Goal: Task Accomplishment & Management: Complete application form

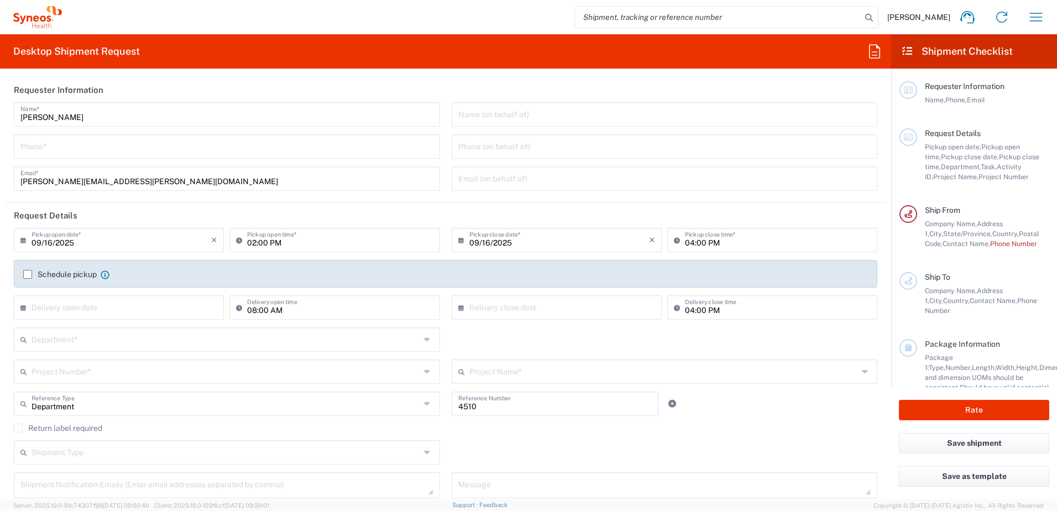
type input "Syneos Health, LLC-[GEOGRAPHIC_DATA] [GEOGRAPHIC_DATA] [GEOGRAPHIC_DATA]"
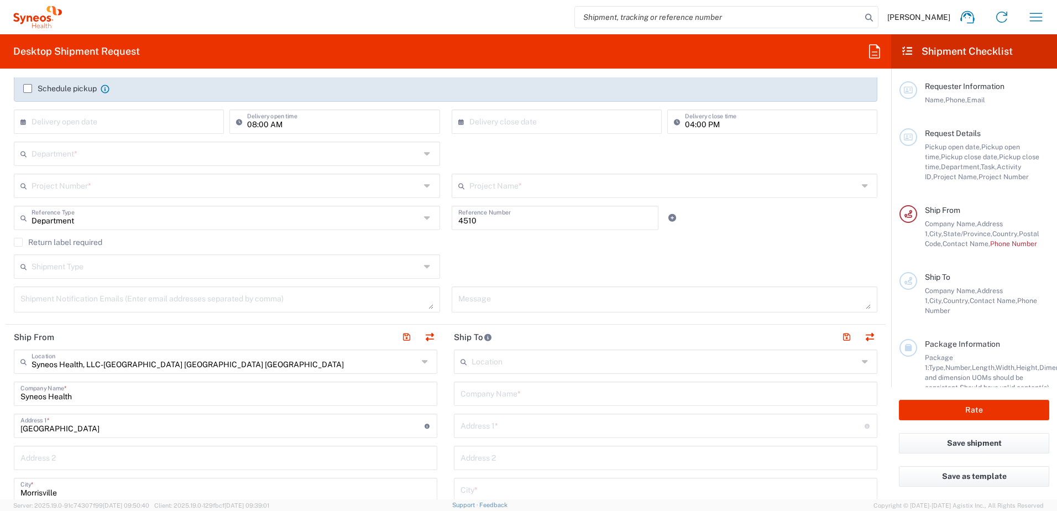
scroll to position [276, 0]
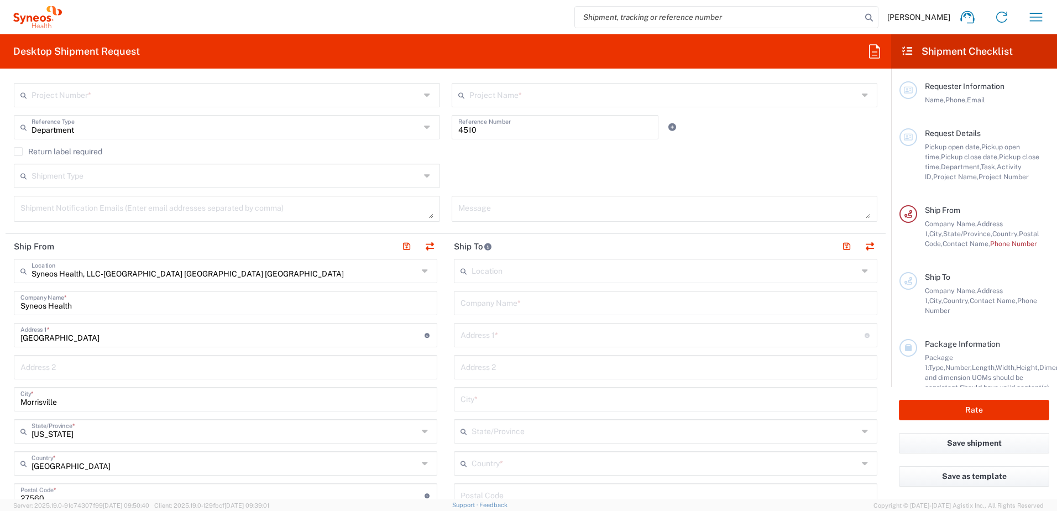
click at [499, 308] on input "text" at bounding box center [665, 301] width 410 height 19
paste input "[PERSON_NAME]"
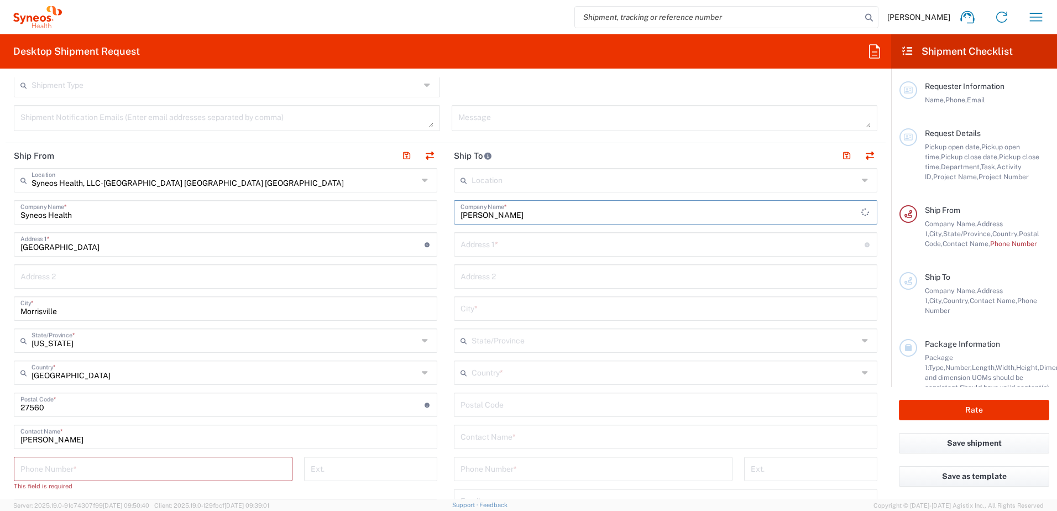
scroll to position [387, 0]
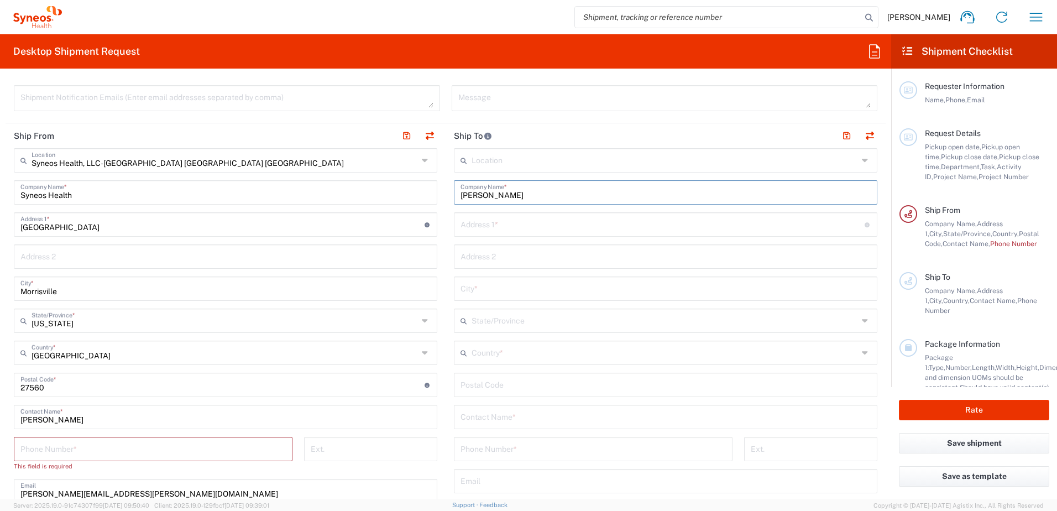
type input "[PERSON_NAME]"
click at [494, 422] on input "text" at bounding box center [665, 415] width 410 height 19
paste input "[PERSON_NAME]"
type input "[PERSON_NAME]"
click at [496, 230] on input "text" at bounding box center [662, 223] width 404 height 19
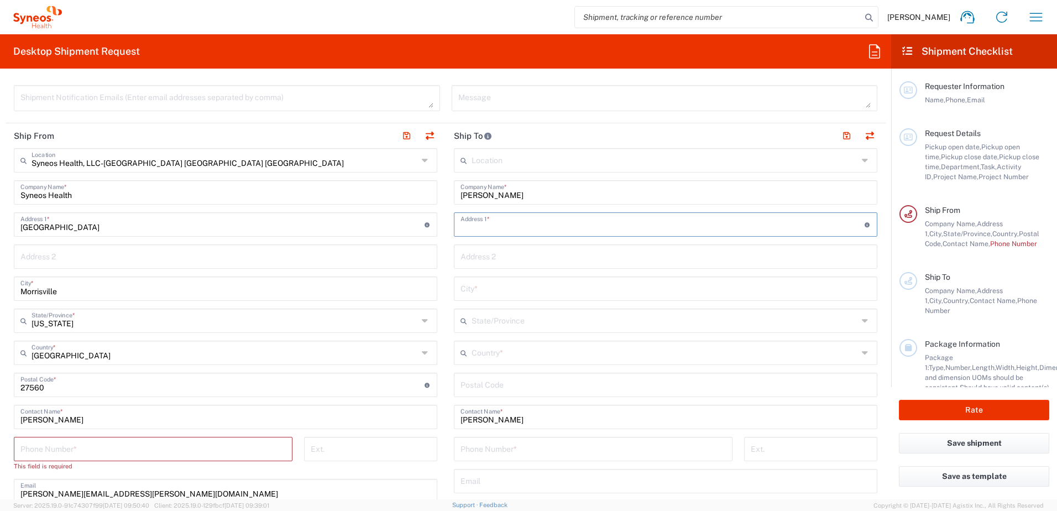
paste input "1008 Salt Creek Trail"
type input "1008 Salt Creek Trail"
click at [490, 286] on input "text" at bounding box center [665, 287] width 410 height 19
paste input "[GEOGRAPHIC_DATA]"
type input "[GEOGRAPHIC_DATA]"
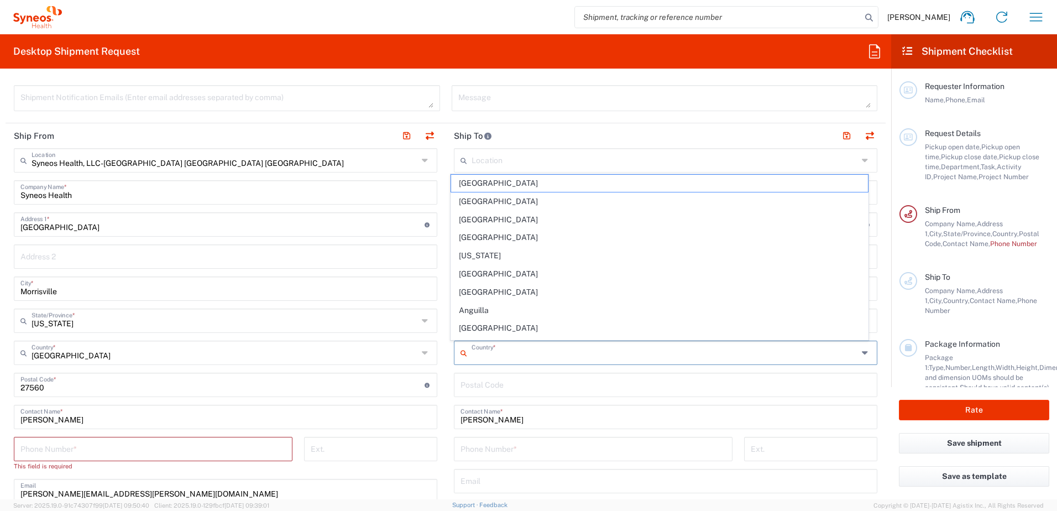
click at [487, 354] on input "text" at bounding box center [665, 351] width 386 height 19
type input "y"
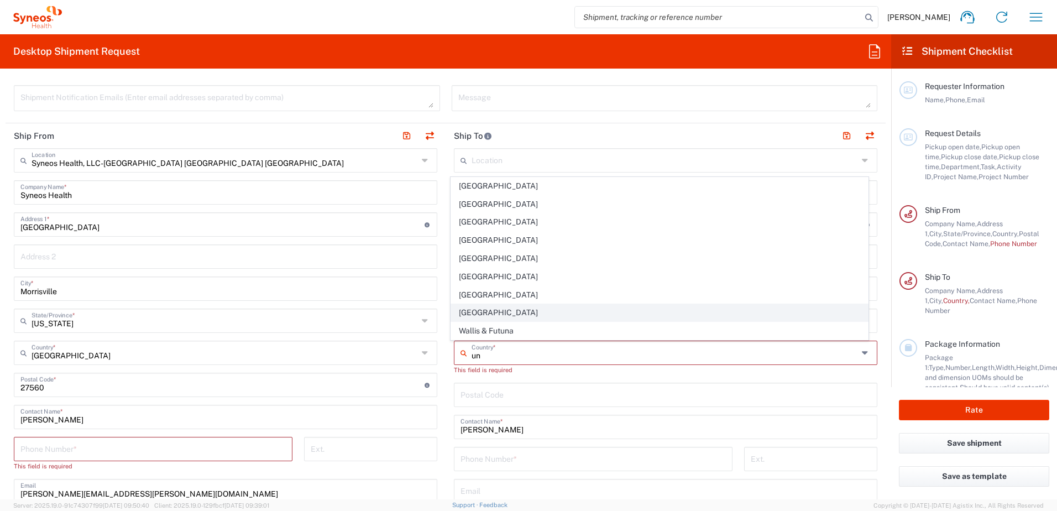
click at [470, 318] on span "[GEOGRAPHIC_DATA]" at bounding box center [659, 312] width 417 height 17
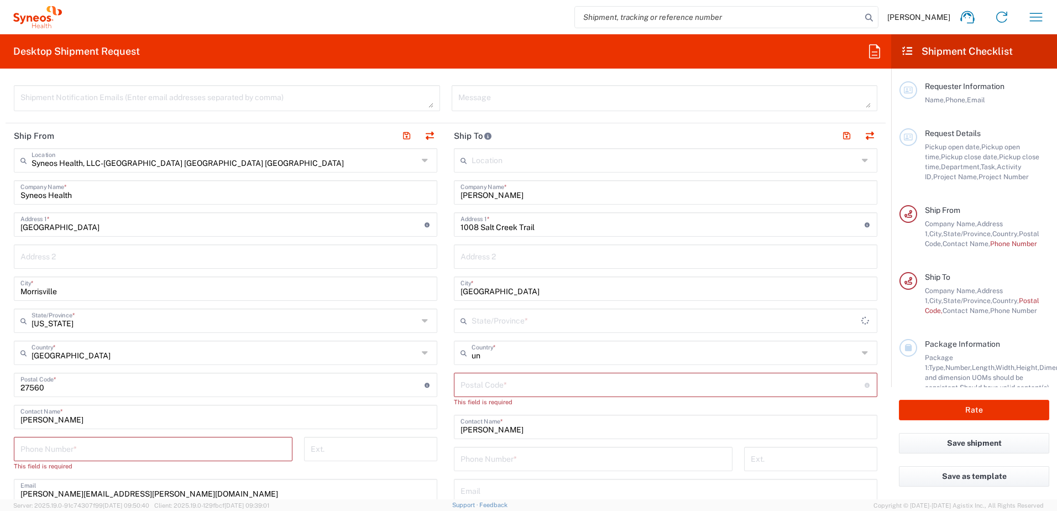
type input "[GEOGRAPHIC_DATA]"
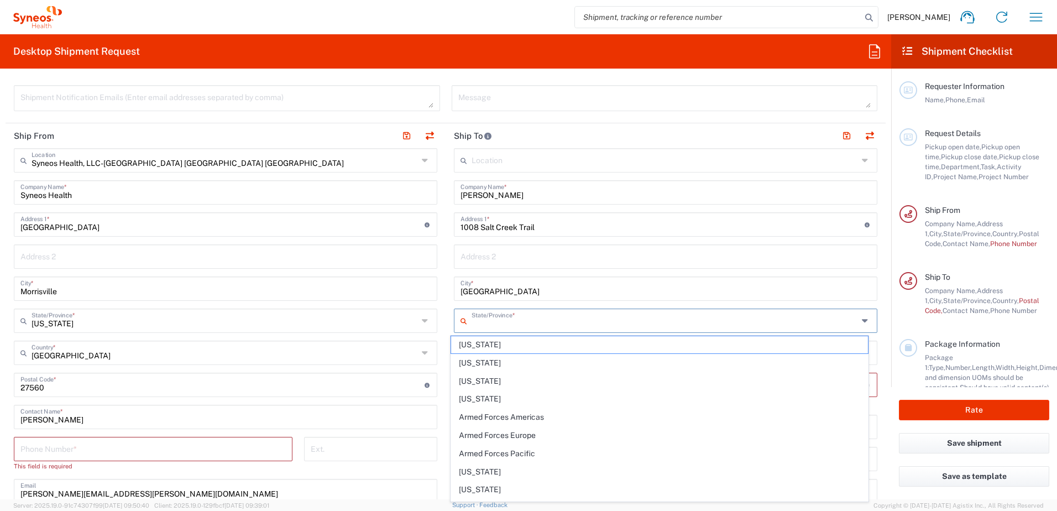
click at [488, 322] on input "text" at bounding box center [665, 319] width 386 height 19
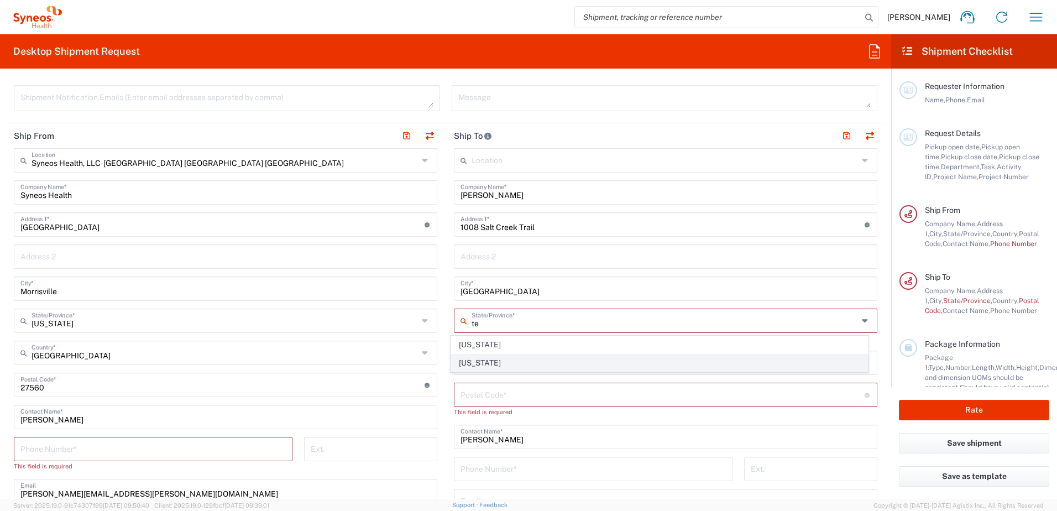
click at [464, 357] on span "[US_STATE]" at bounding box center [659, 362] width 417 height 17
type input "[US_STATE]"
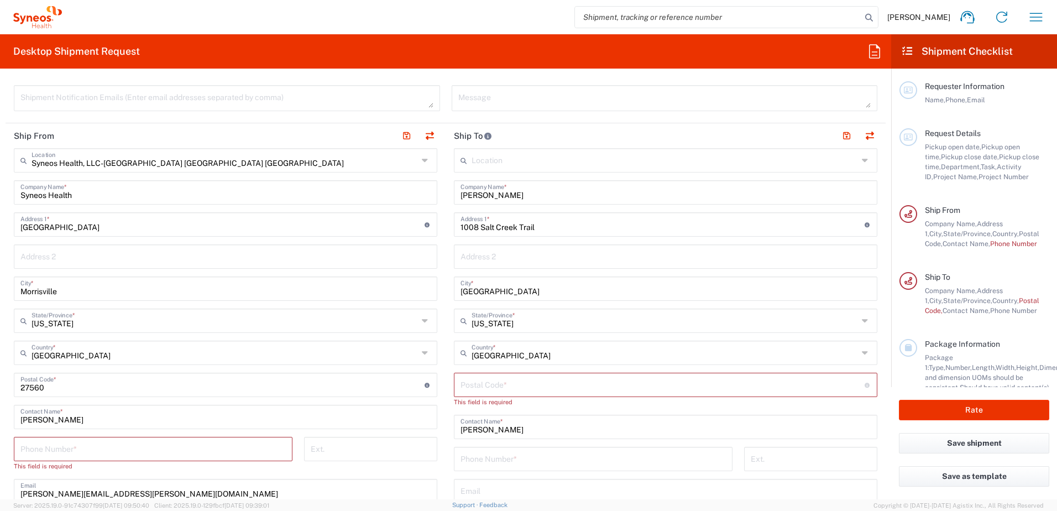
drag, startPoint x: 480, startPoint y: 372, endPoint x: 479, endPoint y: 380, distance: 8.5
click at [479, 375] on div "Location [PERSON_NAME] LLC-[GEOGRAPHIC_DATA] [GEOGRAPHIC_DATA] [GEOGRAPHIC_DATA…" at bounding box center [665, 385] width 423 height 474
click at [479, 380] on input "undefined" at bounding box center [662, 383] width 404 height 19
paste input "76141"
type input "76141"
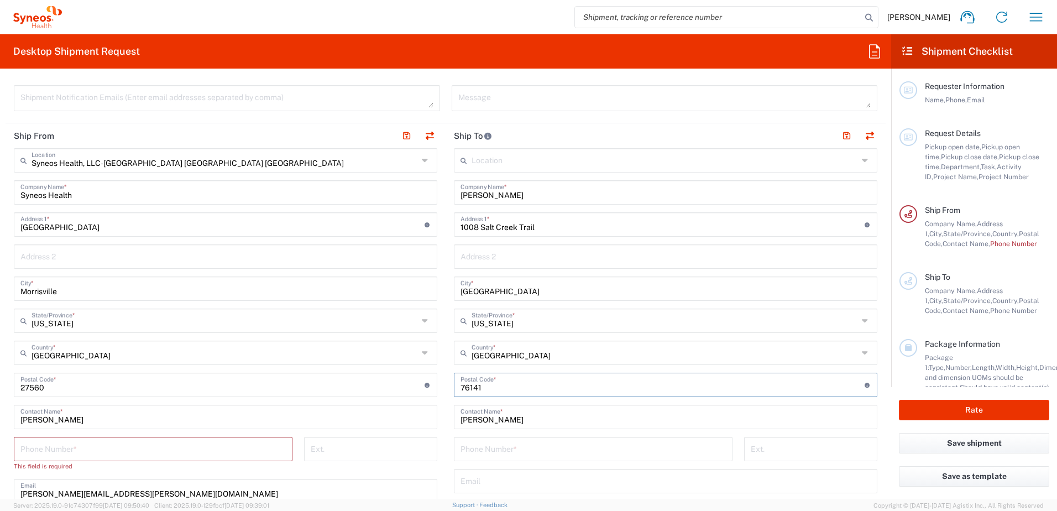
click at [483, 445] on input "tel" at bounding box center [592, 447] width 265 height 19
paste input "817) 8001670"
click at [473, 449] on input "817) 8001670" at bounding box center [592, 447] width 265 height 19
type input "8178001670"
click at [531, 478] on input "text" at bounding box center [665, 479] width 410 height 19
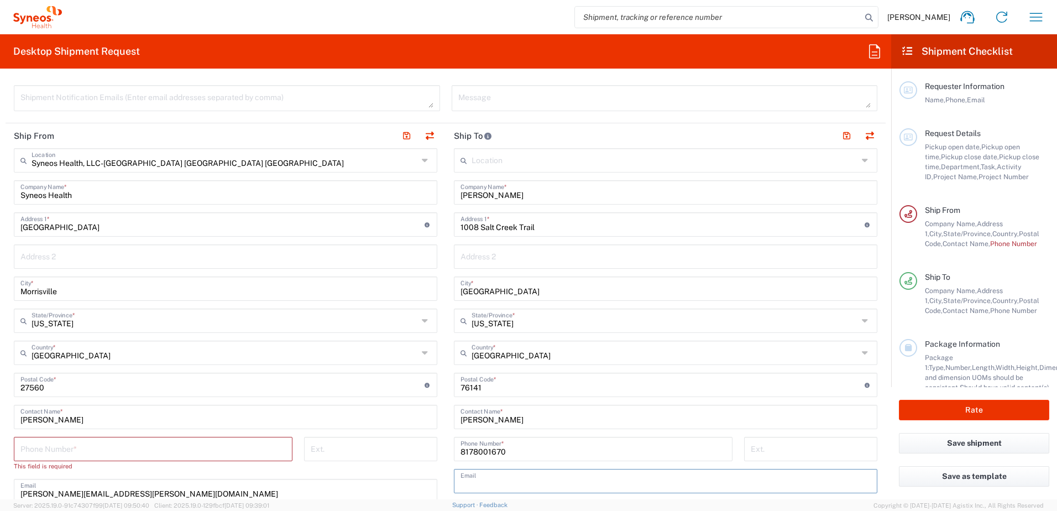
paste input "[PERSON_NAME][DOMAIN_NAME][EMAIL_ADDRESS][DOMAIN_NAME]"
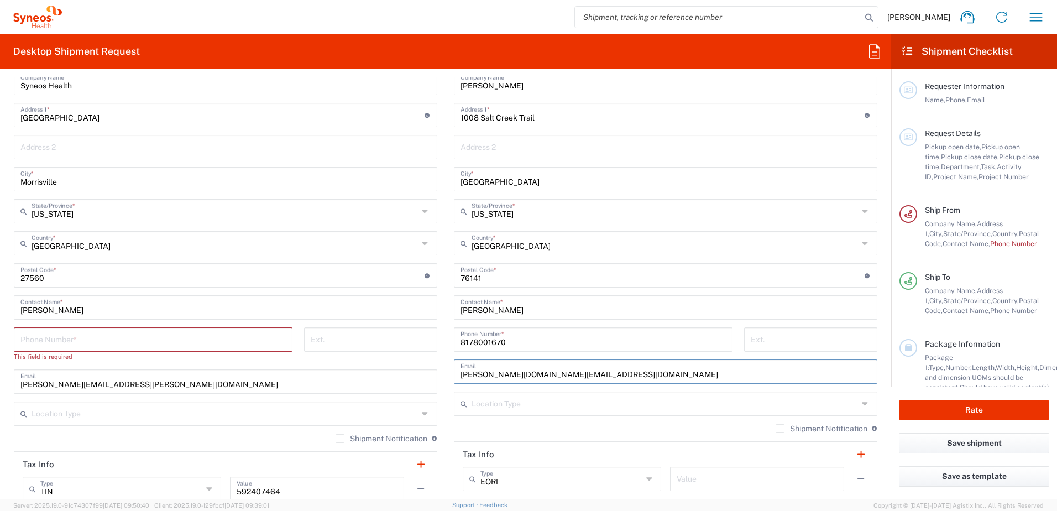
scroll to position [498, 0]
type input "[PERSON_NAME][DOMAIN_NAME][EMAIL_ADDRESS][DOMAIN_NAME]"
click at [546, 399] on input "text" at bounding box center [665, 401] width 386 height 19
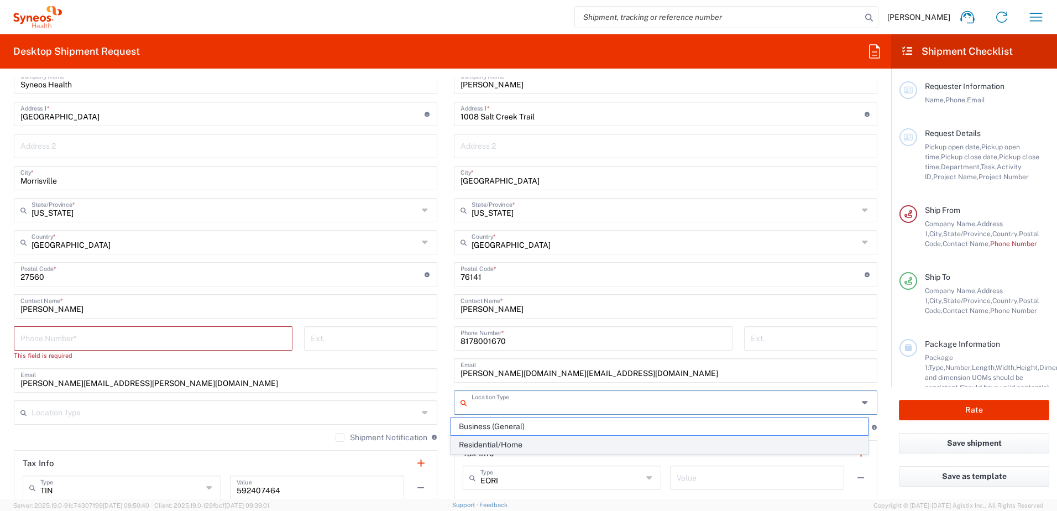
click at [503, 444] on span "Residential/Home" at bounding box center [659, 444] width 417 height 17
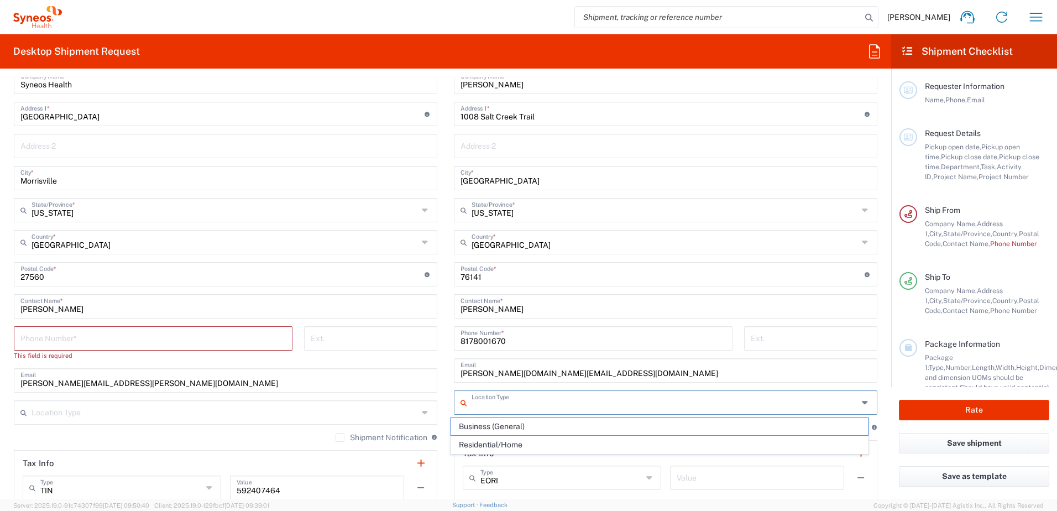
type input "Residential/Home"
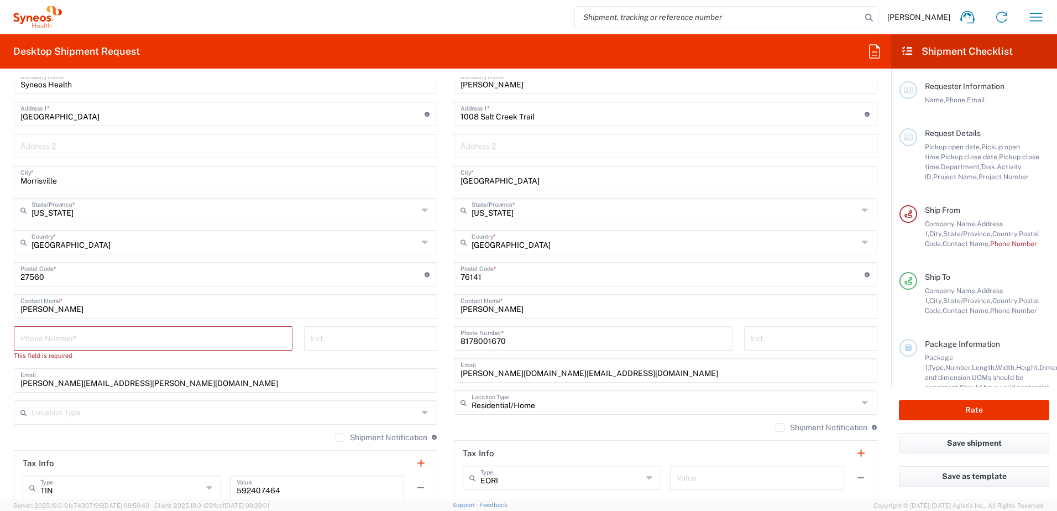
click at [81, 336] on input "tel" at bounding box center [152, 337] width 265 height 19
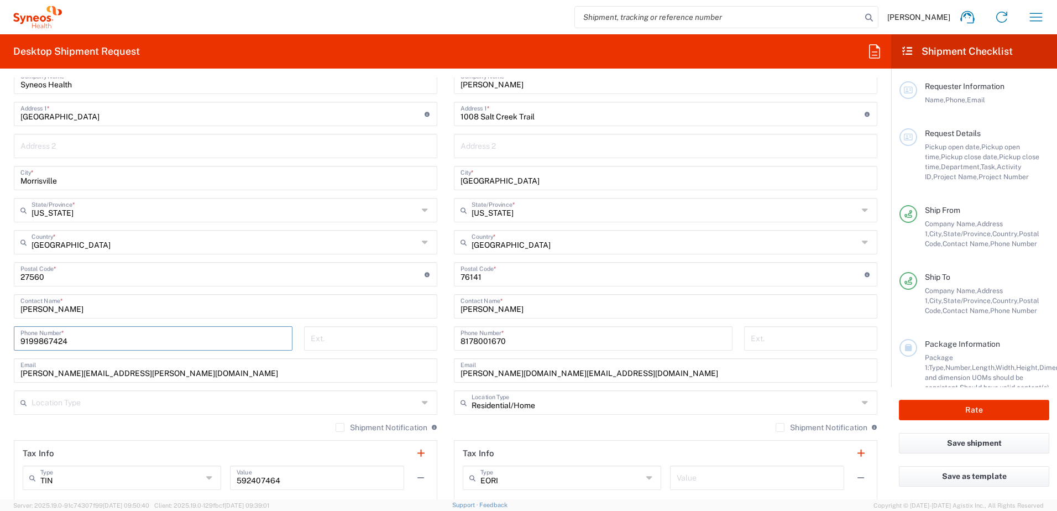
click at [49, 343] on input "9199867424" at bounding box center [152, 337] width 265 height 19
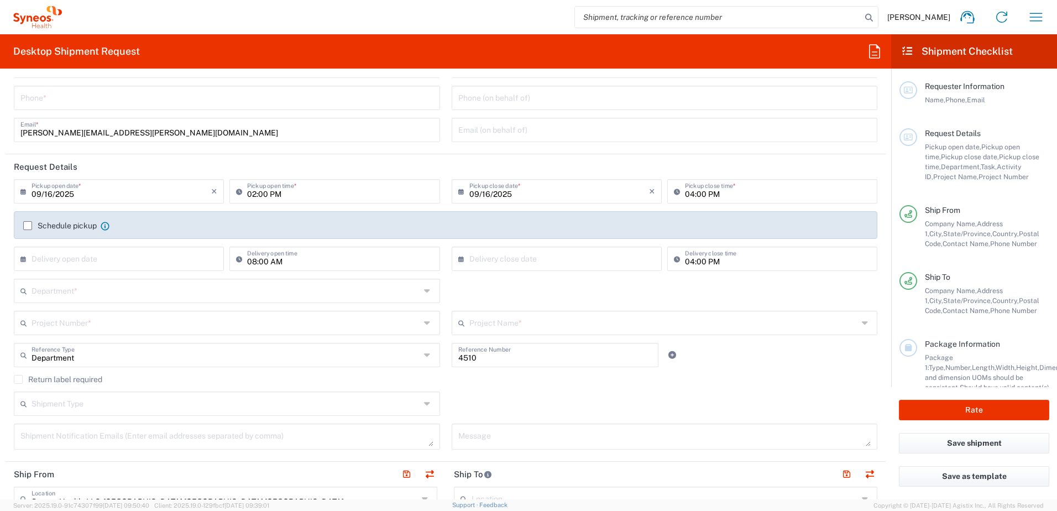
scroll to position [0, 0]
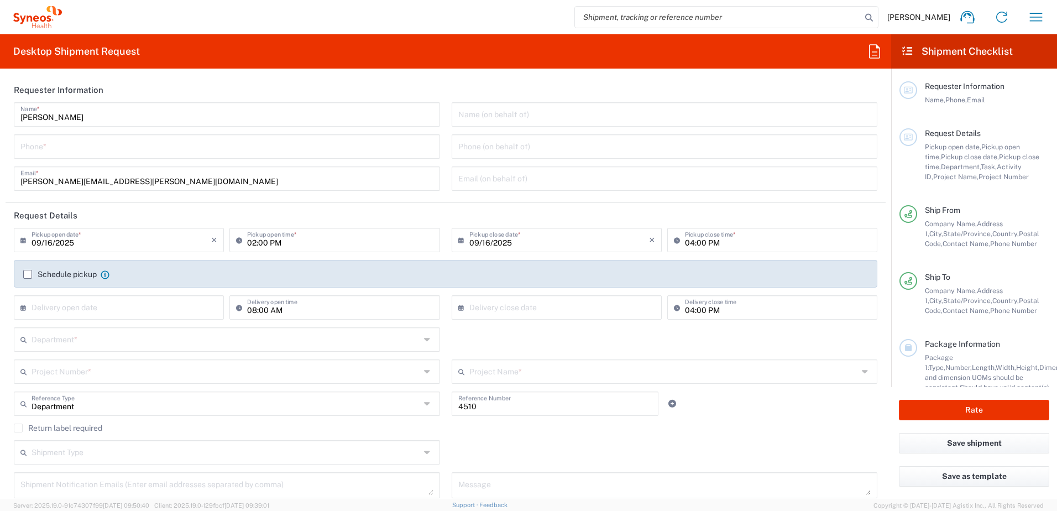
type input "9199867424"
click at [84, 150] on input "tel" at bounding box center [226, 145] width 413 height 19
paste input "9199867424"
type input "9199867424"
click at [102, 333] on input "text" at bounding box center [226, 338] width 389 height 19
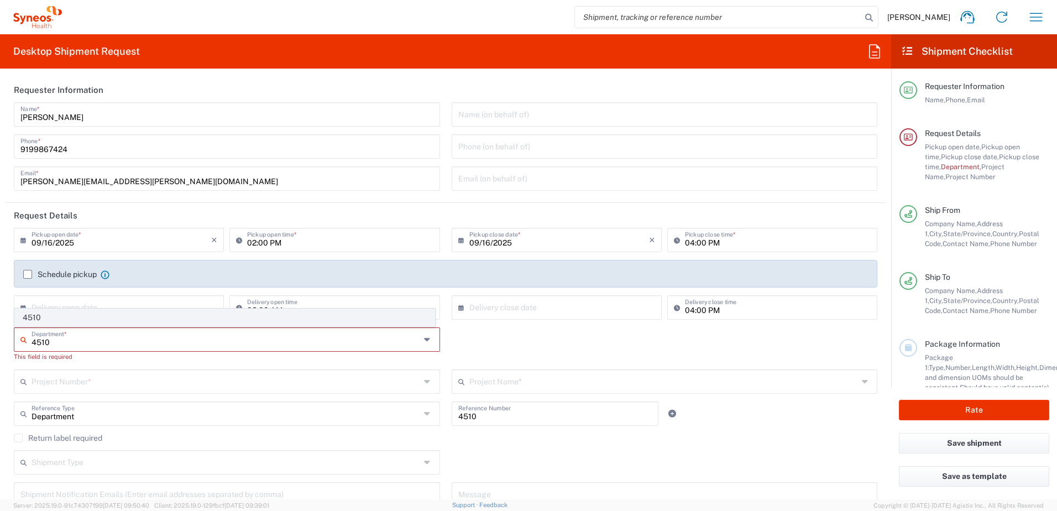
type input "4510"
click at [68, 320] on span "4510" at bounding box center [225, 317] width 420 height 17
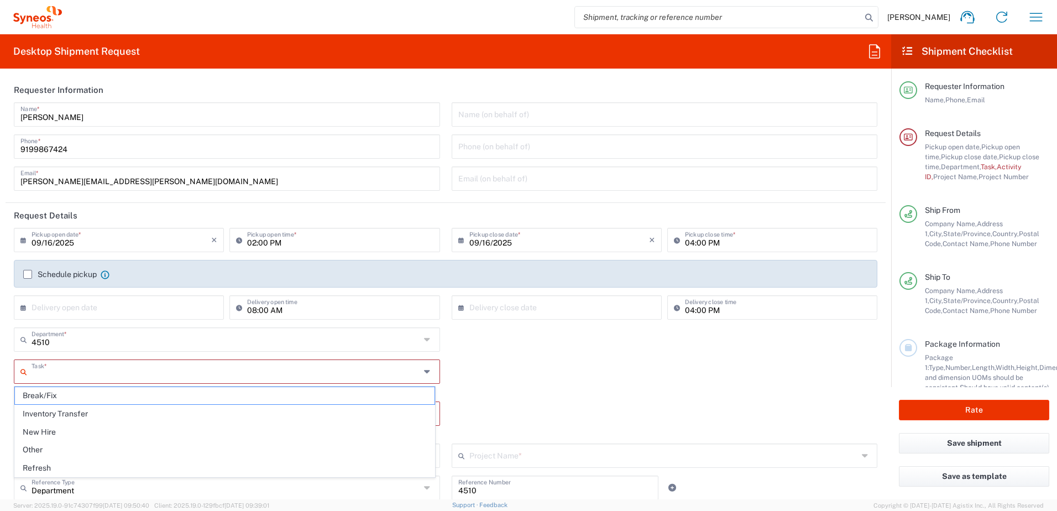
click at [125, 365] on input "text" at bounding box center [226, 370] width 389 height 19
click at [82, 444] on span "Other" at bounding box center [225, 449] width 420 height 17
type input "Other"
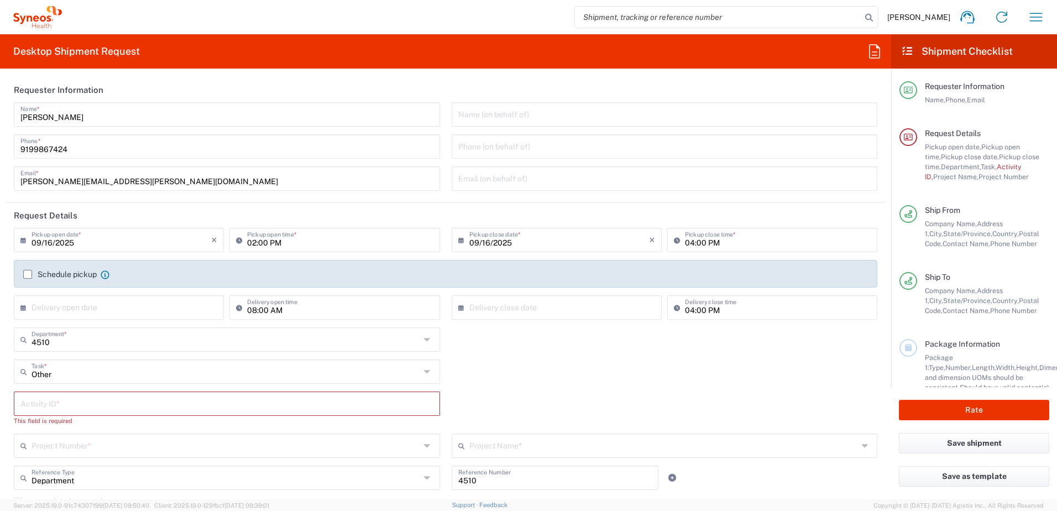
click at [85, 401] on input "text" at bounding box center [226, 402] width 413 height 19
paste input "SCTASK2708693"
type input "SCTASK2708693"
click at [113, 435] on input "text" at bounding box center [226, 434] width 389 height 19
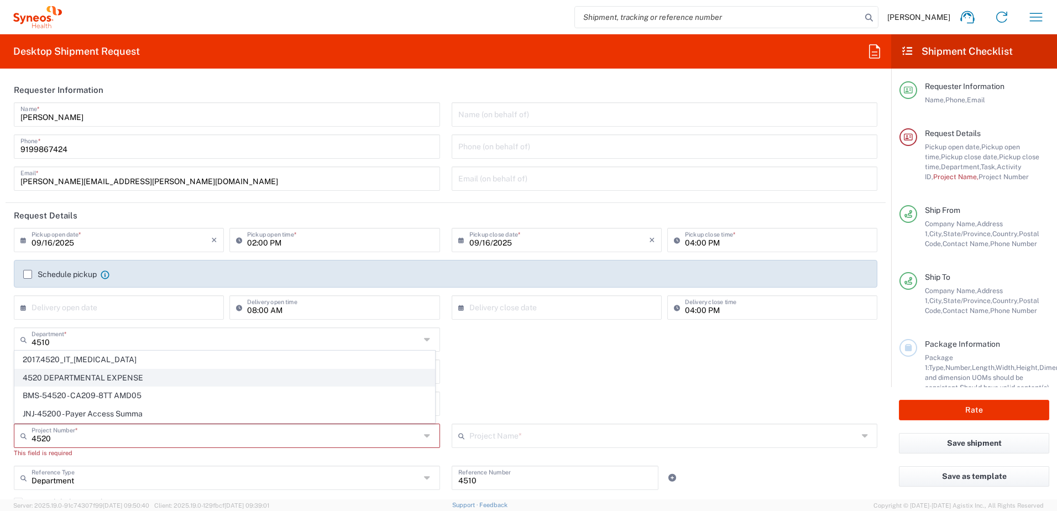
click at [96, 371] on span "4520 DEPARTMENTAL EXPENSE" at bounding box center [225, 377] width 420 height 17
type input "4520 DEPARTMENTAL EXPENSE"
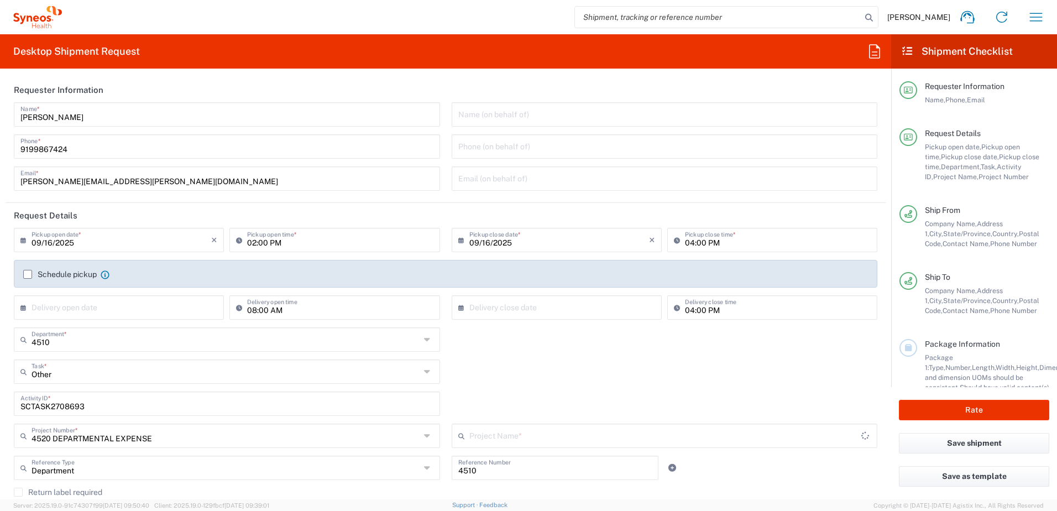
type input "4520 DEPARTMENTAL EXPENSE"
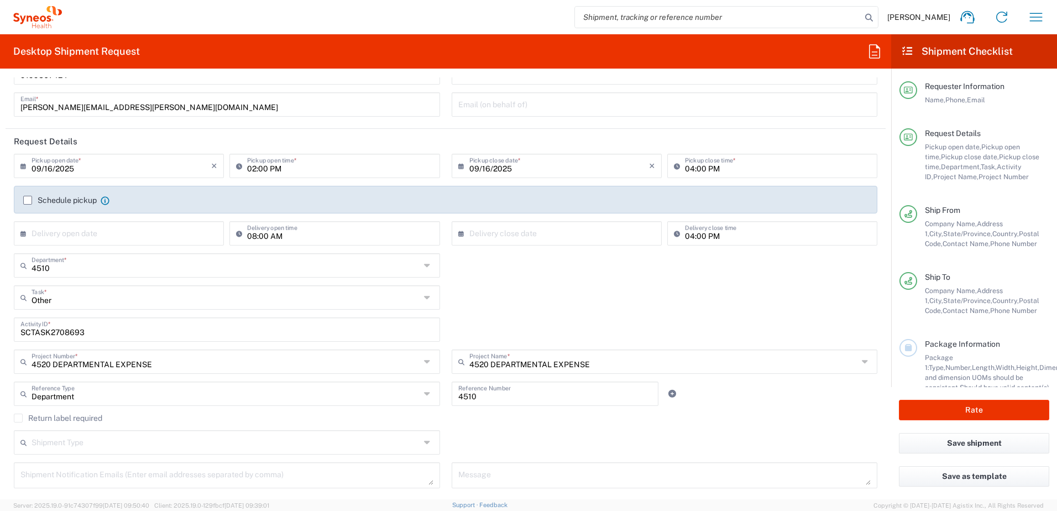
scroll to position [166, 0]
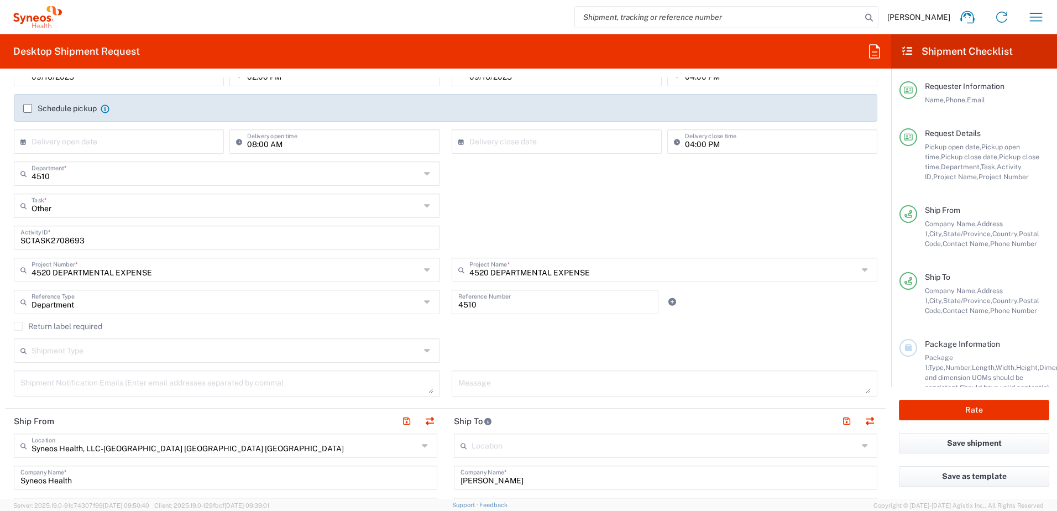
click at [67, 325] on label "Return label required" at bounding box center [58, 326] width 88 height 9
click at [18, 326] on input "Return label required" at bounding box center [18, 326] width 0 height 0
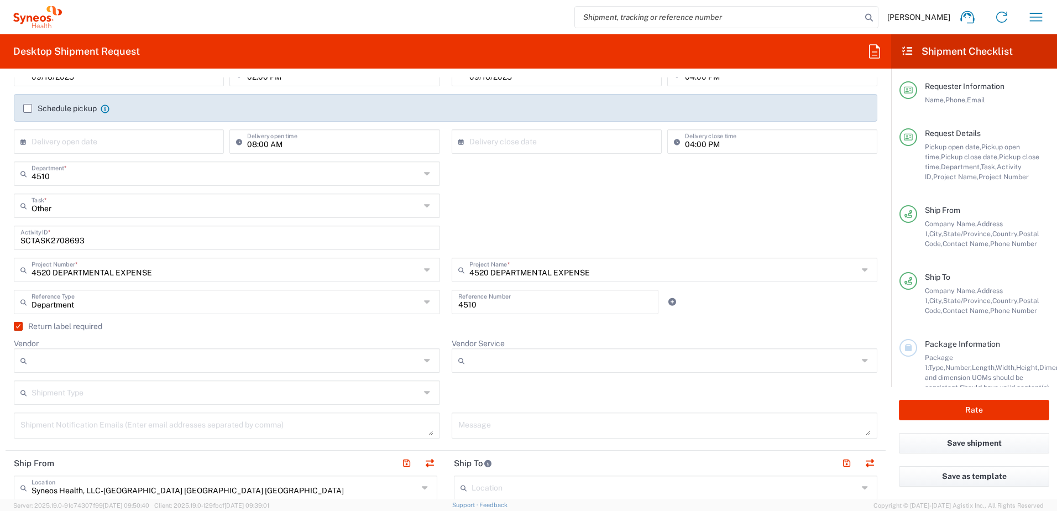
click at [105, 364] on input "Vendor" at bounding box center [226, 361] width 389 height 18
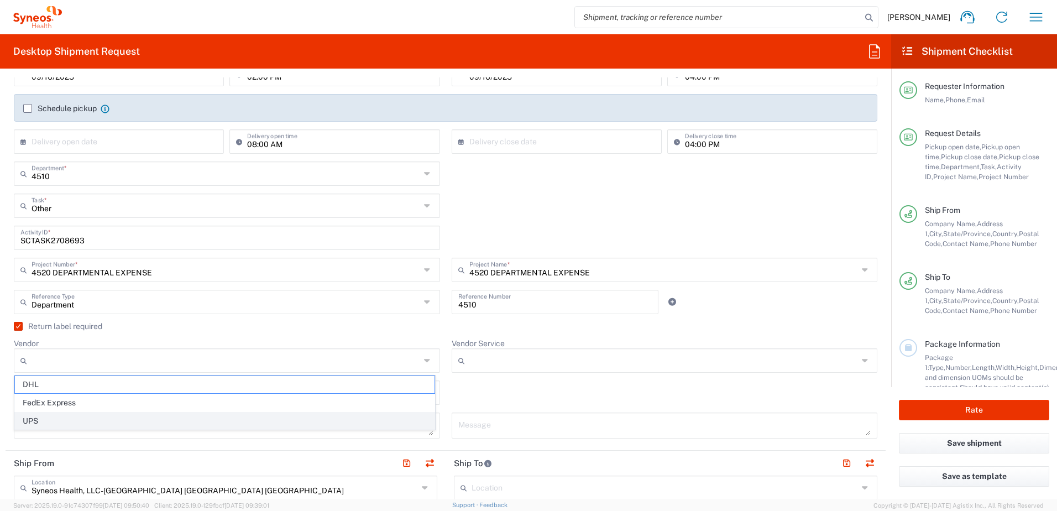
click at [77, 416] on span "UPS" at bounding box center [225, 420] width 420 height 17
type input "UPS"
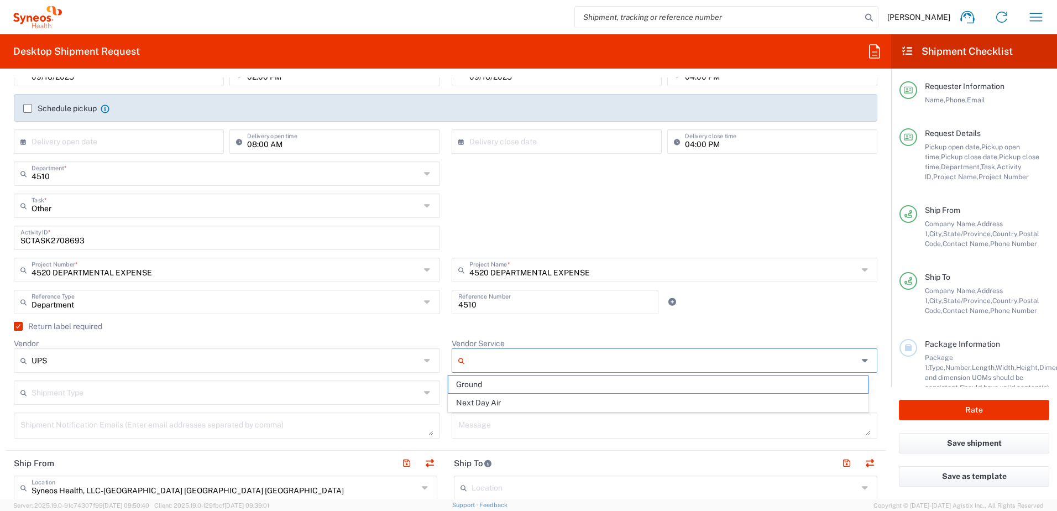
click at [487, 359] on input "Vendor Service" at bounding box center [663, 361] width 389 height 18
click at [508, 325] on agx-checkbox-control "Return label required" at bounding box center [445, 326] width 863 height 9
click at [498, 366] on input "Vendor Service" at bounding box center [663, 361] width 389 height 18
click at [499, 404] on span "Next Day Air" at bounding box center [658, 402] width 420 height 17
type input "Next Day Air"
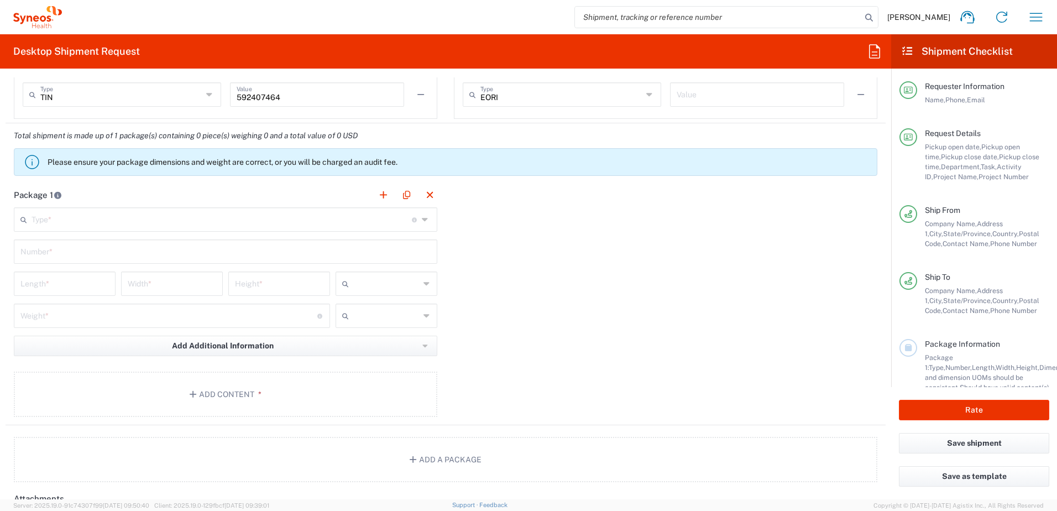
scroll to position [995, 0]
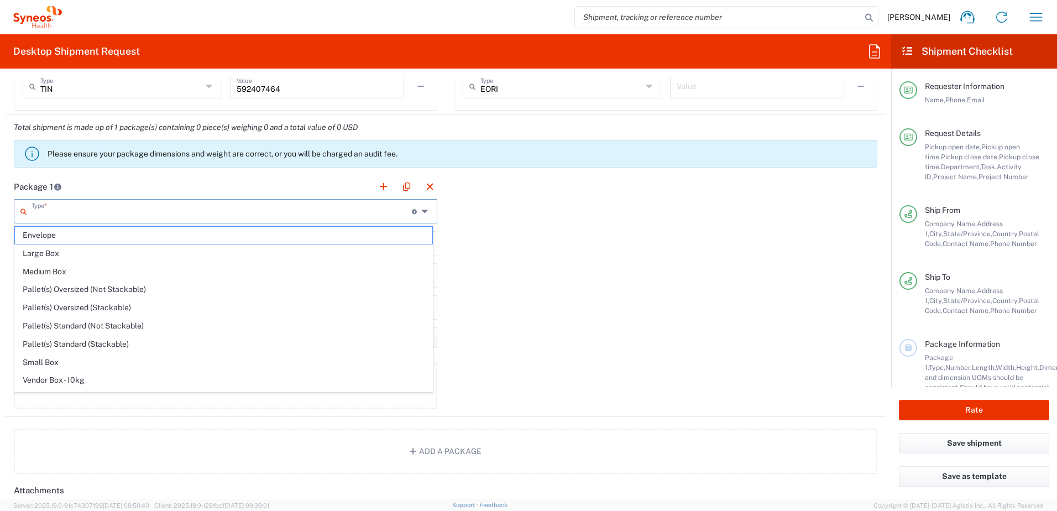
click at [117, 214] on input "text" at bounding box center [222, 210] width 380 height 19
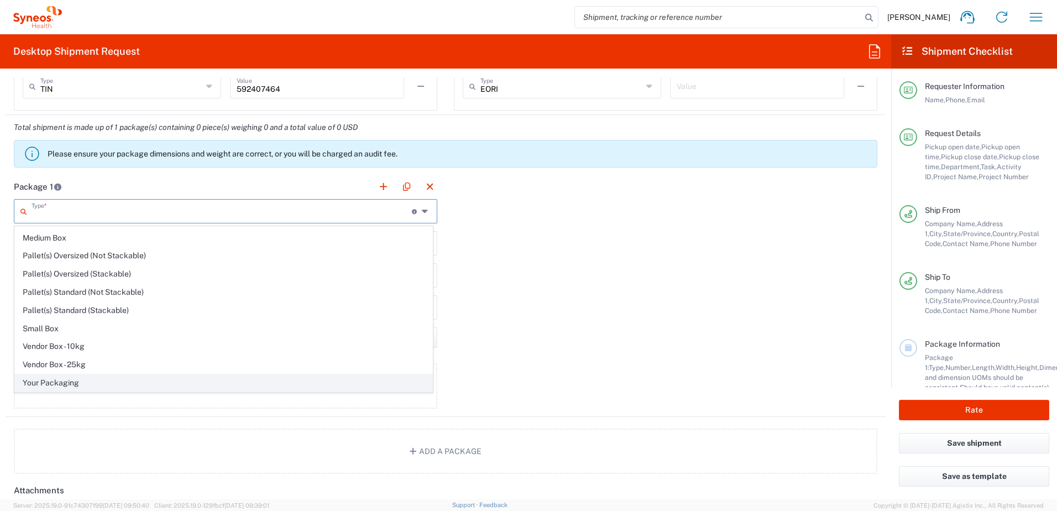
click at [82, 380] on span "Your Packaging" at bounding box center [223, 382] width 417 height 17
type input "Your Packaging"
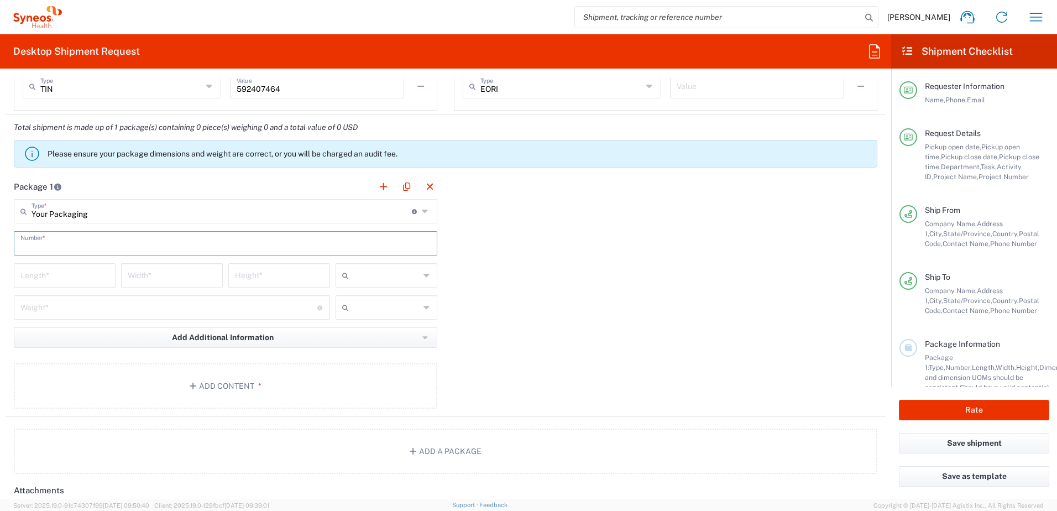
click at [70, 238] on input "text" at bounding box center [225, 242] width 410 height 19
type input "1"
click at [90, 268] on input "number" at bounding box center [64, 274] width 88 height 19
type input "14"
click at [165, 279] on input "number" at bounding box center [172, 274] width 88 height 19
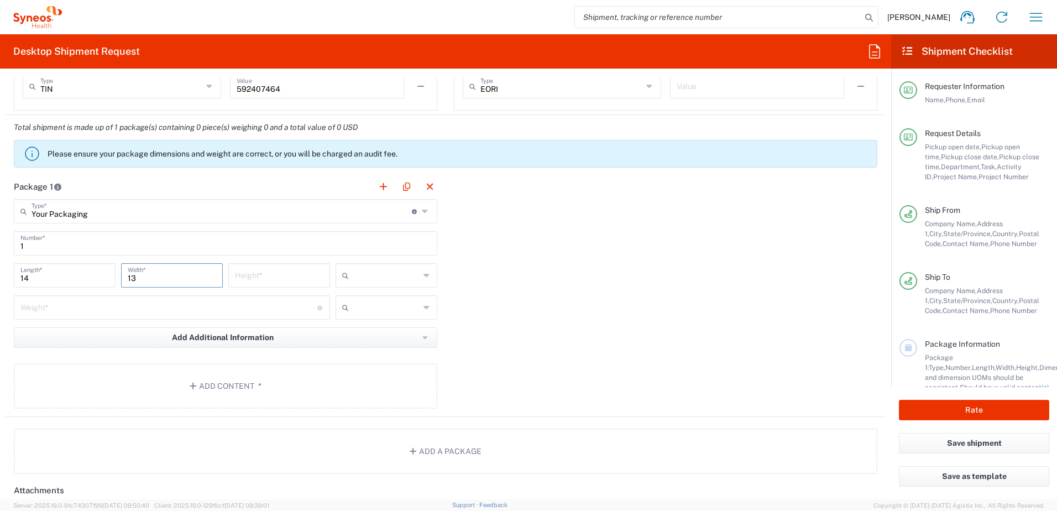
type input "13"
click at [271, 281] on input "number" at bounding box center [279, 274] width 88 height 19
type input "4"
click at [346, 273] on icon at bounding box center [347, 275] width 11 height 18
click at [367, 334] on span "in" at bounding box center [382, 335] width 98 height 17
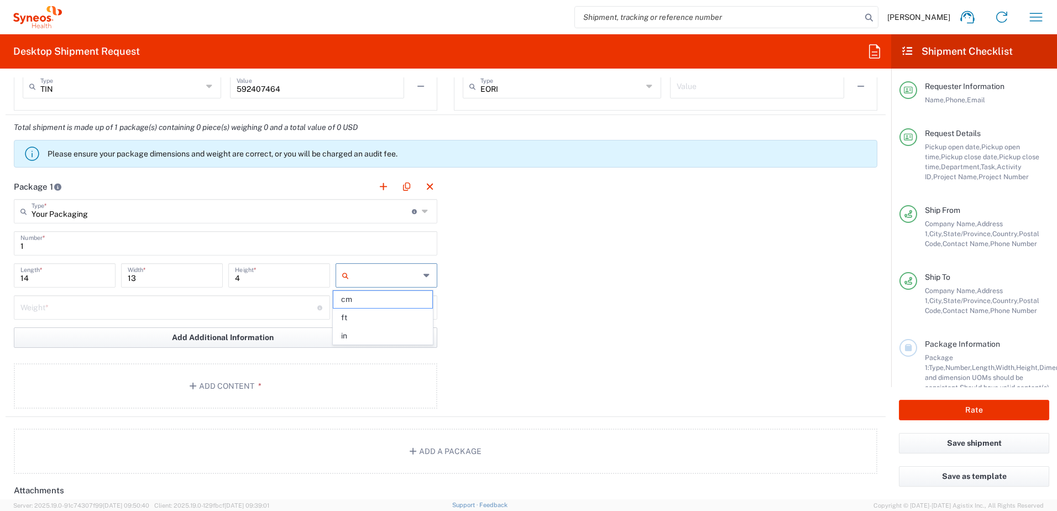
type input "in"
click at [171, 313] on input "number" at bounding box center [168, 306] width 297 height 19
type input "5"
click at [385, 313] on input "text" at bounding box center [386, 308] width 66 height 18
click at [359, 347] on span "lbs" at bounding box center [382, 349] width 98 height 17
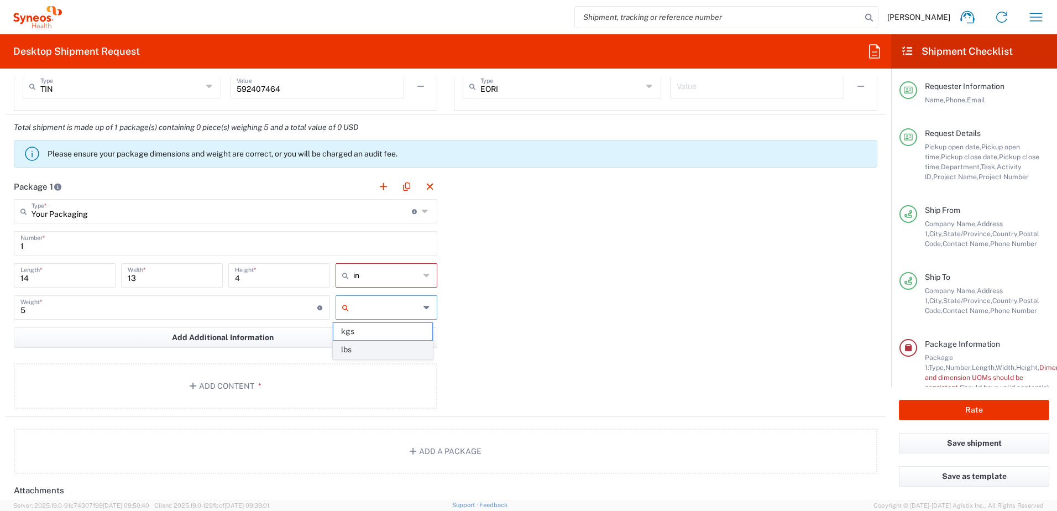
type input "lbs"
click at [293, 386] on button "Add Content *" at bounding box center [225, 385] width 423 height 45
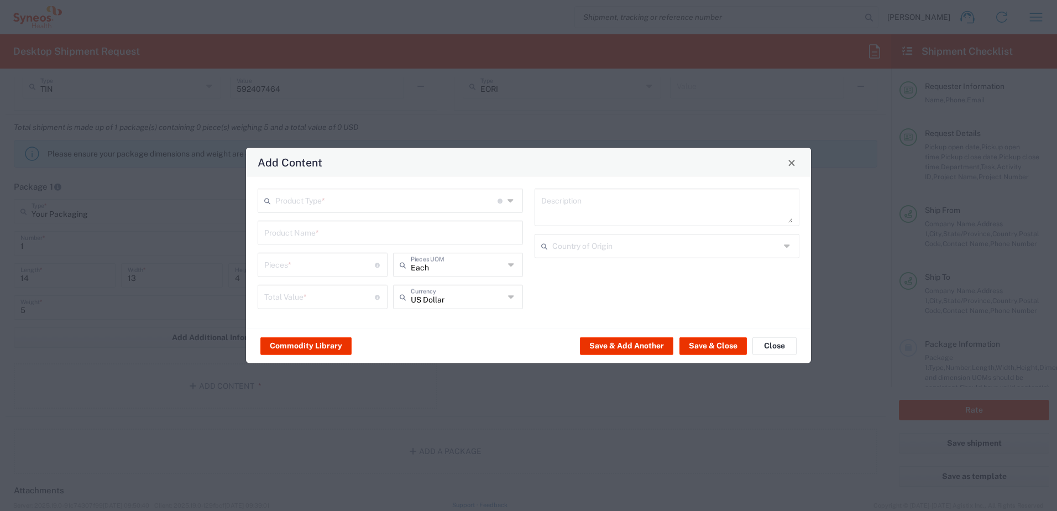
click at [399, 213] on div "Product Type * Document: Paper document generated internally by Syneos, a clien…" at bounding box center [390, 253] width 277 height 128
click at [389, 206] on input "text" at bounding box center [386, 199] width 222 height 19
click at [341, 248] on span "General Commodity" at bounding box center [390, 242] width 263 height 17
type input "General Commodity"
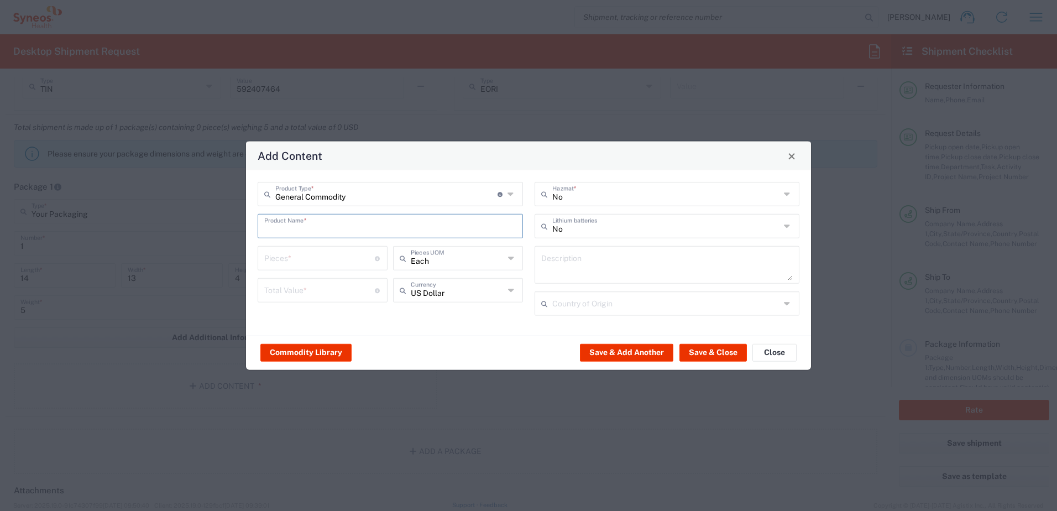
click at [303, 231] on input "text" at bounding box center [390, 225] width 252 height 19
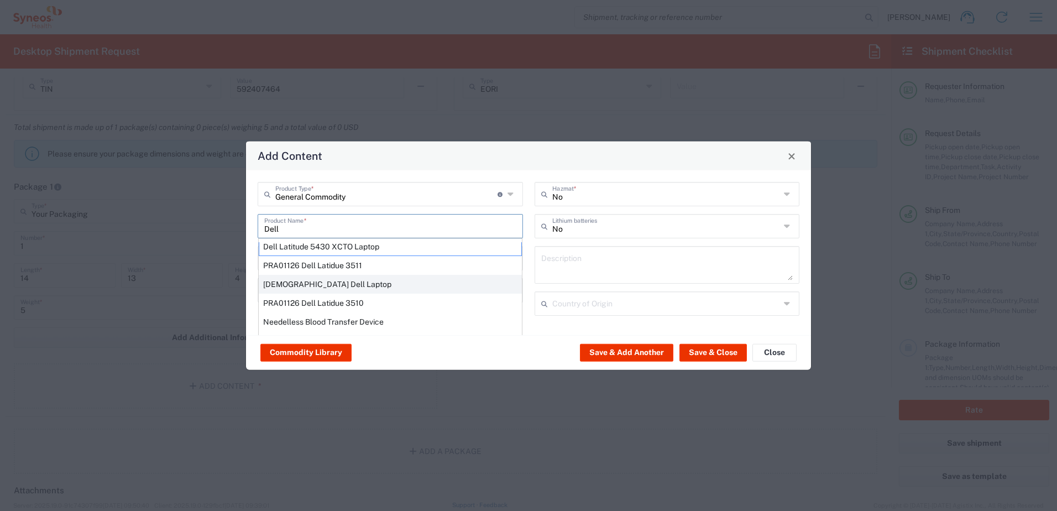
scroll to position [7, 0]
click at [316, 227] on input "Dell" at bounding box center [390, 225] width 252 height 19
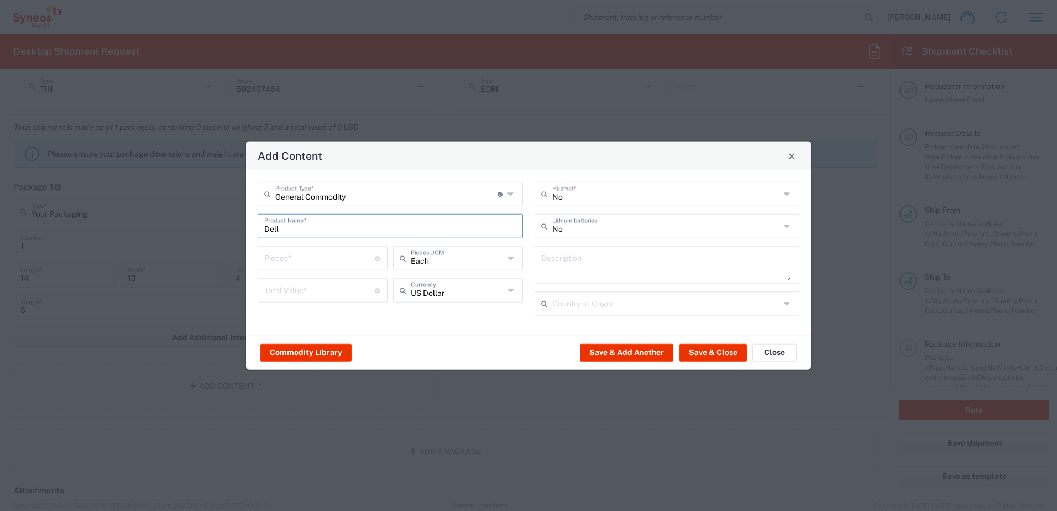
drag, startPoint x: 311, startPoint y: 226, endPoint x: 229, endPoint y: 219, distance: 82.1
click at [229, 219] on div "Add Content General Commodity Product Type * Document: Paper document generated…" at bounding box center [528, 255] width 1057 height 511
click at [308, 252] on div "Laptop Dell 5420" at bounding box center [390, 252] width 263 height 19
type input "Laptop Dell 5420"
type textarea "Laptop Latitude Dell 5420"
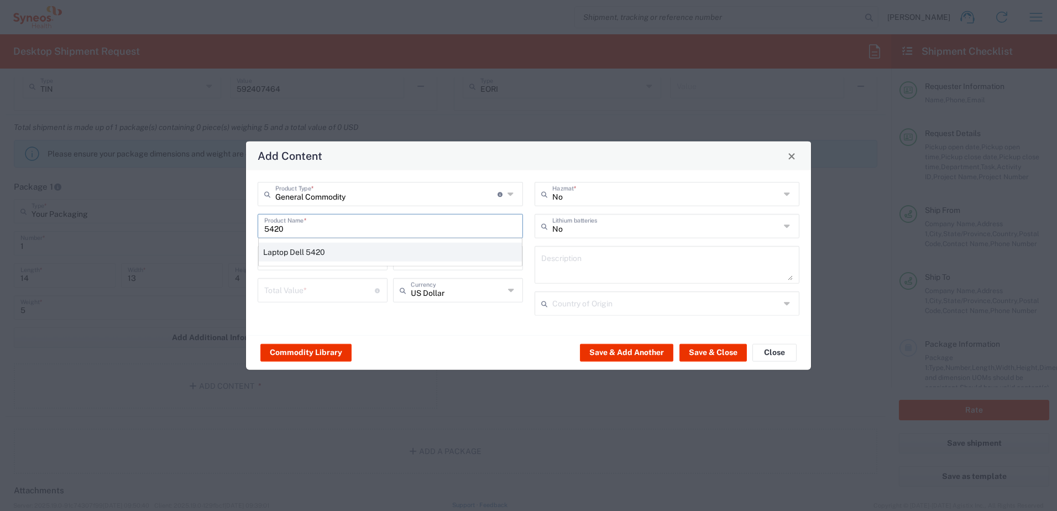
type input "[GEOGRAPHIC_DATA]"
type input "Yes"
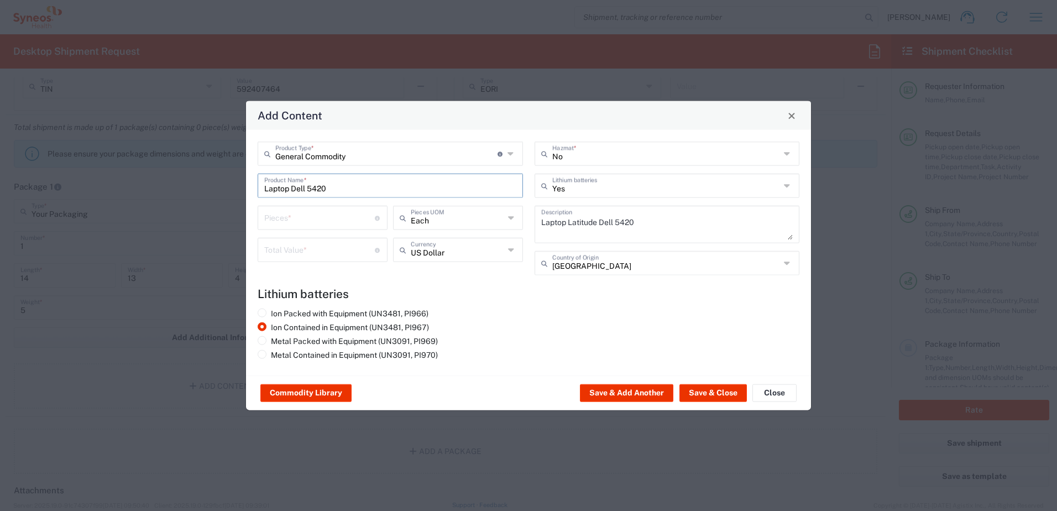
click at [304, 223] on input "number" at bounding box center [319, 216] width 111 height 19
type input "1"
click at [316, 255] on input "number" at bounding box center [319, 248] width 111 height 19
type input "1000"
drag, startPoint x: 710, startPoint y: 392, endPoint x: 695, endPoint y: 387, distance: 15.7
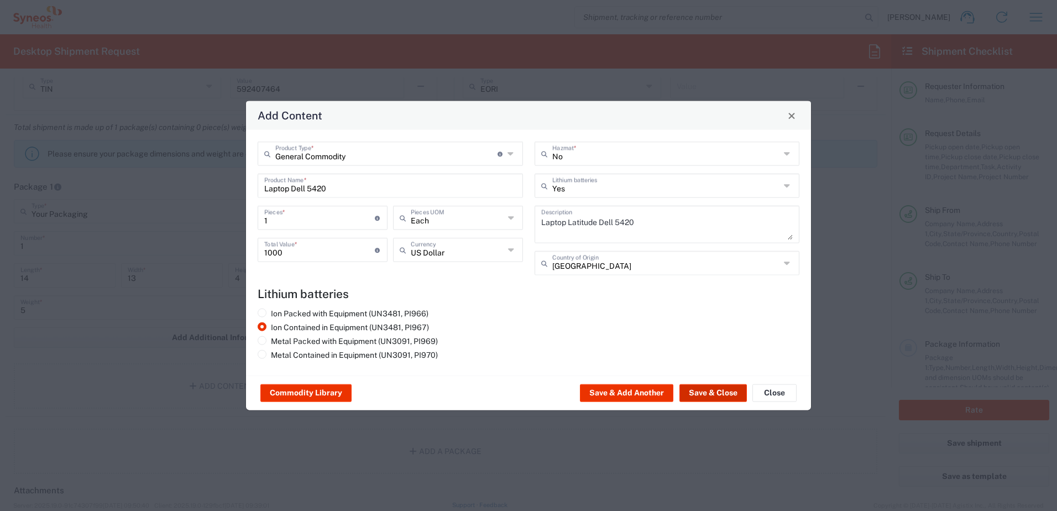
click at [709, 392] on button "Save & Close" at bounding box center [712, 393] width 67 height 18
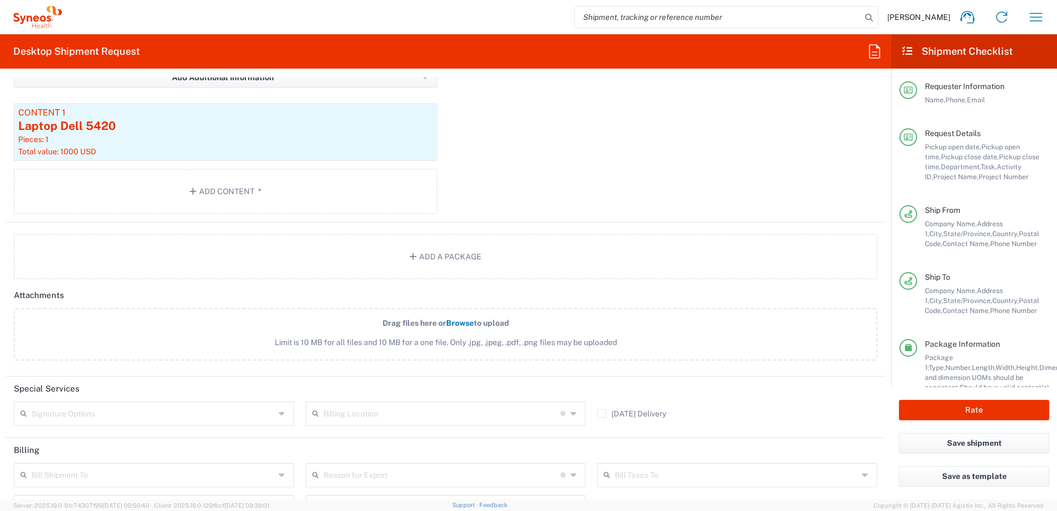
scroll to position [1358, 0]
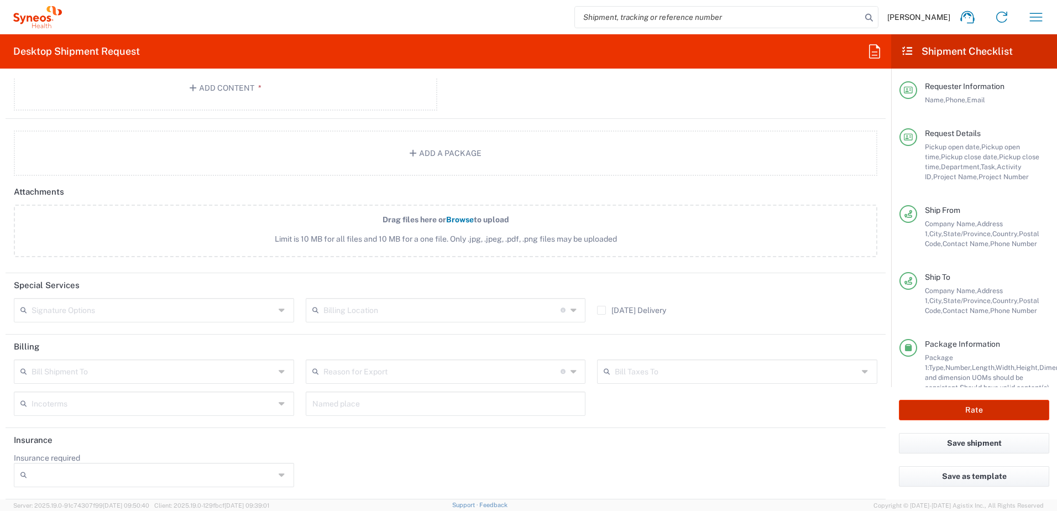
click at [970, 405] on button "Rate" at bounding box center [974, 410] width 150 height 20
type input "4520 DEPARTMENTAL EXPENSE"
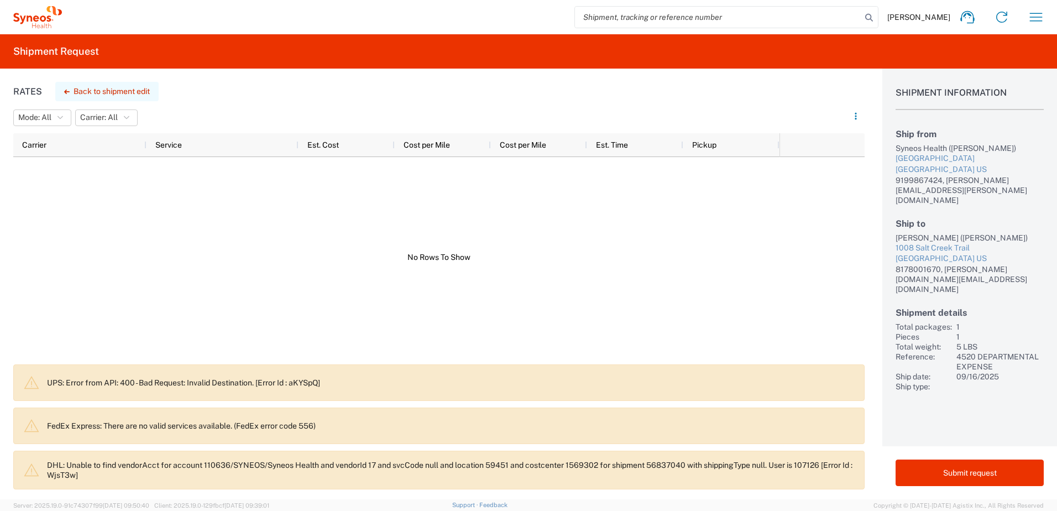
click at [138, 90] on button "Back to shipment edit" at bounding box center [106, 91] width 103 height 19
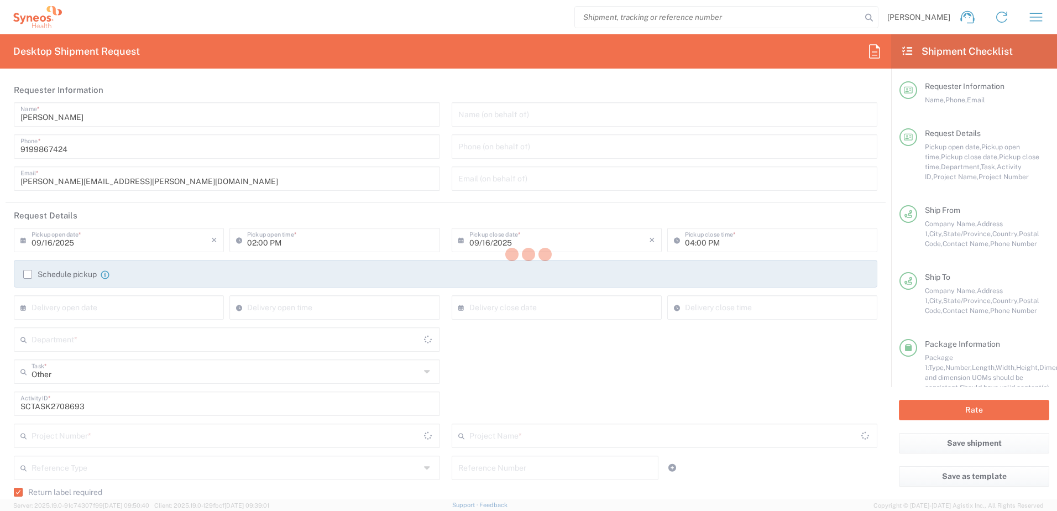
type input "4520 DEPARTMENTAL EXPENSE"
type input "Next Day Air"
type input "[US_STATE]"
type input "Your Packaging"
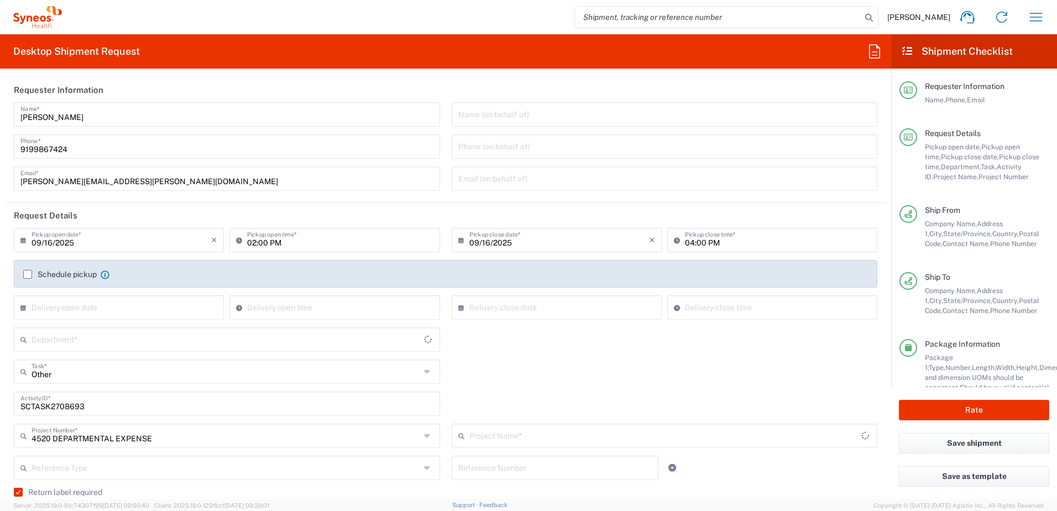
type input "4520 DEPARTMENTAL EXPENSE"
type input "4510"
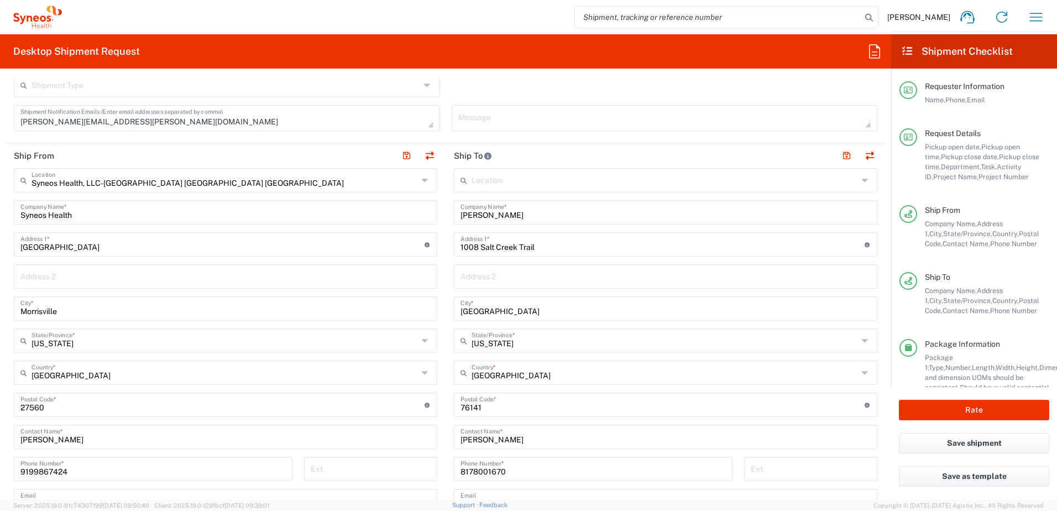
scroll to position [498, 0]
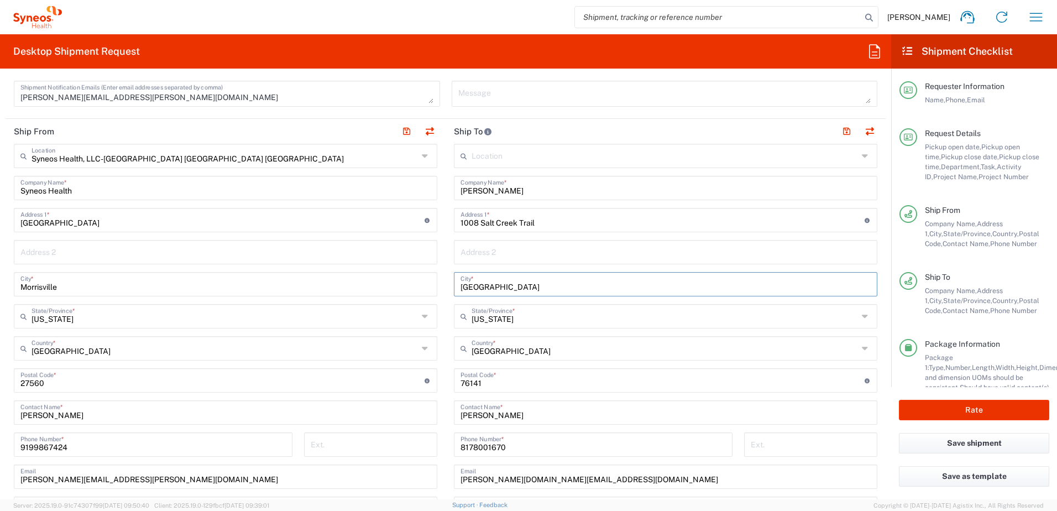
click at [519, 288] on input "[GEOGRAPHIC_DATA]" at bounding box center [665, 283] width 410 height 19
click at [489, 380] on input "undefined" at bounding box center [662, 379] width 404 height 19
type input "76131"
click at [960, 414] on button "Rate" at bounding box center [974, 410] width 150 height 20
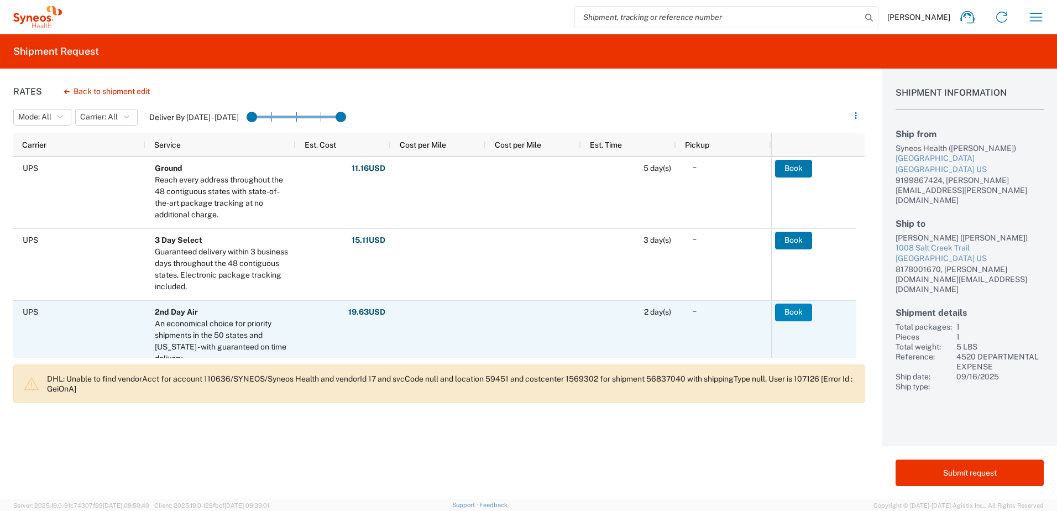
click at [803, 315] on button "Book" at bounding box center [793, 312] width 37 height 18
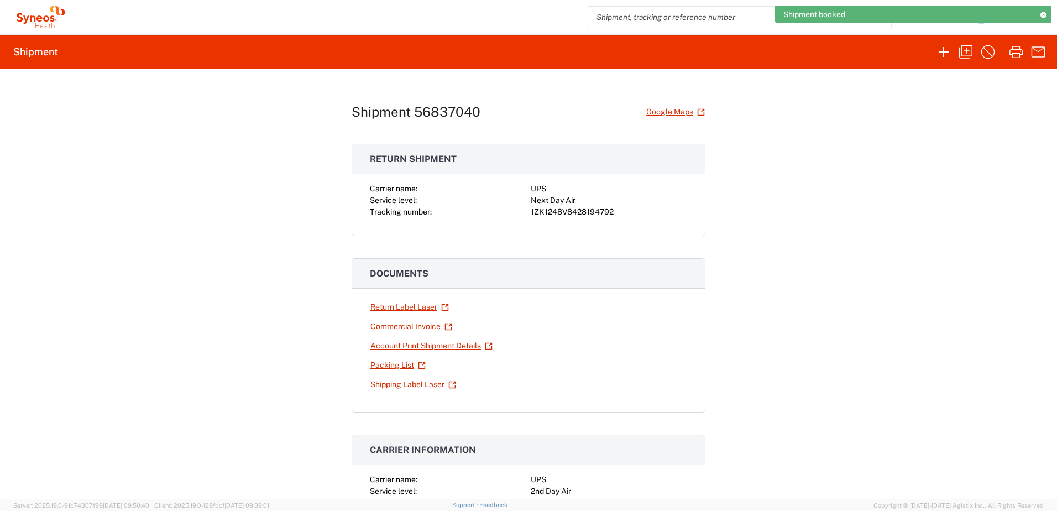
click at [559, 214] on div "1ZK1248V8428194792" at bounding box center [609, 212] width 156 height 12
copy div "1ZK1248V8428194792"
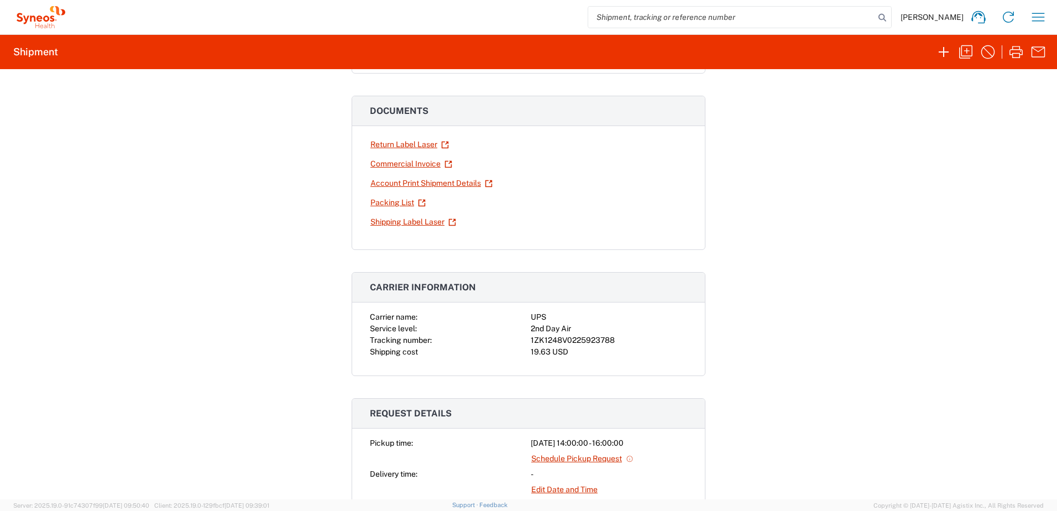
scroll to position [166, 0]
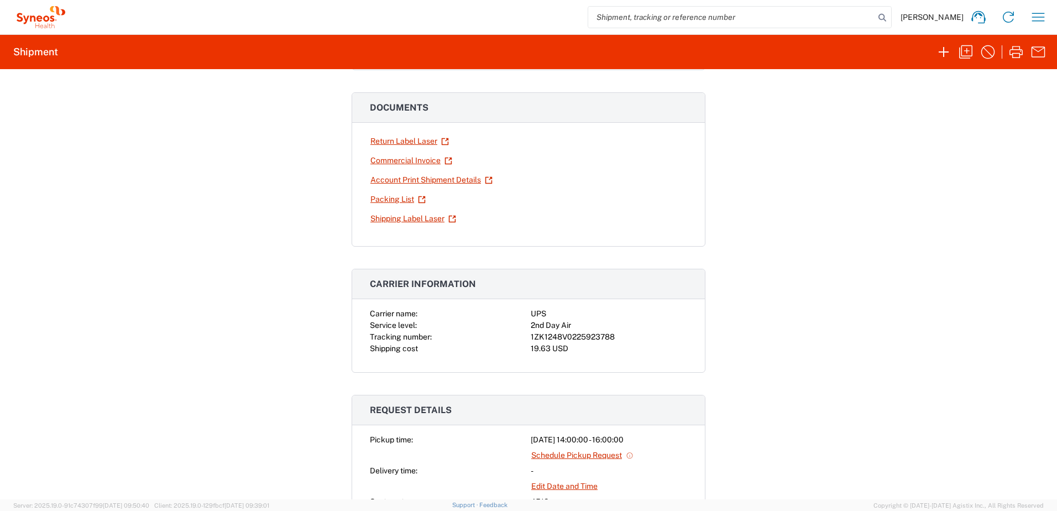
click at [559, 336] on div "1ZK1248V0225923788" at bounding box center [609, 337] width 156 height 12
copy div "1ZK1248V0225923788"
click at [966, 46] on icon "button" at bounding box center [965, 51] width 13 height 13
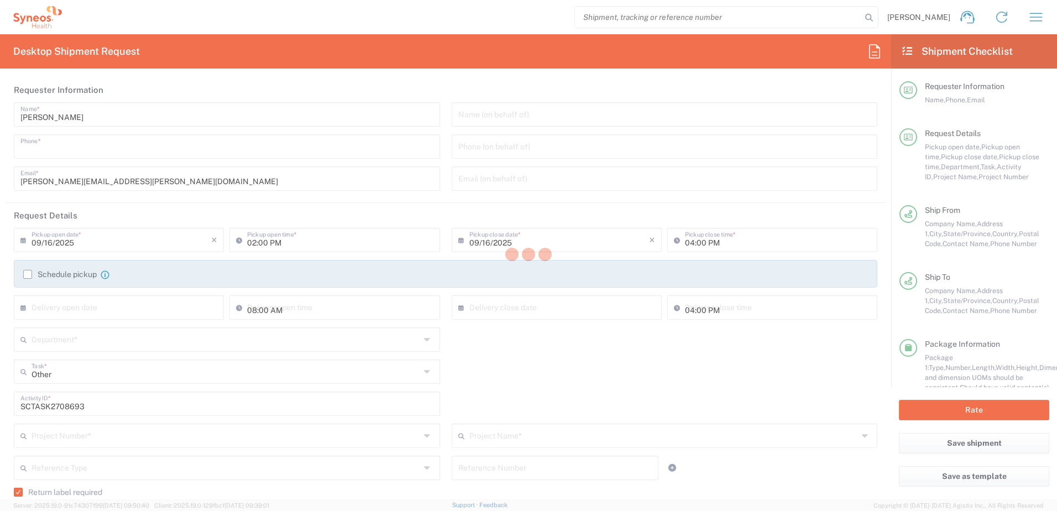
type input "9199867424"
type textarea "[PERSON_NAME][EMAIL_ADDRESS][PERSON_NAME][DOMAIN_NAME]"
type input "Syneos Health, LLC-[GEOGRAPHIC_DATA] [GEOGRAPHIC_DATA] [GEOGRAPHIC_DATA]"
type input "Syneos Health"
type input "[GEOGRAPHIC_DATA]"
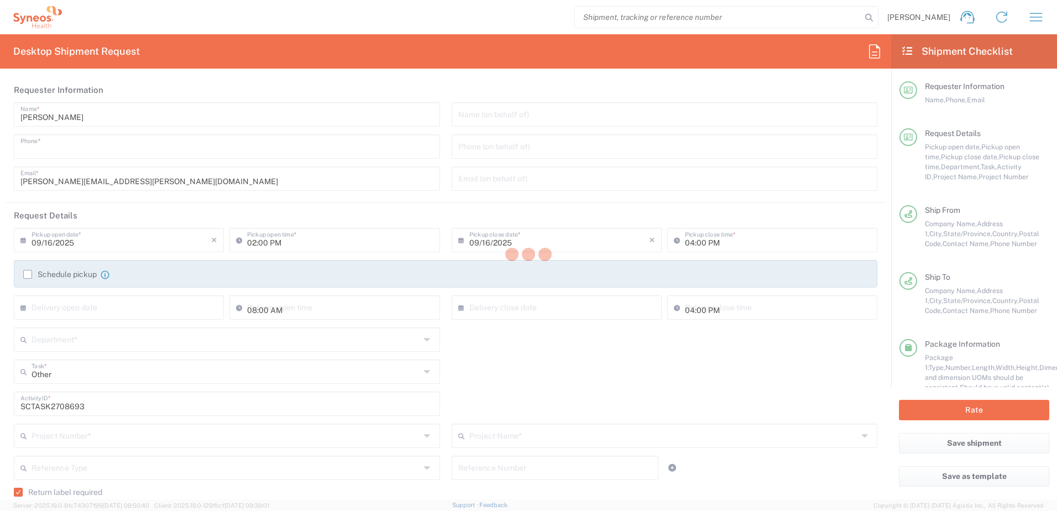
type input "Morrisville"
type input "27560"
type input "[PERSON_NAME]"
type input "9199867424"
type input "[PERSON_NAME][EMAIL_ADDRESS][PERSON_NAME][DOMAIN_NAME]"
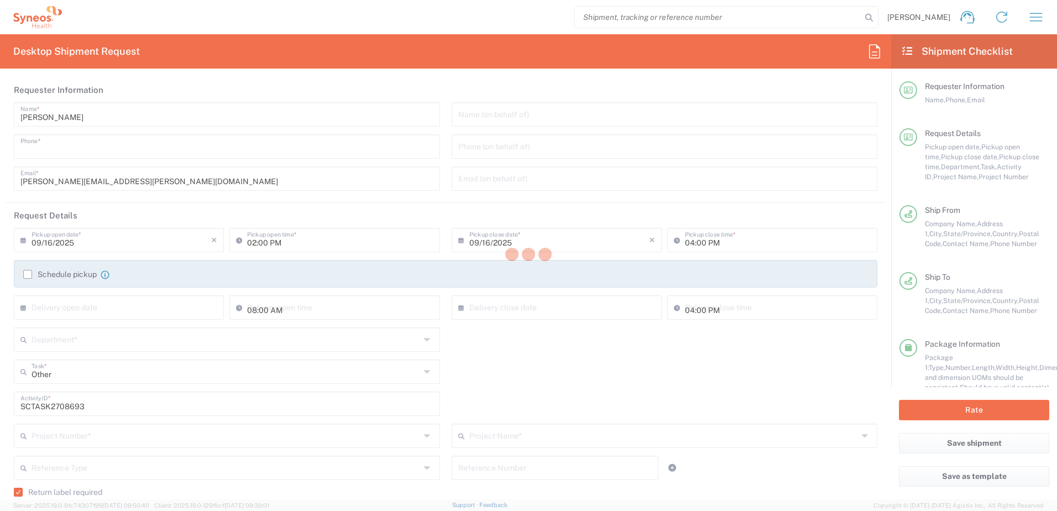
type input "[PERSON_NAME]"
type input "1008 Salt Creek Trail"
type input "[GEOGRAPHIC_DATA]"
type input "76131"
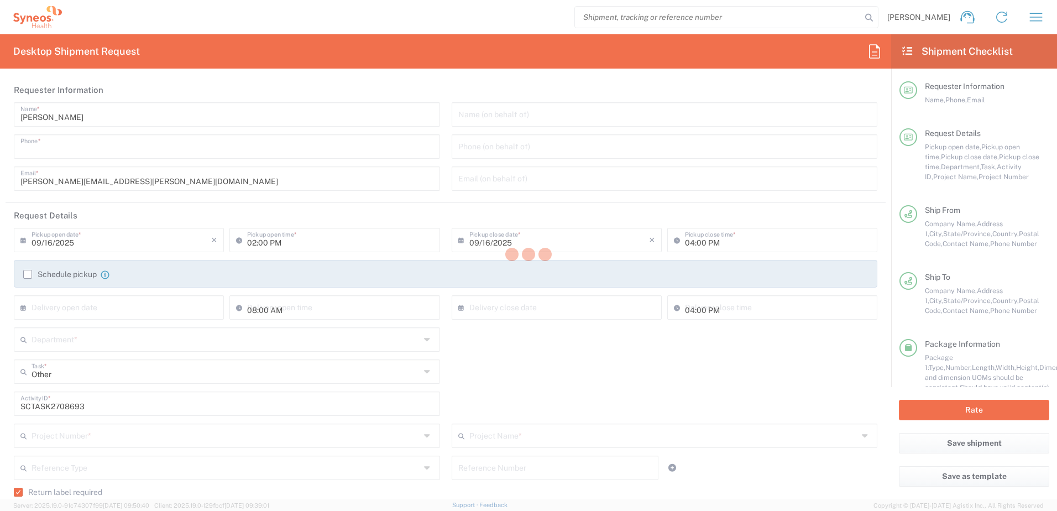
type input "[PERSON_NAME]"
type input "8178001670"
type input "[PERSON_NAME][DOMAIN_NAME][EMAIL_ADDRESS][DOMAIN_NAME]"
type input "Residential/Home"
type input "Sender/Shipper"
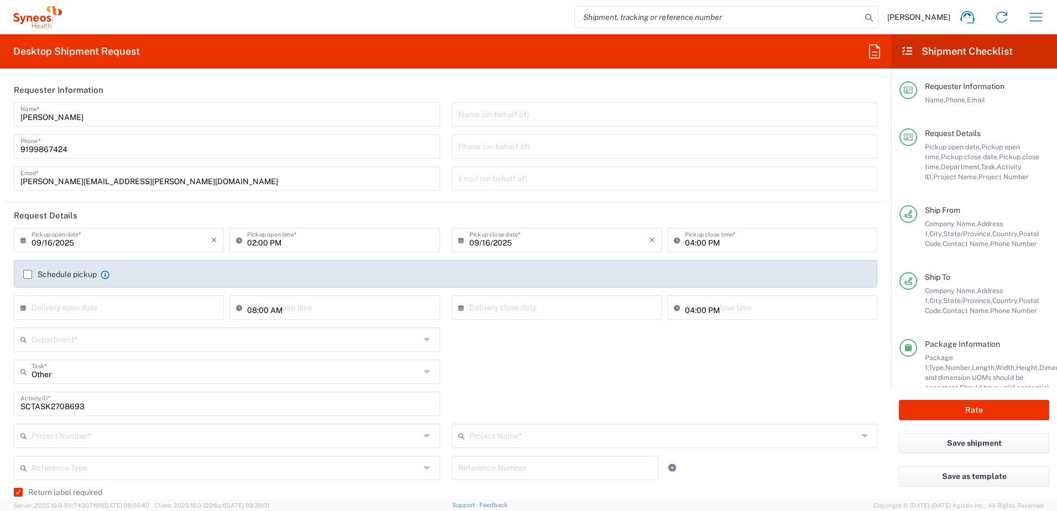
type input "4520 DEPARTMENTAL EXPENSE"
type input "[US_STATE]"
type input "Next Day Air"
type input "Your Packaging"
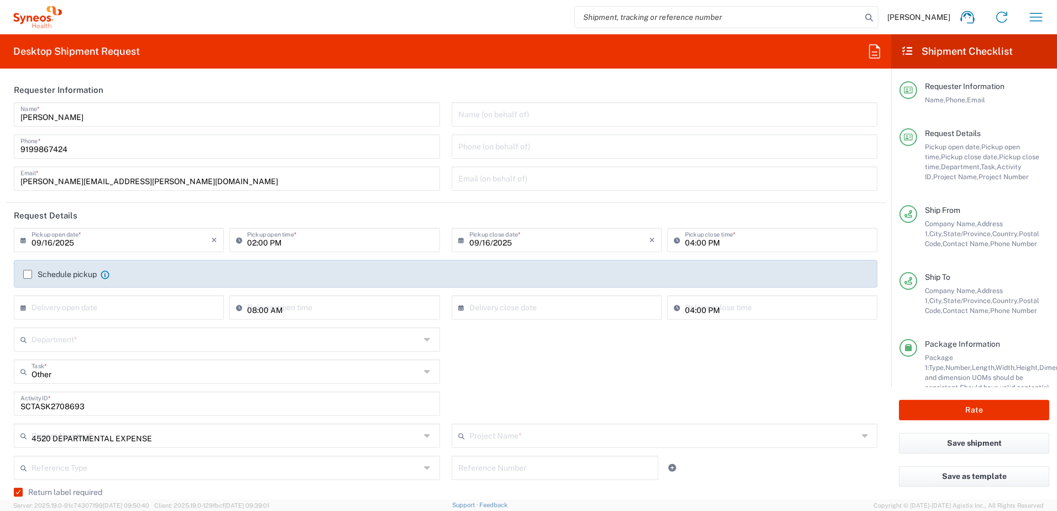
type input "4510"
type input "4520 DEPARTMENTAL EXPENSE"
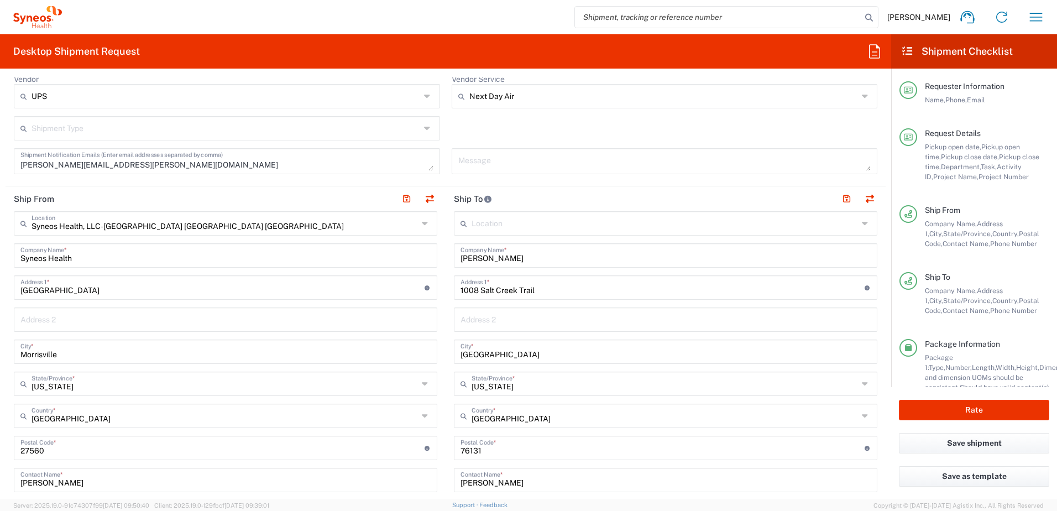
scroll to position [442, 0]
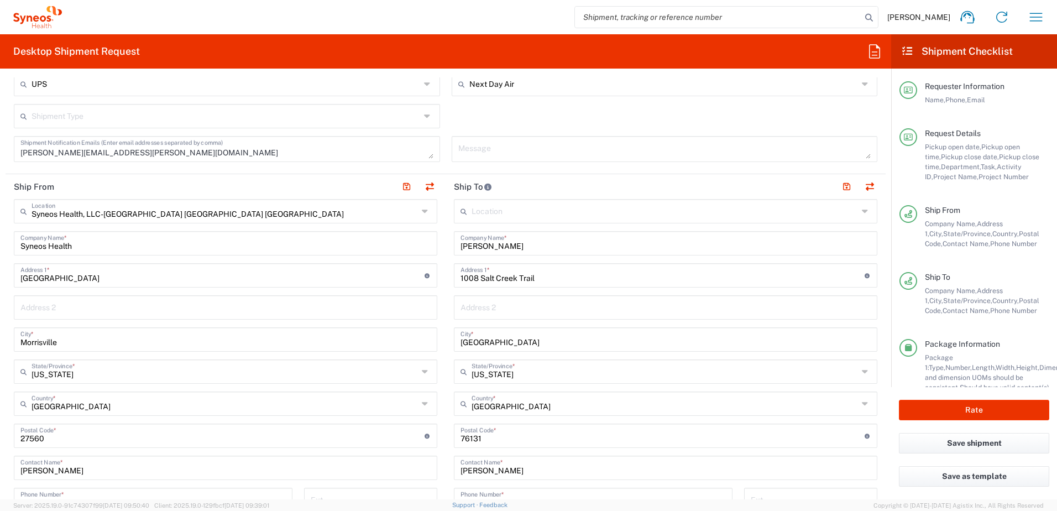
drag, startPoint x: 536, startPoint y: 252, endPoint x: 457, endPoint y: 239, distance: 80.6
click at [454, 239] on div "[PERSON_NAME] Company Name *" at bounding box center [665, 243] width 423 height 24
drag, startPoint x: 531, startPoint y: 250, endPoint x: 399, endPoint y: 233, distance: 133.2
click at [388, 229] on div "Ship From Syneos Health, LLC-[GEOGRAPHIC_DATA] [GEOGRAPHIC_DATA] [GEOGRAPHIC_DA…" at bounding box center [446, 421] width 880 height 494
paste input "[PERSON_NAME]"
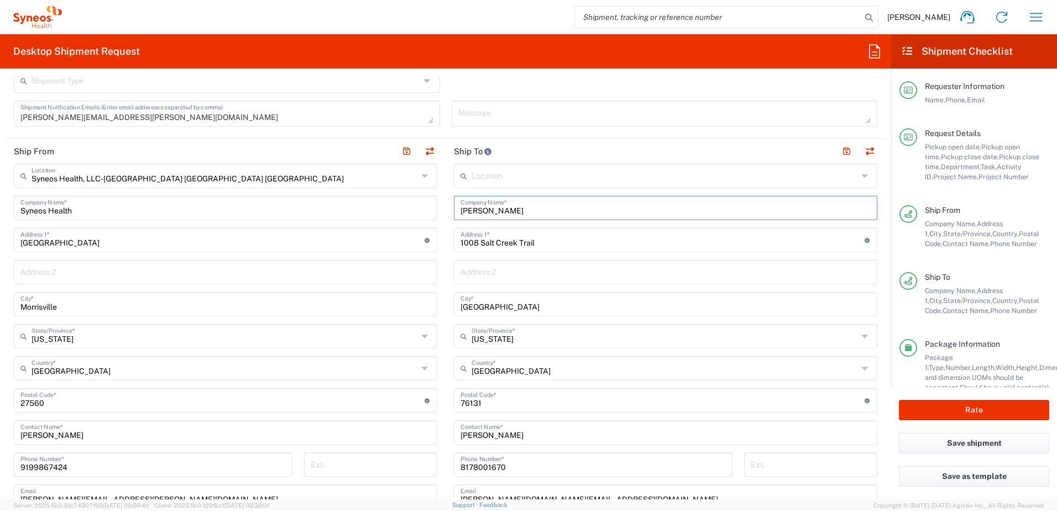
scroll to position [498, 0]
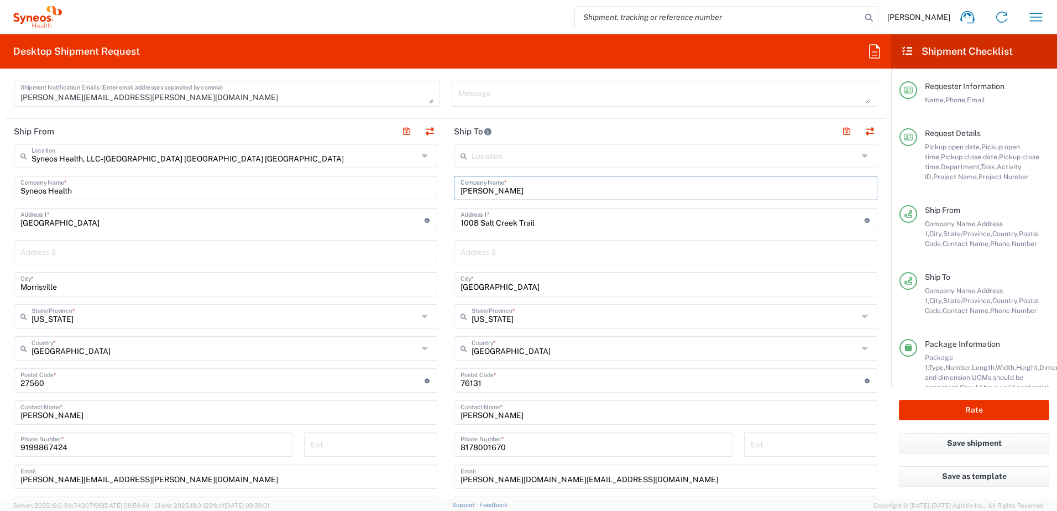
type input "[PERSON_NAME]"
drag, startPoint x: 514, startPoint y: 416, endPoint x: 426, endPoint y: 411, distance: 88.0
click at [426, 411] on div "Ship From Syneos Health, LLC-[GEOGRAPHIC_DATA] [GEOGRAPHIC_DATA] [GEOGRAPHIC_DA…" at bounding box center [446, 366] width 880 height 494
paste input "[PERSON_NAME]"
type input "[PERSON_NAME]"
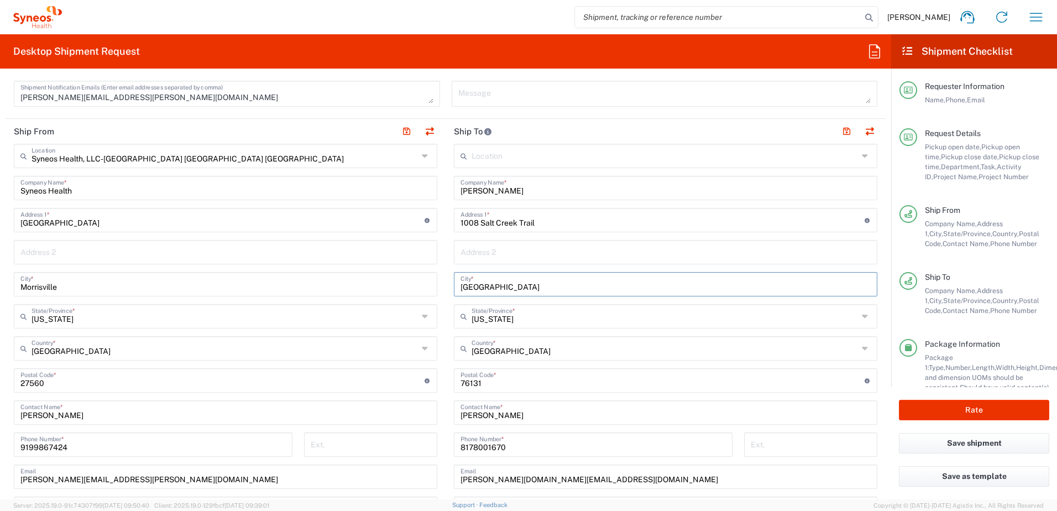
click at [515, 289] on input "[GEOGRAPHIC_DATA]" at bounding box center [665, 283] width 410 height 19
drag, startPoint x: 525, startPoint y: 285, endPoint x: 397, endPoint y: 275, distance: 128.1
click at [397, 275] on div "Ship From Syneos Health, LLC-[GEOGRAPHIC_DATA] [GEOGRAPHIC_DATA] [GEOGRAPHIC_DA…" at bounding box center [446, 366] width 880 height 494
paste input "Chesterfield"
type input "Chesterfield"
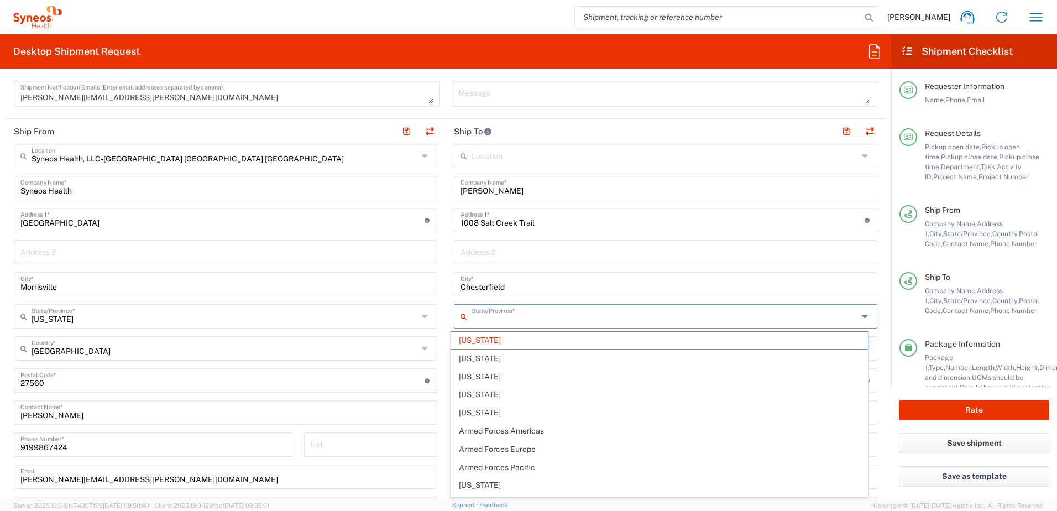
click at [522, 319] on input "text" at bounding box center [665, 315] width 386 height 19
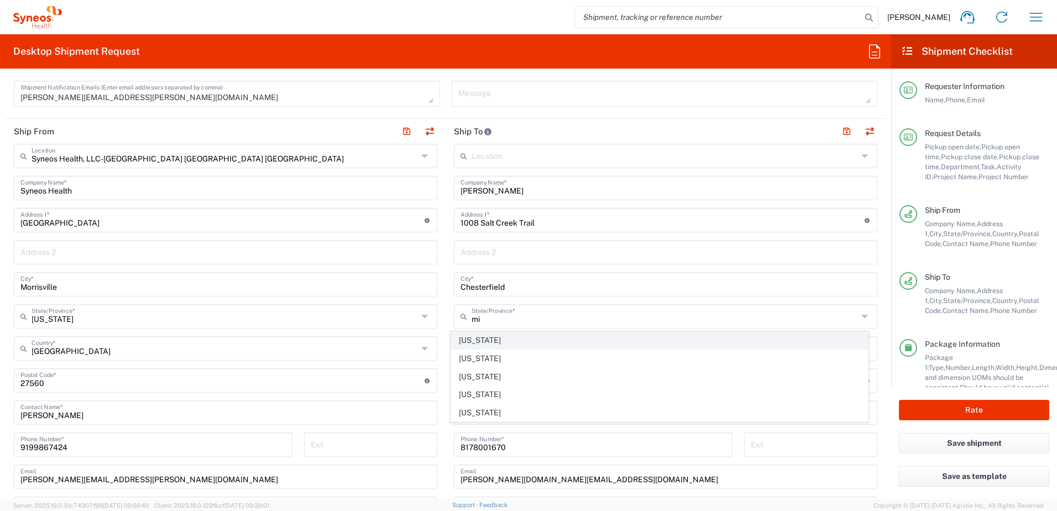
click at [474, 334] on span "[US_STATE]" at bounding box center [659, 340] width 417 height 17
type input "[US_STATE]"
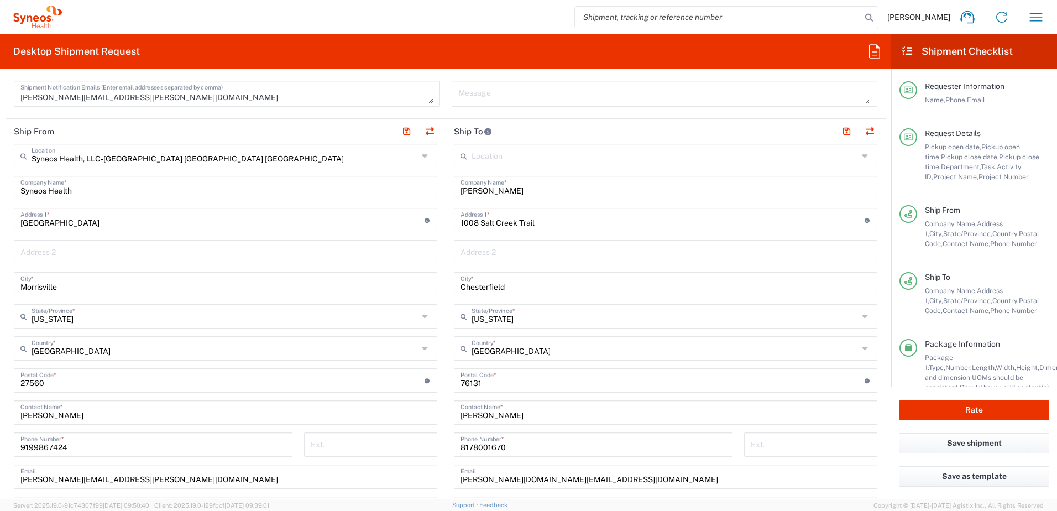
click at [476, 387] on input "undefined" at bounding box center [662, 379] width 404 height 19
paste input "48047"
type input "48047"
click at [552, 216] on input "1008 Salt Creek Trail" at bounding box center [662, 219] width 404 height 19
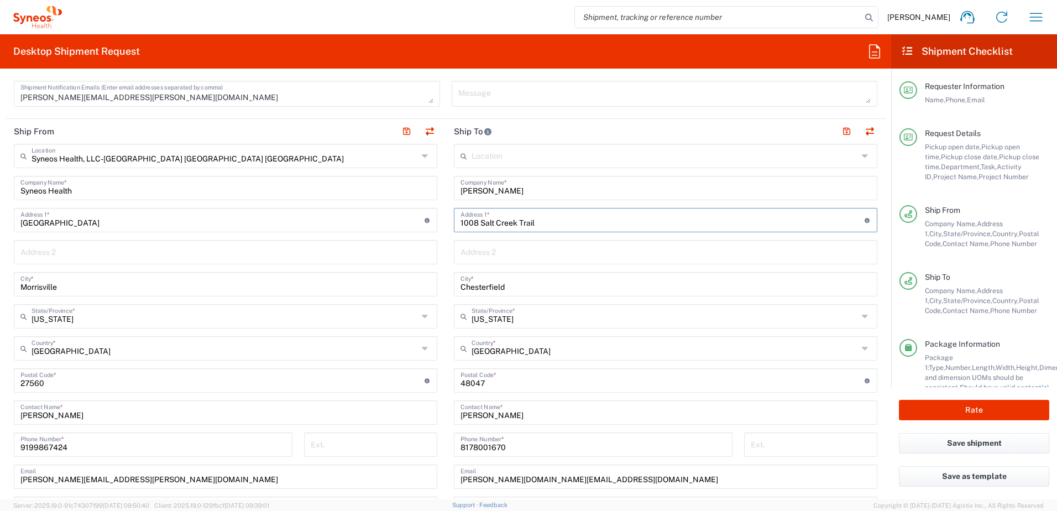
drag, startPoint x: 552, startPoint y: 223, endPoint x: 443, endPoint y: 216, distance: 109.7
click at [446, 216] on main "Location [PERSON_NAME] LLC-[GEOGRAPHIC_DATA] [GEOGRAPHIC_DATA] [GEOGRAPHIC_DATA…" at bounding box center [666, 376] width 440 height 464
paste input "51328 [PERSON_NAME] Dr"
type input "51328 [PERSON_NAME] Dr"
drag, startPoint x: 569, startPoint y: 482, endPoint x: 436, endPoint y: 479, distance: 133.3
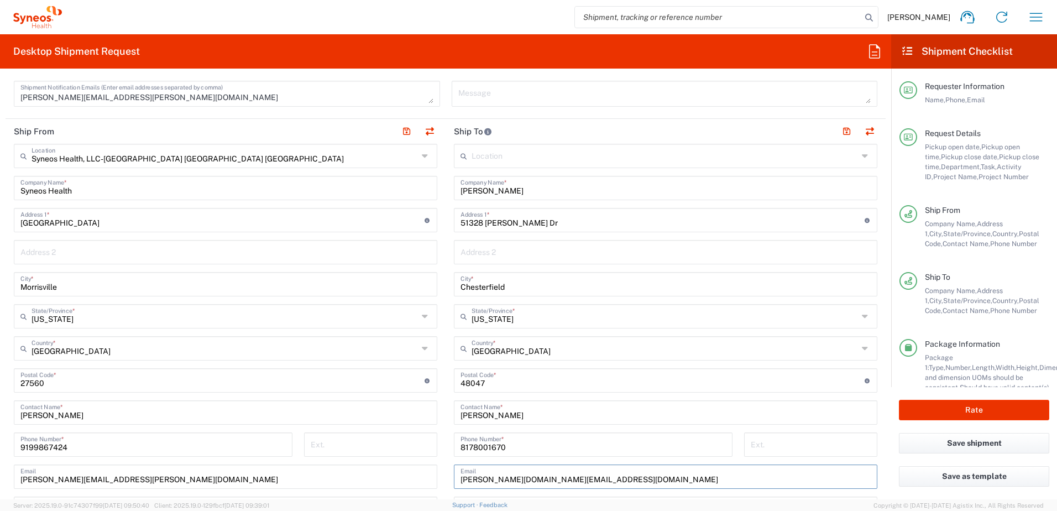
click at [436, 479] on div "Ship From Syneos Health, LLC-[GEOGRAPHIC_DATA] [GEOGRAPHIC_DATA] [GEOGRAPHIC_DA…" at bounding box center [446, 366] width 880 height 494
paste input "kprincestevens"
type input "[EMAIL_ADDRESS][DOMAIN_NAME]"
drag, startPoint x: 518, startPoint y: 447, endPoint x: 422, endPoint y: 443, distance: 96.3
click at [422, 443] on div "Ship From Syneos Health, LLC-[GEOGRAPHIC_DATA] [GEOGRAPHIC_DATA] [GEOGRAPHIC_DA…" at bounding box center [446, 366] width 880 height 494
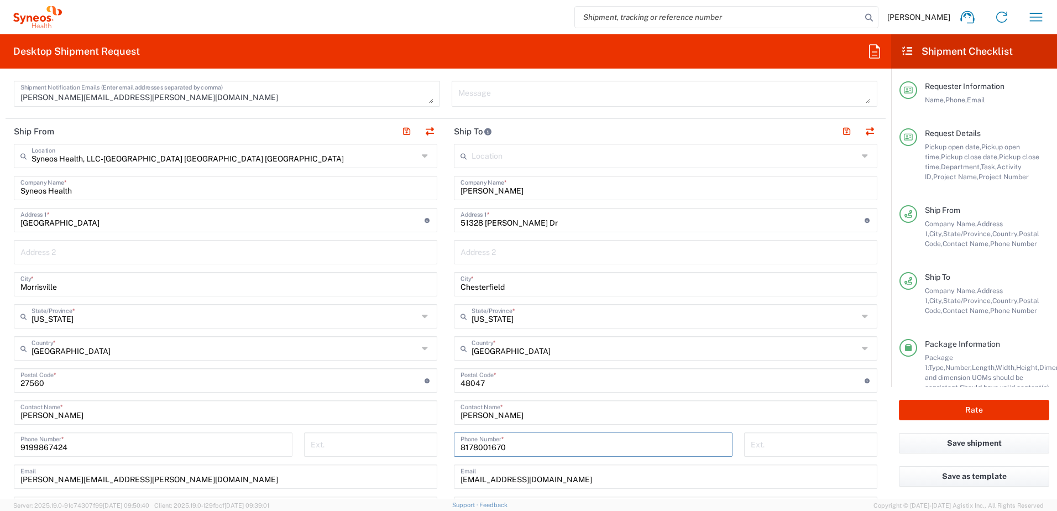
paste input "3134619647"
type input "3134619647"
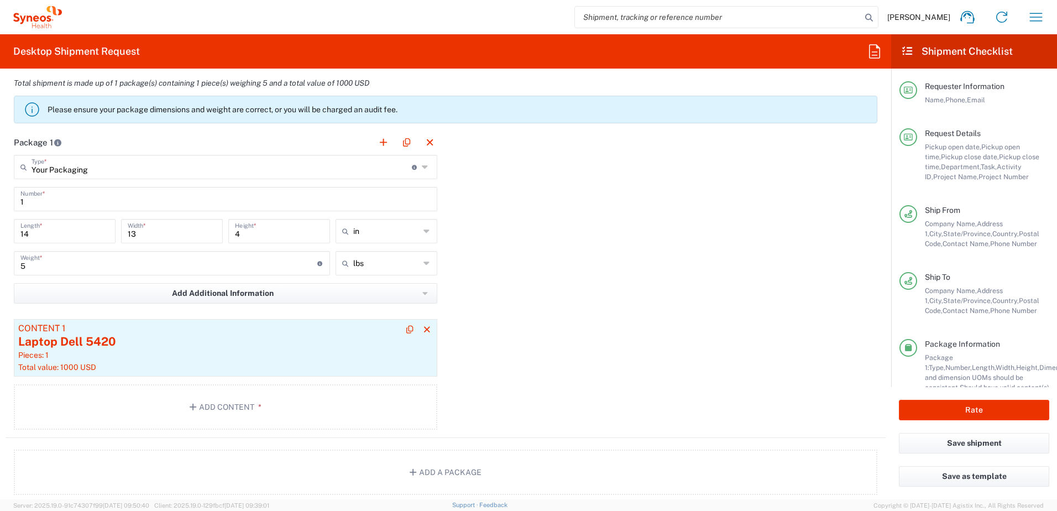
scroll to position [1050, 0]
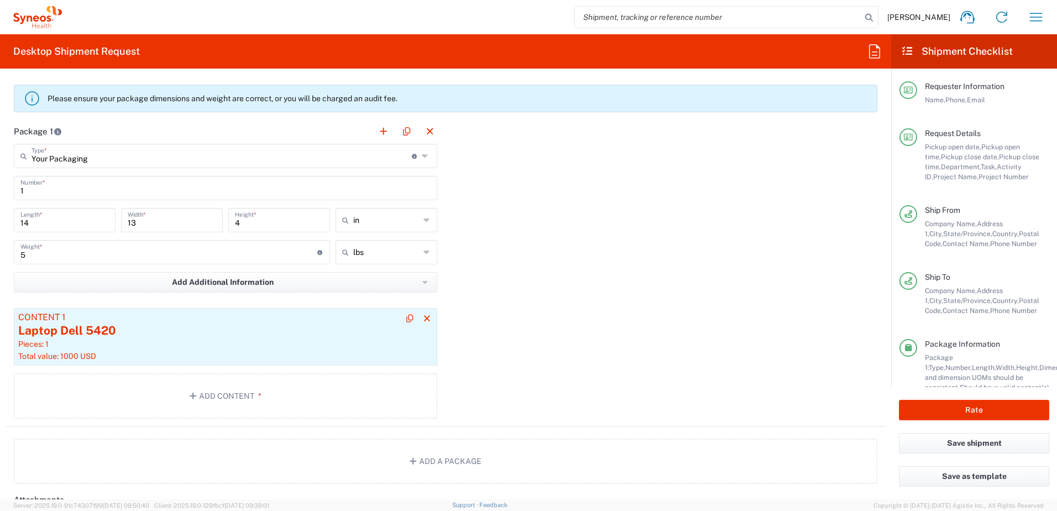
click at [197, 334] on div "Laptop Dell 5420" at bounding box center [225, 330] width 415 height 17
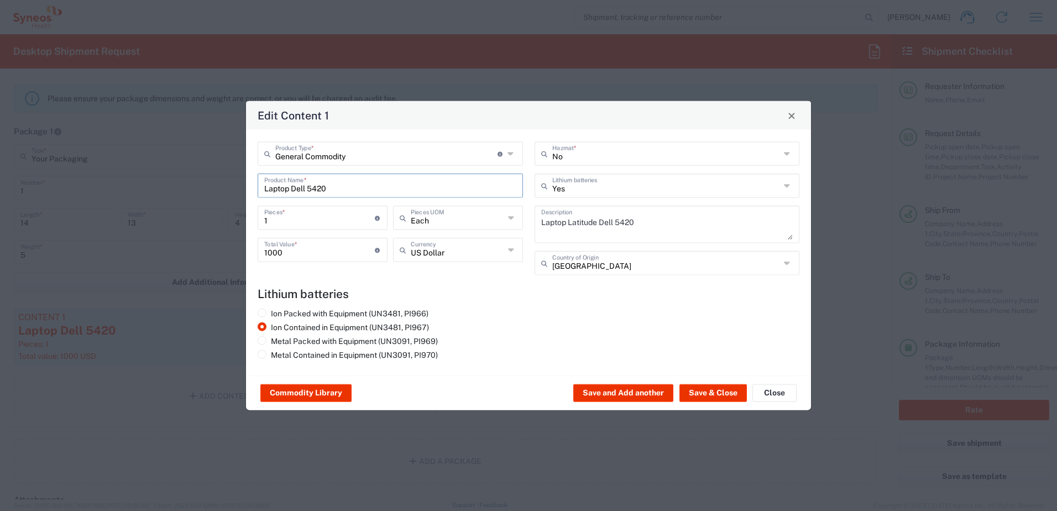
drag, startPoint x: 387, startPoint y: 191, endPoint x: 262, endPoint y: 185, distance: 125.1
click at [262, 185] on div "Laptop Dell 5420 Product Name *" at bounding box center [390, 186] width 265 height 24
click at [342, 227] on div "Laptop Dell 5430" at bounding box center [390, 230] width 263 height 19
type input "Laptop Dell 5430"
type textarea "Laptop Dell Latitude 5430"
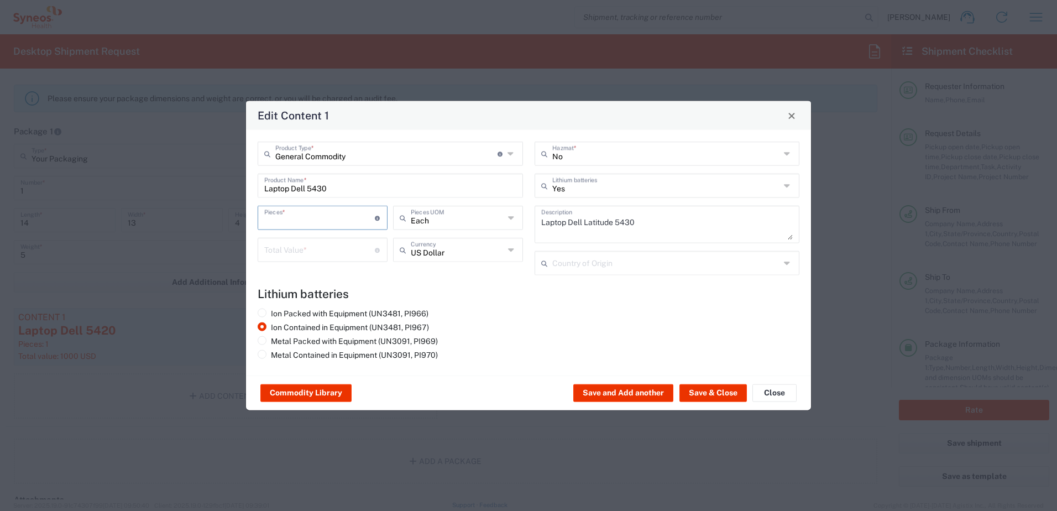
click at [303, 224] on input "number" at bounding box center [319, 216] width 111 height 19
type input "1"
click at [295, 247] on input "number" at bounding box center [319, 248] width 111 height 19
type input "1000"
click at [711, 384] on button "Save & Close" at bounding box center [712, 393] width 67 height 18
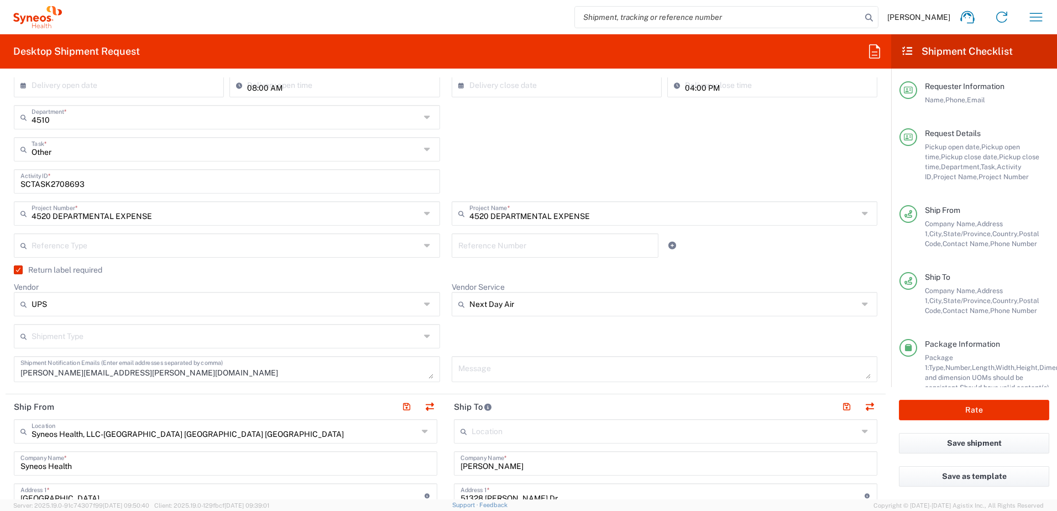
scroll to position [221, 0]
click at [49, 184] on input "SCTASK2708693" at bounding box center [226, 181] width 413 height 19
paste input "13574"
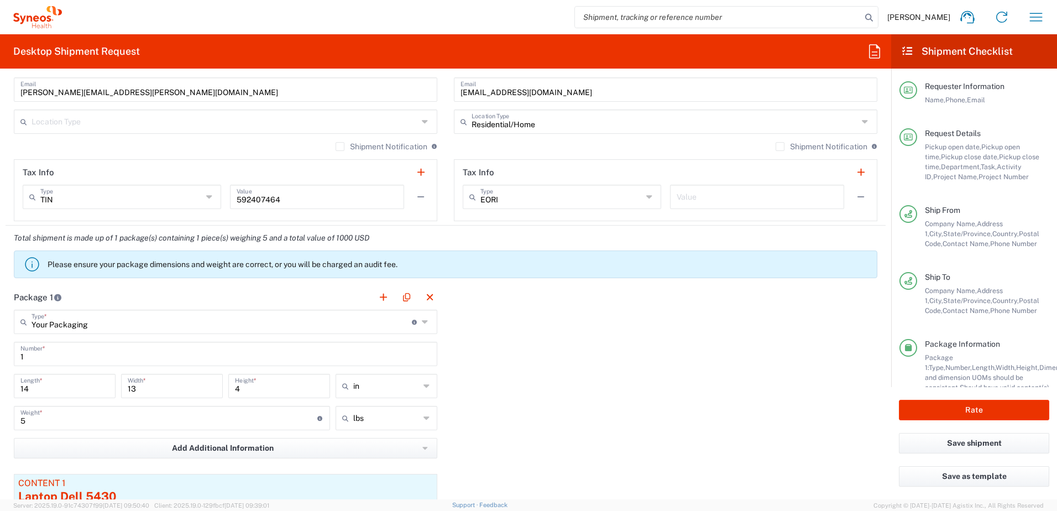
scroll to position [1161, 0]
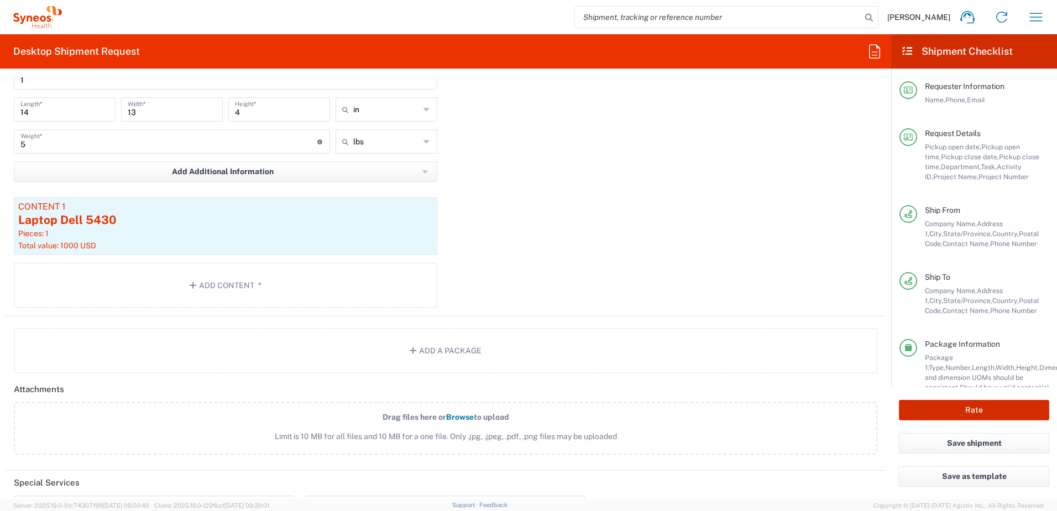
type input "SCTASK2713574"
click at [965, 404] on button "Rate" at bounding box center [974, 410] width 150 height 20
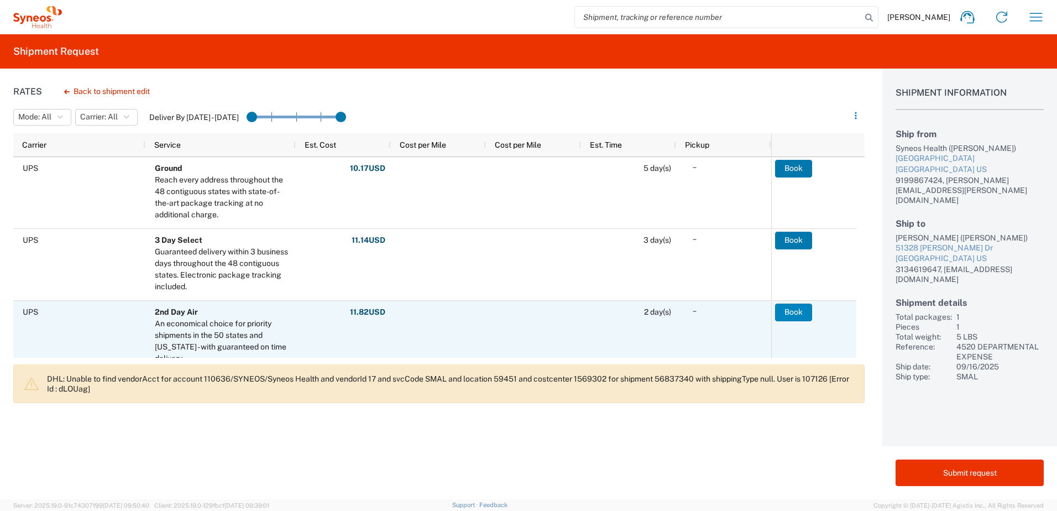
click at [795, 313] on button "Book" at bounding box center [793, 312] width 37 height 18
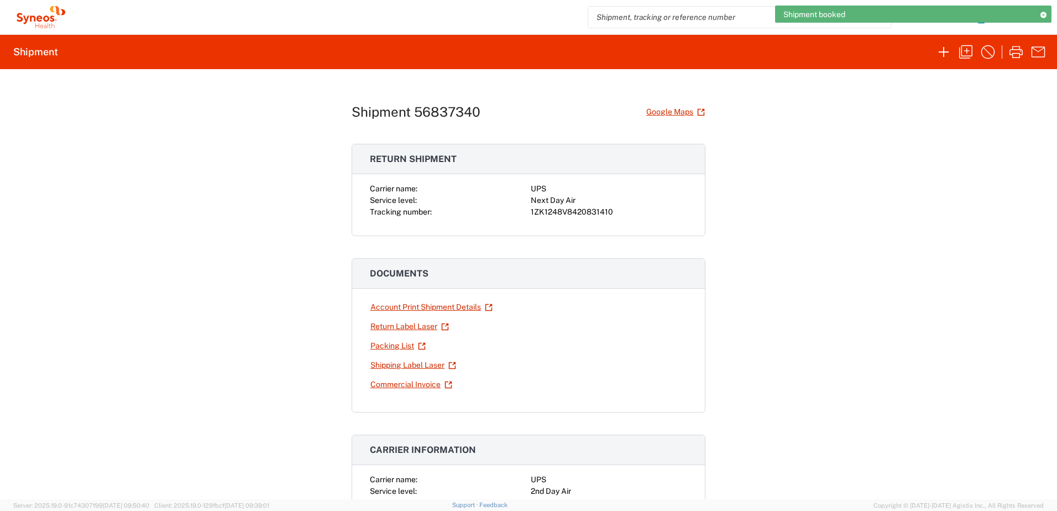
click at [576, 209] on div "1ZK1248V8420831410" at bounding box center [609, 212] width 156 height 12
copy div "1ZK1248V8420831410"
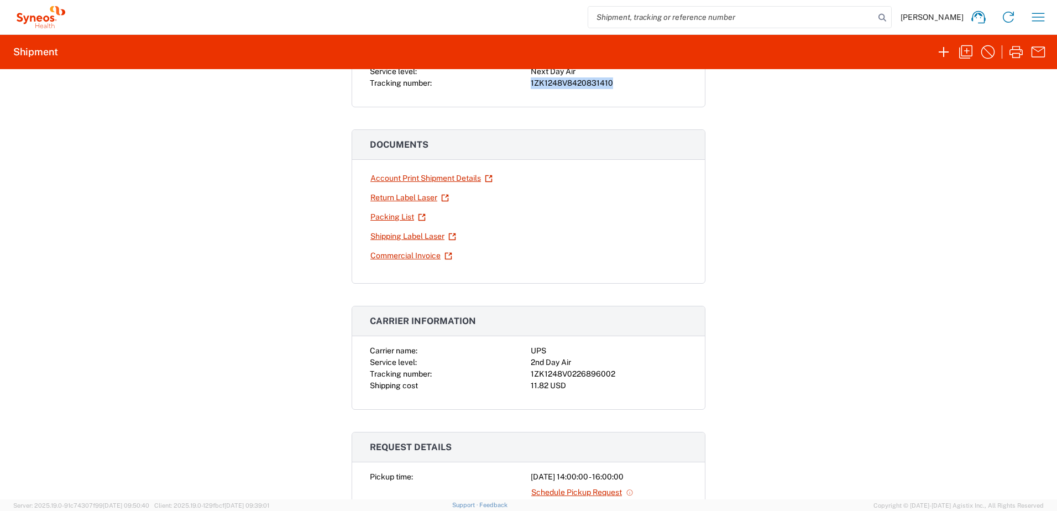
scroll to position [276, 0]
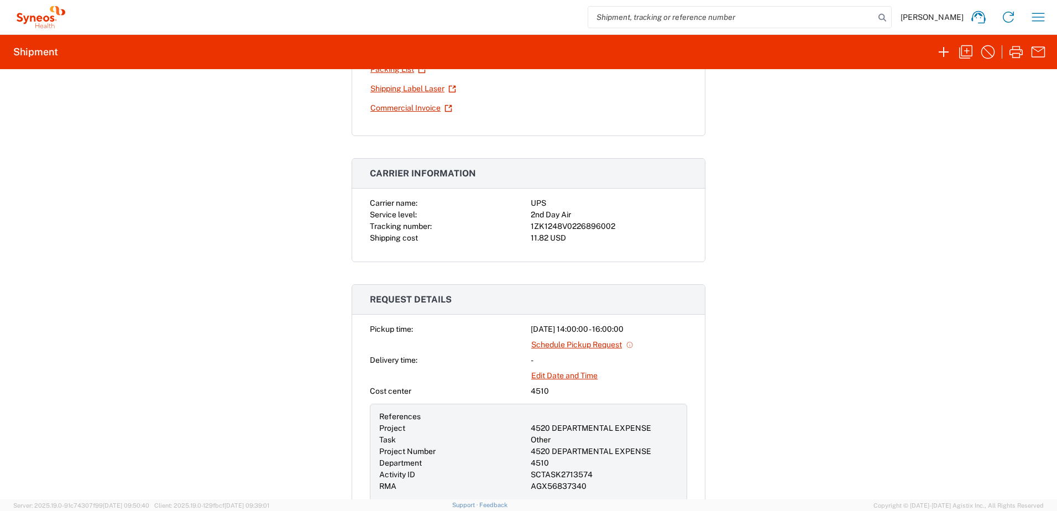
click at [582, 223] on div "1ZK1248V0226896002" at bounding box center [609, 227] width 156 height 12
copy div "1ZK1248V0226896002"
click at [825, 284] on div "Shipment 56837340 Google Maps Return shipment Carrier name: UPS Service level: …" at bounding box center [528, 284] width 1057 height 430
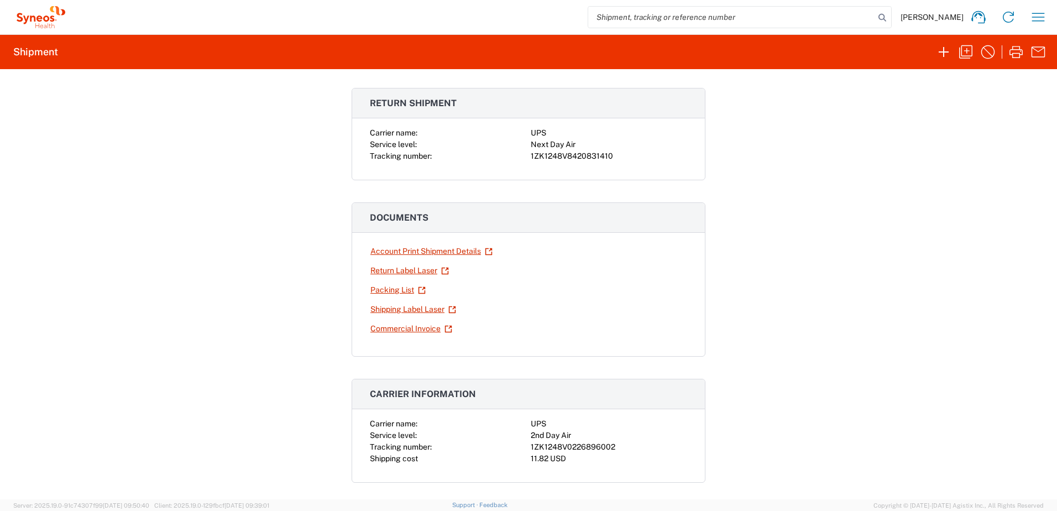
scroll to position [55, 0]
click at [969, 54] on icon "button" at bounding box center [966, 52] width 18 height 18
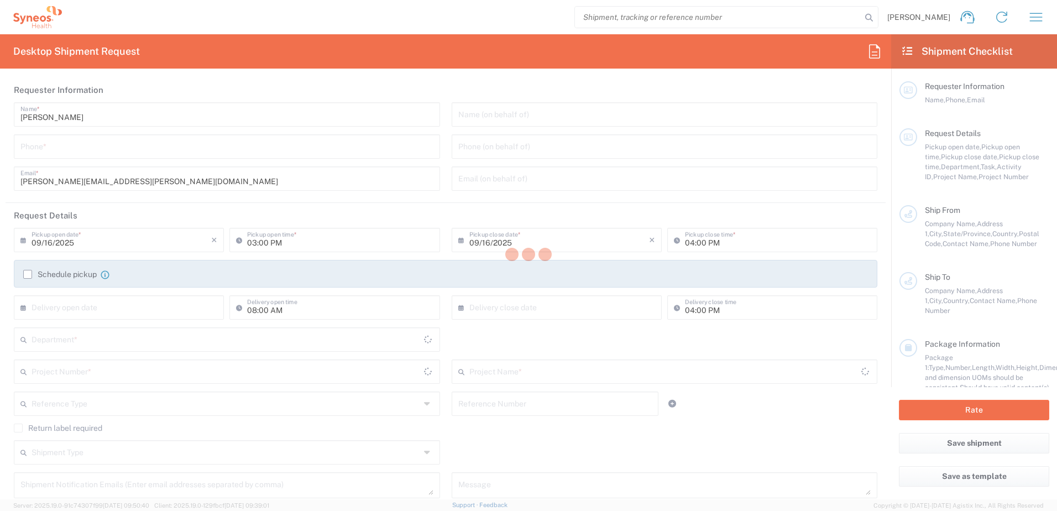
type input "9199867424"
type input "02:00 PM"
type textarea "[PERSON_NAME][EMAIL_ADDRESS][PERSON_NAME][DOMAIN_NAME]"
type input "Syneos Health, LLC-[GEOGRAPHIC_DATA] [GEOGRAPHIC_DATA] [GEOGRAPHIC_DATA]"
type input "Syneos Health"
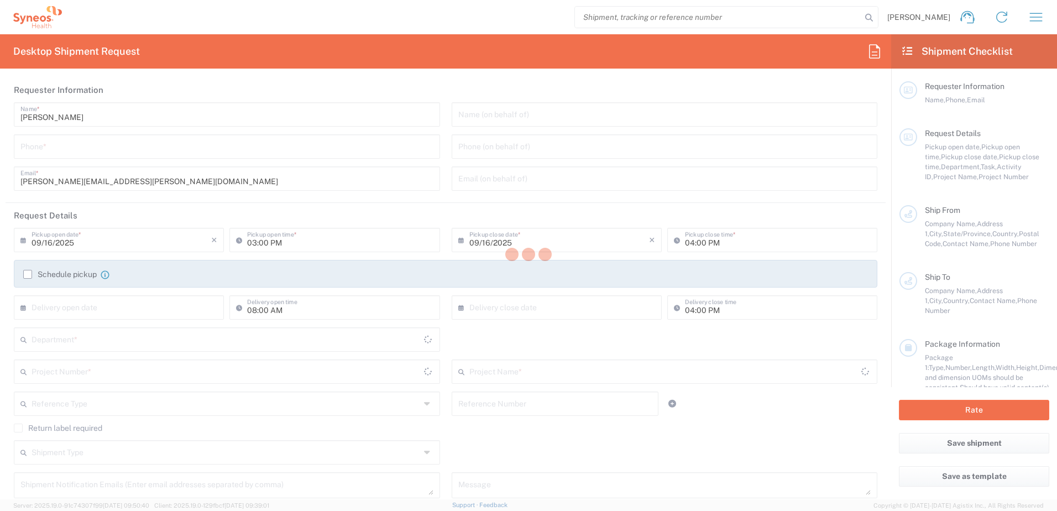
type input "[GEOGRAPHIC_DATA]"
type input "Morrisville"
type input "[US_STATE]"
type input "27560"
type input "[PERSON_NAME]"
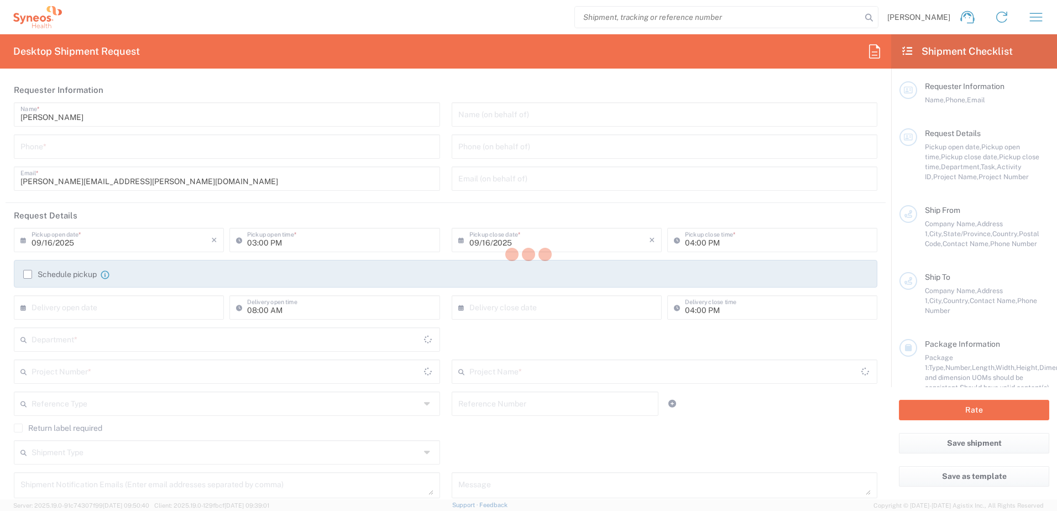
type input "9199867424"
type input "[PERSON_NAME][EMAIL_ADDRESS][PERSON_NAME][DOMAIN_NAME]"
type input "[PERSON_NAME]"
type input "51328 [PERSON_NAME] Dr"
type input "Chesterfield"
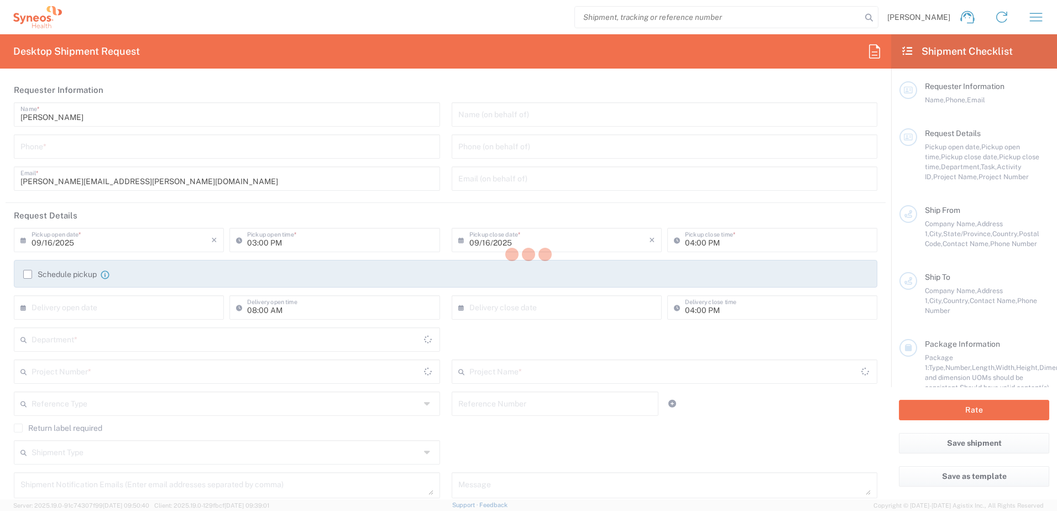
type input "[GEOGRAPHIC_DATA]"
type input "48047"
type input "[PERSON_NAME]"
type input "3134619647"
type input "[EMAIL_ADDRESS][DOMAIN_NAME]"
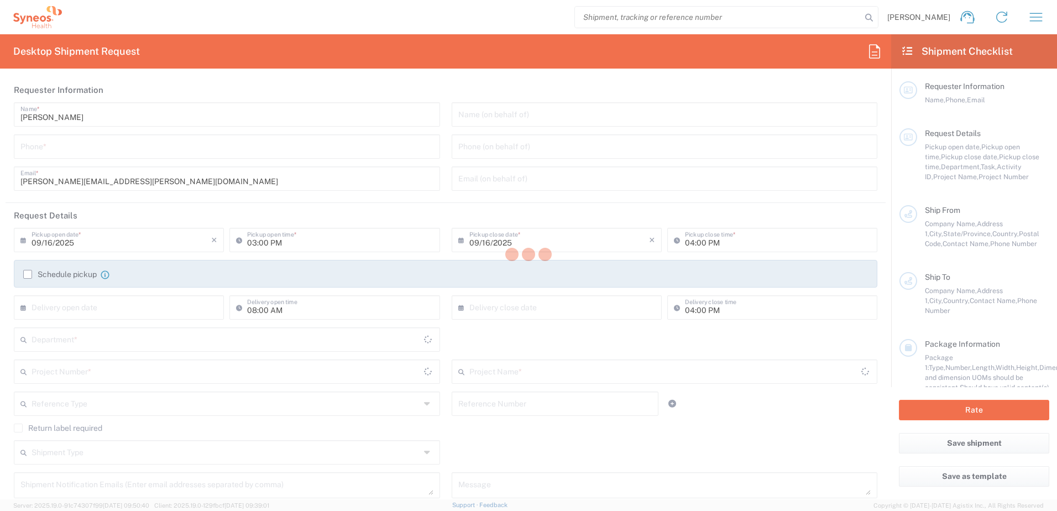
type input "Residential/Home"
type input "Sender/Shipper"
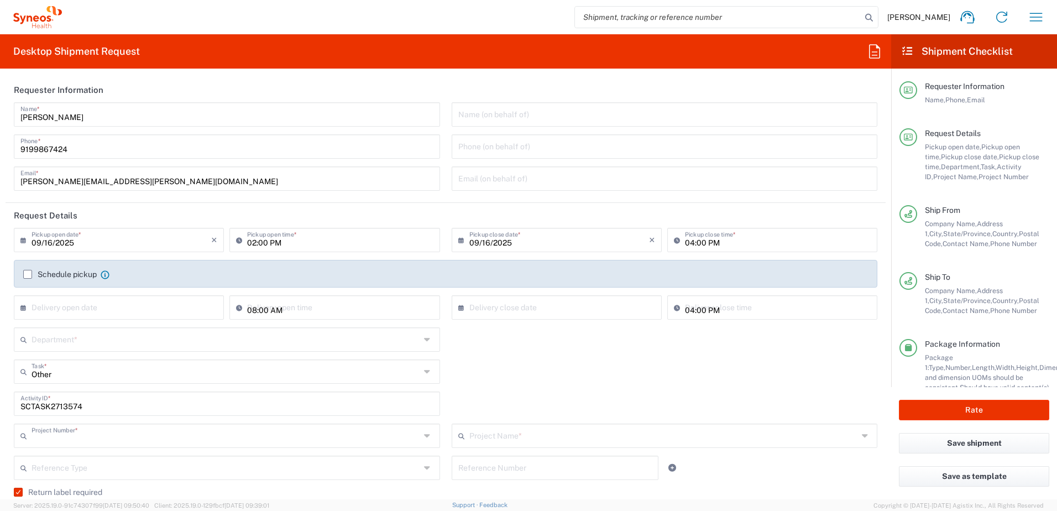
type input "4520 DEPARTMENTAL EXPENSE"
type input "[US_STATE]"
type input "Next Day Air"
type input "Your Packaging"
type input "4520 DEPARTMENTAL EXPENSE"
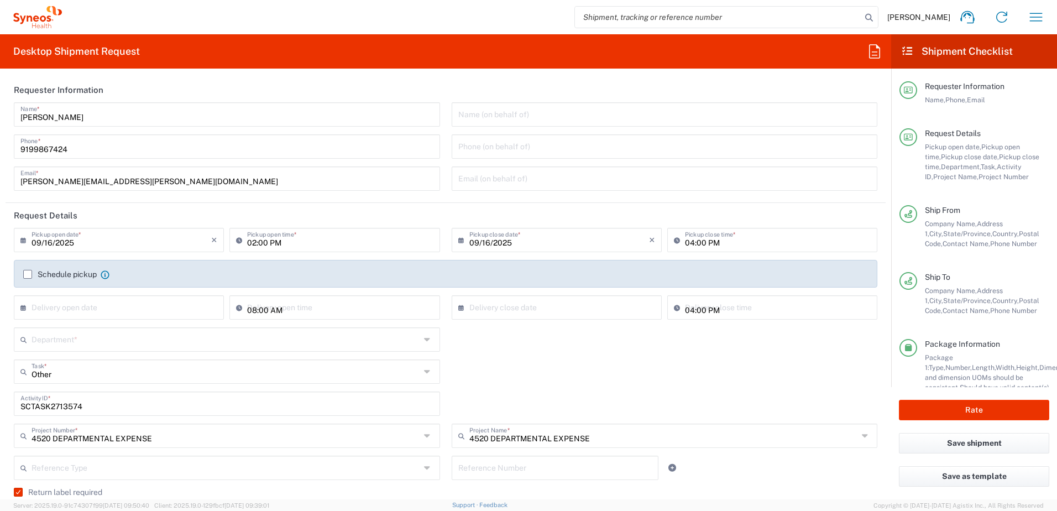
type input "4510"
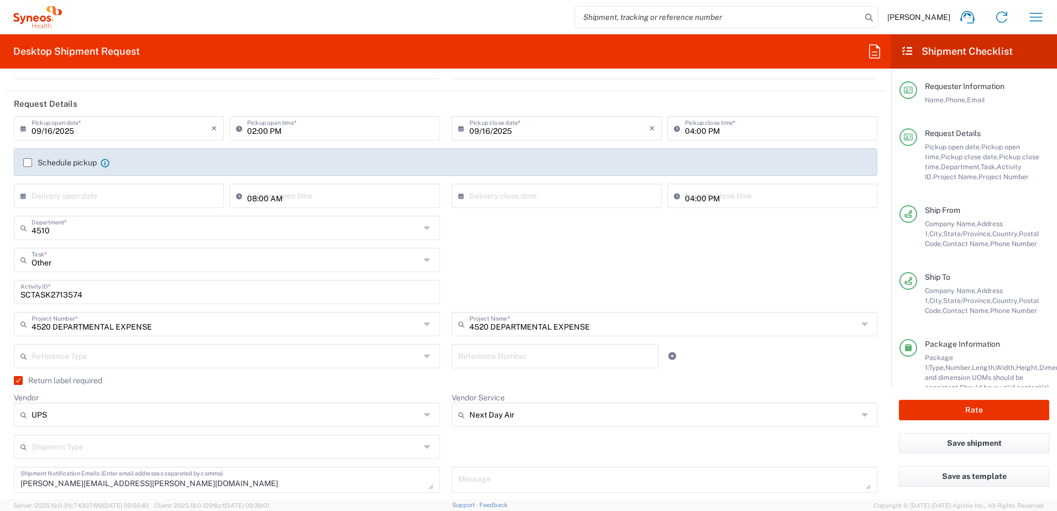
scroll to position [111, 0]
click at [64, 301] on input "SCTASK2713574" at bounding box center [226, 291] width 413 height 19
paste input "[PERSON_NAME]"
type input "SCTASK2713574"
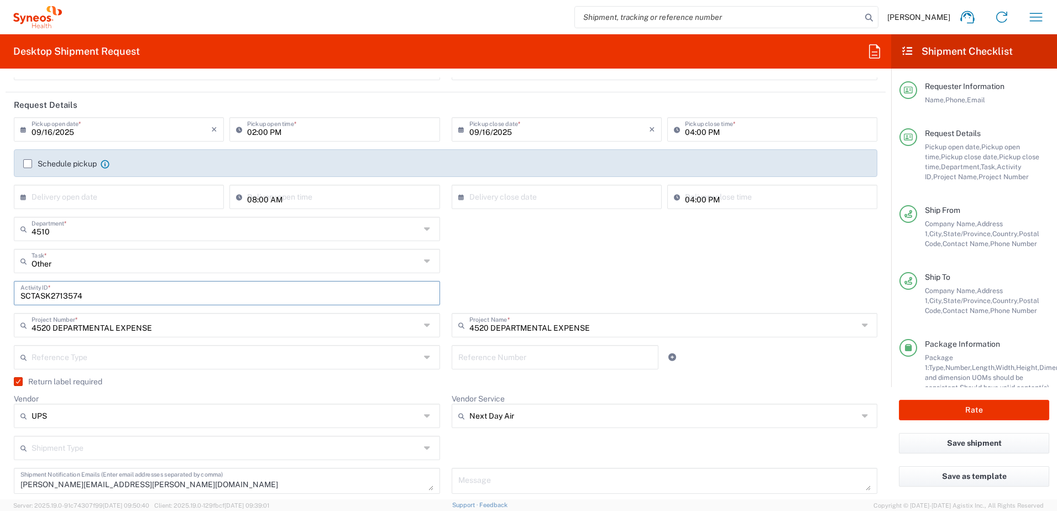
scroll to position [442, 0]
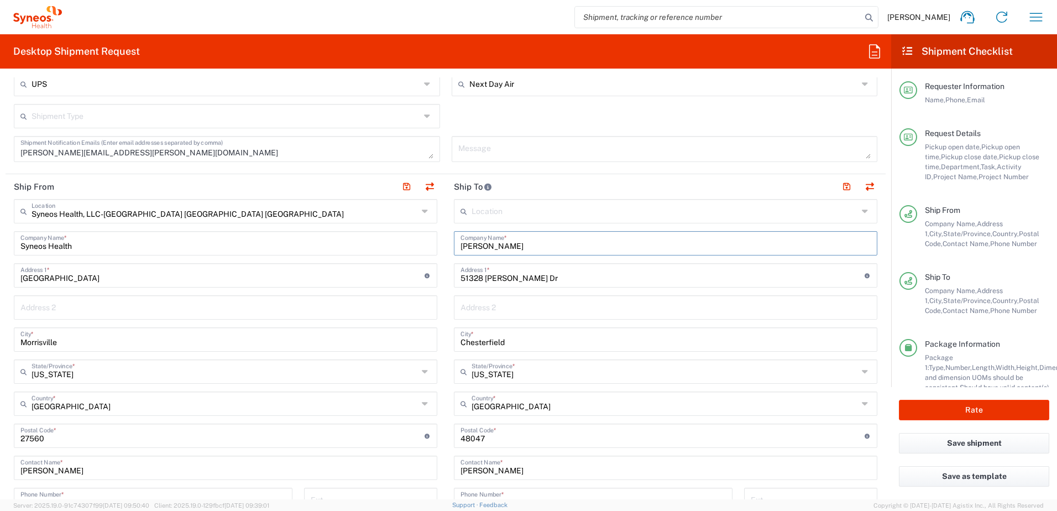
drag, startPoint x: 547, startPoint y: 249, endPoint x: 400, endPoint y: 237, distance: 147.0
click at [400, 237] on div "Ship From Syneos Health, LLC-[GEOGRAPHIC_DATA] [GEOGRAPHIC_DATA] [GEOGRAPHIC_DA…" at bounding box center [446, 421] width 880 height 494
paste input "[PERSON_NAME]"
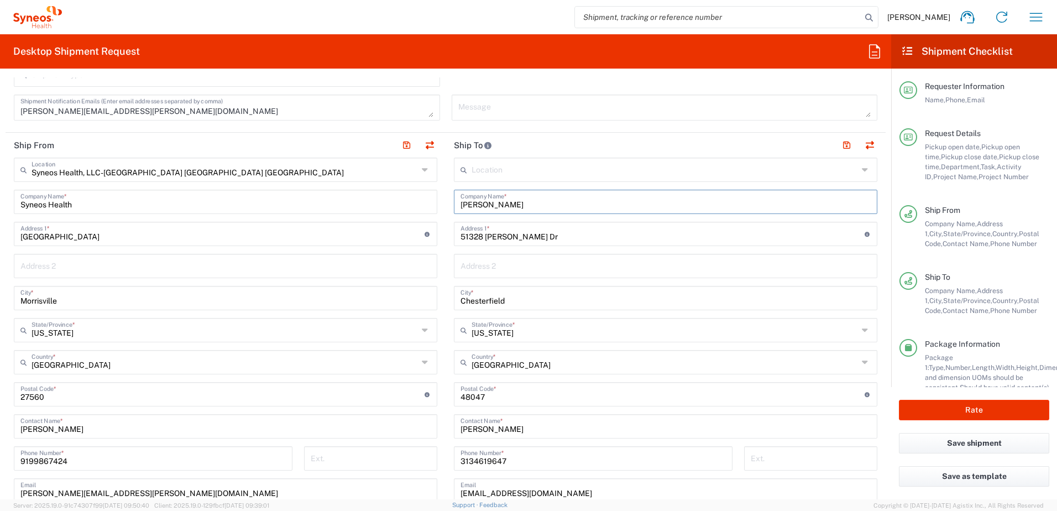
scroll to position [553, 0]
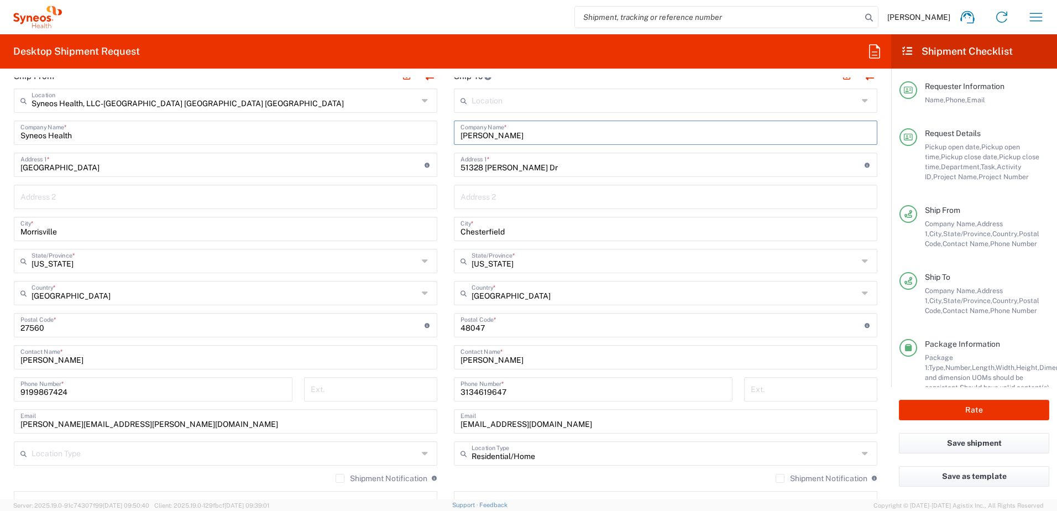
type input "[PERSON_NAME]"
drag, startPoint x: 550, startPoint y: 360, endPoint x: 436, endPoint y: 354, distance: 114.0
click at [436, 354] on div "Ship From Syneos Health, LLC-[GEOGRAPHIC_DATA] [GEOGRAPHIC_DATA] [GEOGRAPHIC_DA…" at bounding box center [446, 311] width 880 height 494
paste input "[PERSON_NAME]"
type input "[PERSON_NAME]"
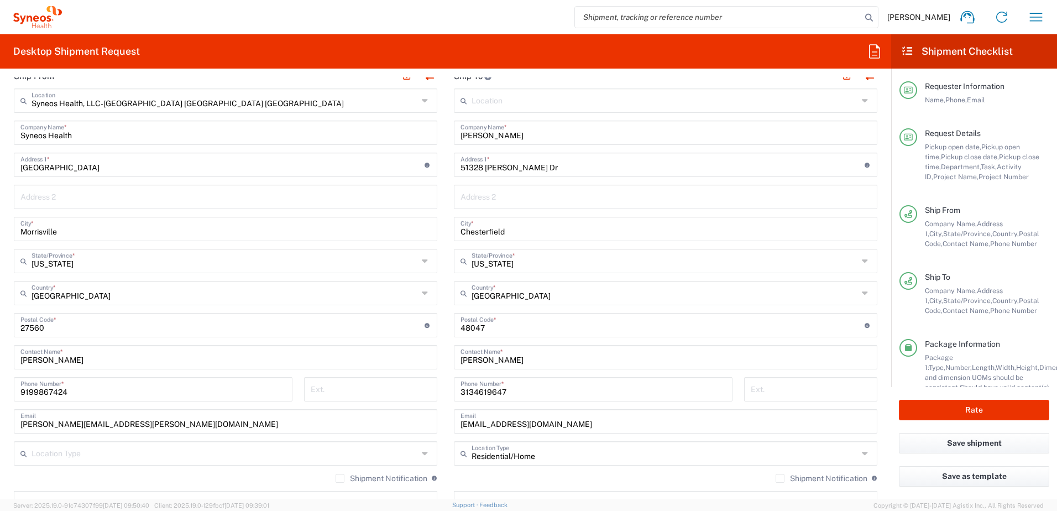
click at [538, 167] on input "51328 [PERSON_NAME] Dr" at bounding box center [662, 163] width 404 height 19
drag, startPoint x: 549, startPoint y: 167, endPoint x: 424, endPoint y: 164, distance: 125.5
click at [424, 164] on div "Ship From Syneos Health, LLC-[GEOGRAPHIC_DATA] [GEOGRAPHIC_DATA] [GEOGRAPHIC_DA…" at bounding box center [446, 311] width 880 height 494
paste input "[STREET_ADDRESS]"
type input "[STREET_ADDRESS]"
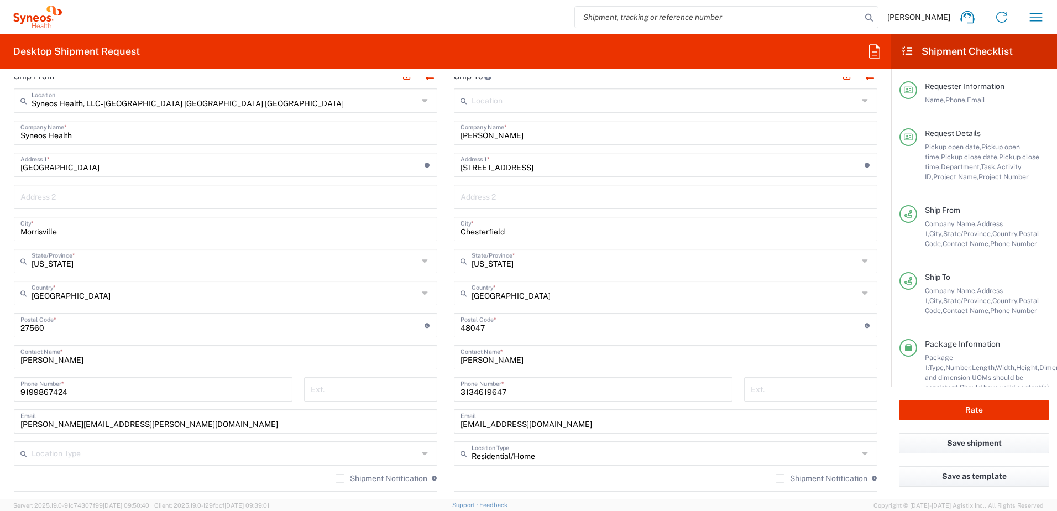
click at [519, 227] on input "Chesterfield" at bounding box center [665, 227] width 410 height 19
drag, startPoint x: 545, startPoint y: 233, endPoint x: 427, endPoint y: 229, distance: 117.8
click at [427, 229] on div "Ship From Syneos Health, LLC-[GEOGRAPHIC_DATA] [GEOGRAPHIC_DATA] [GEOGRAPHIC_DA…" at bounding box center [446, 311] width 880 height 494
paste input "Bowling Green"
type input "Bowling Green"
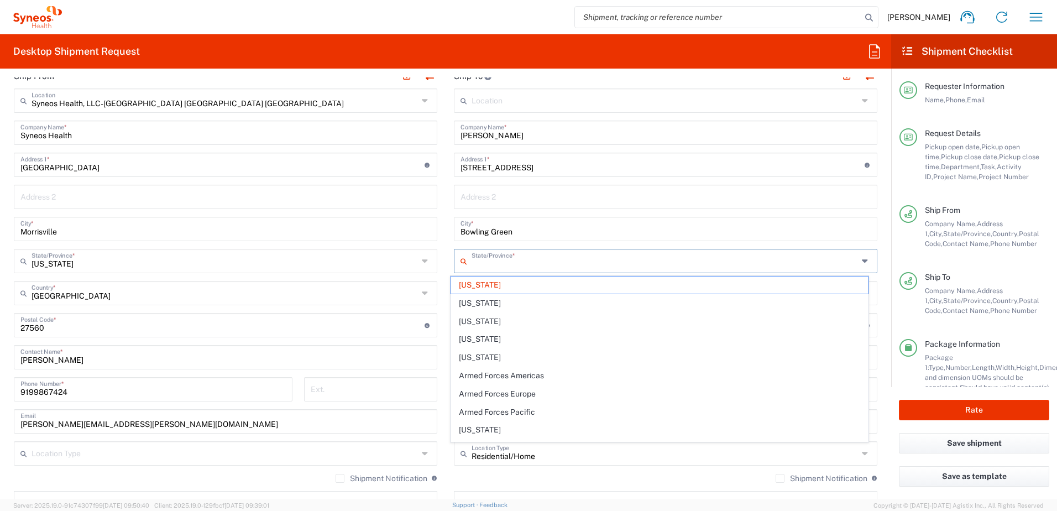
click at [548, 265] on input "text" at bounding box center [665, 259] width 386 height 19
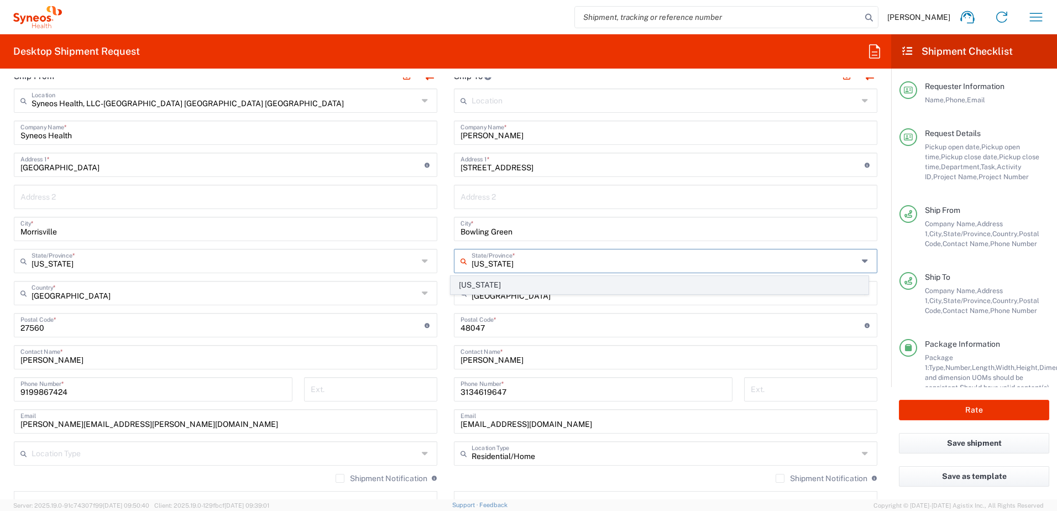
click at [481, 282] on span "[US_STATE]" at bounding box center [659, 284] width 417 height 17
type input "[US_STATE]"
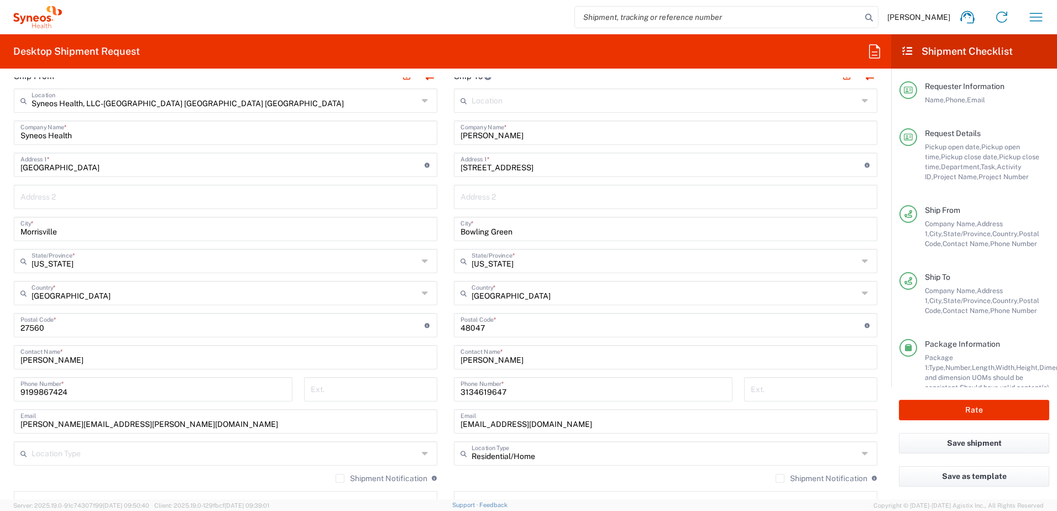
click at [481, 323] on input "undefined" at bounding box center [662, 324] width 404 height 19
drag, startPoint x: 455, startPoint y: 323, endPoint x: 446, endPoint y: 323, distance: 8.8
click at [446, 323] on main "Location [PERSON_NAME] LLC-[GEOGRAPHIC_DATA] [GEOGRAPHIC_DATA] [GEOGRAPHIC_DATA…" at bounding box center [666, 320] width 440 height 464
paste input "43402"
type input "43402"
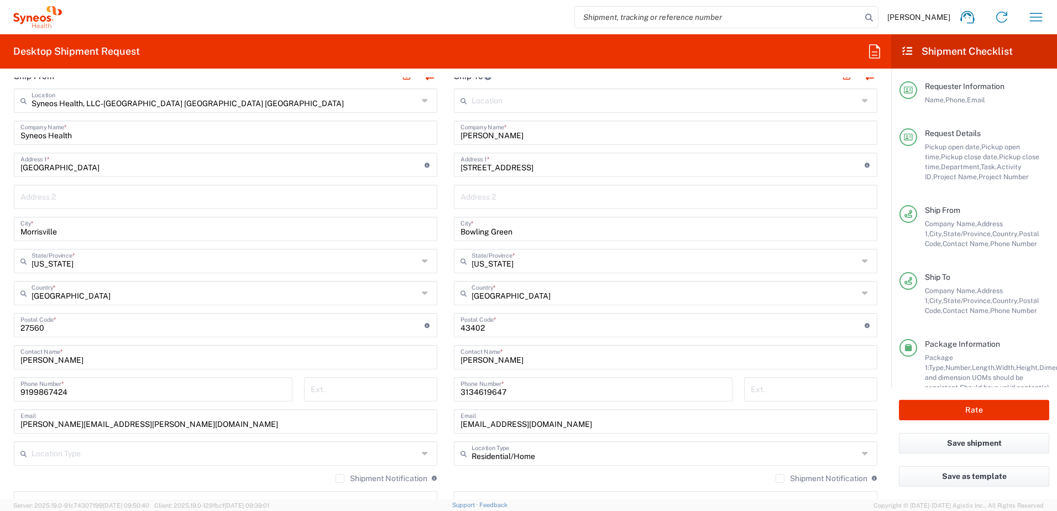
click at [512, 389] on input "3134619647" at bounding box center [592, 388] width 265 height 19
drag, startPoint x: 528, startPoint y: 391, endPoint x: 438, endPoint y: 387, distance: 90.2
click at [438, 387] on div "Ship From Syneos Health, LLC-[GEOGRAPHIC_DATA] [GEOGRAPHIC_DATA] [GEOGRAPHIC_DA…" at bounding box center [446, 311] width 880 height 494
paste input "480) 203-1516"
click at [493, 391] on input "480) 203-1516" at bounding box center [592, 388] width 265 height 19
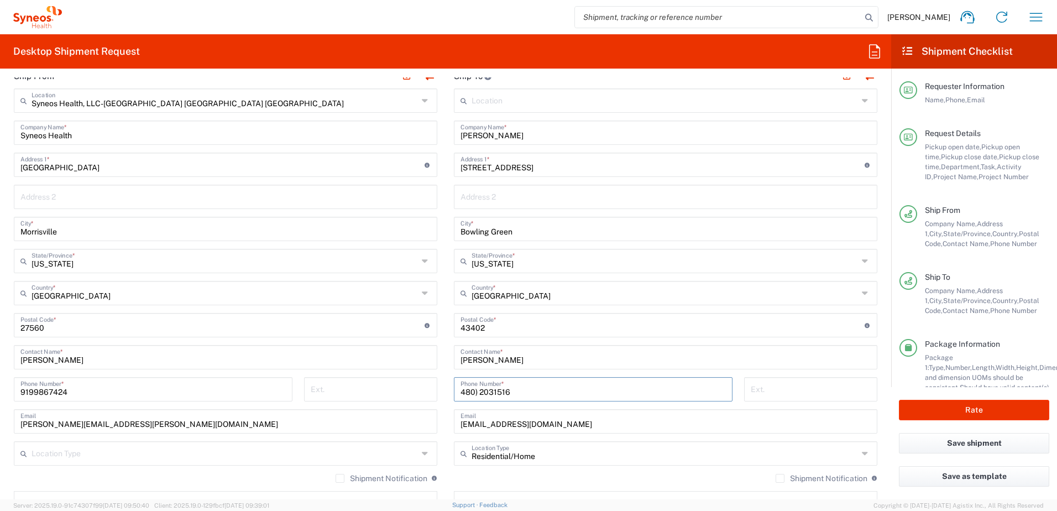
click at [475, 391] on input "480) 2031516" at bounding box center [592, 388] width 265 height 19
type input "4802031516"
drag, startPoint x: 577, startPoint y: 426, endPoint x: 432, endPoint y: 418, distance: 145.1
click at [432, 418] on div "Ship From Syneos Health, LLC-[GEOGRAPHIC_DATA] [GEOGRAPHIC_DATA] [GEOGRAPHIC_DA…" at bounding box center [446, 311] width 880 height 494
paste input "awalterbach11"
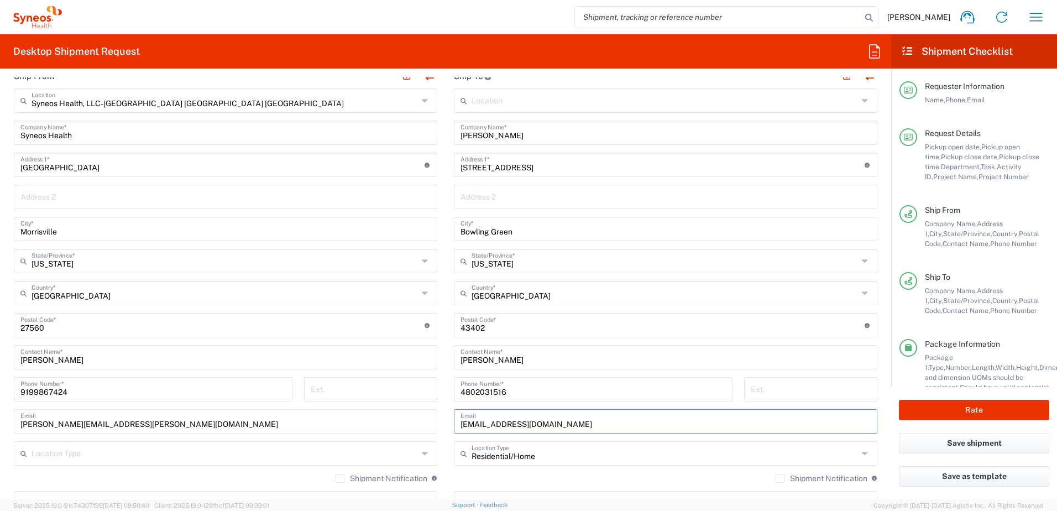
type input "[EMAIL_ADDRESS][DOMAIN_NAME]"
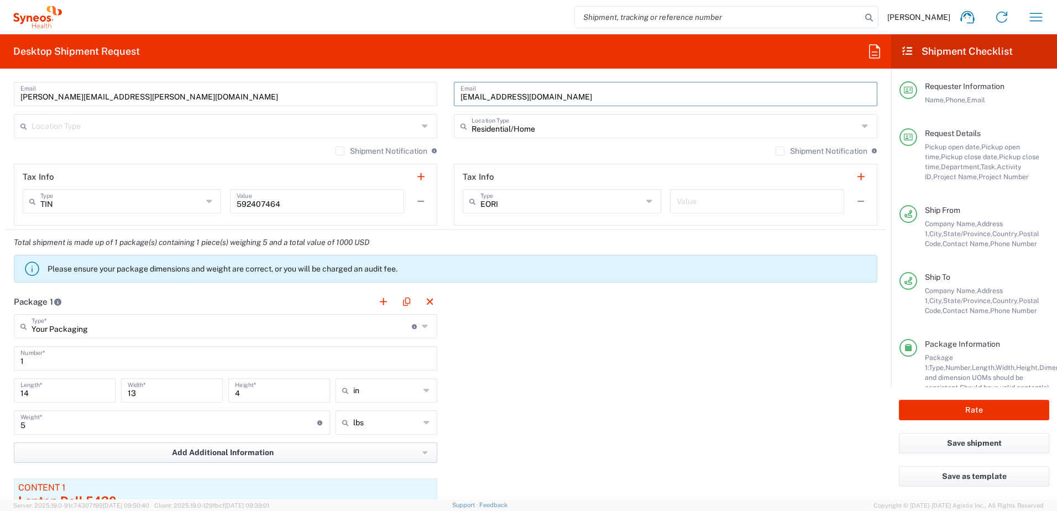
scroll to position [995, 0]
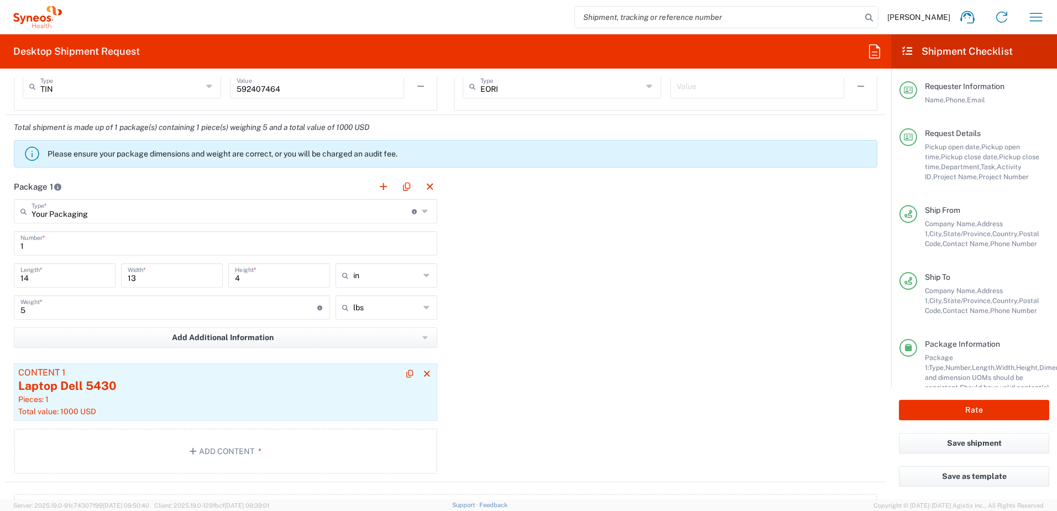
click at [142, 390] on div "Laptop Dell 5430" at bounding box center [225, 386] width 415 height 17
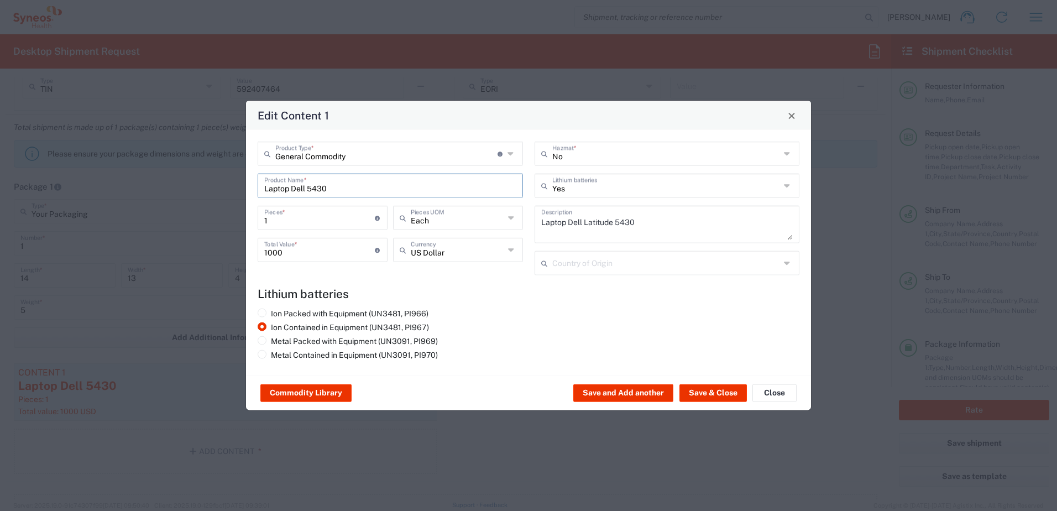
drag, startPoint x: 378, startPoint y: 189, endPoint x: 242, endPoint y: 184, distance: 135.5
click at [244, 185] on div "Edit Content 1 General Commodity Product Type * Document: Paper document genera…" at bounding box center [528, 255] width 1057 height 511
type input "Surface Pro 4 laptop"
click at [695, 223] on textarea "Laptop Dell Latitude 5430" at bounding box center [667, 224] width 252 height 31
drag, startPoint x: 673, startPoint y: 227, endPoint x: 477, endPoint y: 223, distance: 195.7
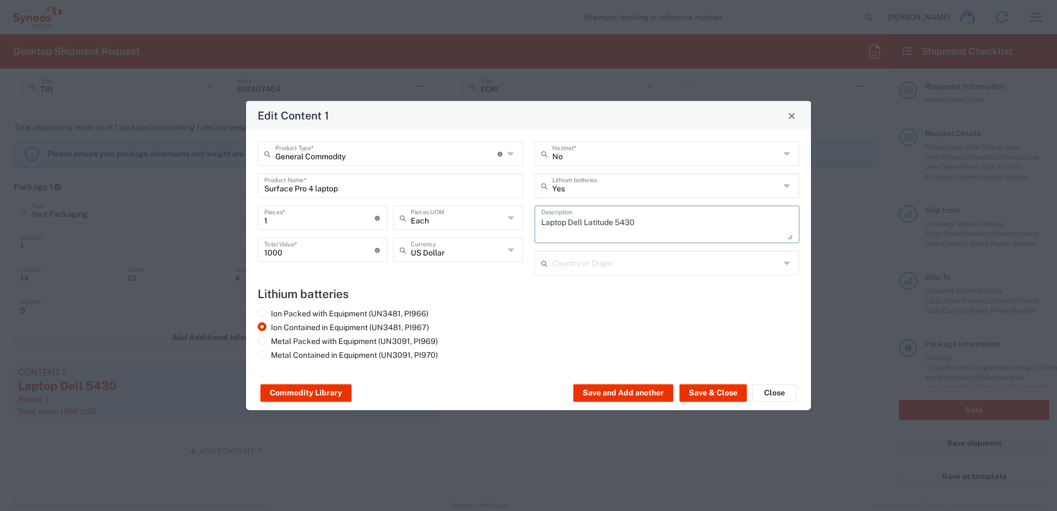
click at [477, 223] on div "General Commodity Product Type * Document: Paper document generated internally …" at bounding box center [528, 213] width 553 height 142
paste textarea "Surface Pro 4 laptop"
type textarea "Surface Pro 4 laptop"
click at [292, 252] on input "1000" at bounding box center [319, 248] width 111 height 19
drag, startPoint x: 306, startPoint y: 250, endPoint x: 290, endPoint y: 253, distance: 16.3
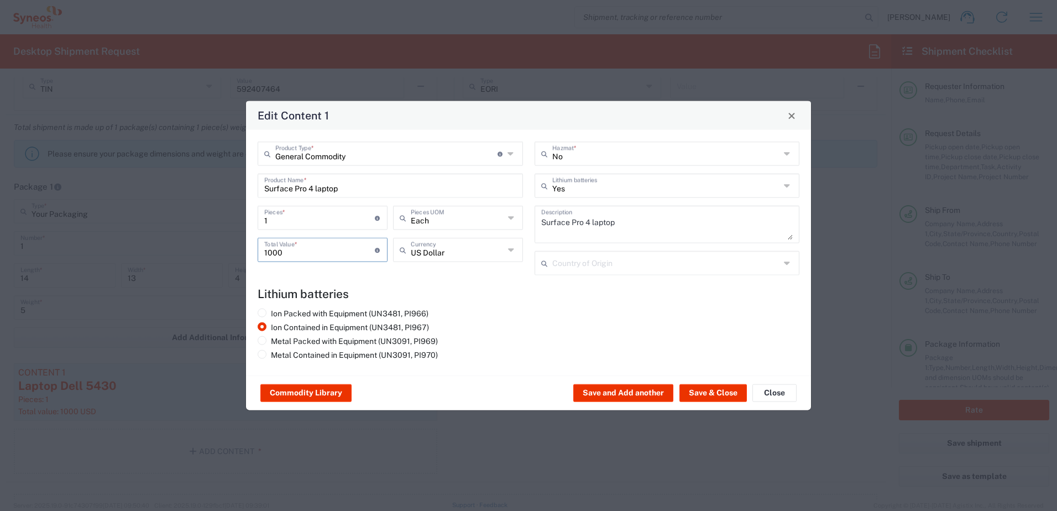
click at [282, 252] on input "1000" at bounding box center [319, 248] width 111 height 19
click at [599, 329] on div "Ion Packed with Equipment (UN3481, PI966) Ion Contained in Equipment (UN3481, P…" at bounding box center [528, 335] width 553 height 55
click at [701, 385] on button "Save & Close" at bounding box center [712, 393] width 67 height 18
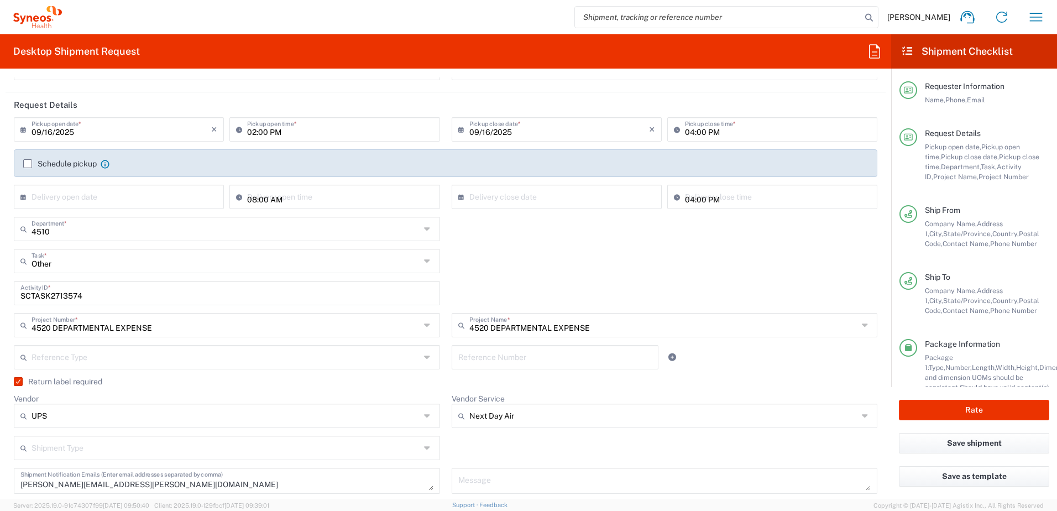
scroll to position [0, 0]
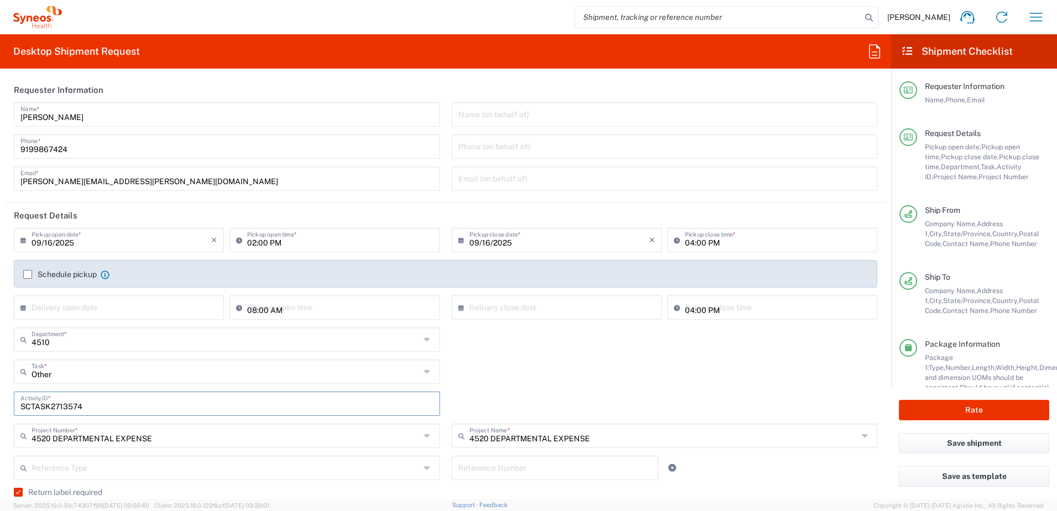
click at [46, 403] on input "SCTASK2713574" at bounding box center [226, 402] width 413 height 19
paste input "67"
type input "SCTASK2713567"
click at [557, 367] on div "Other Task * Other Break/Fix Inventory Transfer New Hire Refresh" at bounding box center [445, 375] width 875 height 32
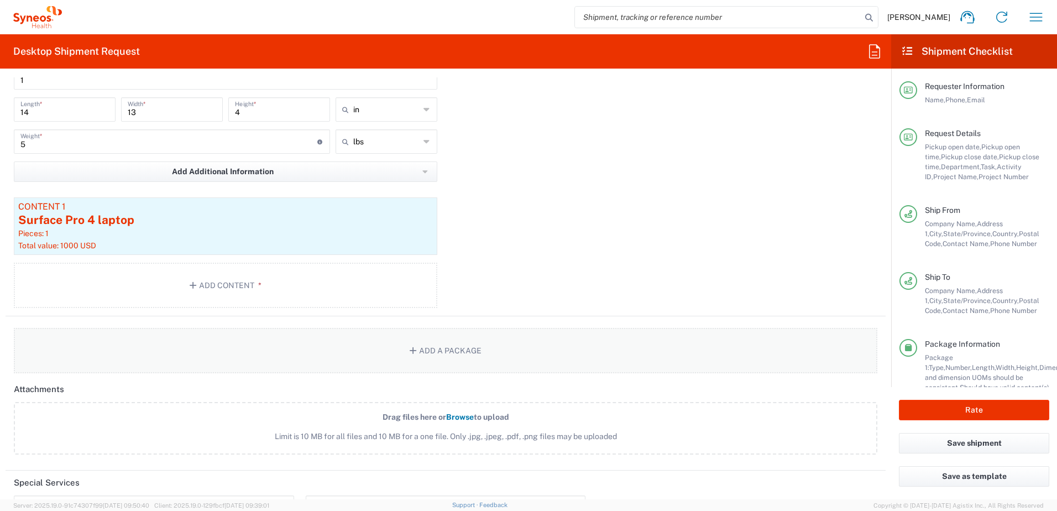
scroll to position [1358, 0]
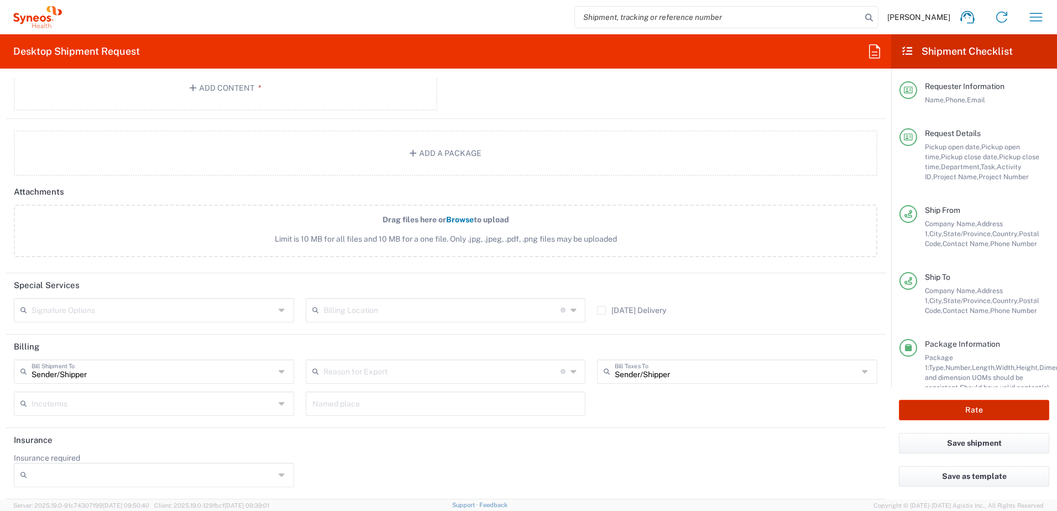
click at [957, 403] on button "Rate" at bounding box center [974, 410] width 150 height 20
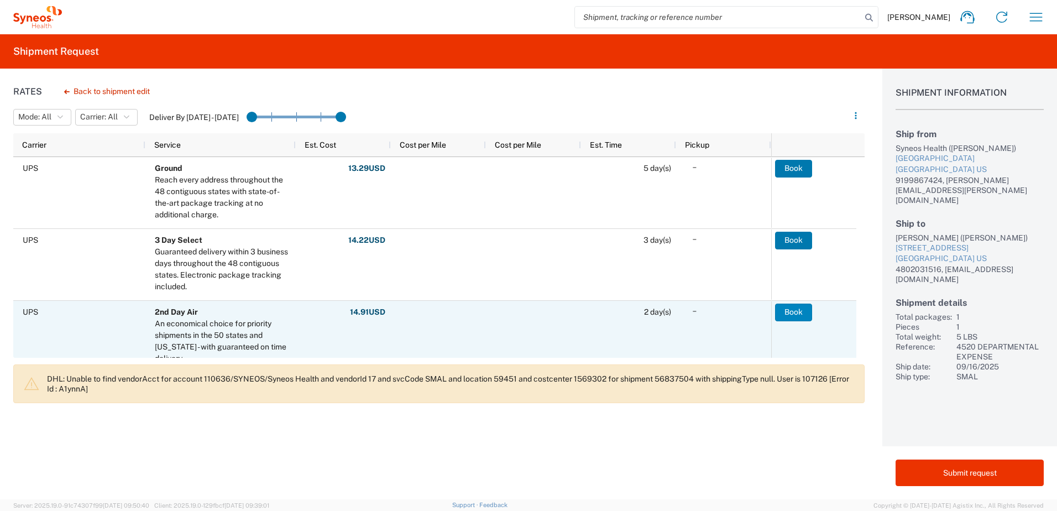
click at [799, 312] on button "Book" at bounding box center [793, 312] width 37 height 18
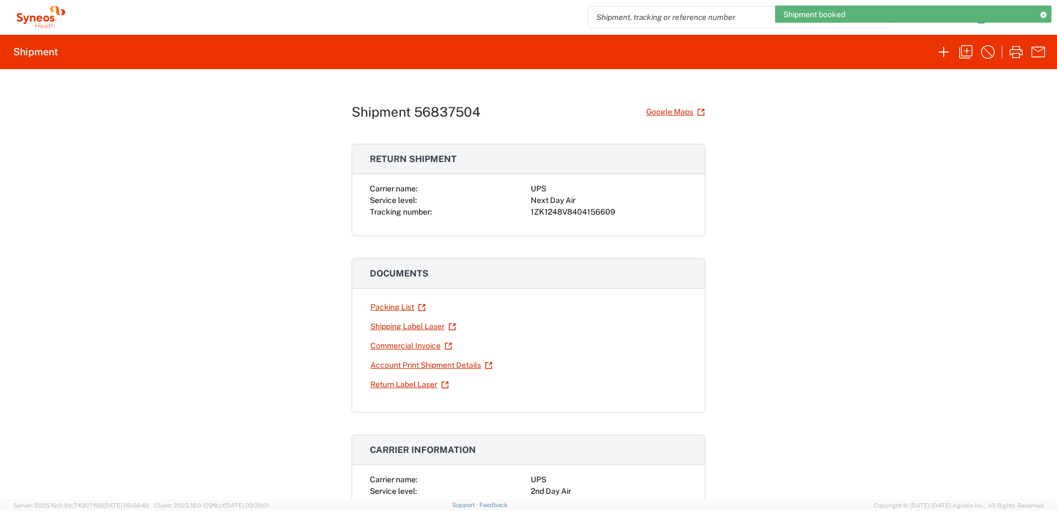
click at [552, 211] on div "1ZK1248V8404156609" at bounding box center [609, 212] width 156 height 12
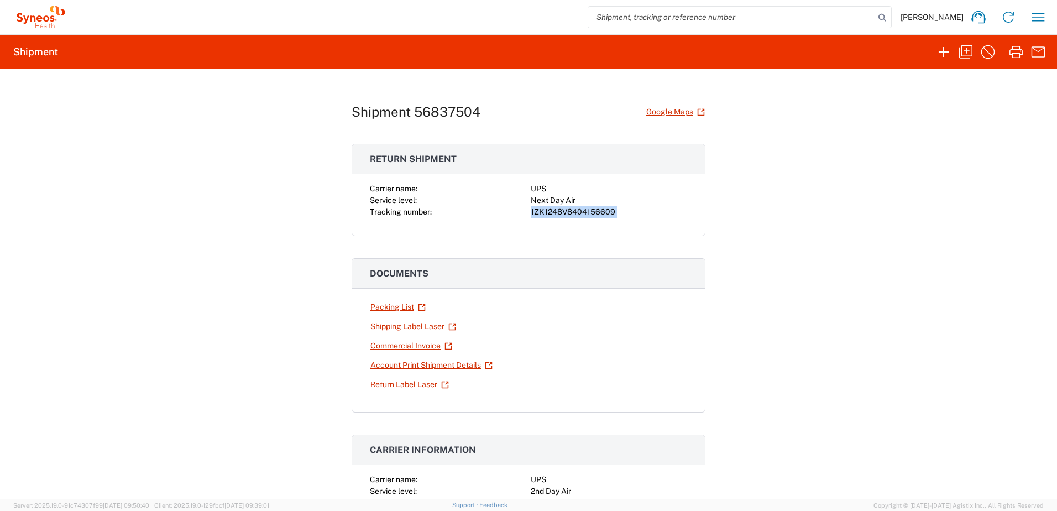
copy div "1ZK1248V8404156609"
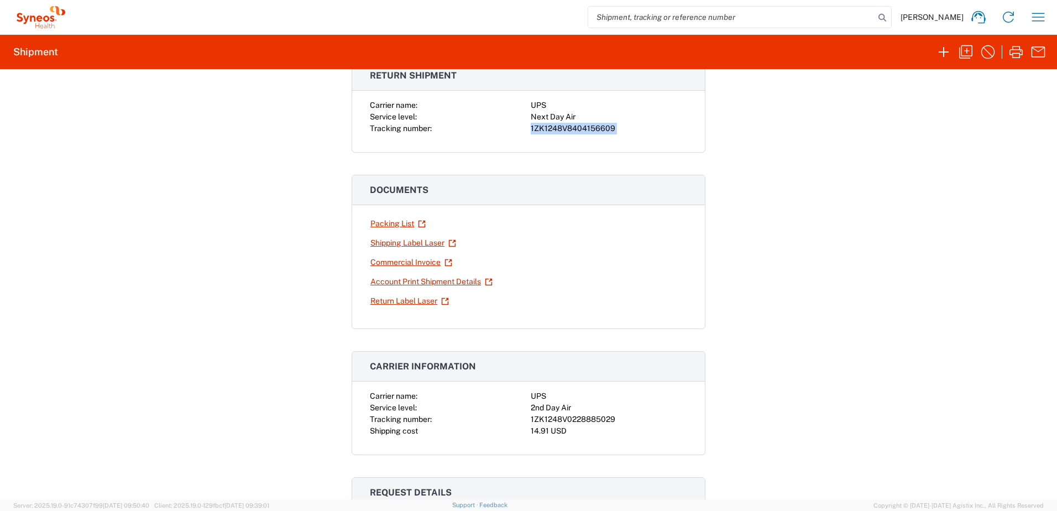
scroll to position [221, 0]
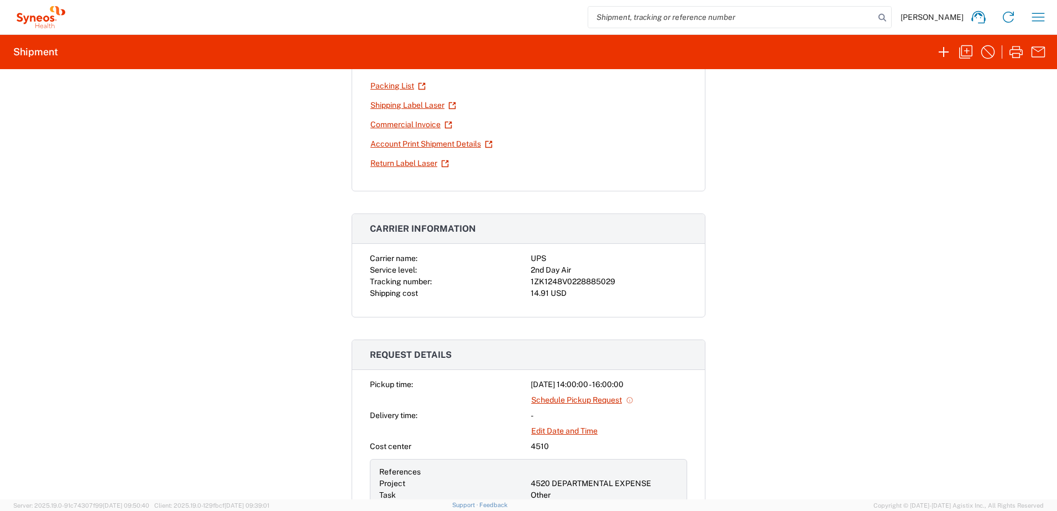
click at [564, 281] on div "1ZK1248V0228885029" at bounding box center [609, 282] width 156 height 12
copy div "1ZK1248V0228885029"
click at [820, 203] on div "Shipment 56837504 Google Maps Return shipment Carrier name: UPS Service level: …" at bounding box center [528, 284] width 1057 height 430
click at [1041, 18] on icon "button" at bounding box center [1038, 17] width 18 height 18
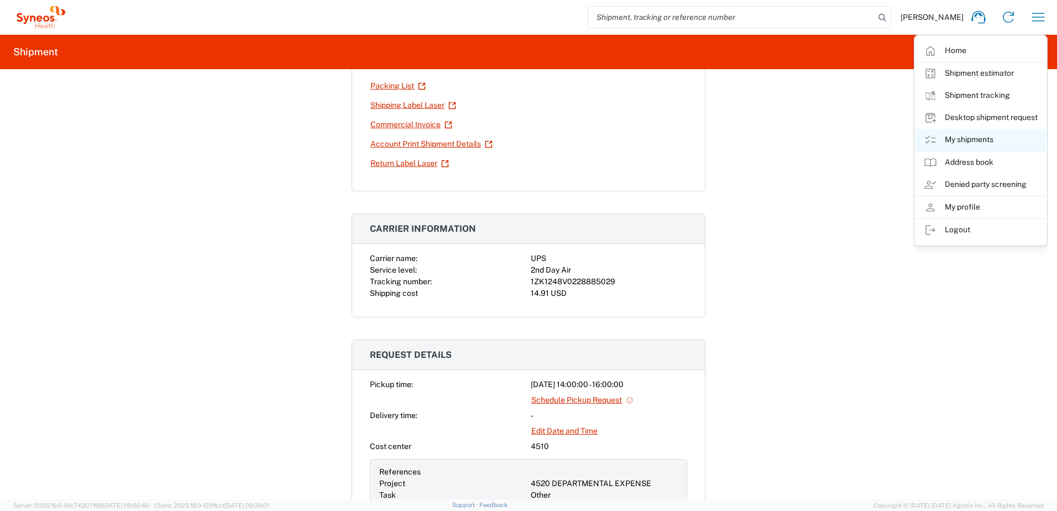
click at [990, 134] on link "My shipments" at bounding box center [981, 140] width 132 height 22
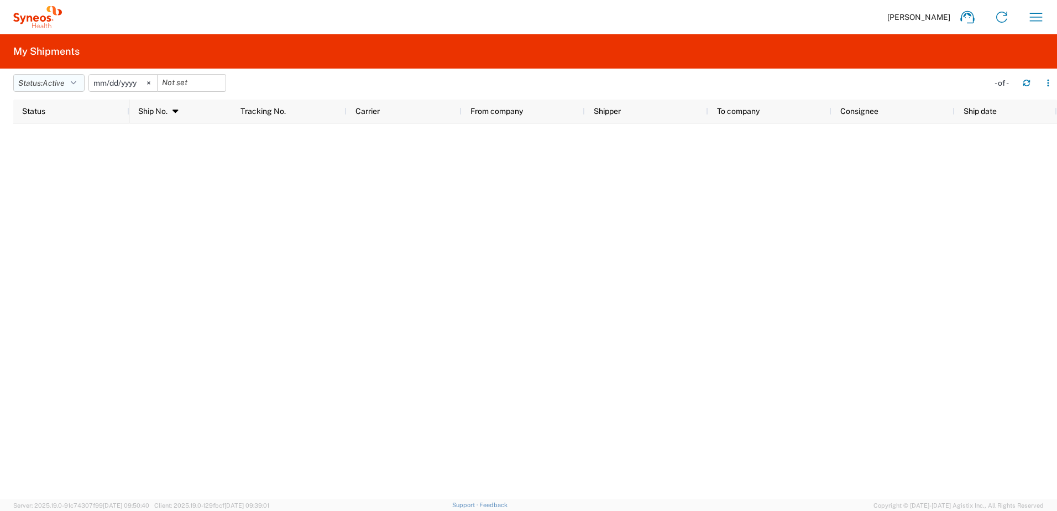
click at [62, 83] on span "Active" at bounding box center [54, 82] width 22 height 9
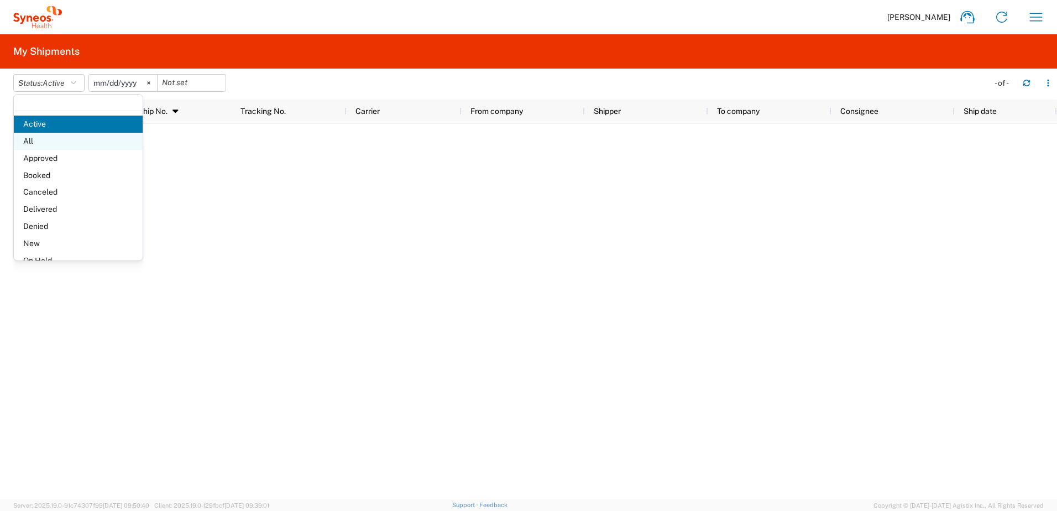
click at [57, 136] on span "All" at bounding box center [78, 141] width 129 height 17
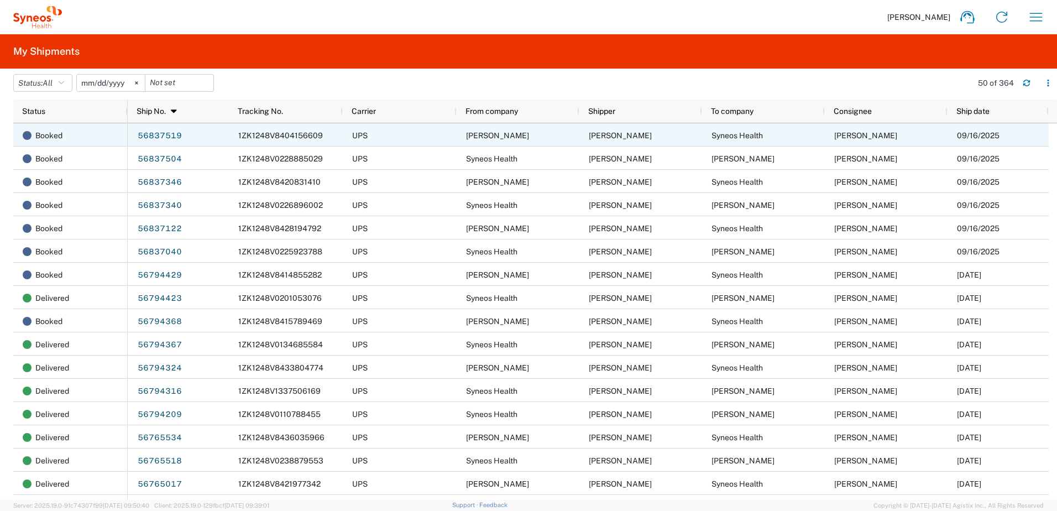
click at [876, 124] on div "[PERSON_NAME]" at bounding box center [886, 134] width 123 height 23
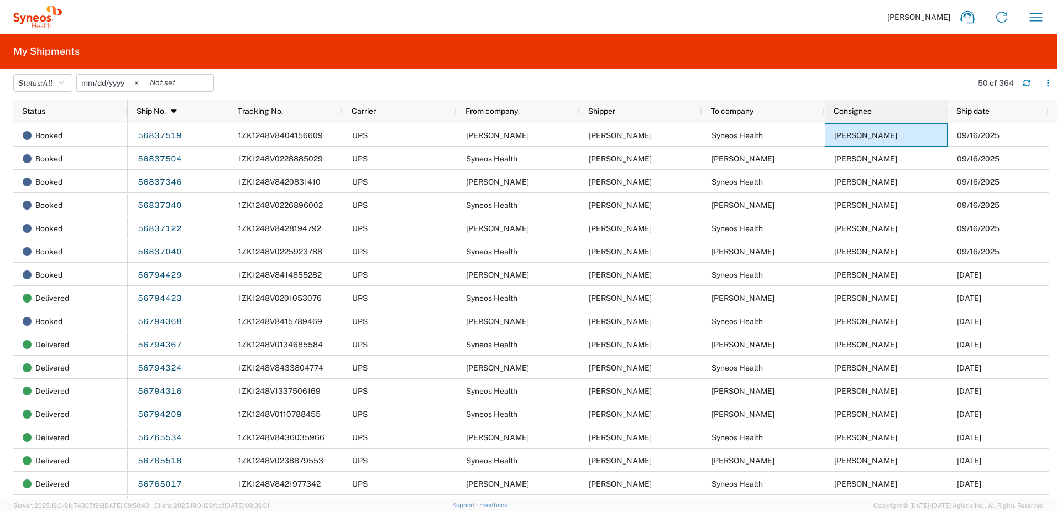
click at [871, 112] on span "Consignee" at bounding box center [853, 111] width 38 height 9
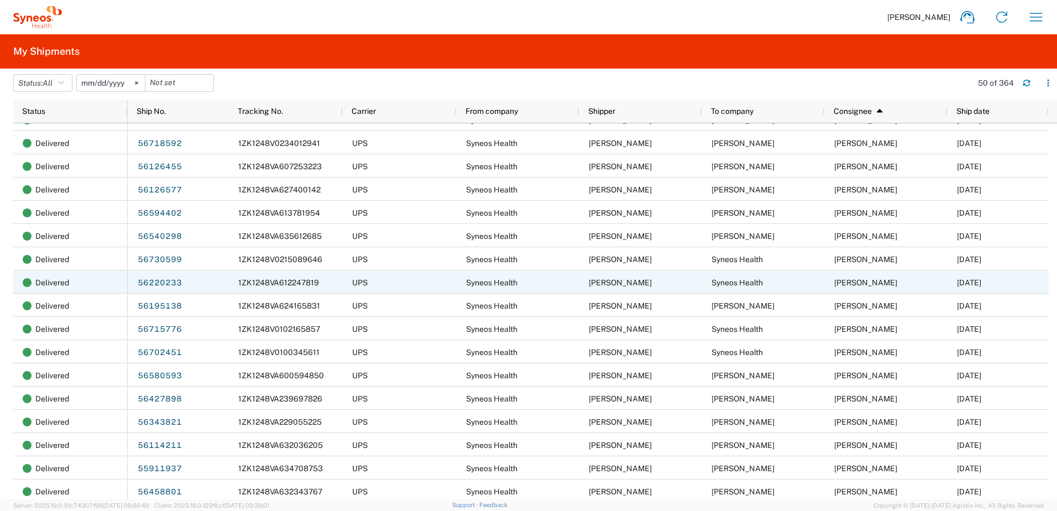
scroll to position [387, 0]
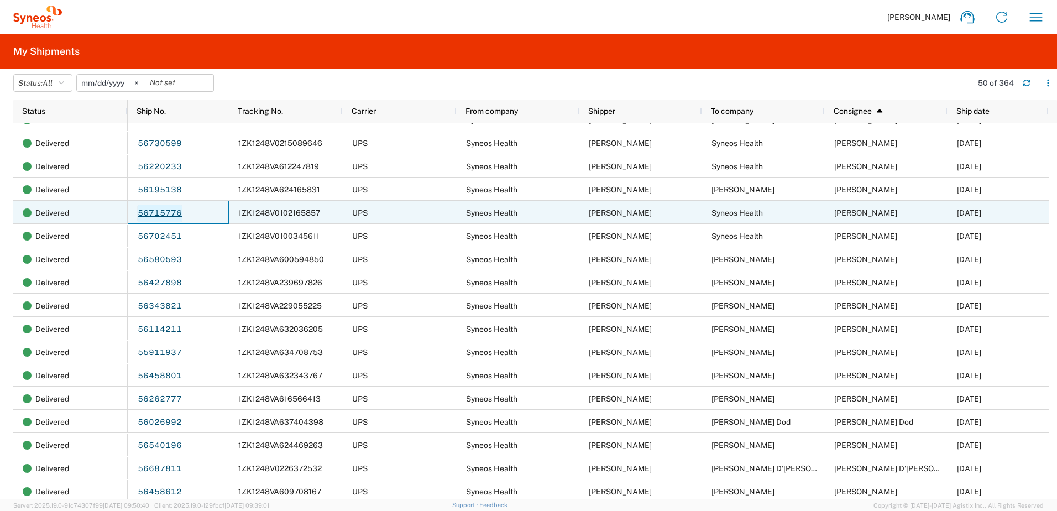
click at [170, 213] on link "56715776" at bounding box center [159, 214] width 45 height 18
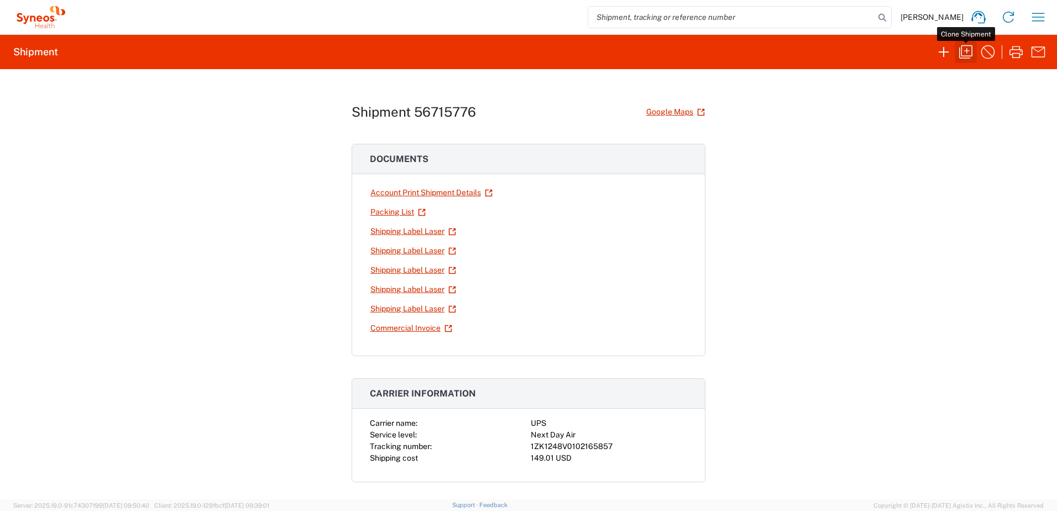
click at [960, 49] on icon "button" at bounding box center [965, 51] width 13 height 13
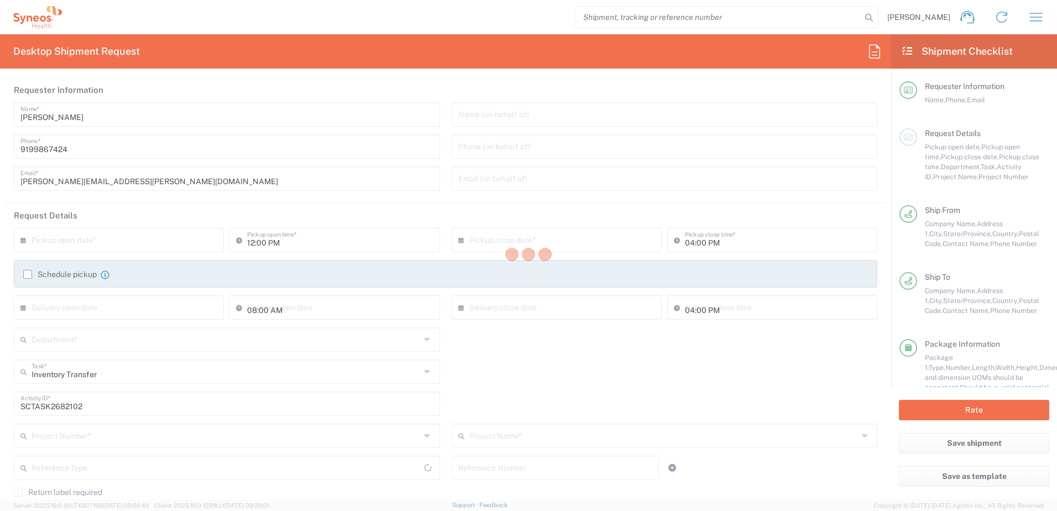
type input "[US_STATE]"
type input "[GEOGRAPHIC_DATA]"
type input "Business (General)"
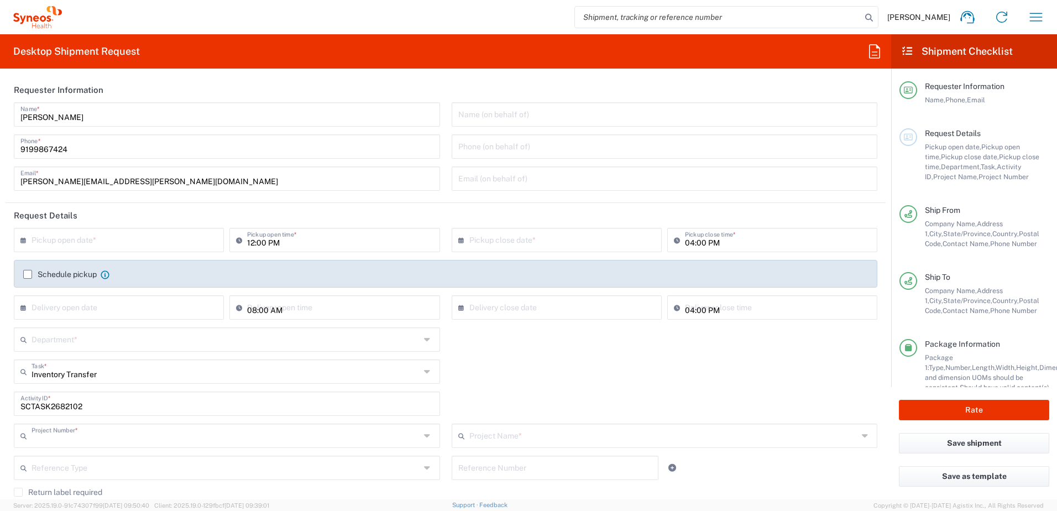
type input "4520 DEPARTMENTAL EXPENSE"
type input "[US_STATE]"
type input "Your Packaging"
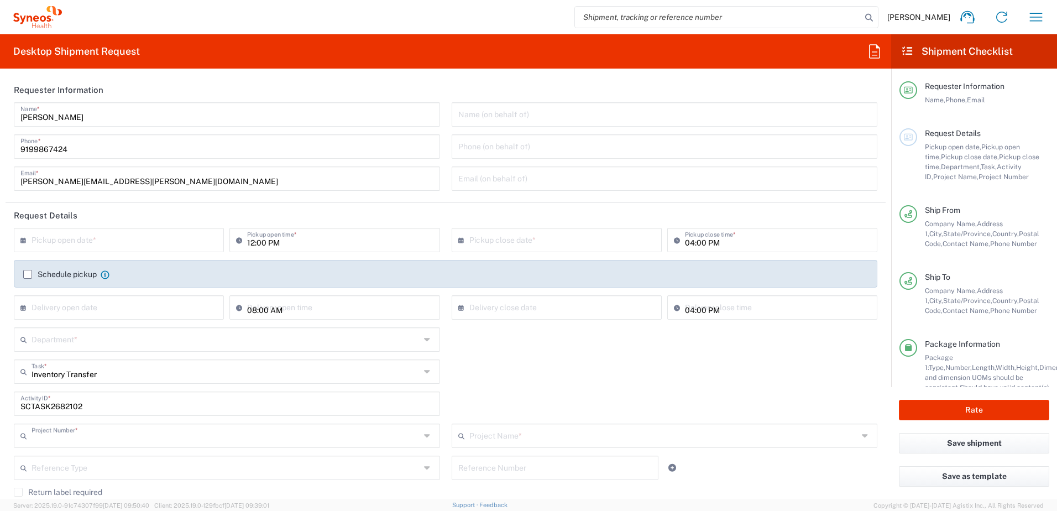
type input "Your Packaging"
type input "4520 DEPARTMENTAL EXPENSE"
click at [99, 233] on input "text" at bounding box center [122, 238] width 180 height 19
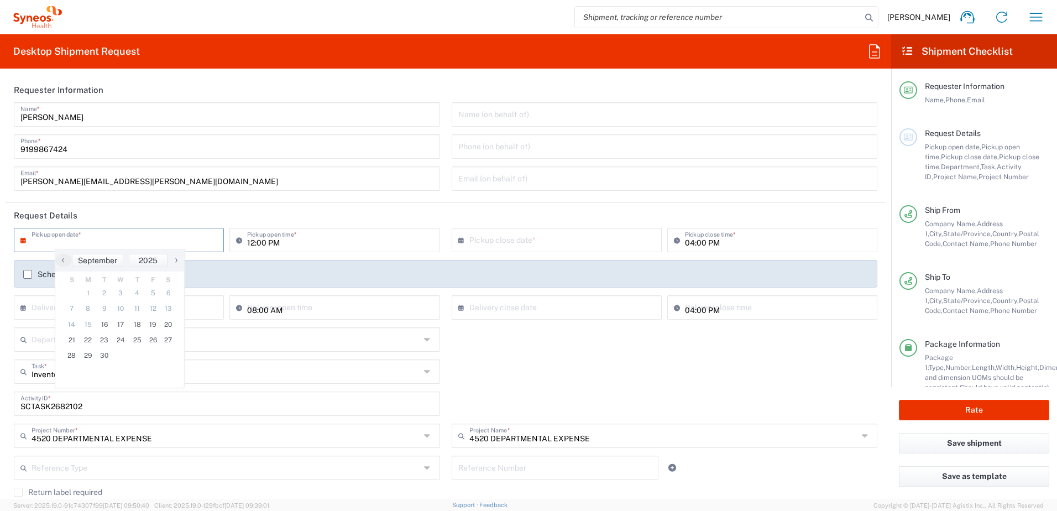
type input "4510"
click at [107, 321] on span "16" at bounding box center [104, 324] width 17 height 15
type input "09/16/2025"
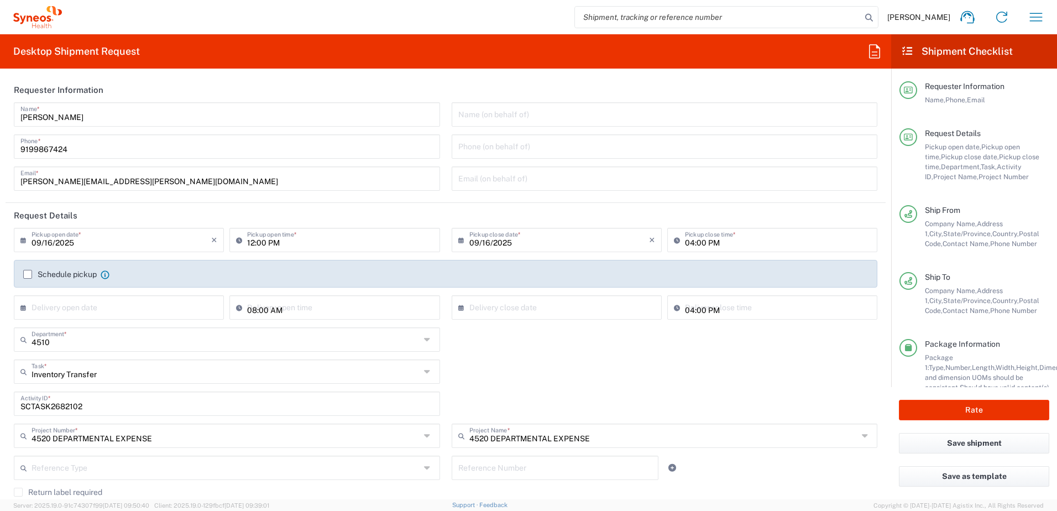
click at [296, 242] on input "12:00 PM" at bounding box center [340, 238] width 186 height 19
click at [321, 245] on input "12:00 PM" at bounding box center [340, 238] width 186 height 19
click at [337, 243] on input "12:00 PM" at bounding box center [340, 238] width 186 height 19
drag, startPoint x: 321, startPoint y: 239, endPoint x: 222, endPoint y: 237, distance: 98.4
click at [222, 237] on div "[DATE] × Pickup open date * Cancel Apply 12:00 PM Pickup open time *" at bounding box center [227, 244] width 432 height 32
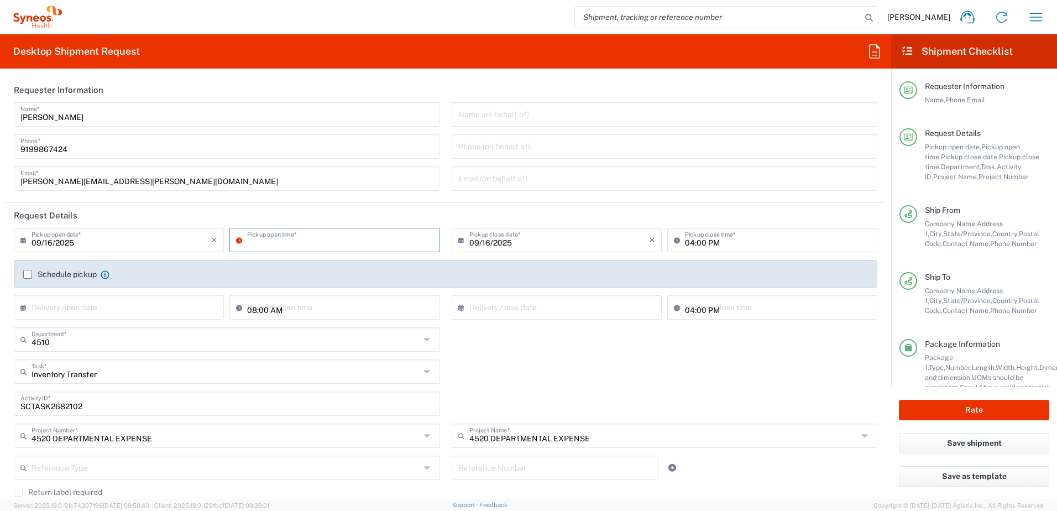
click at [540, 363] on agx-shipment-cost-centers-widget "4510 Department * 4510 3000 3100 3109 3110 3111 3112 3125 3130 3135 3136 3150 3…" at bounding box center [445, 391] width 875 height 128
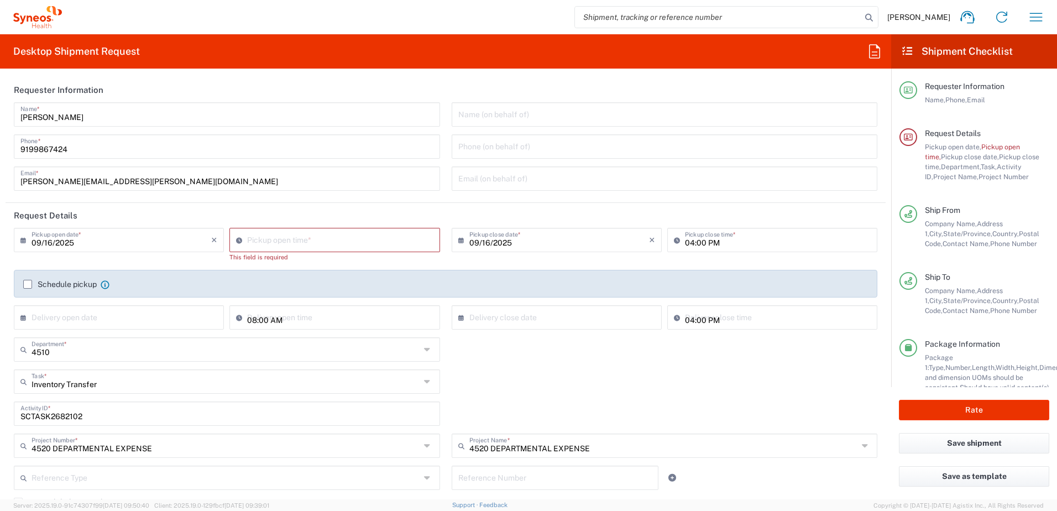
type input "02:21 PM"
click at [319, 238] on input "02:21 PM" at bounding box center [340, 238] width 186 height 19
click at [552, 381] on div "Inventory Transfer Task * Inventory Transfer Break/Fix New Hire Other Refresh" at bounding box center [445, 385] width 875 height 32
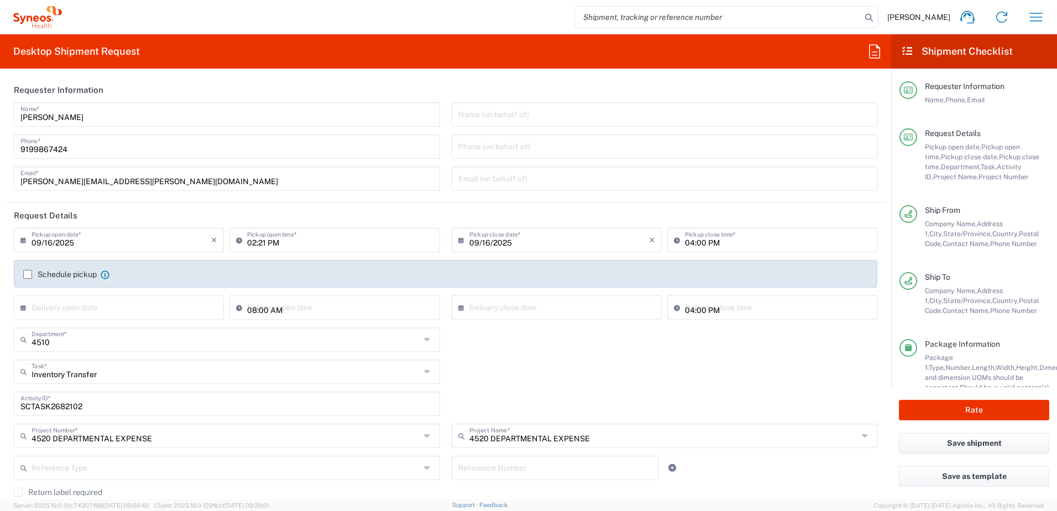
click at [58, 401] on input "SCTASK2682102" at bounding box center [226, 402] width 413 height 19
paste input "714616"
type input "SCTASK2714616"
click at [538, 340] on div "4510 Department * 4510 3000 3100 3109 3110 3111 3112 3125 3130 3135 3136 3150 3…" at bounding box center [445, 343] width 875 height 32
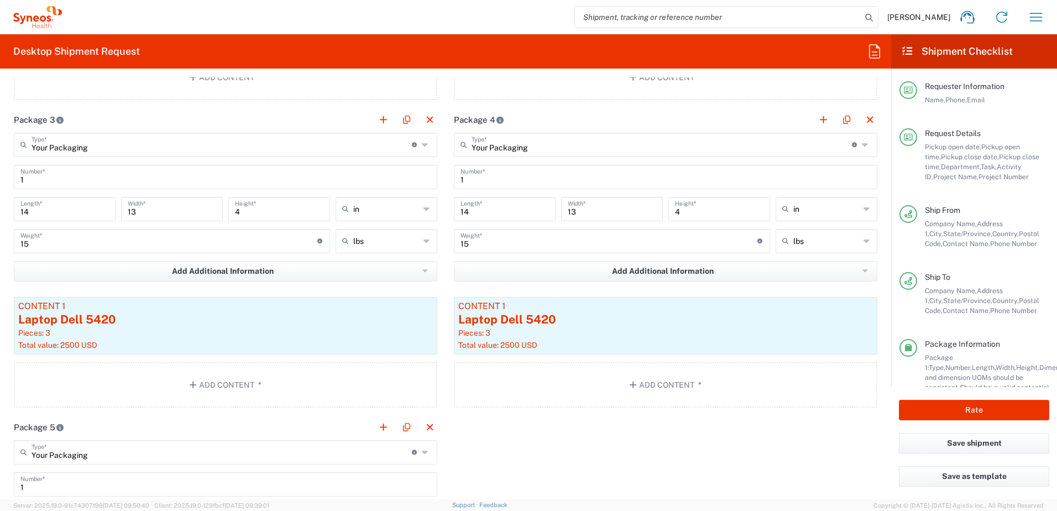
scroll to position [1548, 0]
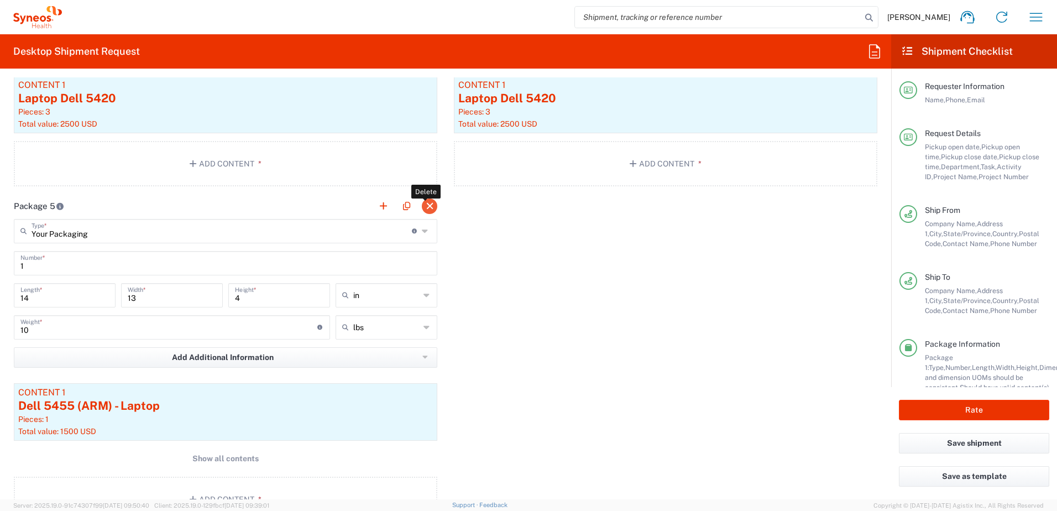
click at [423, 208] on button "button" at bounding box center [429, 205] width 15 height 15
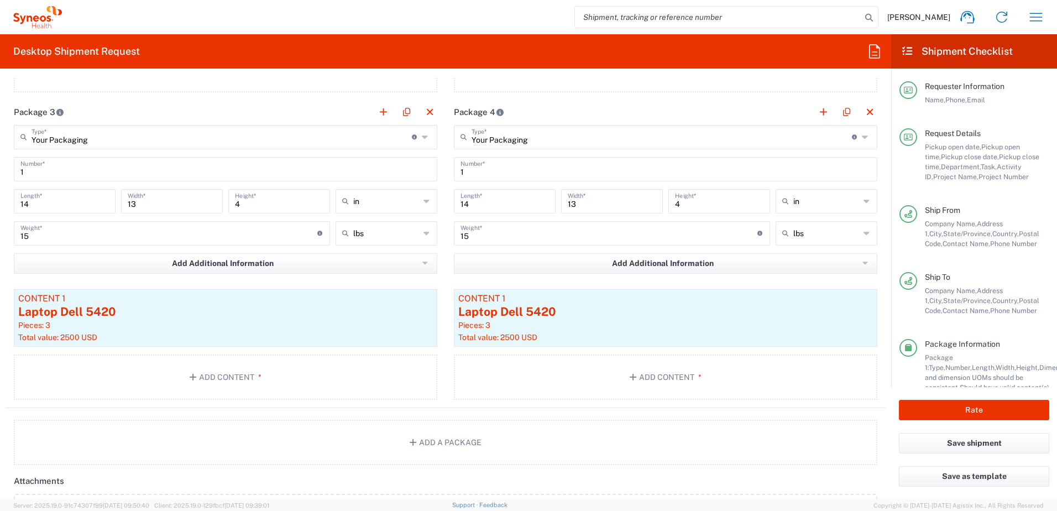
scroll to position [1271, 0]
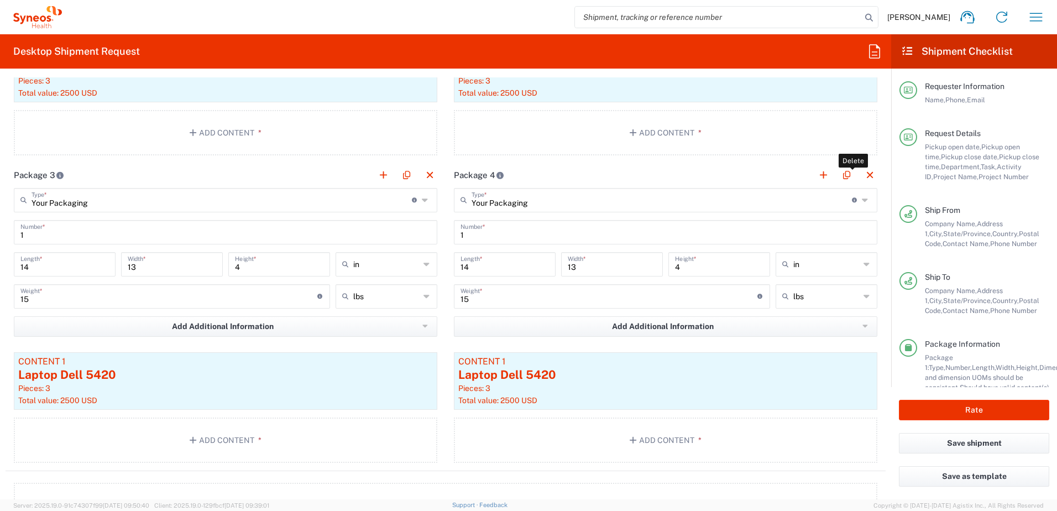
click at [862, 176] on button "button" at bounding box center [869, 174] width 15 height 15
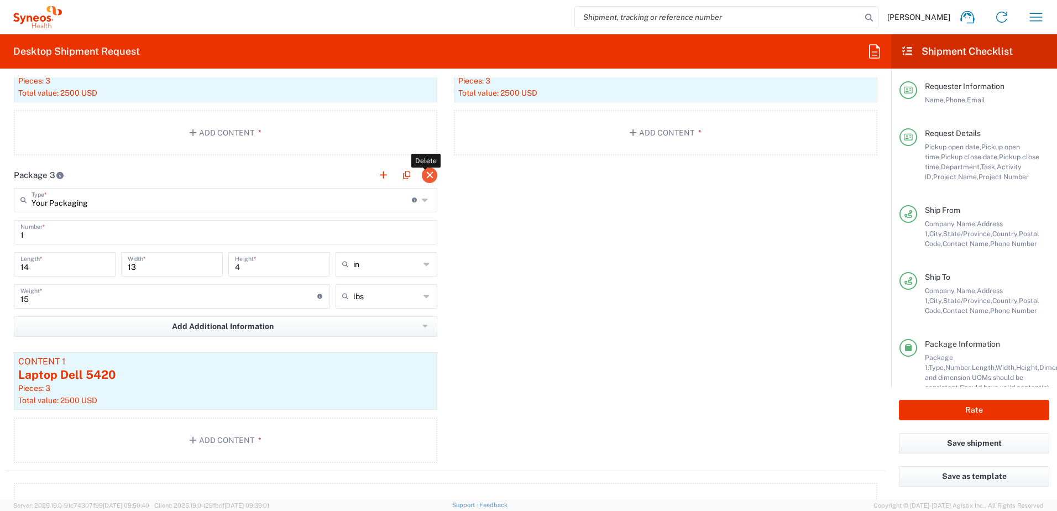
click at [422, 171] on button "button" at bounding box center [429, 174] width 15 height 15
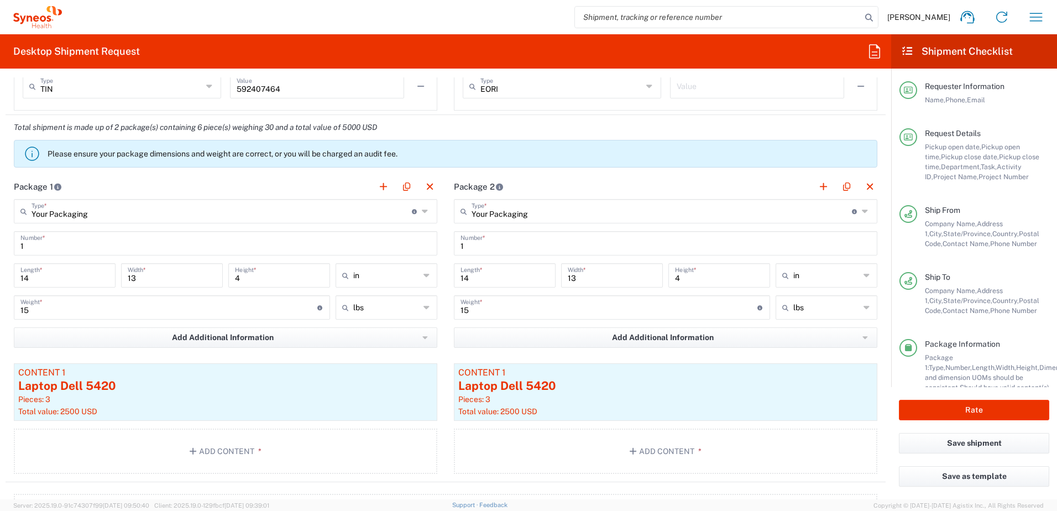
scroll to position [884, 0]
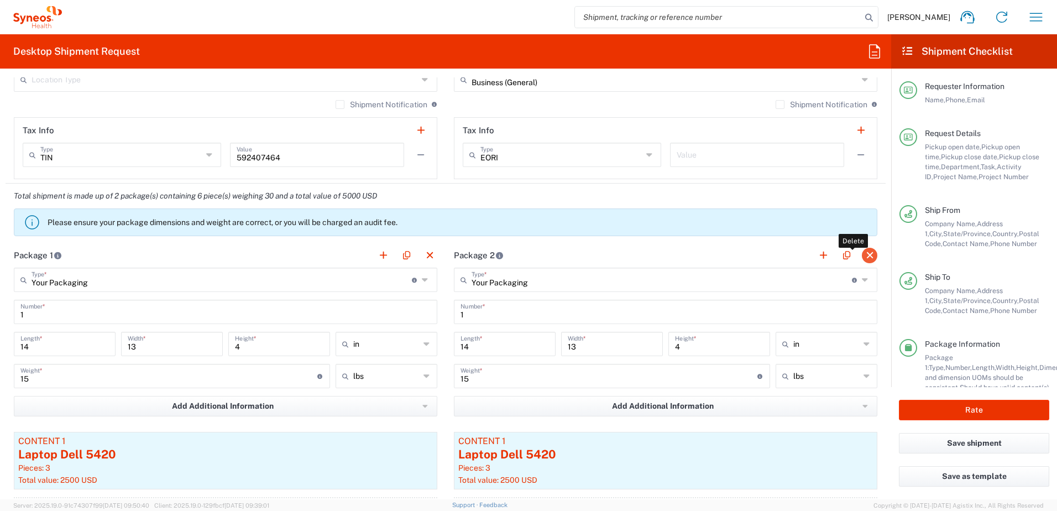
click at [866, 255] on button "button" at bounding box center [869, 255] width 15 height 15
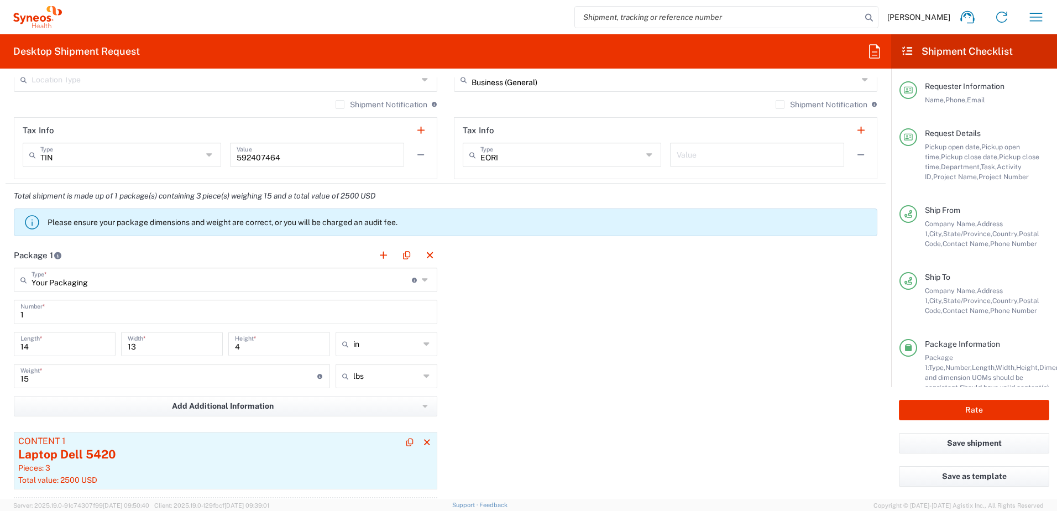
click at [137, 474] on article "Content 1 Laptop Dell 5420 Pieces: 3 Total value: 2500 USD" at bounding box center [225, 460] width 423 height 57
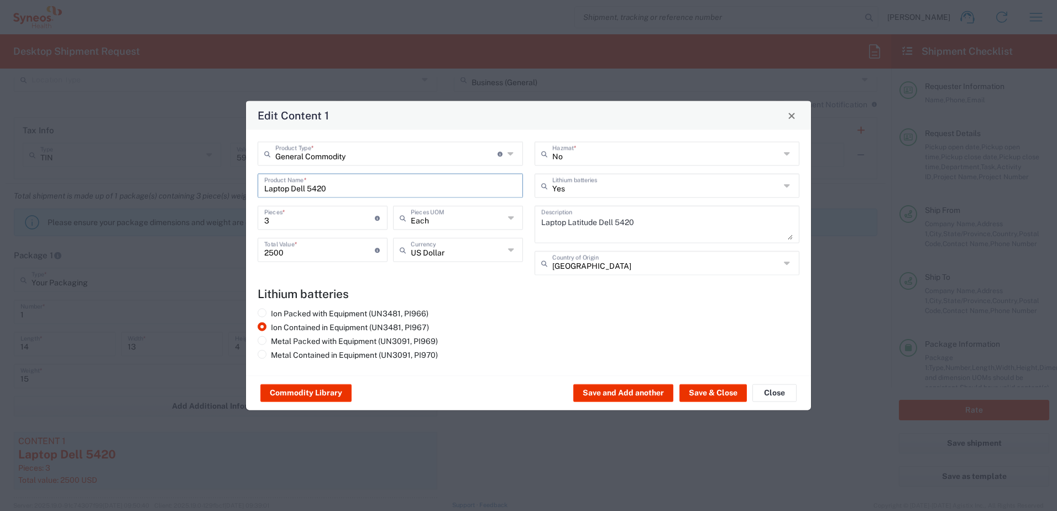
drag, startPoint x: 376, startPoint y: 193, endPoint x: 216, endPoint y: 184, distance: 160.0
click at [216, 184] on div "Edit Content 1 General Commodity Product Type * Document: Paper document genera…" at bounding box center [528, 255] width 1057 height 511
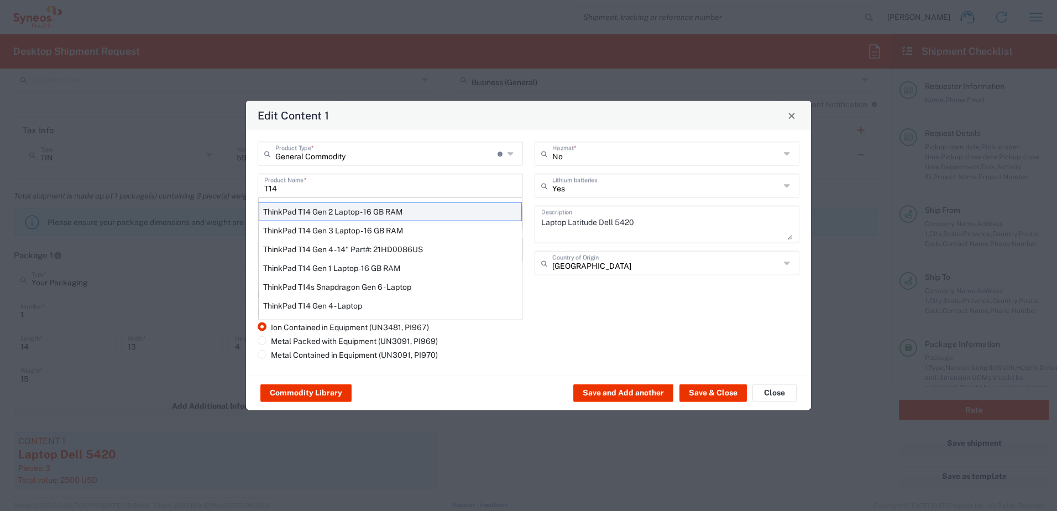
click at [336, 212] on div "ThinkPad T14 Gen 2 Laptop - 16 GB RAM" at bounding box center [390, 211] width 263 height 19
type input "ThinkPad T14 Gen 2 Laptop - 16 GB RAM"
type input "1"
type textarea "Intel Core i7-1156G7 vProÂ® Processor - 14"- 16 GB RAM - 512 GB SSD"
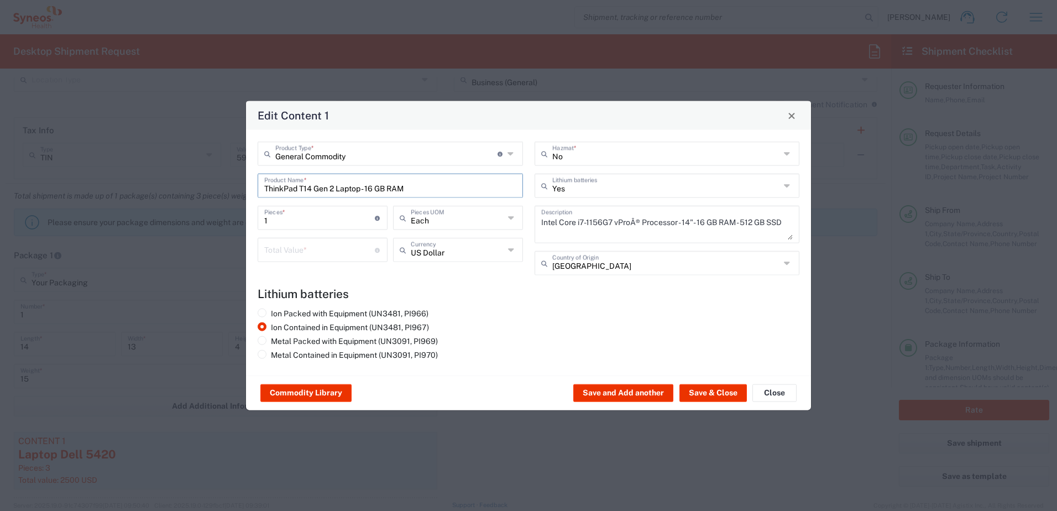
click at [299, 249] on input "number" at bounding box center [319, 248] width 111 height 19
type input "1000"
click at [704, 384] on button "Save & Close" at bounding box center [712, 393] width 67 height 18
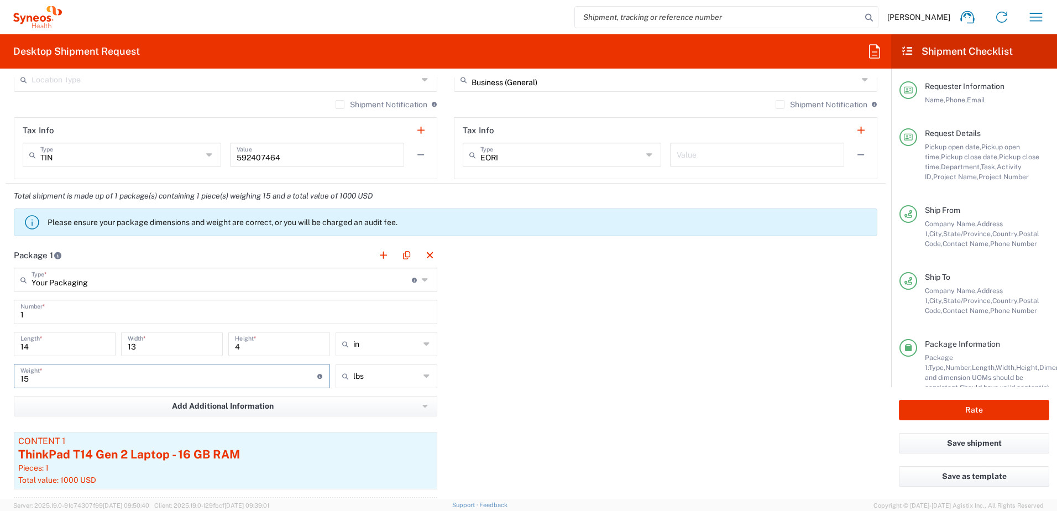
drag, startPoint x: 97, startPoint y: 374, endPoint x: -10, endPoint y: 370, distance: 106.8
click at [0, 370] on html "[PERSON_NAME] Home Shipment estimator Shipment tracking Desktop shipment reques…" at bounding box center [528, 255] width 1057 height 511
type input "5"
click at [523, 388] on div "Package 1 Your Packaging Type * Material used to package goods Your Packaging E…" at bounding box center [446, 397] width 880 height 308
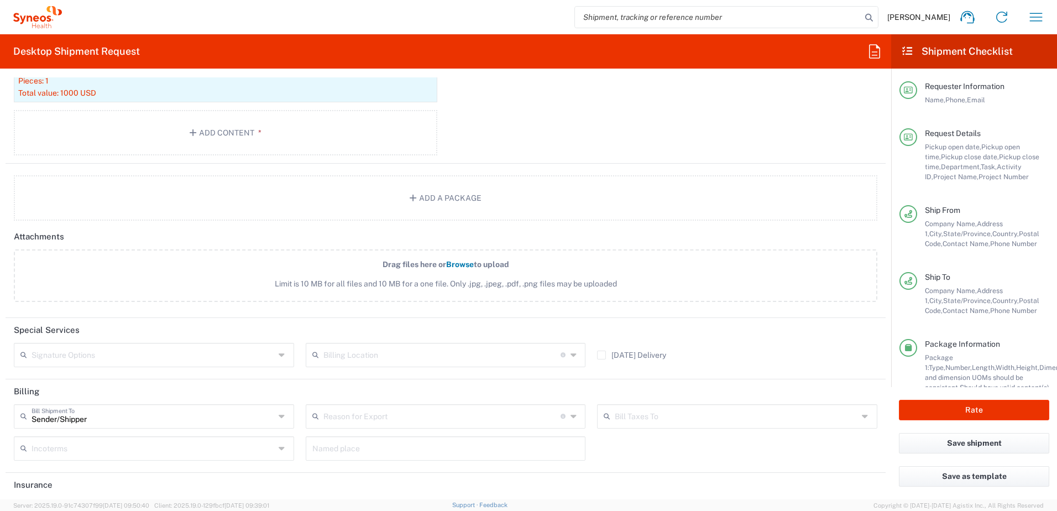
scroll to position [1316, 0]
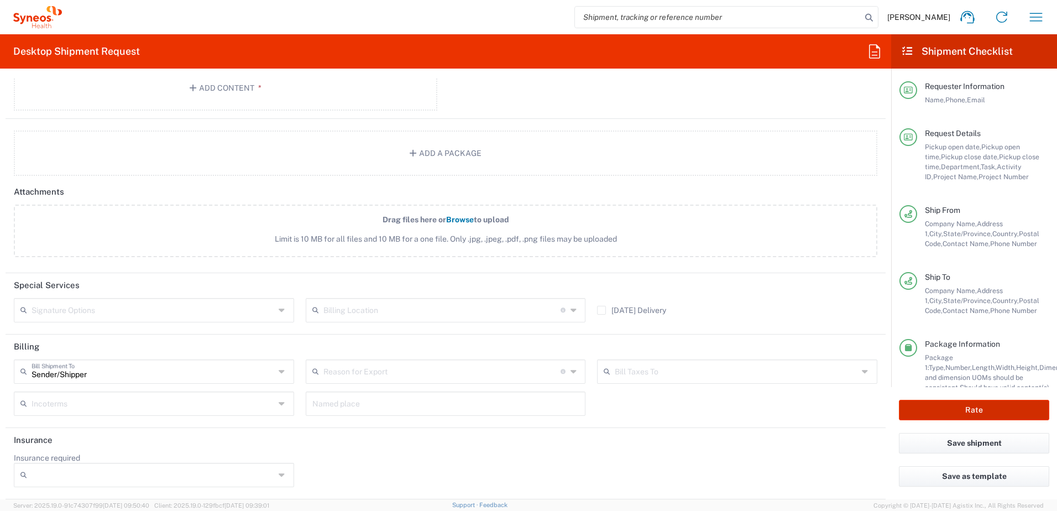
click at [951, 405] on button "Rate" at bounding box center [974, 410] width 150 height 20
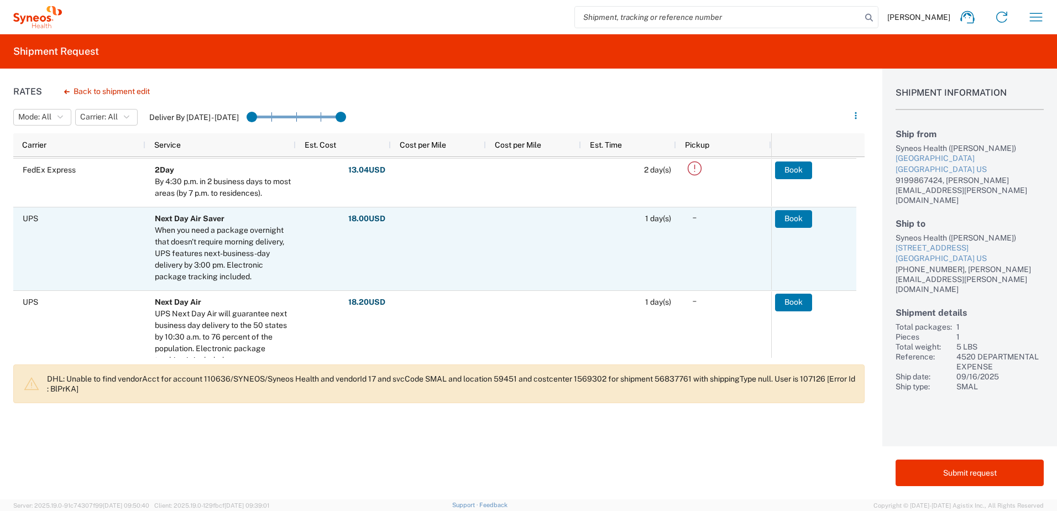
scroll to position [387, 0]
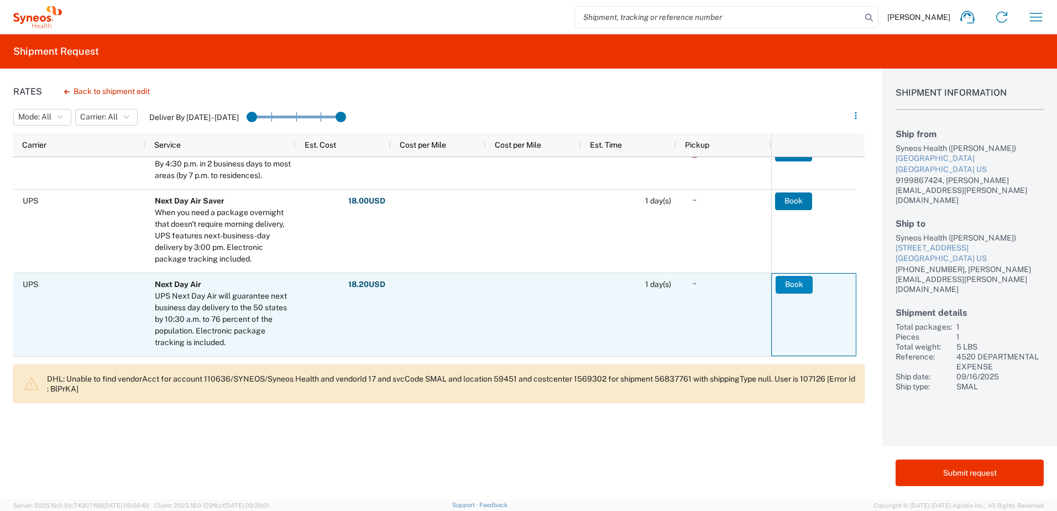
click at [797, 286] on button "Book" at bounding box center [794, 285] width 37 height 18
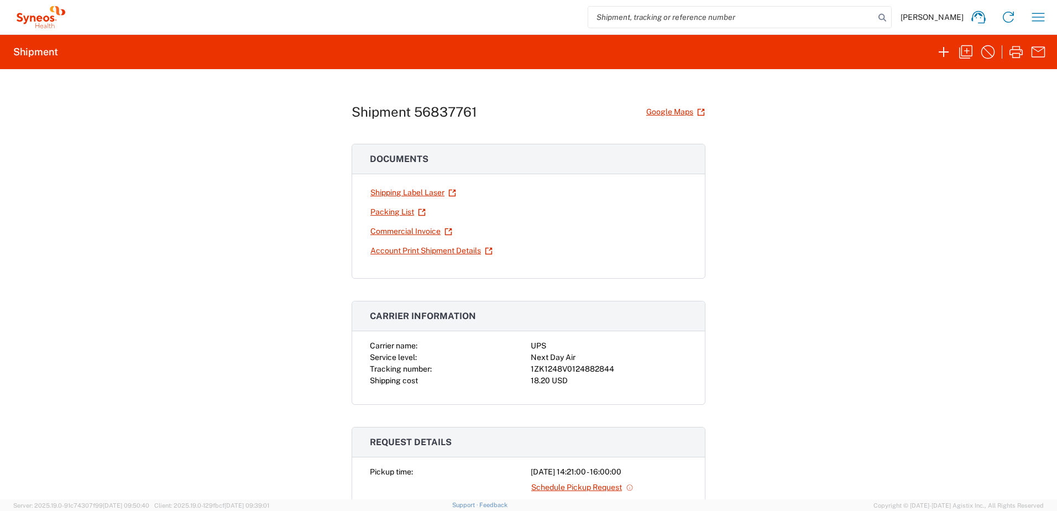
click at [555, 368] on div "1ZK1248V0124882844" at bounding box center [609, 369] width 156 height 12
copy div "1ZK1248V0124882844"
click at [1043, 17] on icon "button" at bounding box center [1038, 17] width 18 height 18
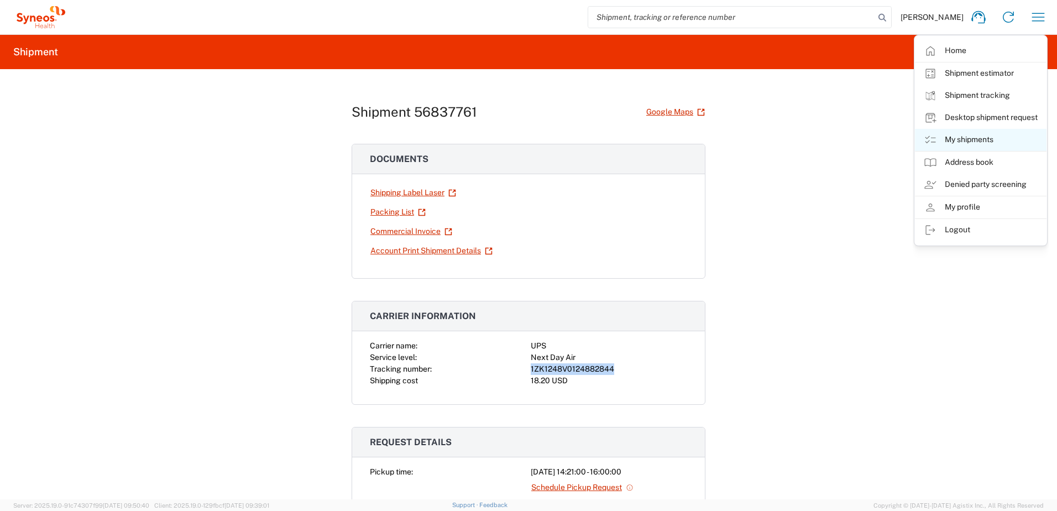
click at [975, 135] on link "My shipments" at bounding box center [981, 140] width 132 height 22
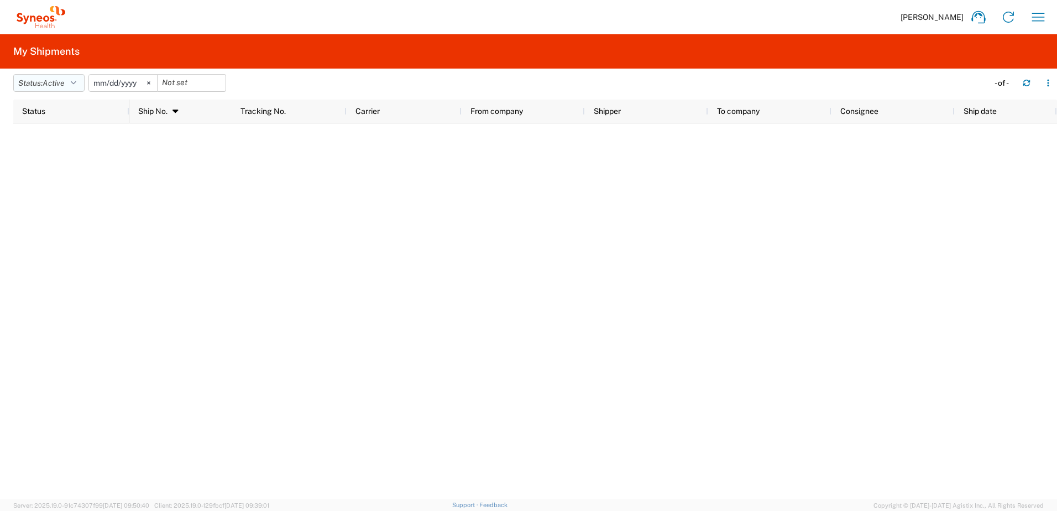
click at [42, 87] on button "Status: Active" at bounding box center [48, 83] width 71 height 18
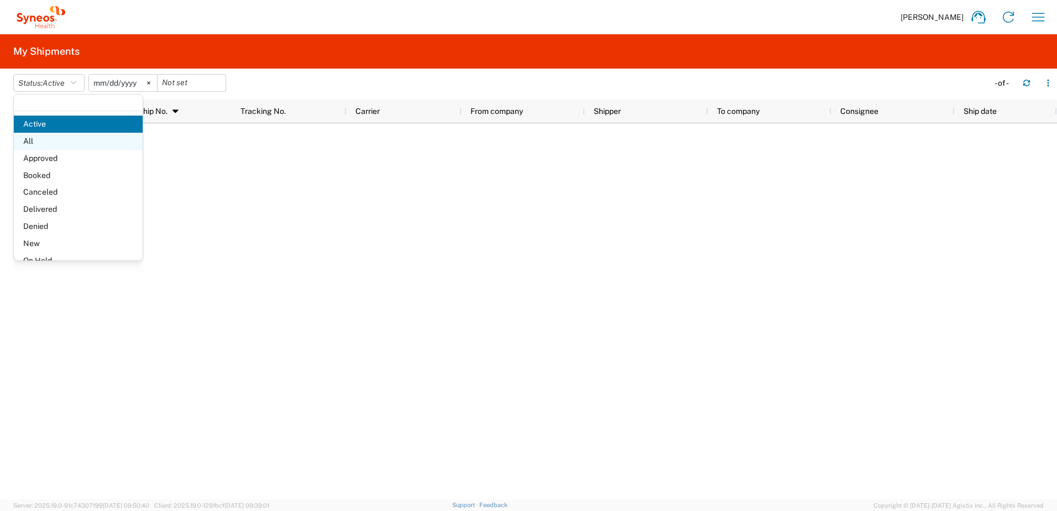
click at [45, 137] on span "All" at bounding box center [78, 141] width 129 height 17
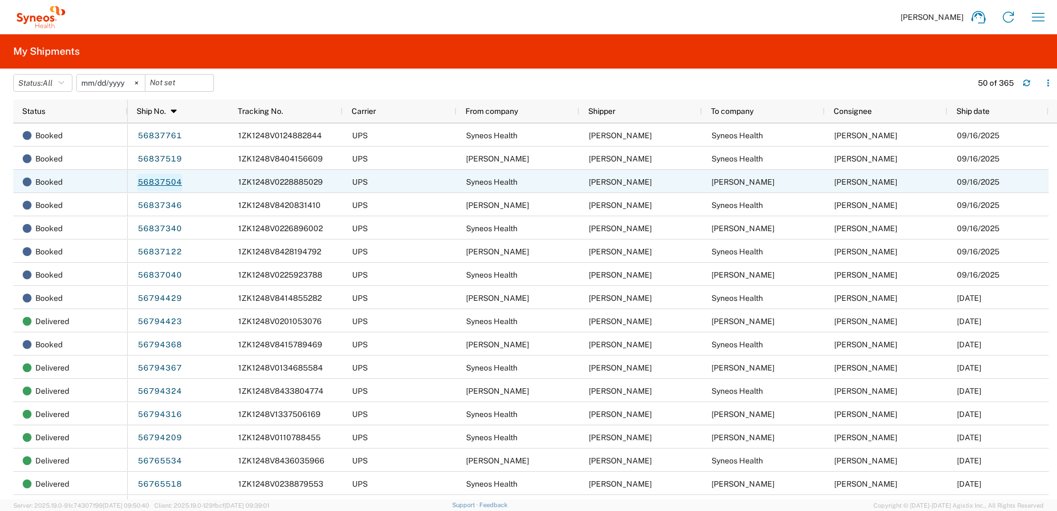
click at [151, 179] on link "56837504" at bounding box center [159, 183] width 45 height 18
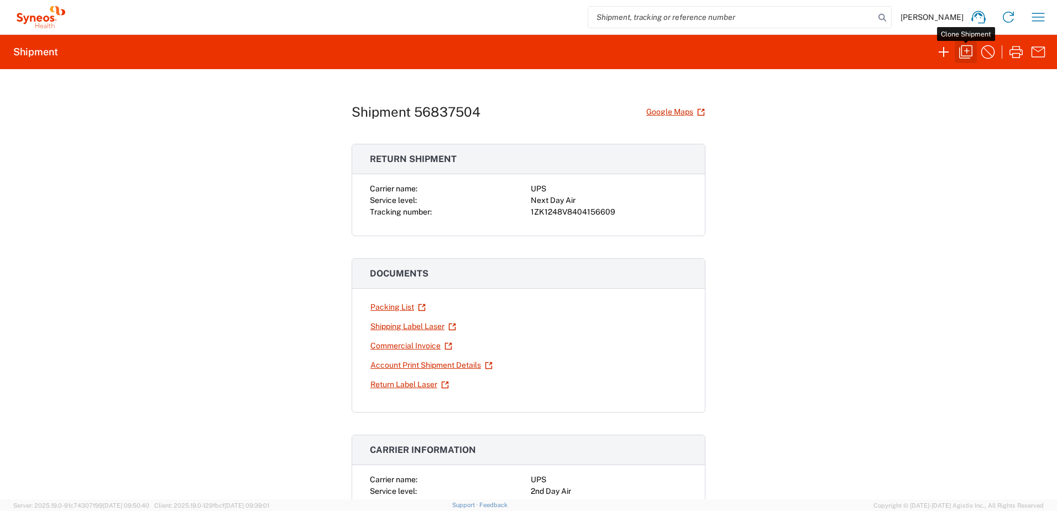
click at [964, 54] on icon "button" at bounding box center [966, 52] width 18 height 18
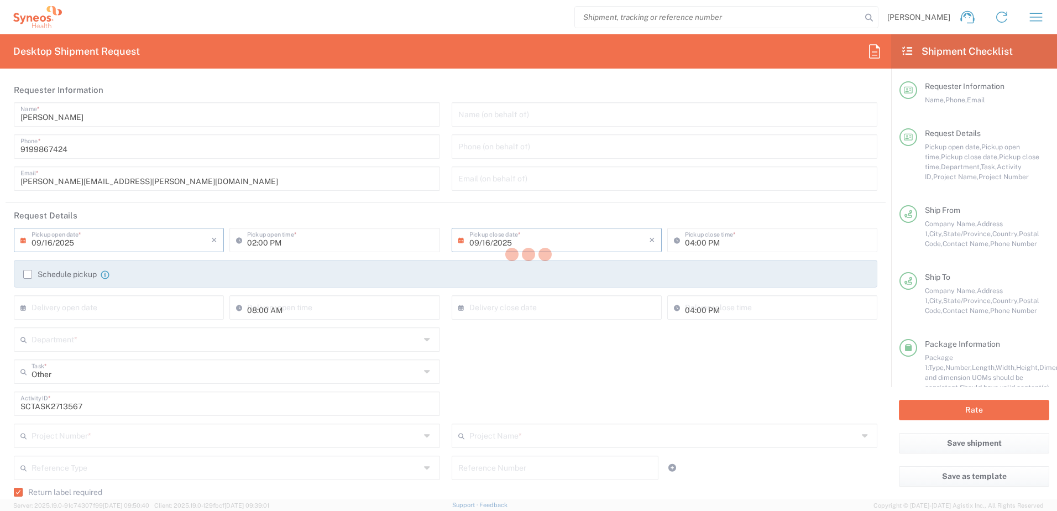
type input "[US_STATE]"
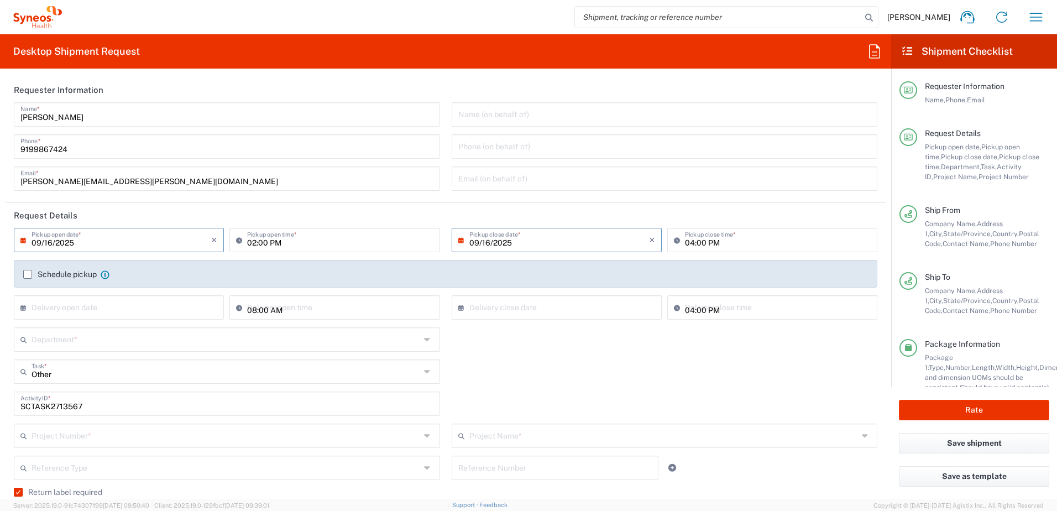
type input "Your Packaging"
type input "4520 DEPARTMENTAL EXPENSE"
type input "Next Day Air"
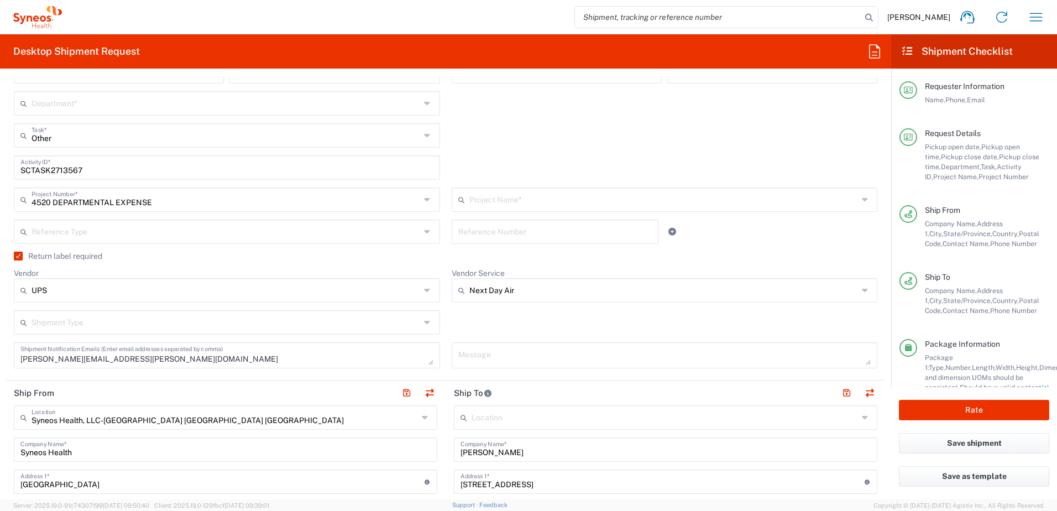
scroll to position [276, 0]
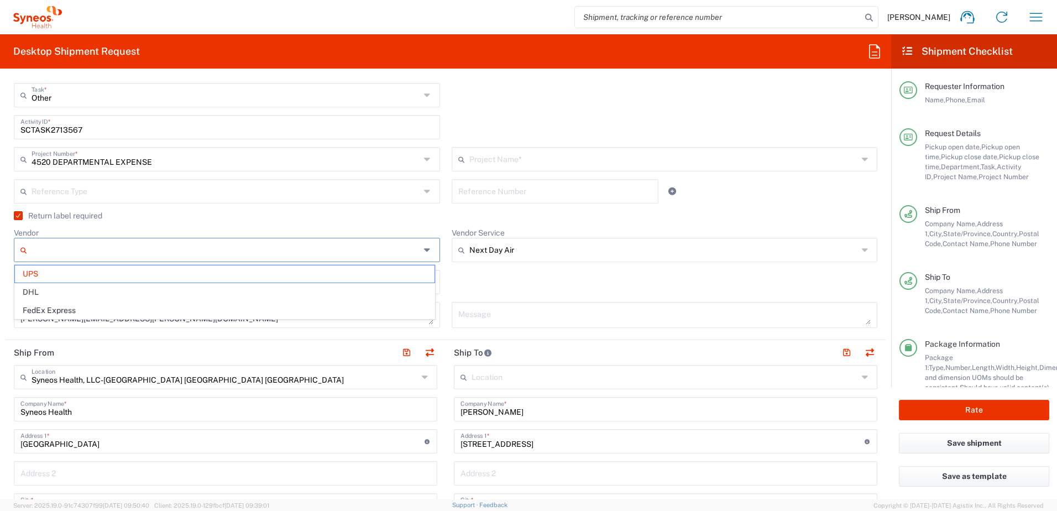
click at [62, 252] on input "Vendor" at bounding box center [226, 250] width 389 height 18
type input "4520 DEPARTMENTAL EXPENSE"
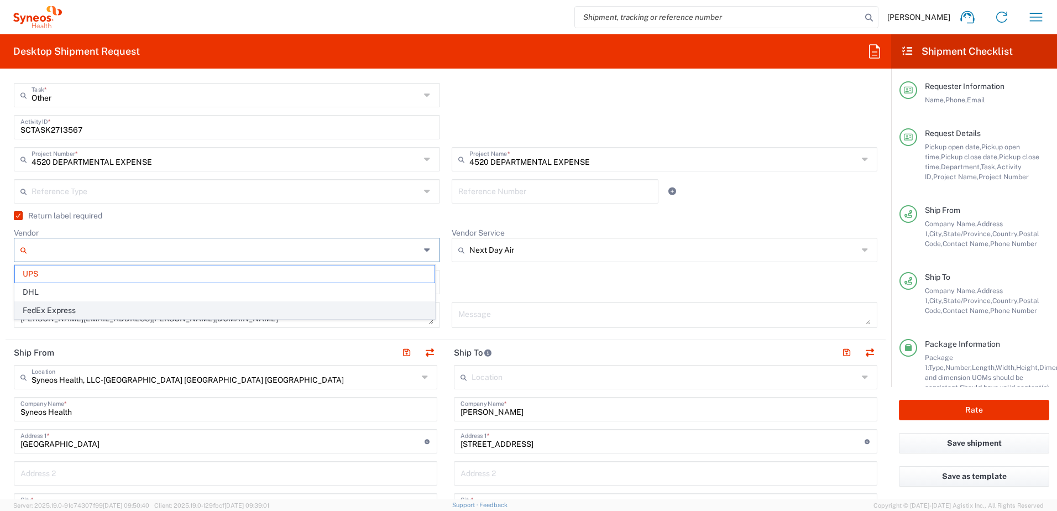
click at [51, 308] on span "FedEx Express" at bounding box center [225, 310] width 420 height 17
type input "FedEx Express"
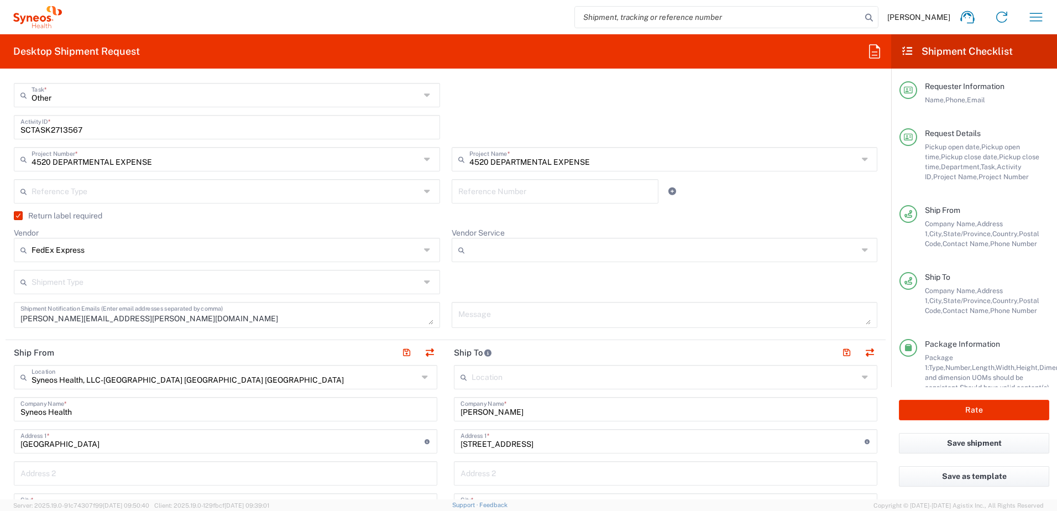
type input "4510"
click at [514, 253] on input "Vendor Service" at bounding box center [663, 250] width 389 height 18
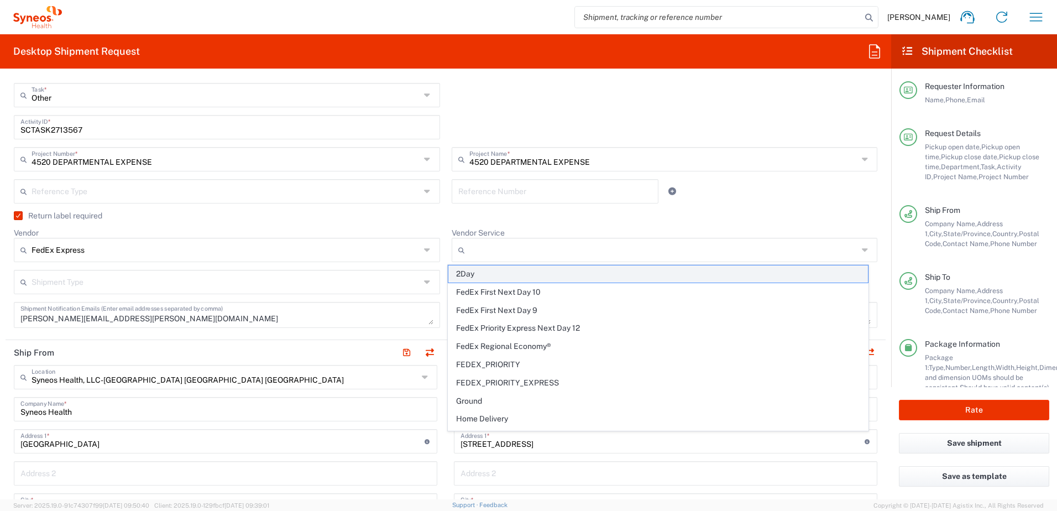
click at [491, 272] on span "2Day" at bounding box center [658, 273] width 420 height 17
type input "2Day"
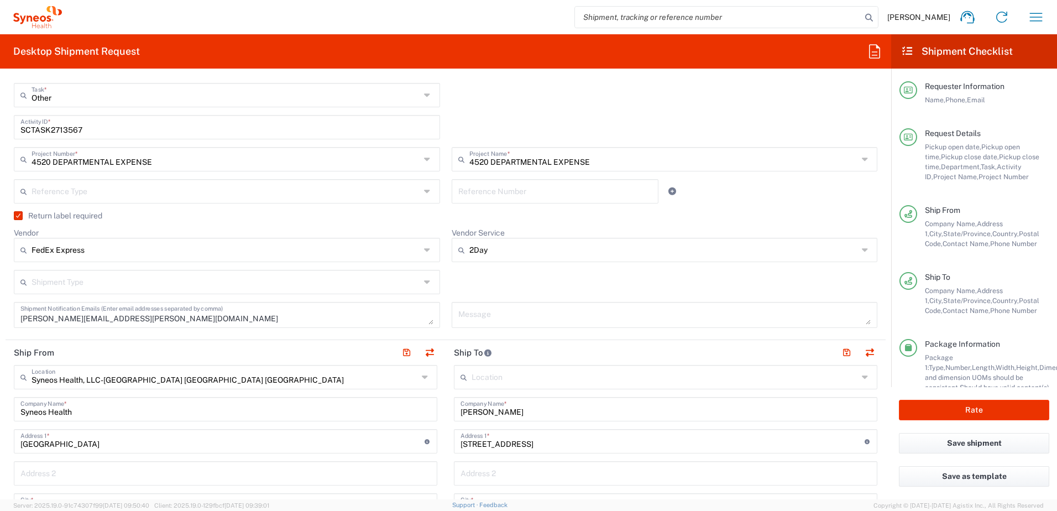
click at [476, 273] on div "Shipment Type Batch Regular" at bounding box center [445, 286] width 875 height 32
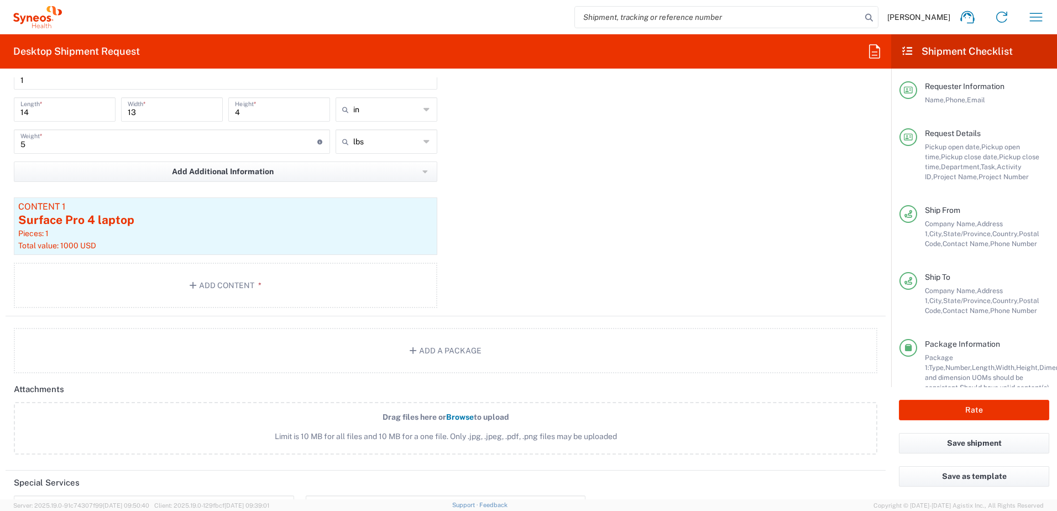
scroll to position [1327, 0]
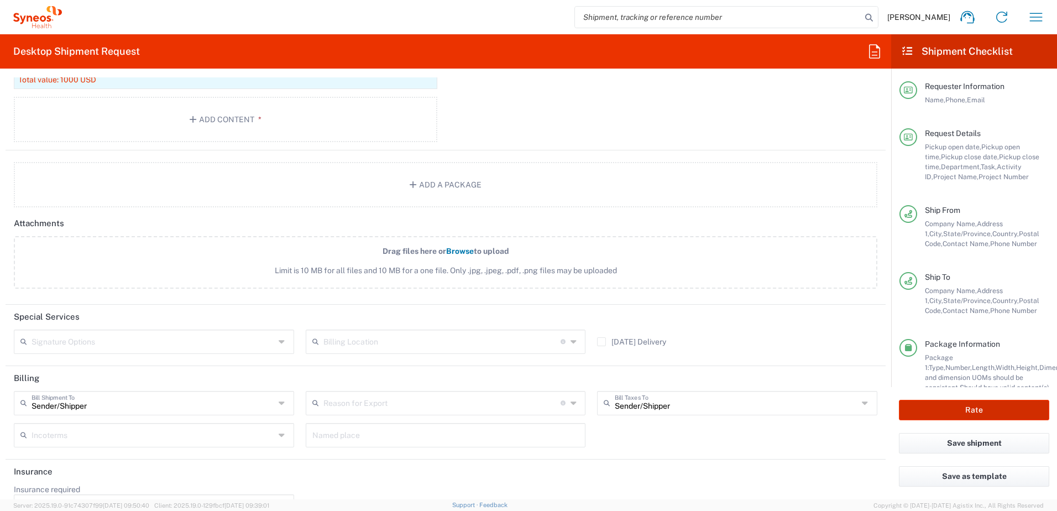
click at [966, 414] on button "Rate" at bounding box center [974, 410] width 150 height 20
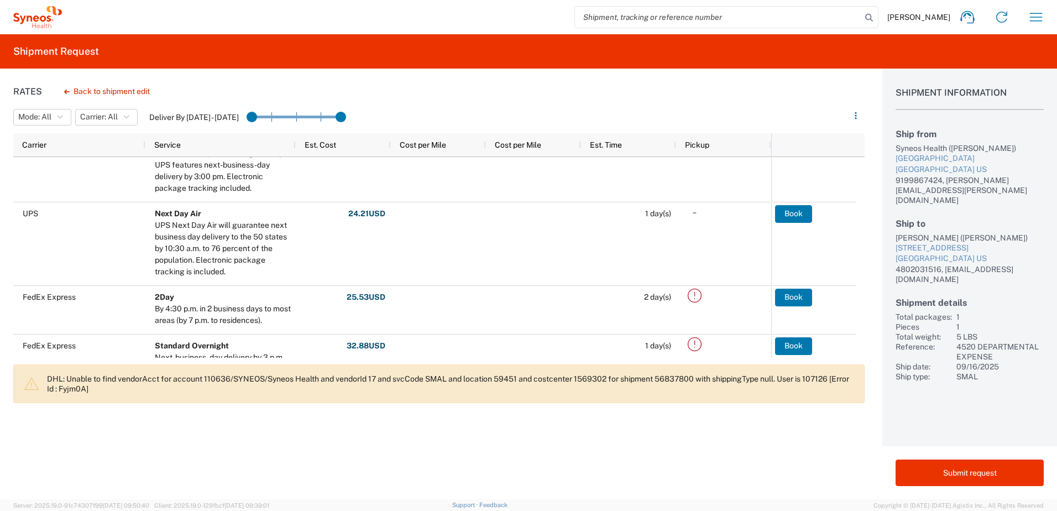
scroll to position [332, 0]
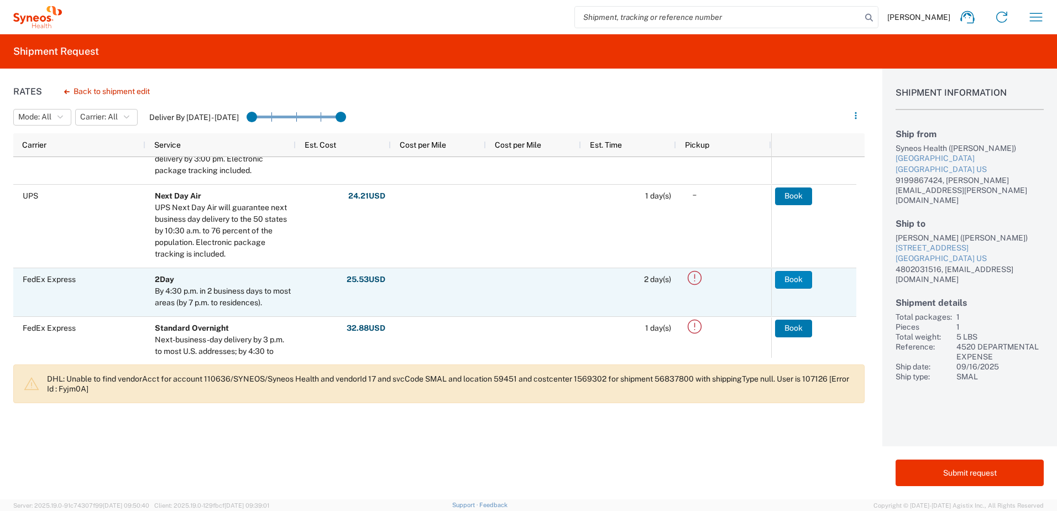
click at [795, 279] on button "Book" at bounding box center [793, 280] width 37 height 18
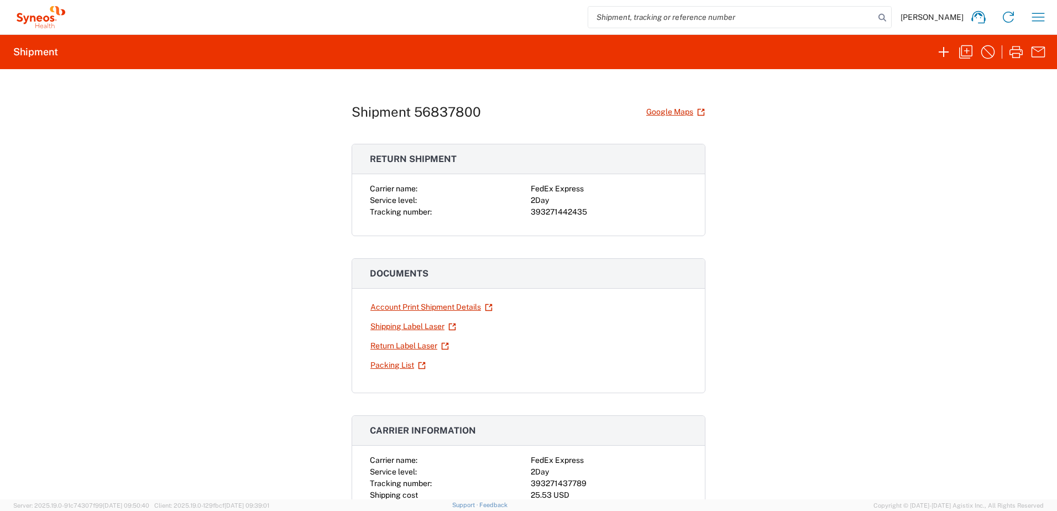
click at [562, 211] on div "393271442435" at bounding box center [609, 212] width 156 height 12
copy div "393271442435"
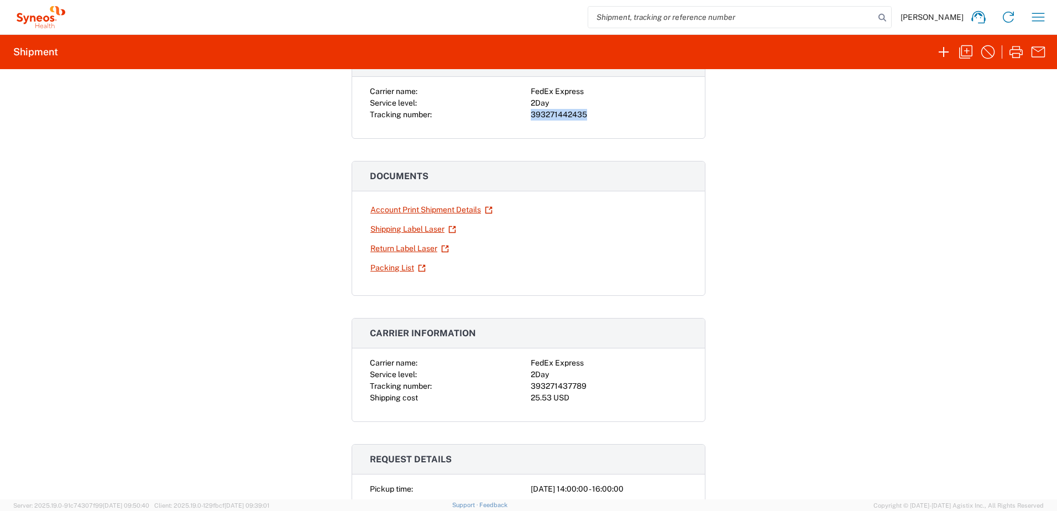
scroll to position [221, 0]
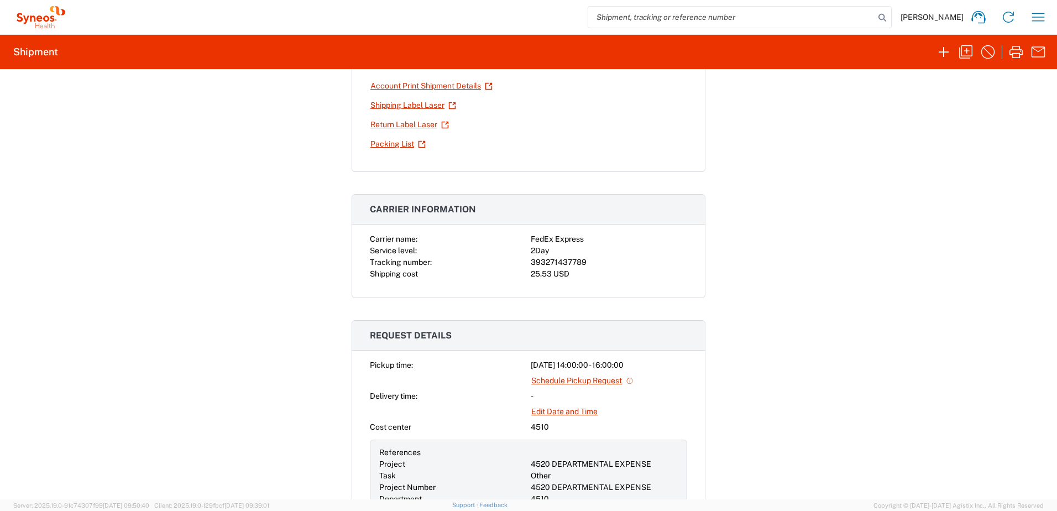
click at [566, 264] on div "393271437789" at bounding box center [609, 263] width 156 height 12
copy div "393271437789"
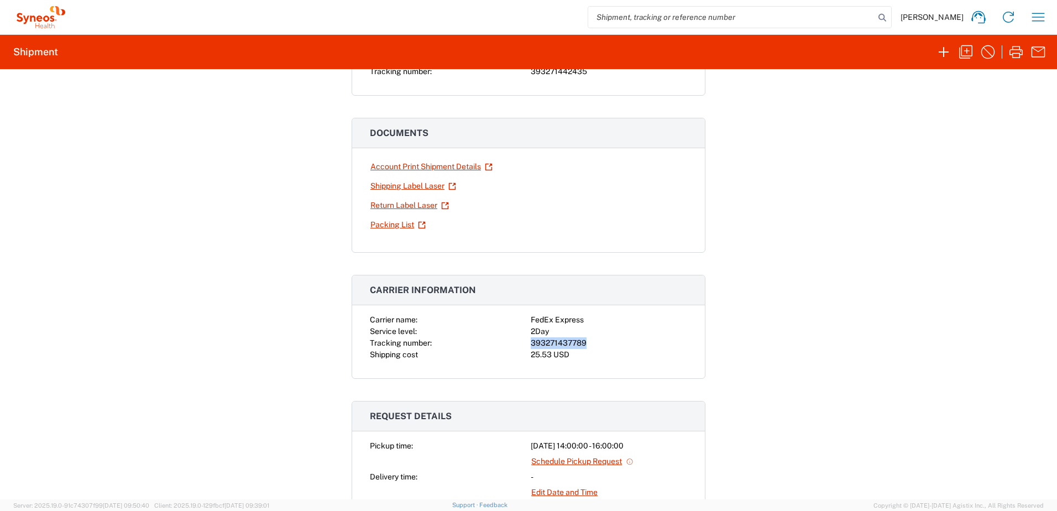
scroll to position [0, 0]
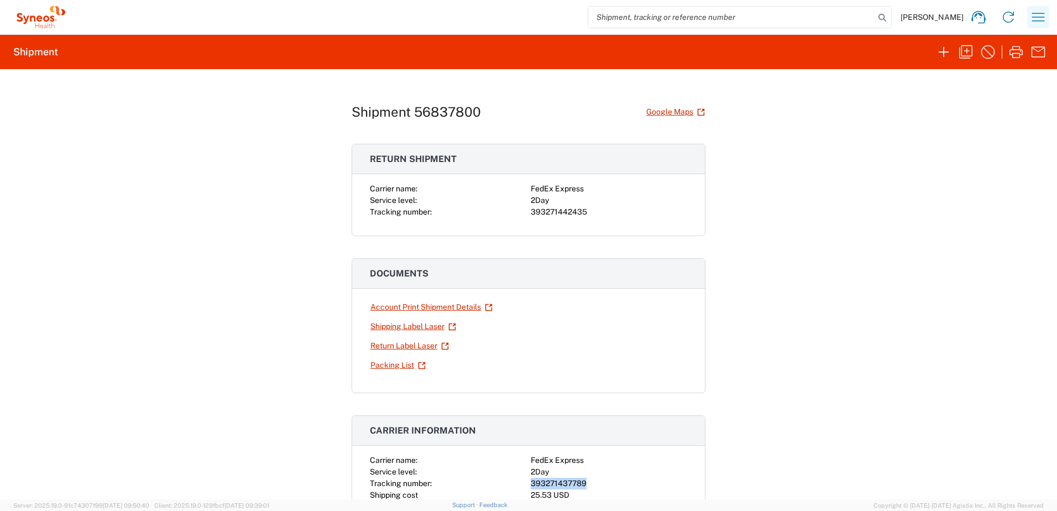
click at [1035, 15] on icon "button" at bounding box center [1038, 17] width 18 height 18
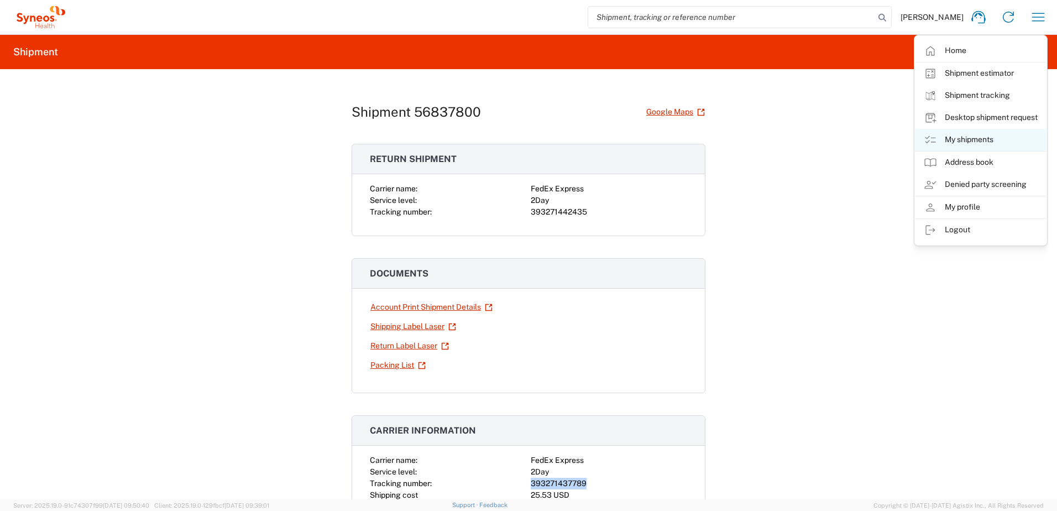
click at [978, 139] on link "My shipments" at bounding box center [981, 140] width 132 height 22
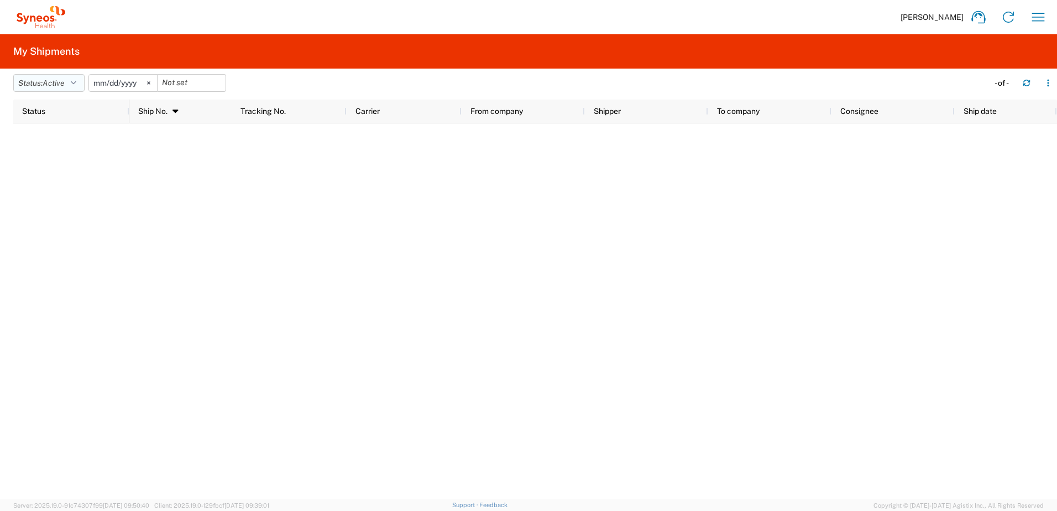
click at [58, 80] on span "Active" at bounding box center [54, 82] width 22 height 9
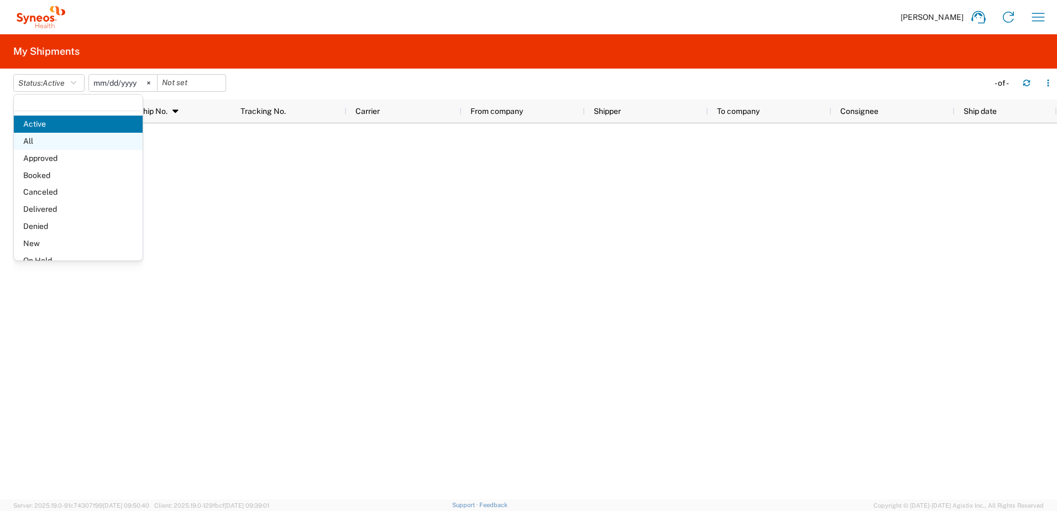
click at [53, 135] on span "All" at bounding box center [78, 141] width 129 height 17
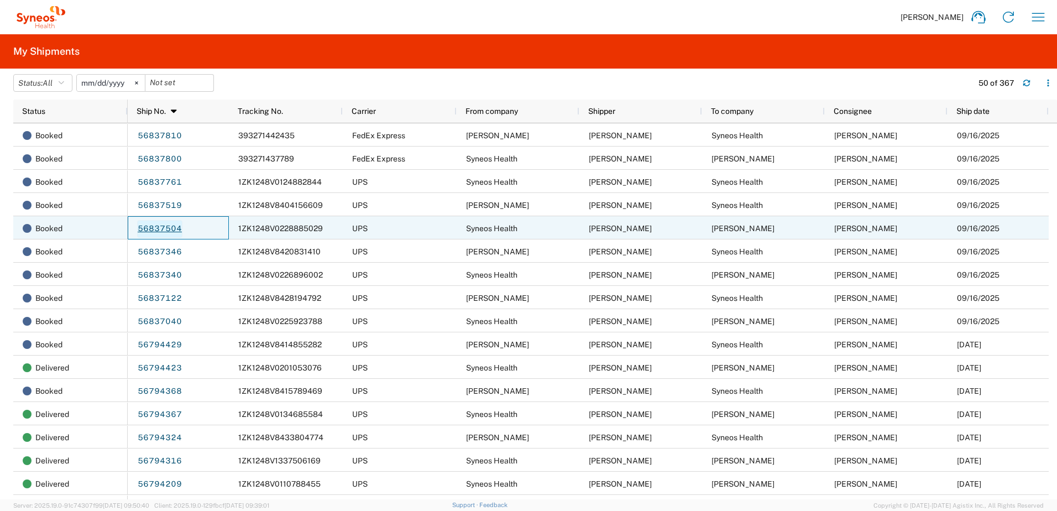
click at [164, 230] on link "56837504" at bounding box center [159, 229] width 45 height 18
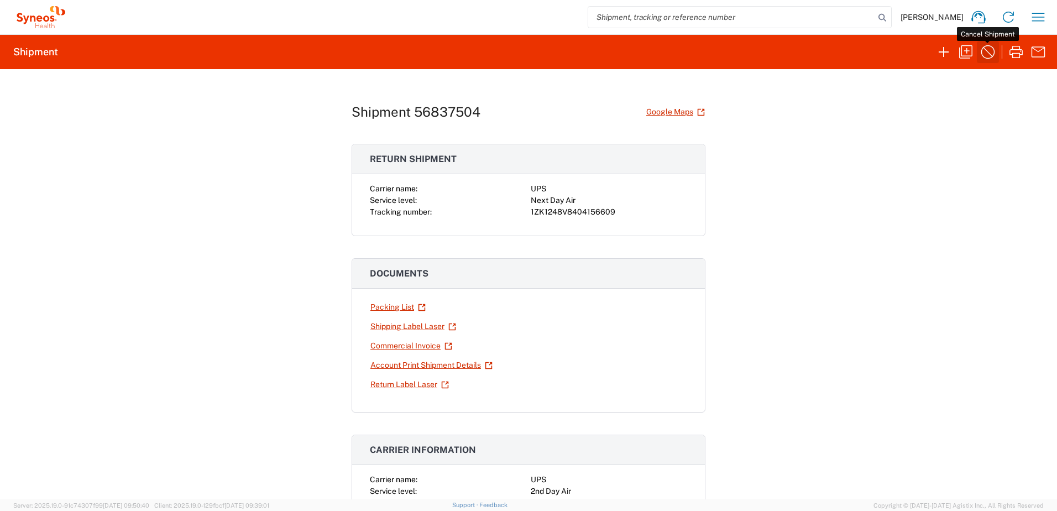
click at [987, 49] on icon "button" at bounding box center [988, 52] width 18 height 18
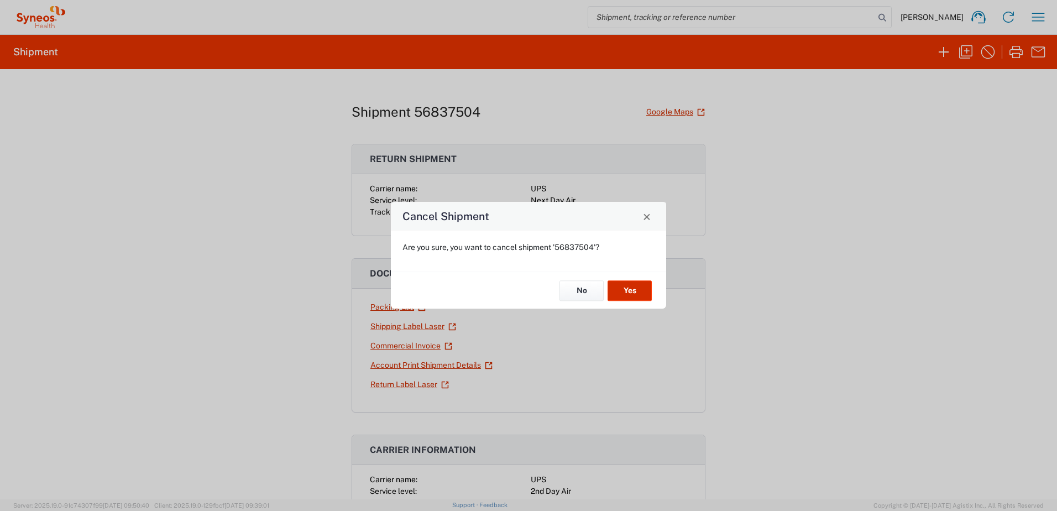
click at [630, 284] on button "Yes" at bounding box center [630, 290] width 44 height 20
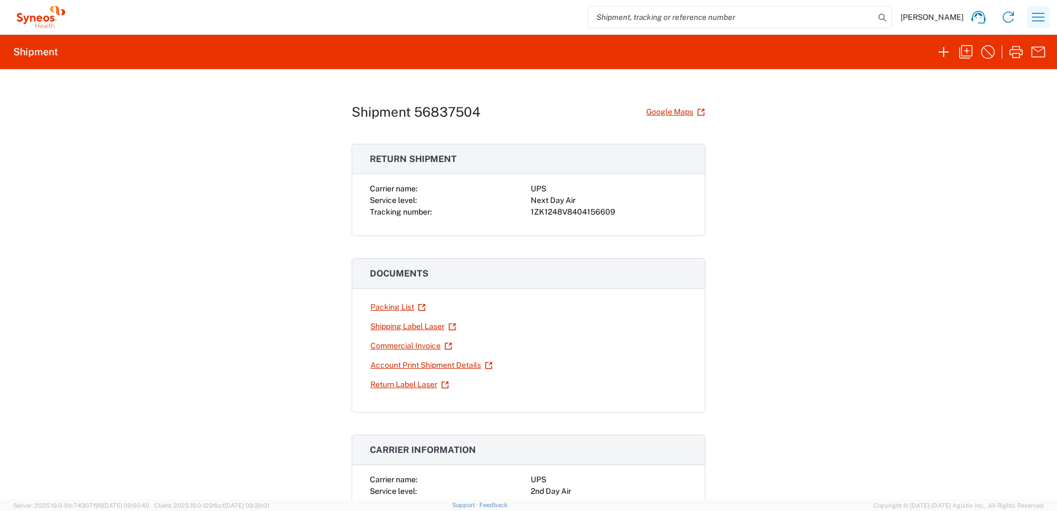
click at [1038, 9] on icon "button" at bounding box center [1038, 17] width 18 height 18
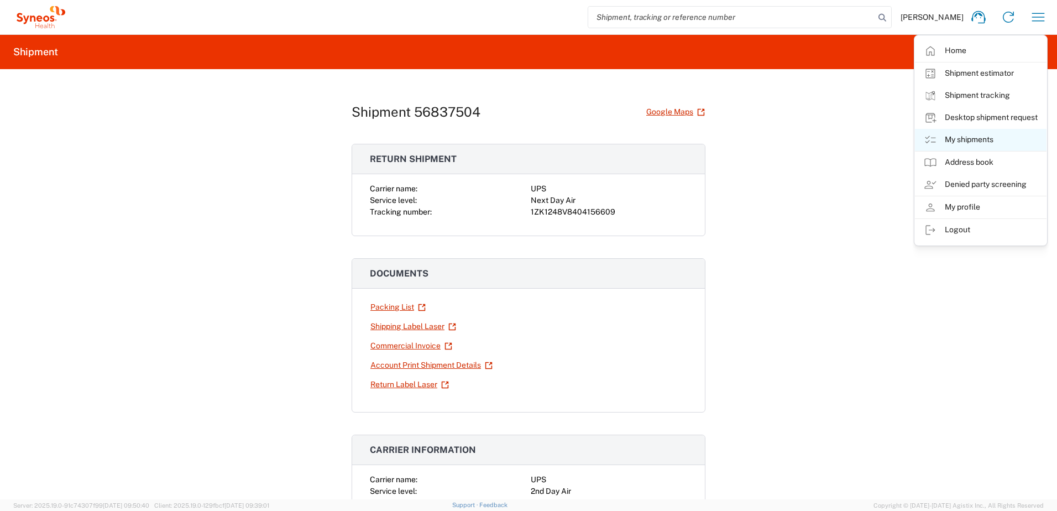
click at [953, 137] on link "My shipments" at bounding box center [981, 140] width 132 height 22
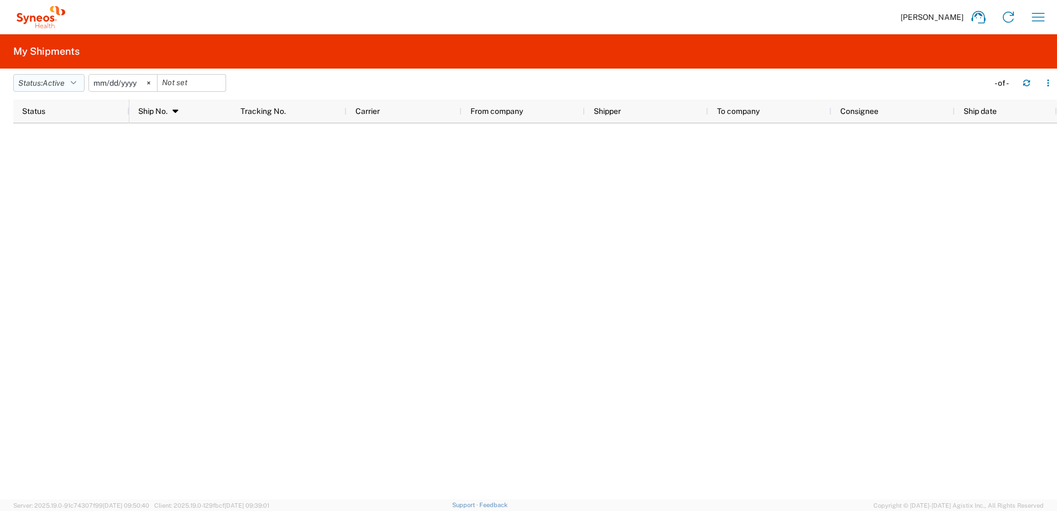
click at [68, 90] on button "Status: Active" at bounding box center [48, 83] width 71 height 18
click at [61, 129] on span "Active" at bounding box center [78, 124] width 129 height 17
click at [57, 88] on button "Status: Active" at bounding box center [48, 83] width 71 height 18
click at [54, 132] on span "Active" at bounding box center [78, 124] width 129 height 17
drag, startPoint x: 59, startPoint y: 83, endPoint x: 51, endPoint y: 116, distance: 32.9
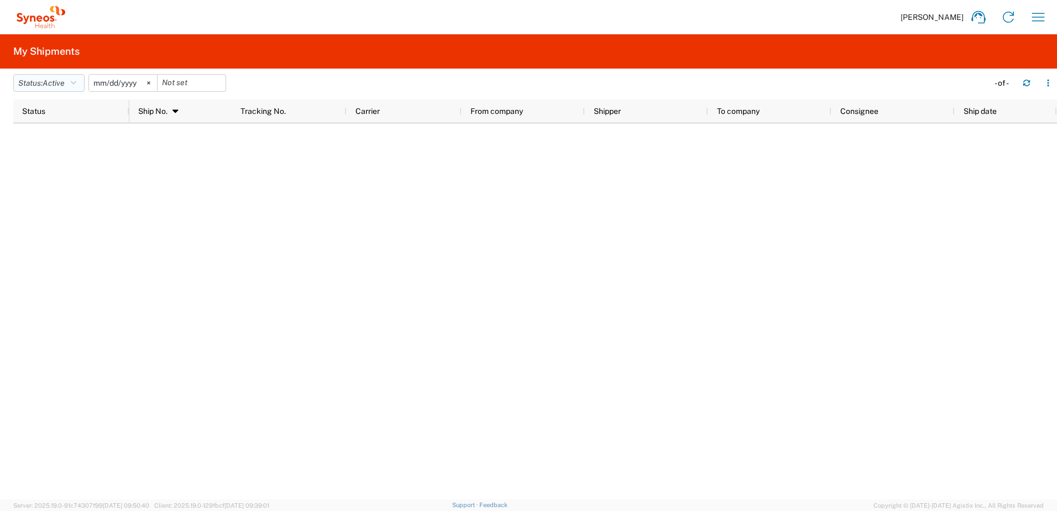
click at [57, 85] on span "Active" at bounding box center [54, 82] width 22 height 9
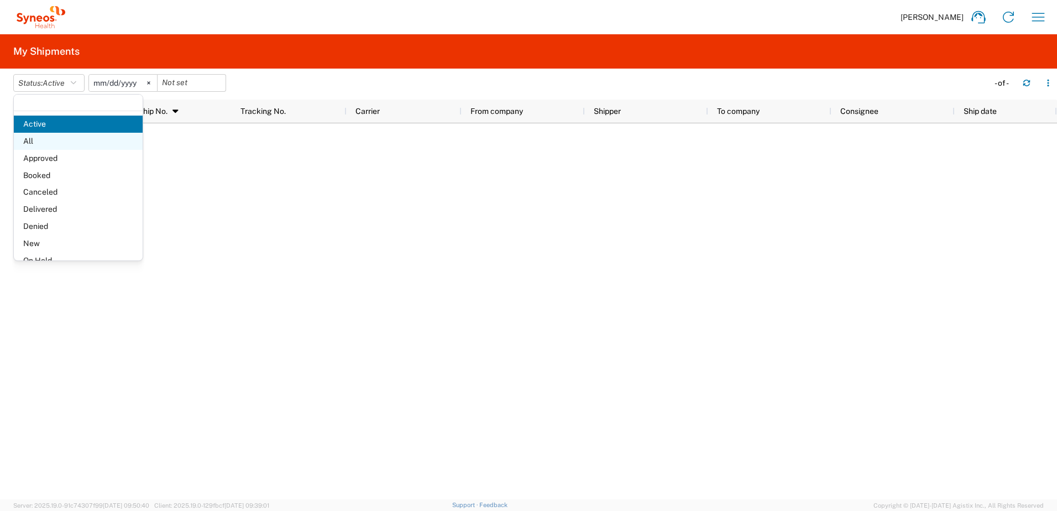
click at [51, 135] on span "All" at bounding box center [78, 141] width 129 height 17
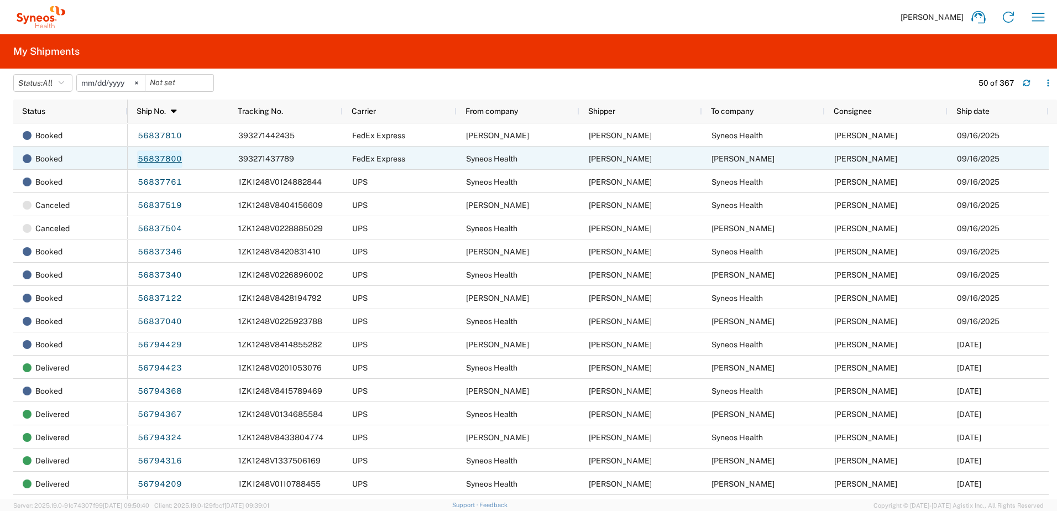
click at [155, 159] on link "56837800" at bounding box center [159, 159] width 45 height 18
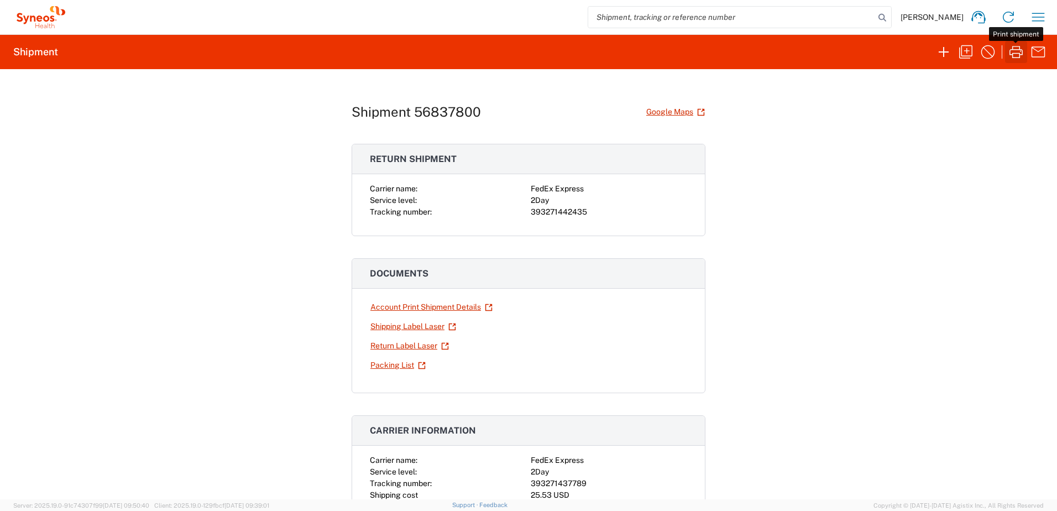
click at [1014, 53] on icon "button" at bounding box center [1016, 52] width 18 height 18
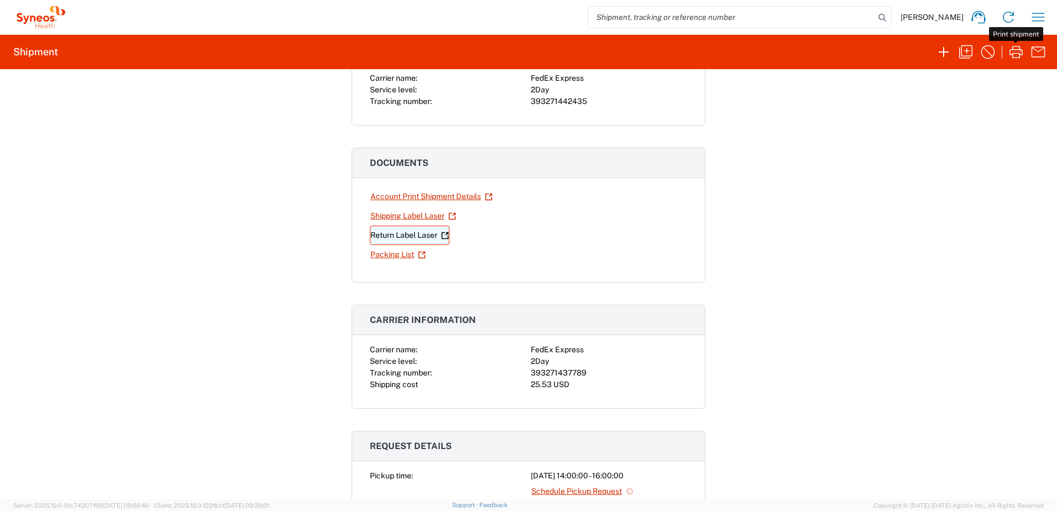
click at [391, 236] on link "Return Label Laser" at bounding box center [410, 235] width 80 height 19
click at [850, 214] on div "Shipment 56837800 Google Maps Return shipment Carrier name: FedEx Express Servi…" at bounding box center [528, 284] width 1057 height 430
drag, startPoint x: 730, startPoint y: 105, endPoint x: 871, endPoint y: 87, distance: 142.6
click at [868, 88] on div "Shipment 56837800 Google Maps Return shipment Carrier name: FedEx Express Servi…" at bounding box center [528, 284] width 1057 height 430
click at [1051, 22] on div "[PERSON_NAME] Home Shipment estimator Shipment tracking Desktop shipment reques…" at bounding box center [561, 17] width 985 height 27
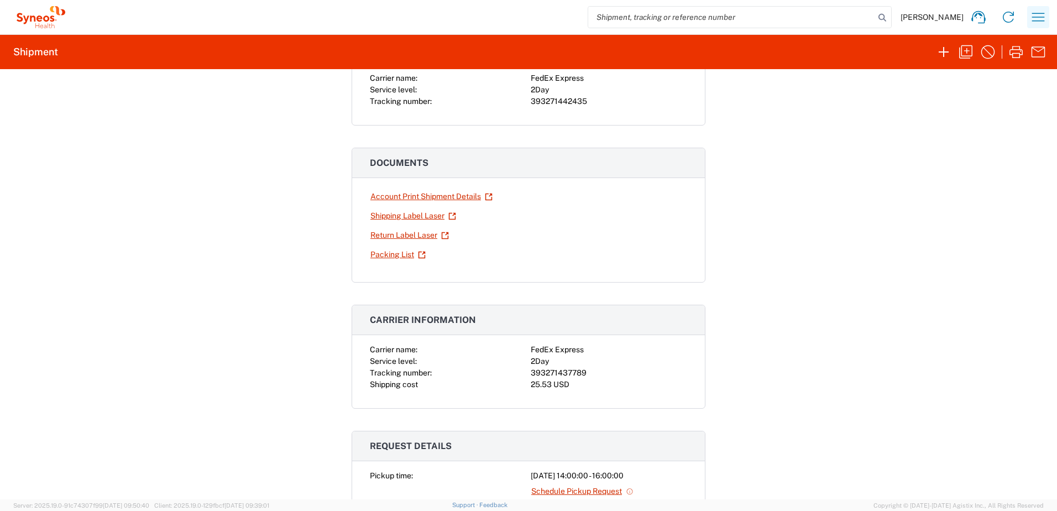
click at [1038, 19] on icon "button" at bounding box center [1038, 17] width 18 height 18
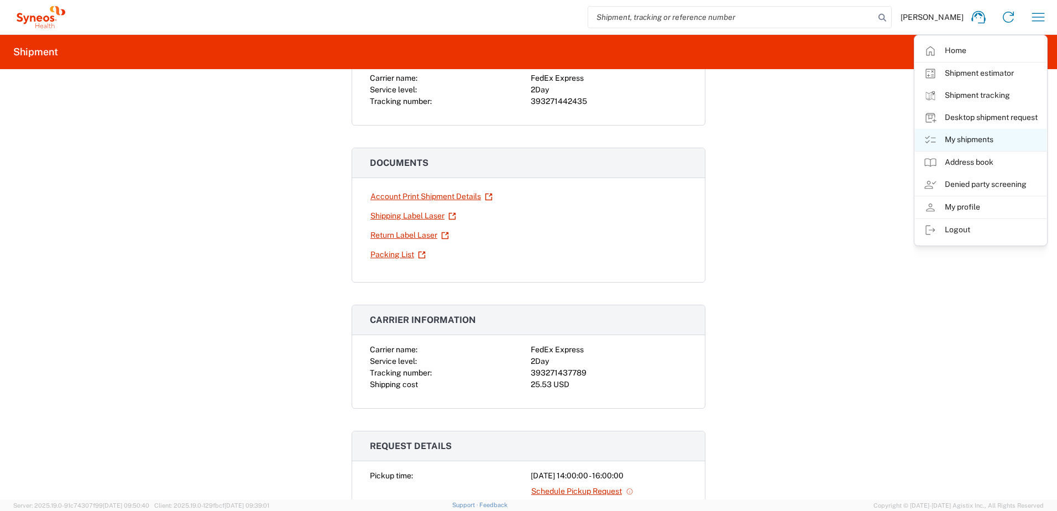
click at [993, 139] on link "My shipments" at bounding box center [981, 140] width 132 height 22
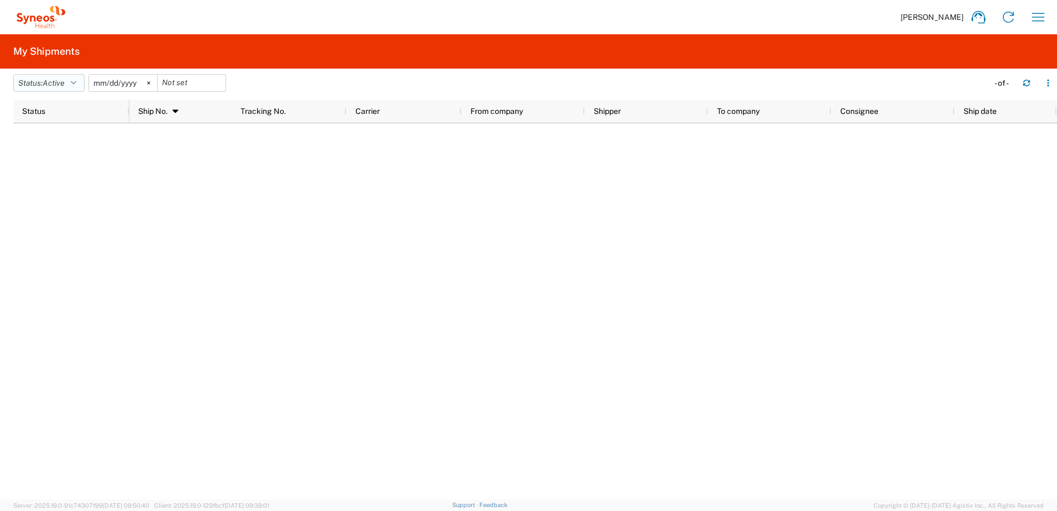
click at [65, 81] on span "Active" at bounding box center [54, 82] width 22 height 9
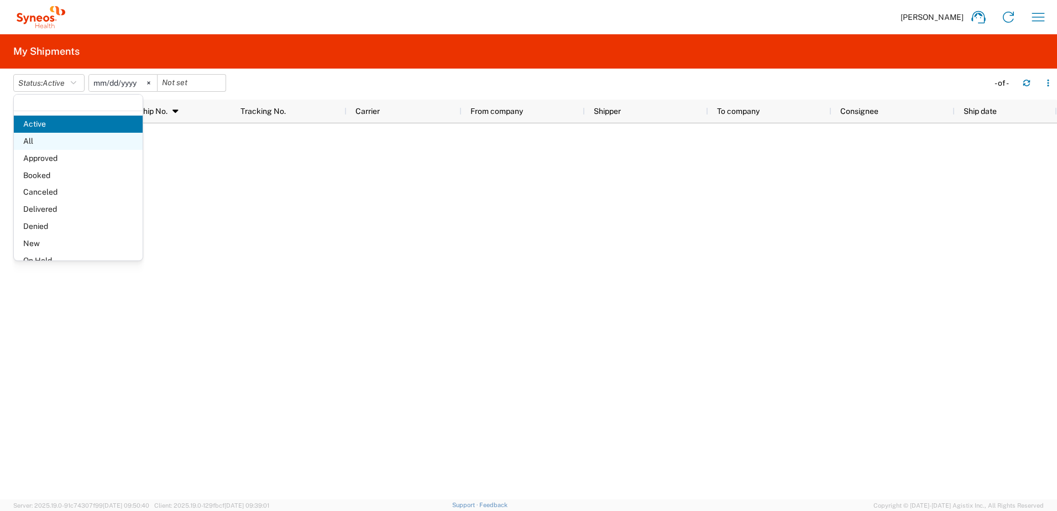
click at [57, 142] on span "All" at bounding box center [78, 141] width 129 height 17
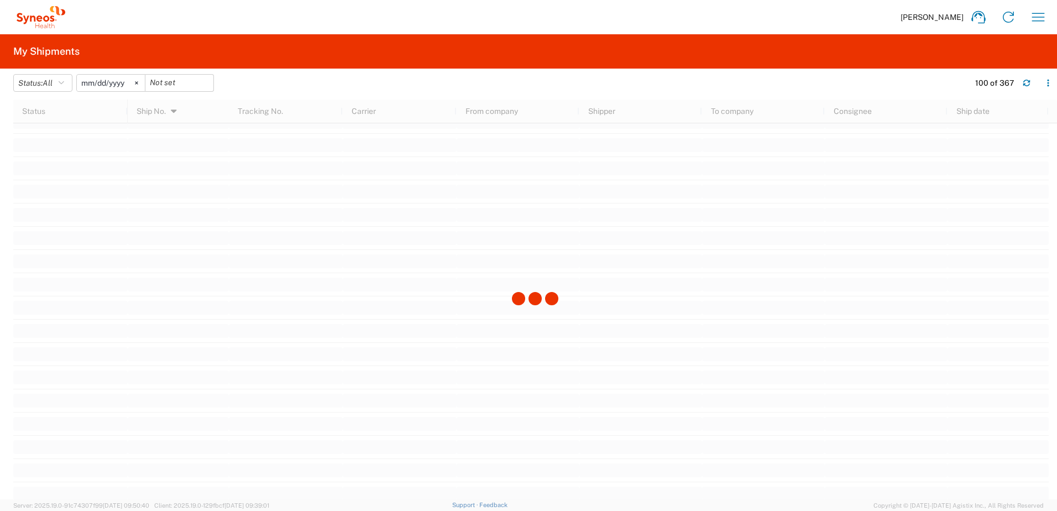
scroll to position [2598, 0]
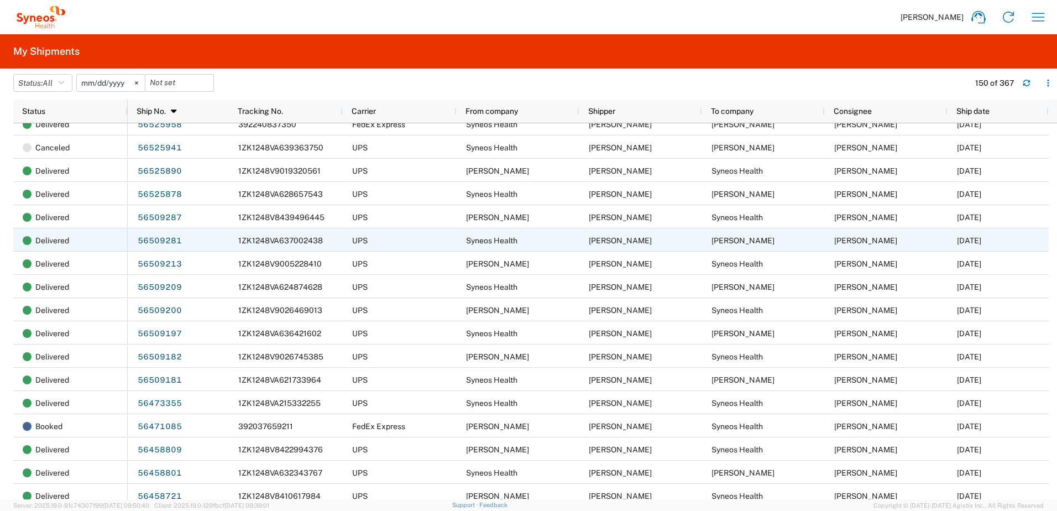
scroll to position [2778, 0]
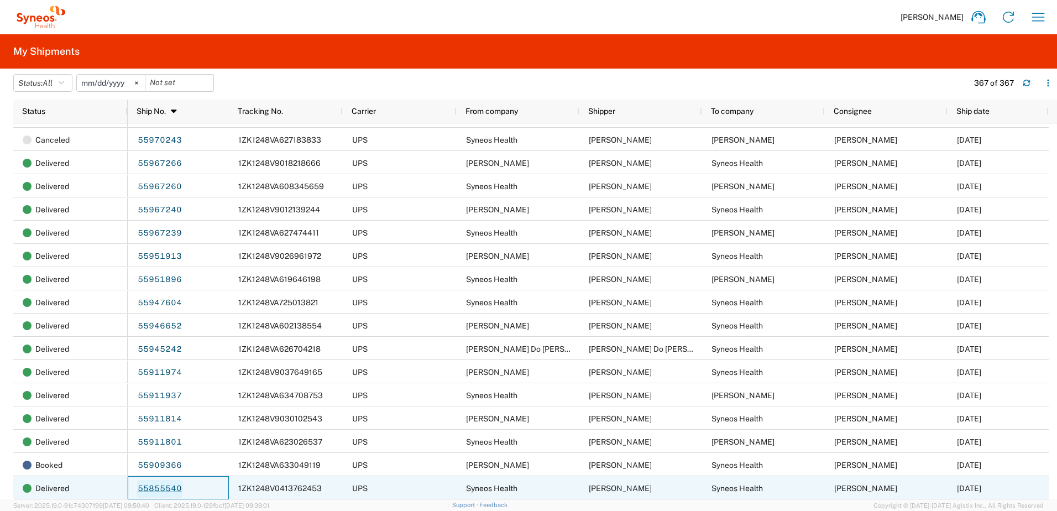
click at [161, 486] on link "55855540" at bounding box center [159, 489] width 45 height 18
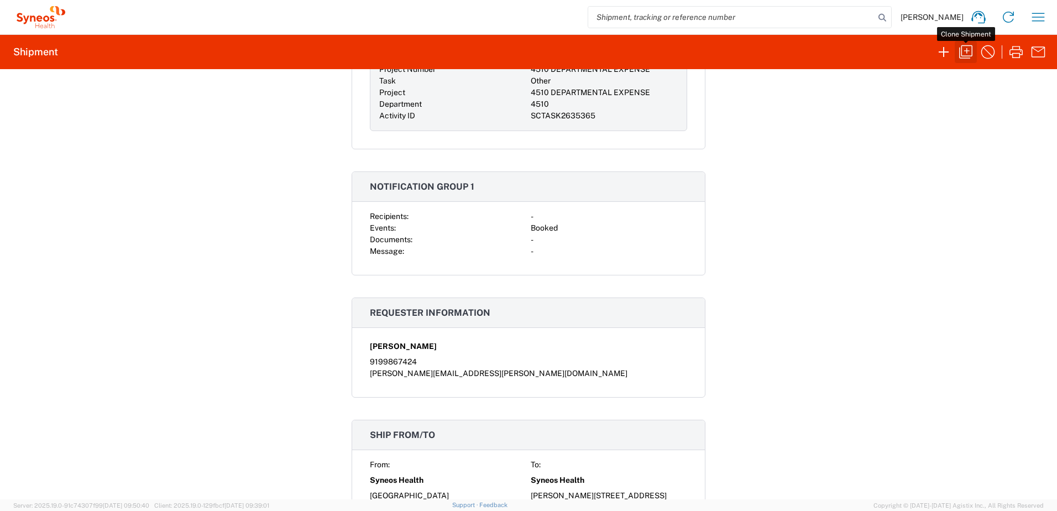
click at [970, 45] on icon "button" at bounding box center [965, 51] width 13 height 13
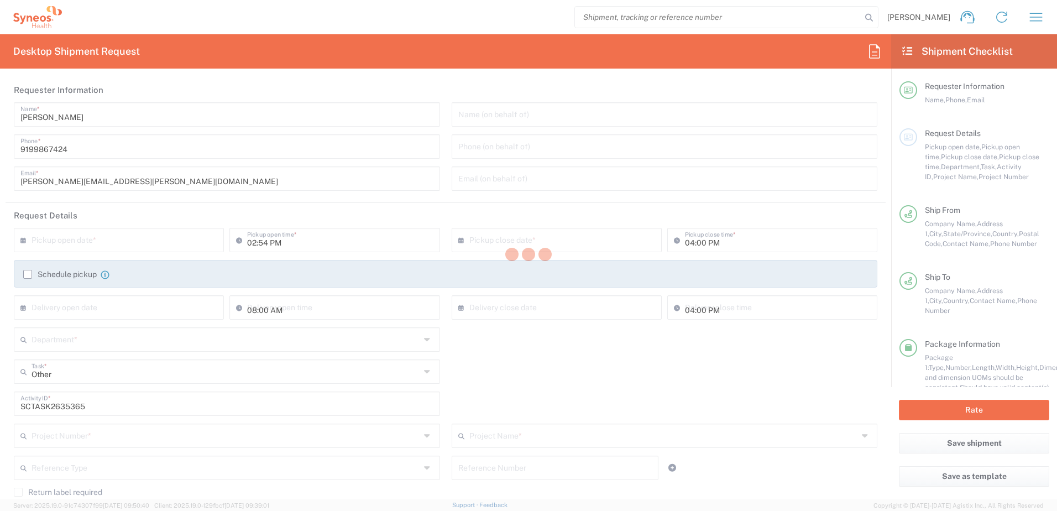
type input "[US_STATE]"
type input "[GEOGRAPHIC_DATA]"
type input "4510 DEPARTMENTAL EXPENSE"
type input "Your Packaging"
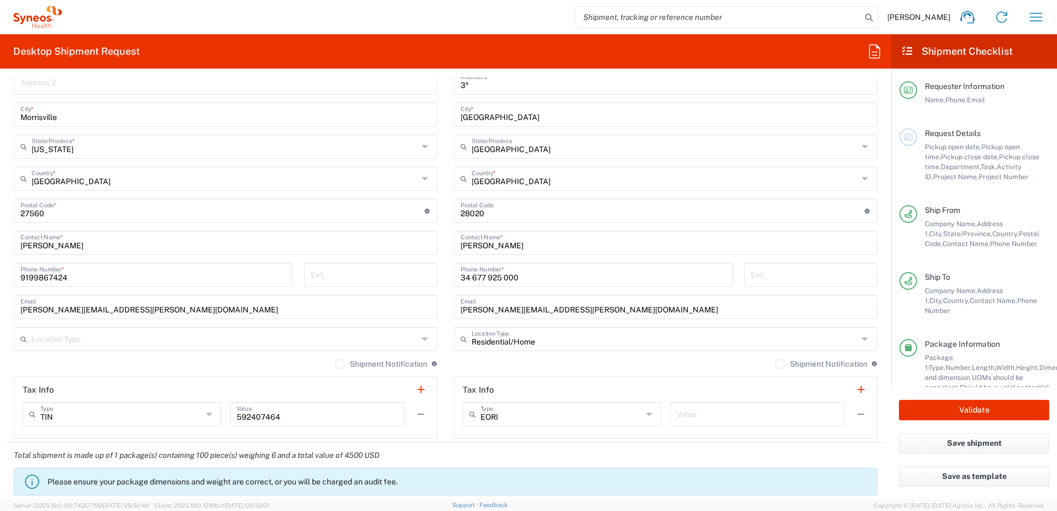
type input "4510 DEPARTMENTAL EXPENSE"
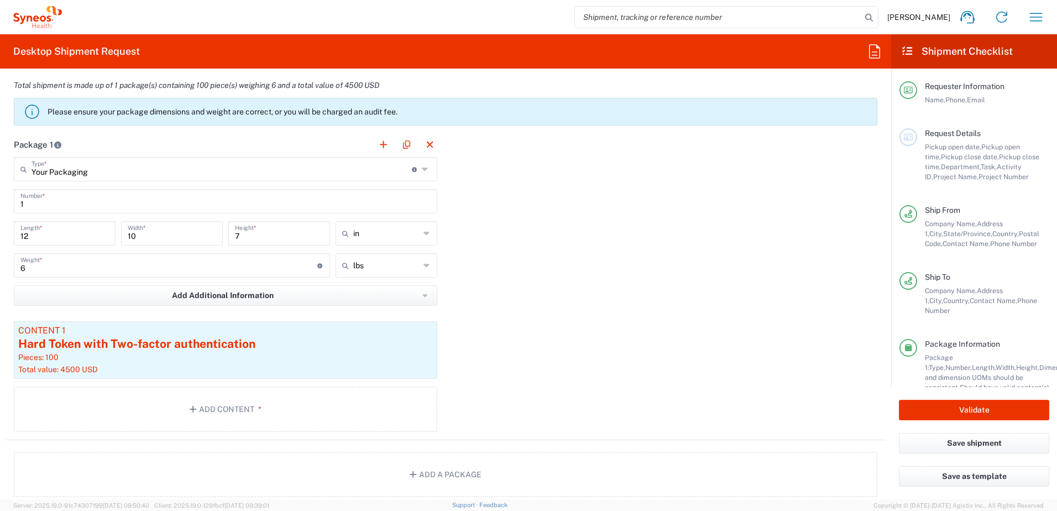
type input "4510"
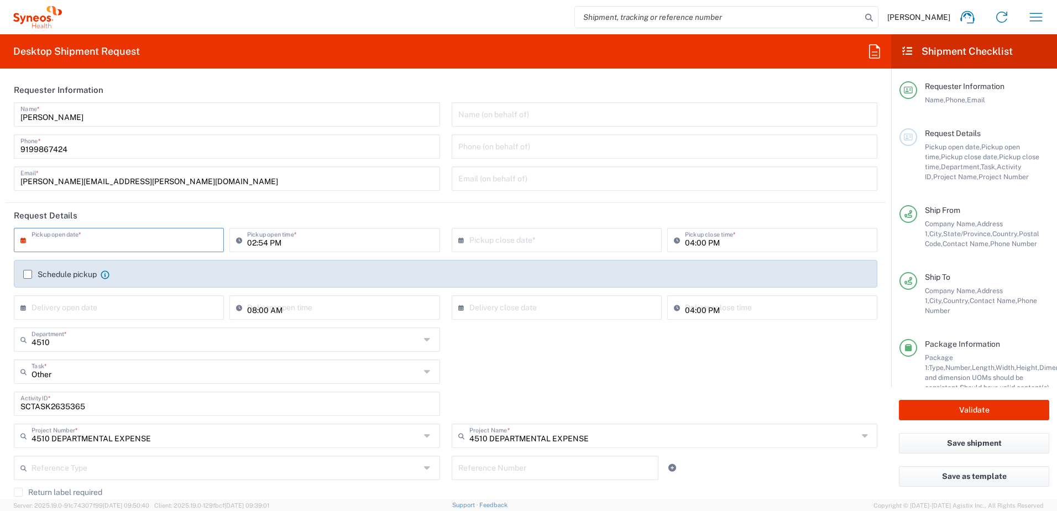
click at [83, 235] on input "text" at bounding box center [122, 238] width 180 height 19
click at [106, 326] on span "16" at bounding box center [104, 324] width 17 height 15
type input "09/16/2025"
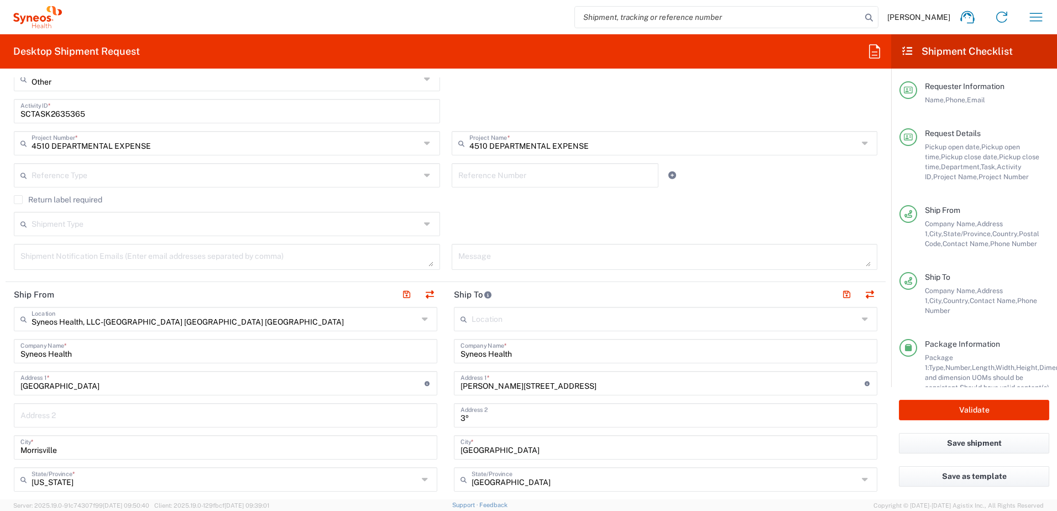
scroll to position [442, 0]
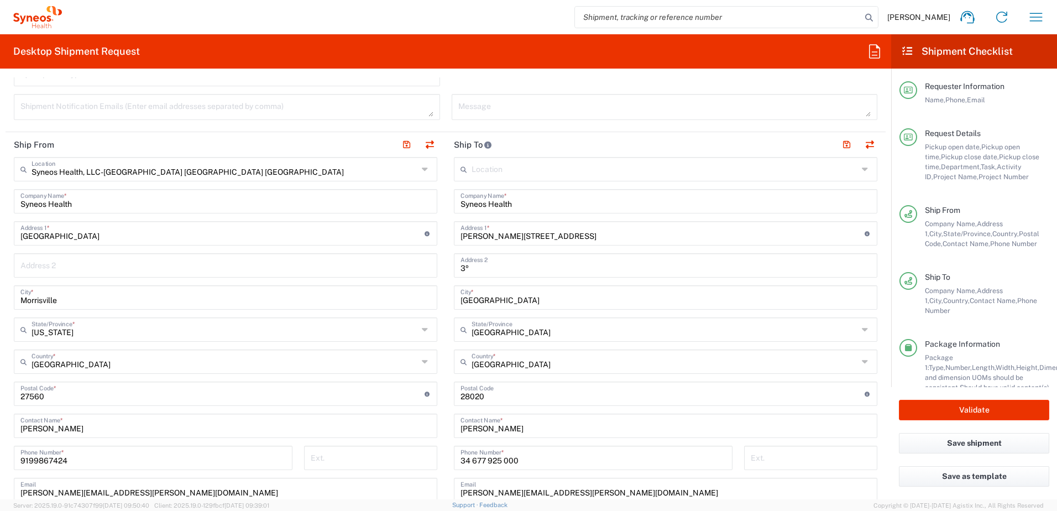
click at [531, 234] on input "[PERSON_NAME][STREET_ADDRESS]" at bounding box center [662, 232] width 404 height 19
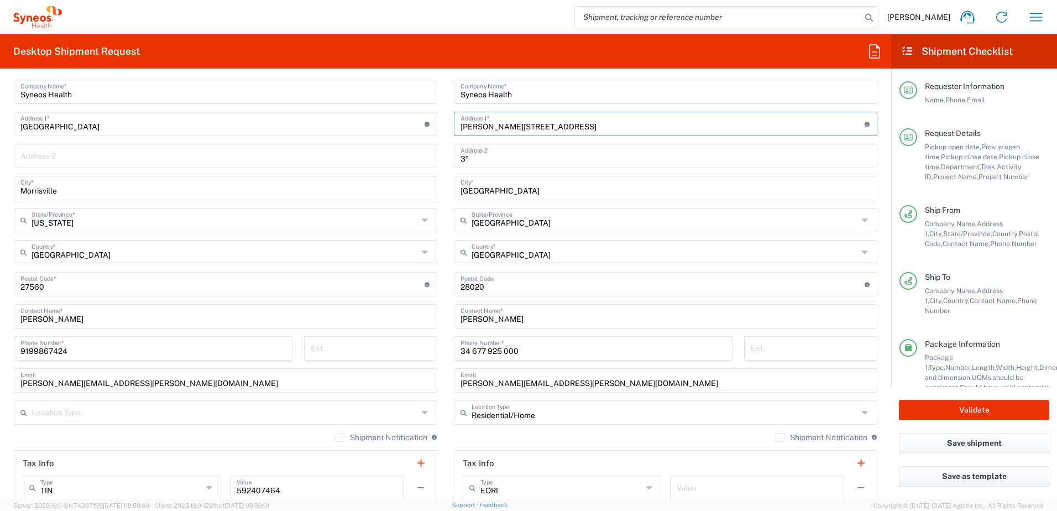
scroll to position [553, 0]
drag, startPoint x: 539, startPoint y: 315, endPoint x: 432, endPoint y: 303, distance: 107.9
click at [432, 303] on div "Ship From Syneos Health, LLC-[GEOGRAPHIC_DATA] [GEOGRAPHIC_DATA] [GEOGRAPHIC_DA…" at bounding box center [446, 269] width 880 height 494
paste input "[PERSON_NAME]"
type input "[PERSON_NAME]"
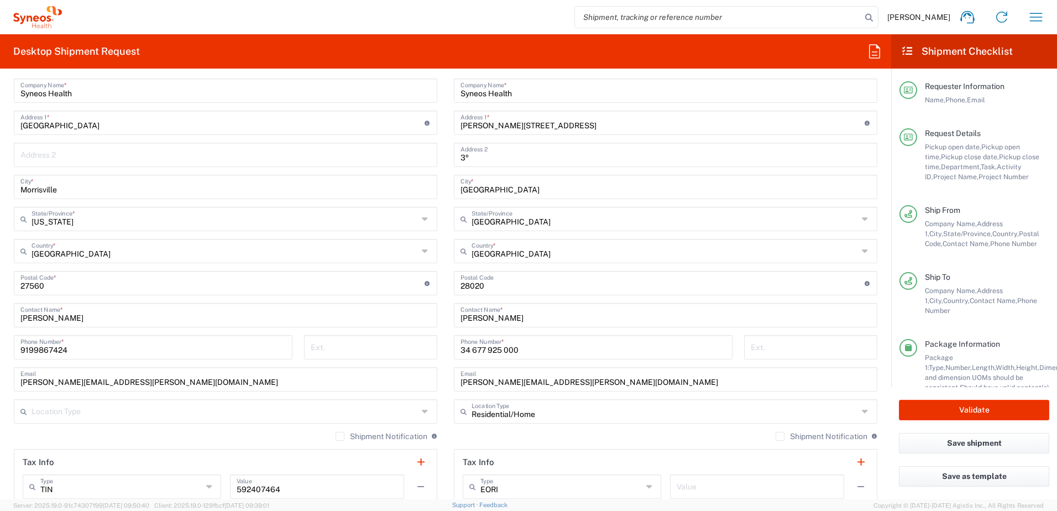
drag, startPoint x: 507, startPoint y: 248, endPoint x: 516, endPoint y: 251, distance: 8.7
click at [507, 248] on input "[GEOGRAPHIC_DATA]" at bounding box center [665, 249] width 386 height 19
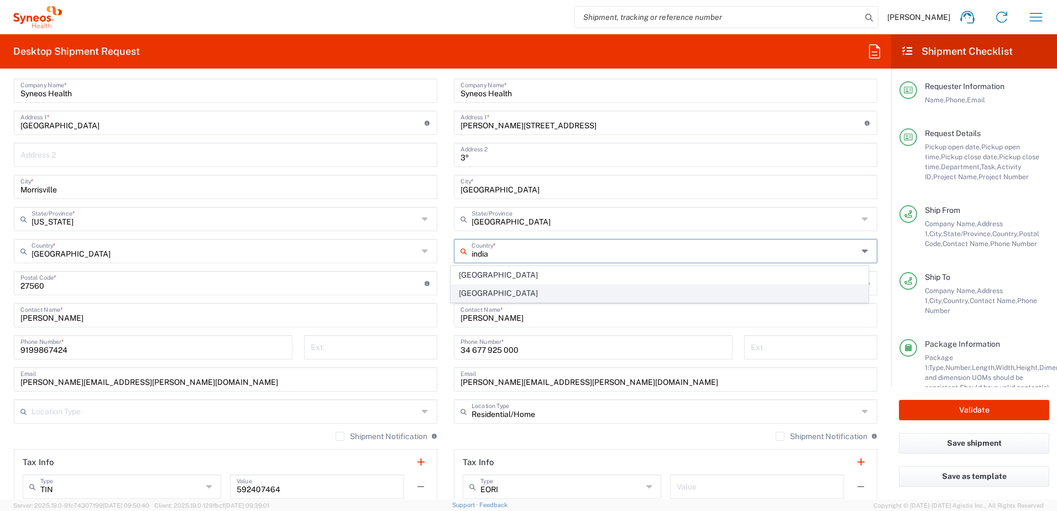
click at [522, 292] on span "[GEOGRAPHIC_DATA]" at bounding box center [659, 293] width 417 height 17
type input "[GEOGRAPHIC_DATA]"
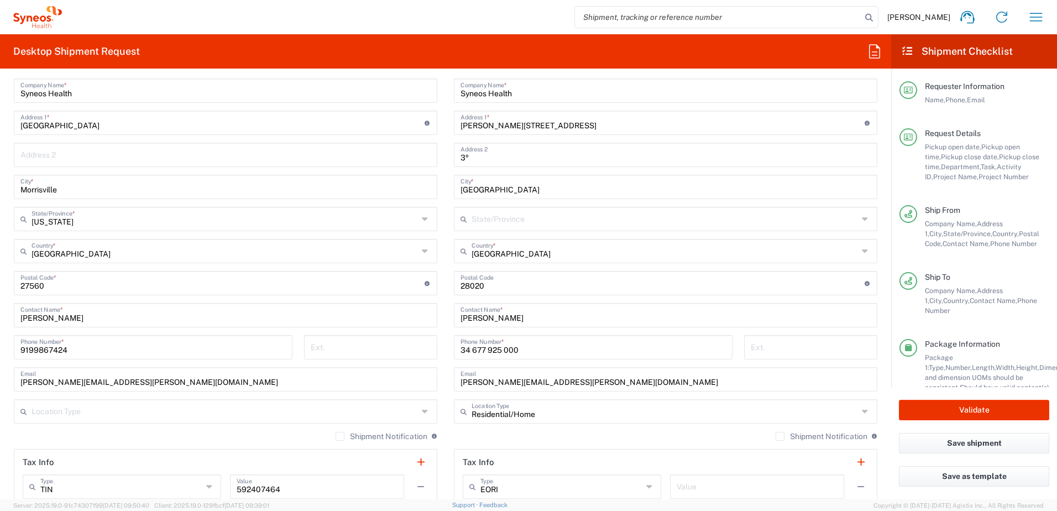
scroll to position [166, 0]
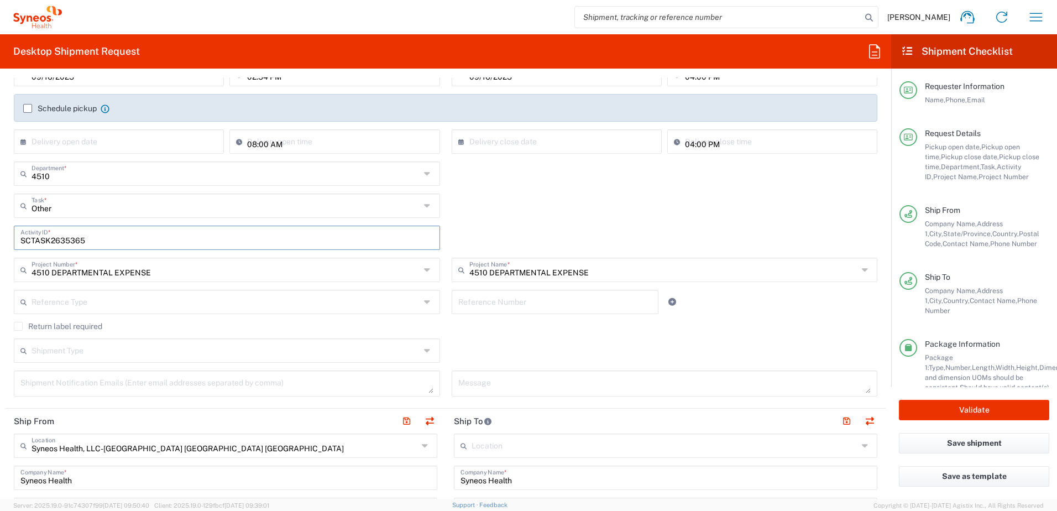
click at [55, 239] on input "SCTASK2635365" at bounding box center [226, 236] width 413 height 19
paste input "714604"
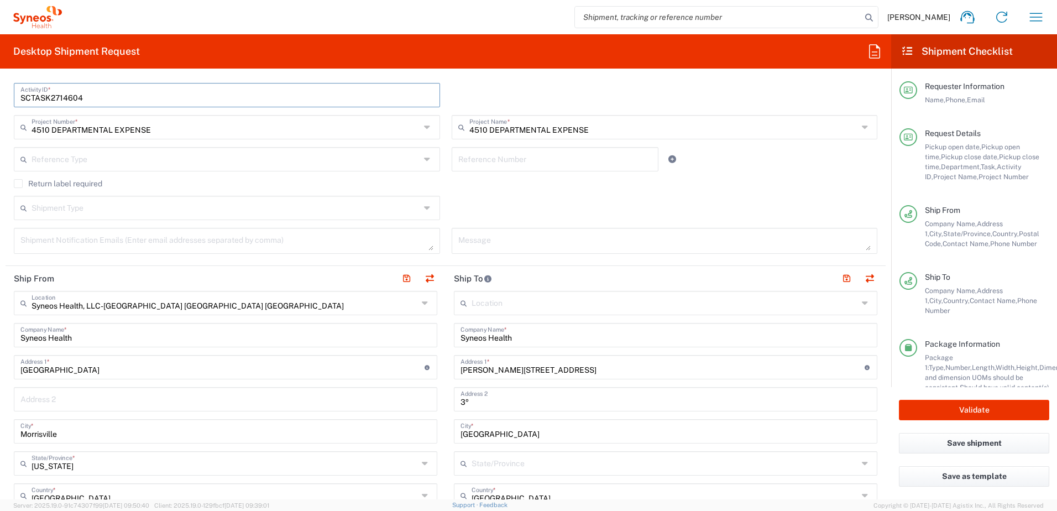
scroll to position [498, 0]
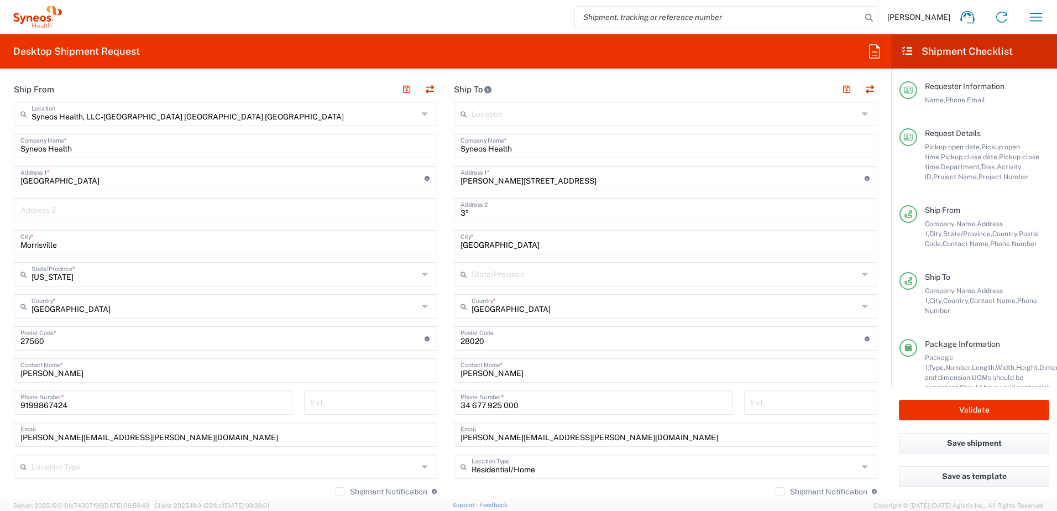
type input "SCTASK2714604"
click at [536, 180] on input "[PERSON_NAME][STREET_ADDRESS]" at bounding box center [662, 176] width 404 height 19
drag, startPoint x: 534, startPoint y: 184, endPoint x: 452, endPoint y: 184, distance: 81.8
click at [454, 184] on div "[PERSON_NAME][STREET_ADDRESS] Address 1 * For cross streets use street names wi…" at bounding box center [665, 178] width 423 height 24
paste input "1st Floor, [PERSON_NAME]"
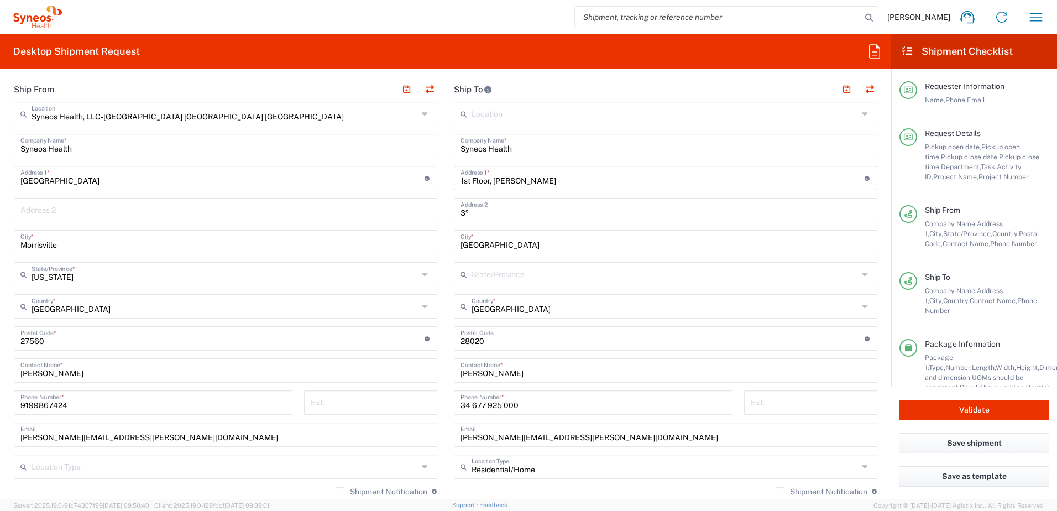
type input "1st Floor, [PERSON_NAME]"
click at [500, 213] on input "3º" at bounding box center [665, 209] width 410 height 19
drag, startPoint x: 511, startPoint y: 212, endPoint x: 423, endPoint y: 207, distance: 88.0
click at [423, 207] on div "Ship From Syneos Health, LLC-[GEOGRAPHIC_DATA] [GEOGRAPHIC_DATA] [GEOGRAPHIC_DA…" at bounding box center [446, 324] width 880 height 494
paste input "Behind [GEOGRAPHIC_DATA], [GEOGRAPHIC_DATA]"
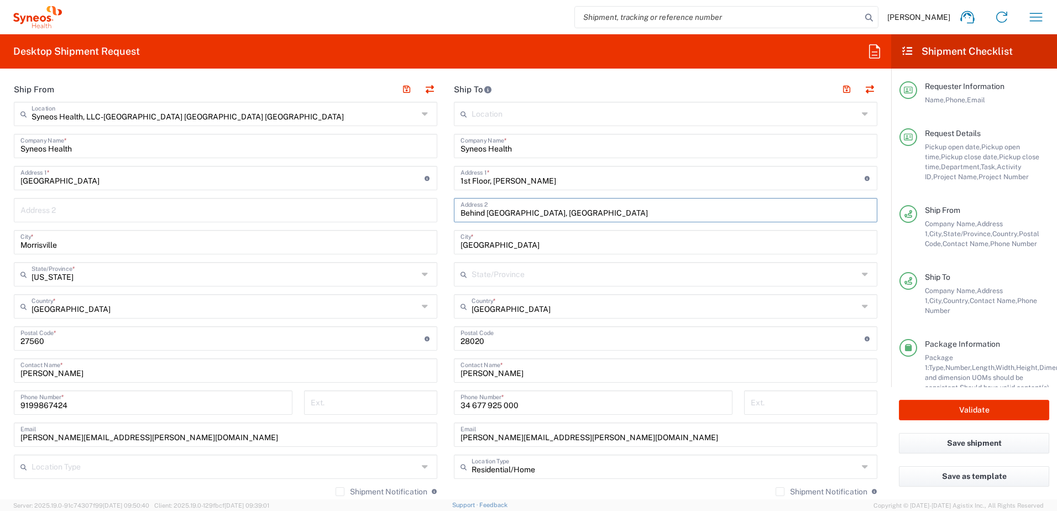
type input "Behind [GEOGRAPHIC_DATA], [GEOGRAPHIC_DATA]"
click at [507, 246] on input "[GEOGRAPHIC_DATA]" at bounding box center [665, 241] width 410 height 19
drag, startPoint x: 516, startPoint y: 244, endPoint x: 432, endPoint y: 237, distance: 83.8
click at [432, 237] on div "Ship From Syneos Health, LLC-[GEOGRAPHIC_DATA] [GEOGRAPHIC_DATA] [GEOGRAPHIC_DA…" at bounding box center [446, 324] width 880 height 494
type input "[GEOGRAPHIC_DATA]"
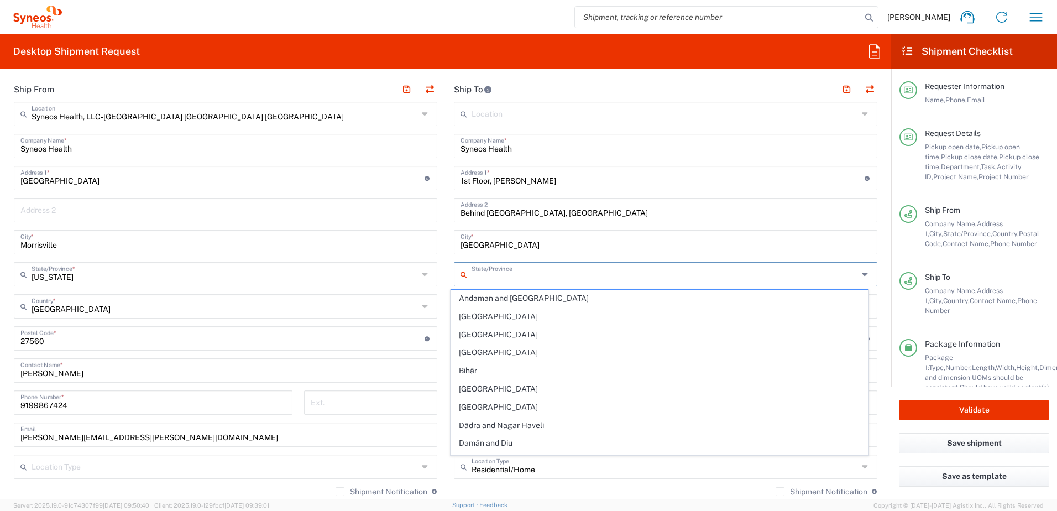
click at [568, 276] on input "text" at bounding box center [665, 273] width 386 height 19
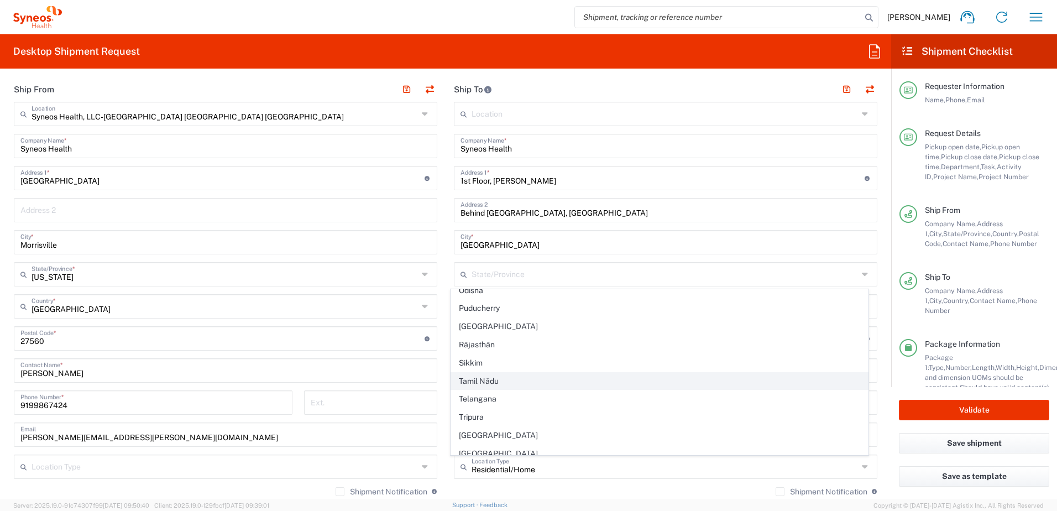
click at [501, 378] on span "Tamil Nādu" at bounding box center [659, 381] width 417 height 17
type input "Tamil Nādu"
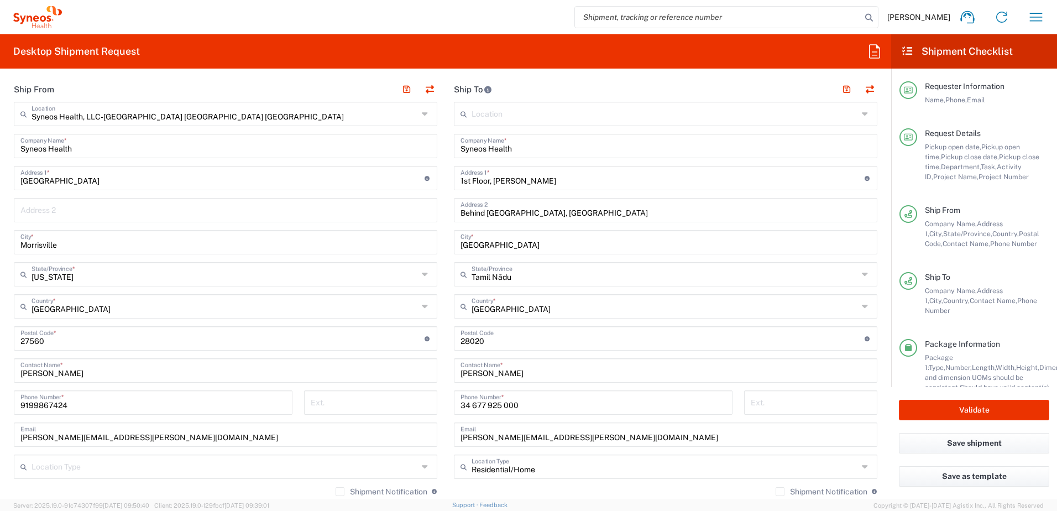
drag, startPoint x: 486, startPoint y: 341, endPoint x: 494, endPoint y: 342, distance: 7.8
click at [486, 341] on input "undefined" at bounding box center [662, 337] width 404 height 19
drag, startPoint x: 502, startPoint y: 340, endPoint x: 402, endPoint y: 331, distance: 99.9
click at [402, 331] on div "Ship From Syneos Health, LLC-[GEOGRAPHIC_DATA] [GEOGRAPHIC_DATA] [GEOGRAPHIC_DA…" at bounding box center [446, 324] width 880 height 494
paste input "636016"
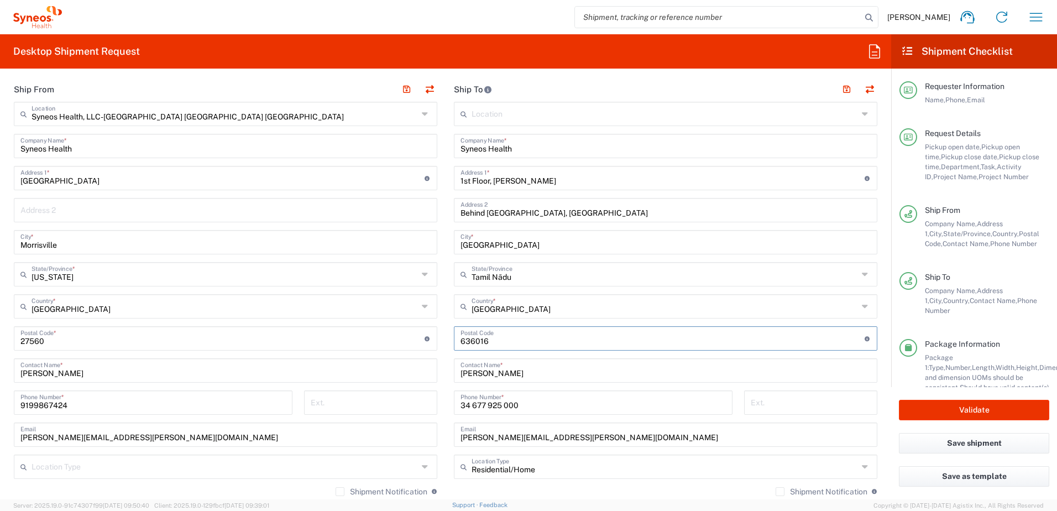
type input "636016"
click at [530, 402] on input "34 677 925 000" at bounding box center [592, 401] width 265 height 19
drag, startPoint x: 524, startPoint y: 402, endPoint x: 426, endPoint y: 397, distance: 97.9
click at [426, 397] on div "Ship From Syneos Health, LLC-[GEOGRAPHIC_DATA] [GEOGRAPHIC_DATA] [GEOGRAPHIC_DA…" at bounding box center [446, 324] width 880 height 494
paste input "9886051747"
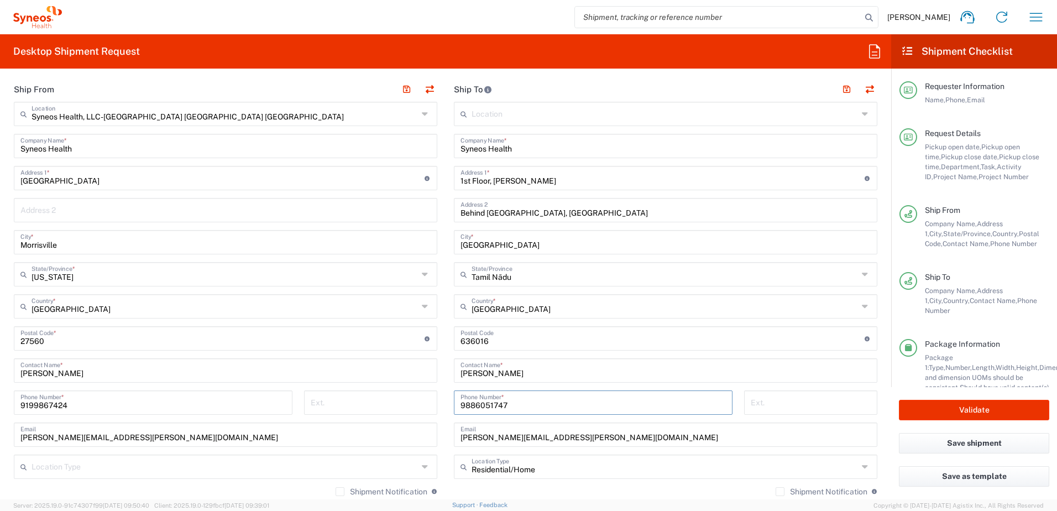
type input "9886051747"
drag, startPoint x: 528, startPoint y: 373, endPoint x: 439, endPoint y: 370, distance: 89.1
click at [439, 370] on div "Ship From Syneos Health, LLC-[GEOGRAPHIC_DATA] [GEOGRAPHIC_DATA] [GEOGRAPHIC_DA…" at bounding box center [446, 324] width 880 height 494
drag, startPoint x: 606, startPoint y: 439, endPoint x: 614, endPoint y: 438, distance: 7.8
click at [606, 439] on input "[PERSON_NAME][EMAIL_ADDRESS][PERSON_NAME][DOMAIN_NAME]" at bounding box center [665, 433] width 410 height 19
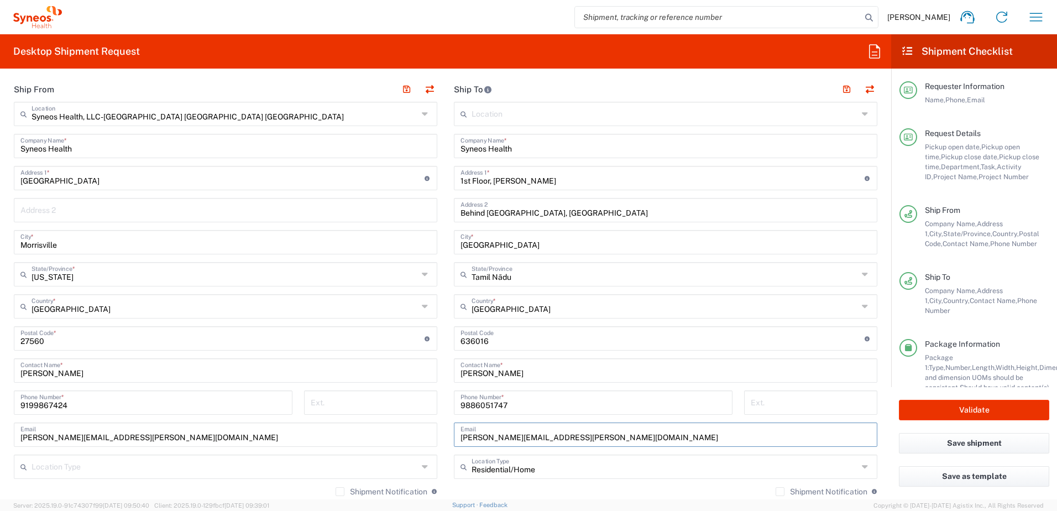
drag, startPoint x: 596, startPoint y: 435, endPoint x: 430, endPoint y: 419, distance: 167.7
click at [430, 419] on div "Ship From Syneos Health, LLC-[GEOGRAPHIC_DATA] [GEOGRAPHIC_DATA] [GEOGRAPHIC_DA…" at bounding box center [446, 324] width 880 height 494
paste input "praveen.[PERSON_NAME]"
type input "[EMAIL_ADDRESS][DOMAIN_NAME]"
click at [554, 463] on input "text" at bounding box center [665, 465] width 386 height 19
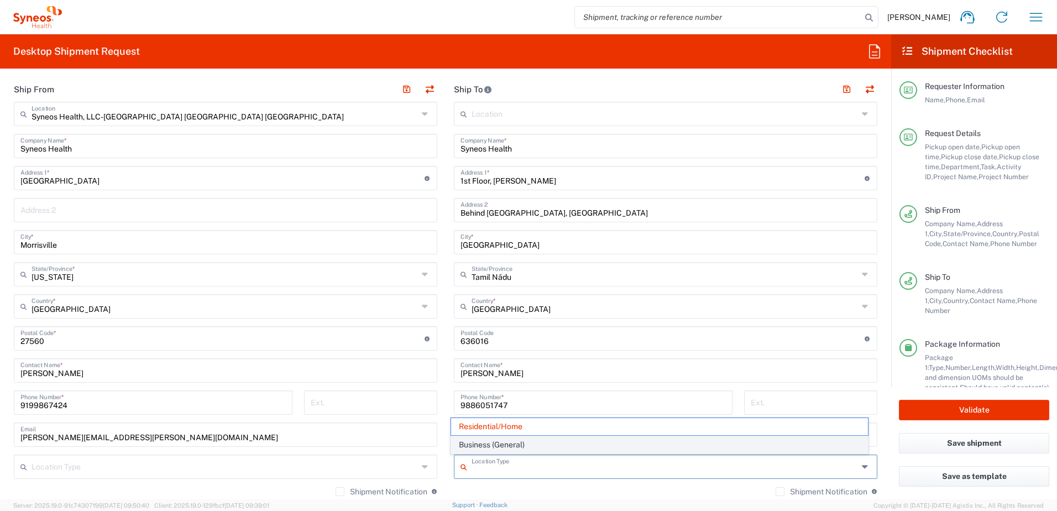
click at [544, 444] on span "Business (General)" at bounding box center [659, 444] width 417 height 17
type input "Business (General)"
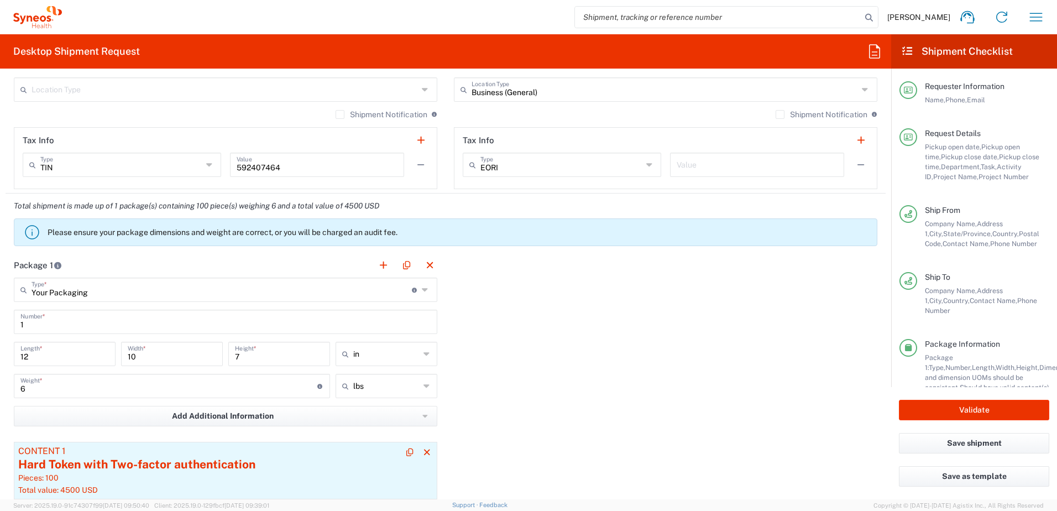
scroll to position [995, 0]
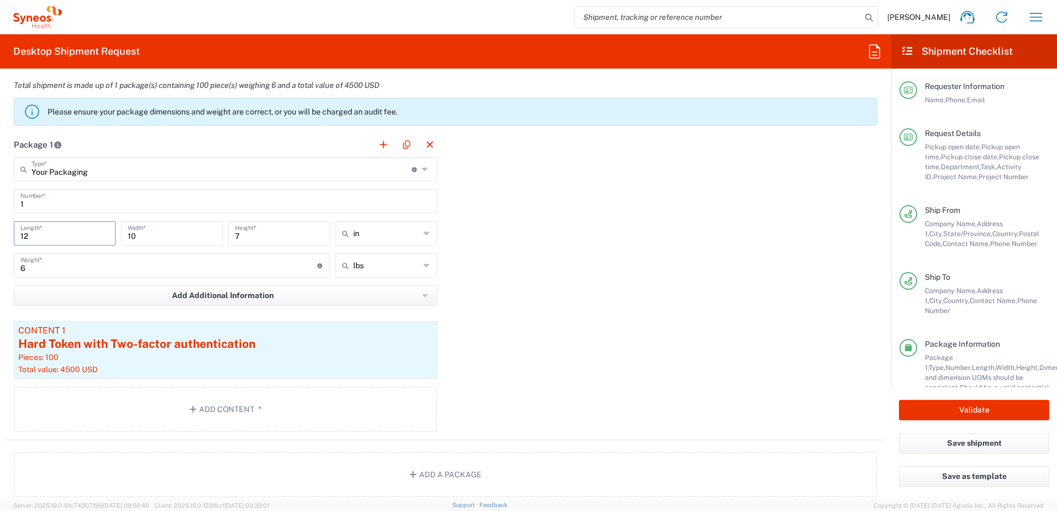
drag, startPoint x: 56, startPoint y: 238, endPoint x: -39, endPoint y: 223, distance: 96.2
click at [0, 223] on html "[PERSON_NAME] Home Shipment estimator Shipment tracking Desktop shipment reques…" at bounding box center [528, 255] width 1057 height 511
type input "14"
drag, startPoint x: 151, startPoint y: 233, endPoint x: 99, endPoint y: 233, distance: 52.5
click at [99, 233] on div "14 Length * 10 Width * 7 Height * in in cm ft" at bounding box center [225, 237] width 429 height 32
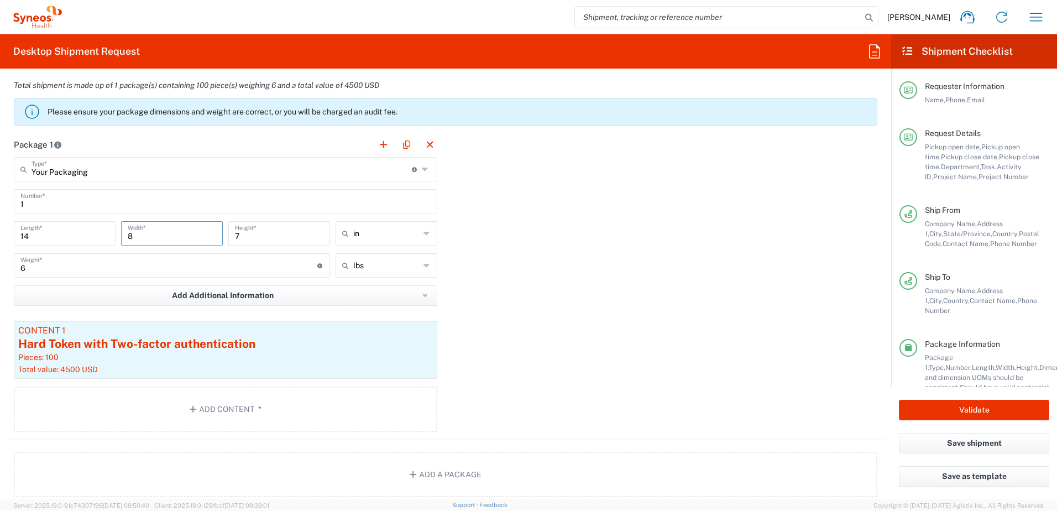
type input "8"
drag, startPoint x: 208, startPoint y: 238, endPoint x: 195, endPoint y: 236, distance: 13.5
click at [195, 236] on div "14 Length * 8 Width * 7 Height * in in cm ft" at bounding box center [225, 237] width 429 height 32
type input "3"
click at [115, 261] on input "6" at bounding box center [168, 264] width 297 height 19
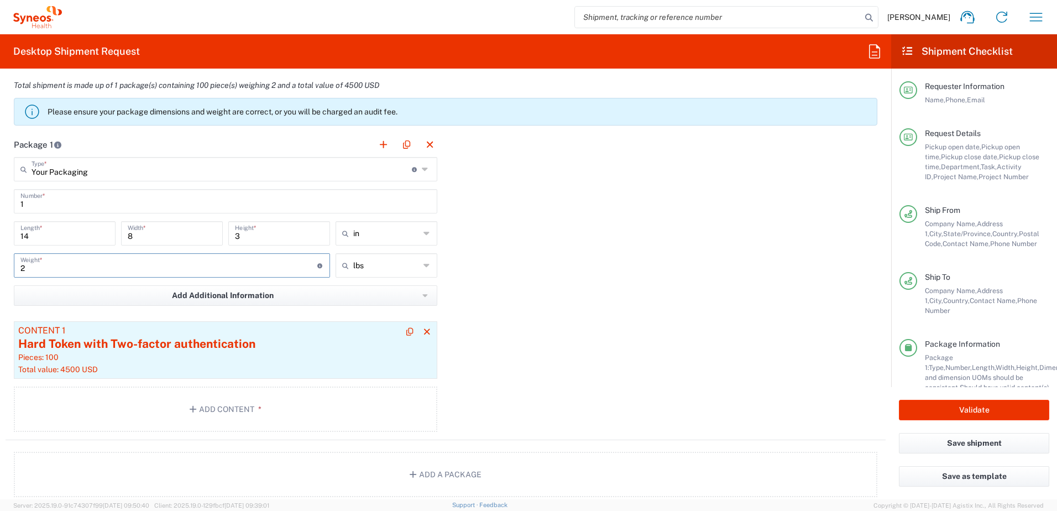
type input "2"
click at [227, 332] on div "Content 1" at bounding box center [225, 331] width 415 height 10
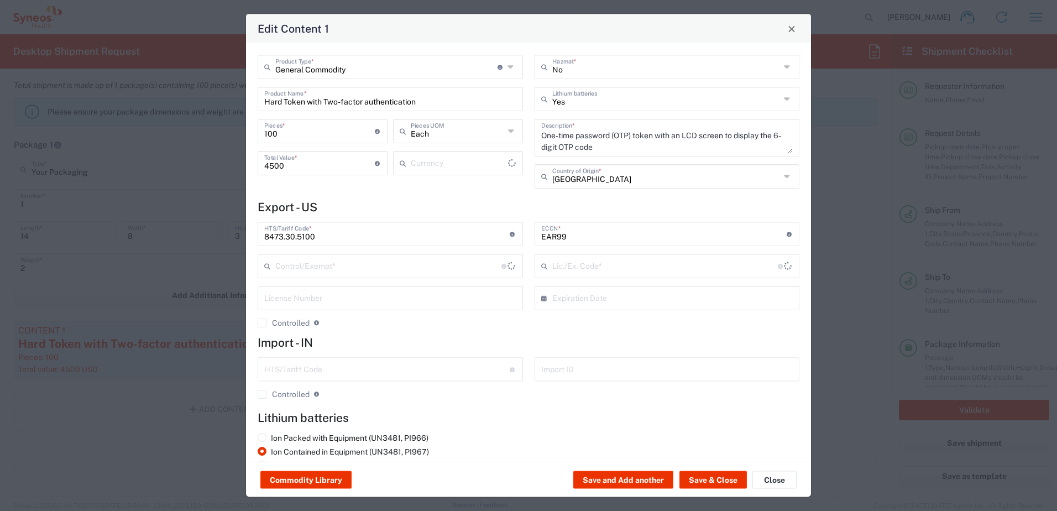
type input "US Dollar"
type input "NLR - No License Required"
type input "BIS"
drag, startPoint x: 290, startPoint y: 129, endPoint x: 269, endPoint y: 134, distance: 21.1
click at [289, 130] on input "100" at bounding box center [319, 130] width 111 height 19
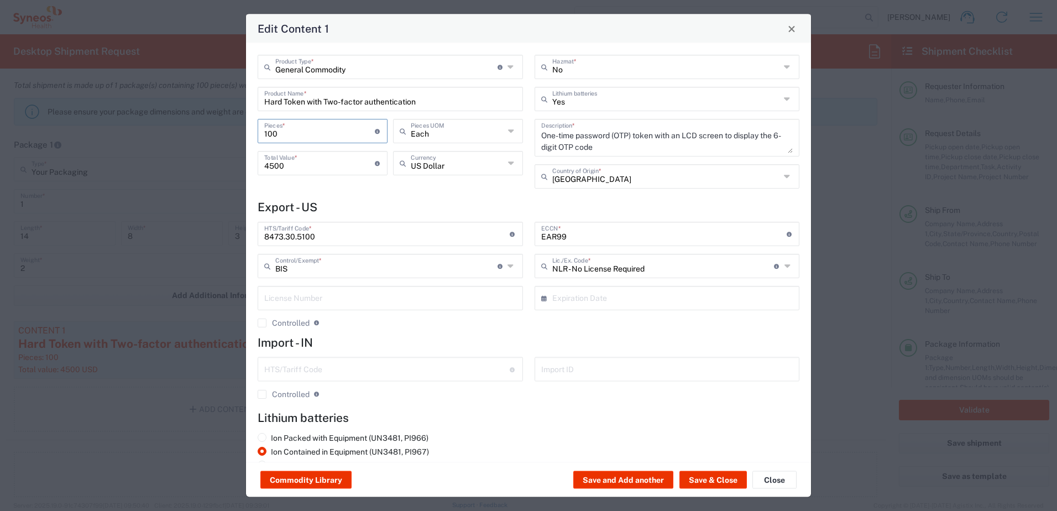
drag, startPoint x: 269, startPoint y: 134, endPoint x: 242, endPoint y: 133, distance: 27.7
click at [242, 133] on div "Edit Content 1 General Commodity Product Type * Document: Paper document genera…" at bounding box center [528, 255] width 1057 height 511
type input "9"
type input "405"
type input "9"
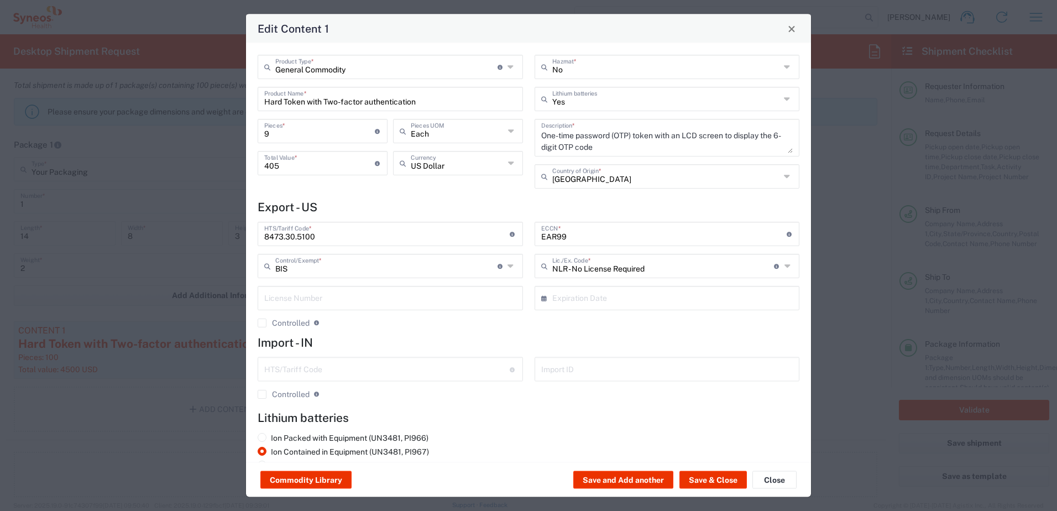
click at [327, 201] on h4 "Export - US" at bounding box center [529, 207] width 542 height 14
click at [794, 32] on span "Close" at bounding box center [792, 29] width 8 height 8
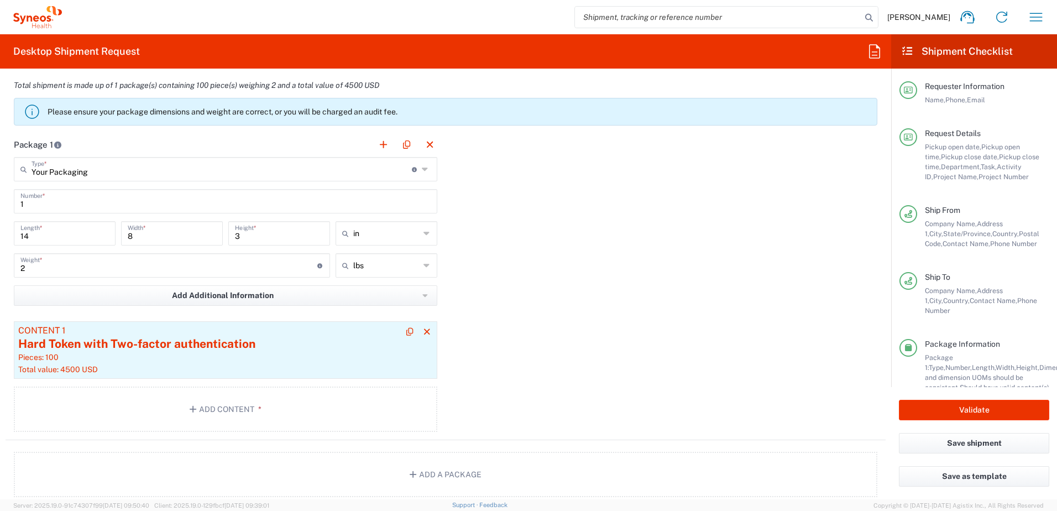
click at [211, 353] on div "Pieces: 100" at bounding box center [225, 357] width 415 height 10
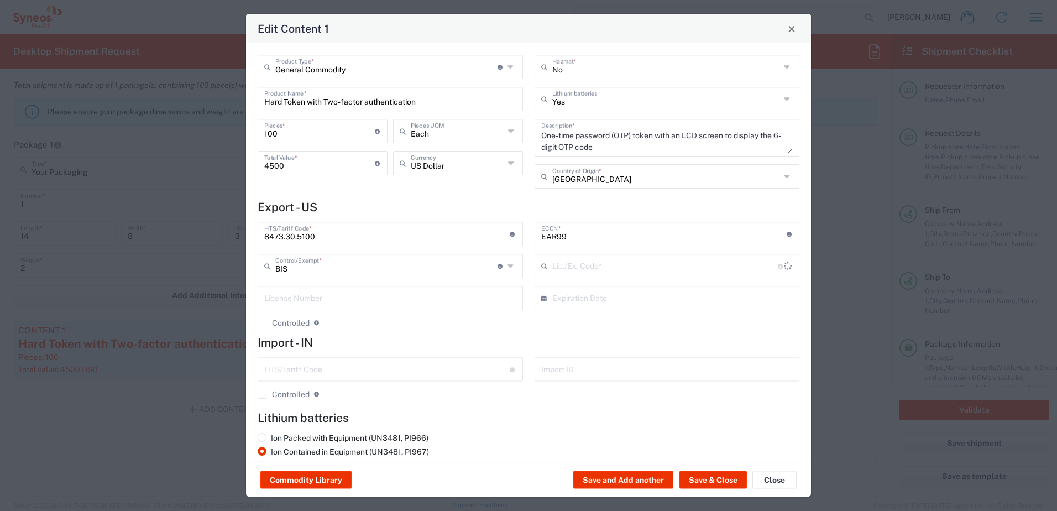
type input "NLR - No License Required"
click at [761, 477] on button "Close" at bounding box center [774, 480] width 44 height 18
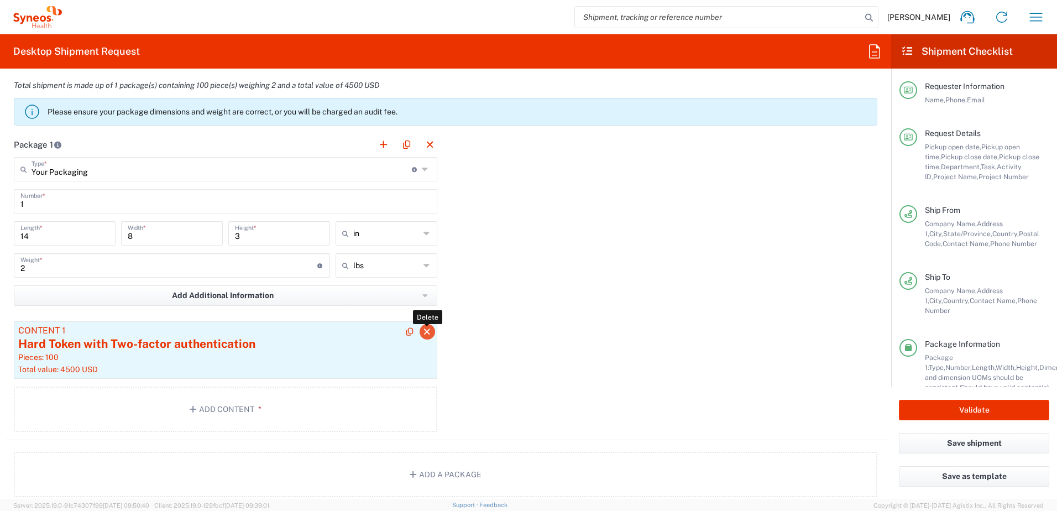
click at [420, 334] on button "button" at bounding box center [427, 331] width 15 height 15
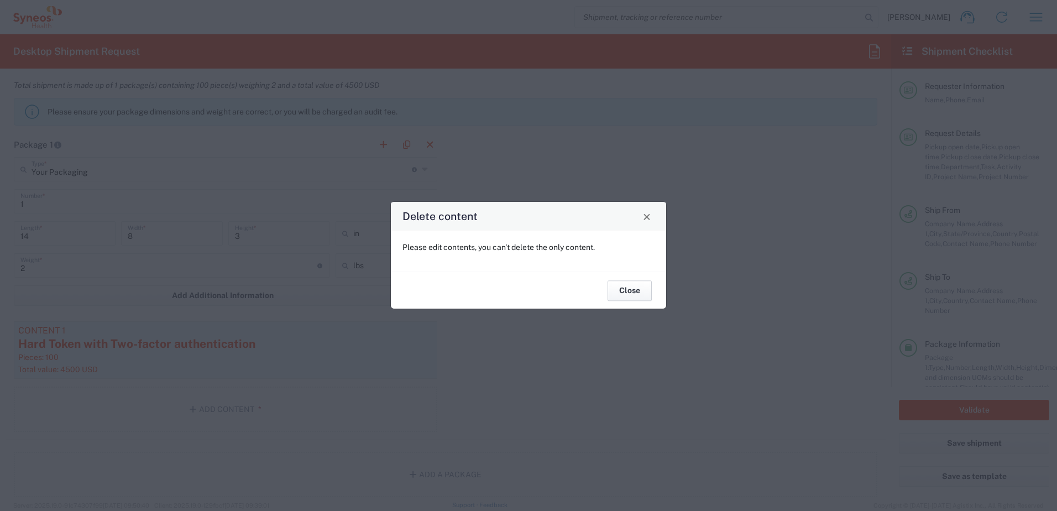
click at [641, 291] on button "Close" at bounding box center [630, 290] width 44 height 20
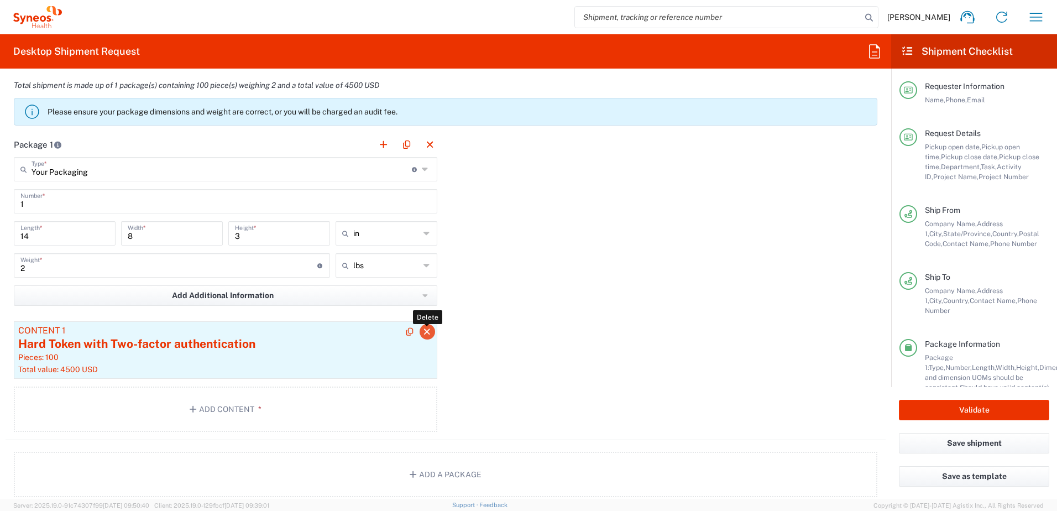
click at [422, 334] on icon "button" at bounding box center [427, 332] width 10 height 8
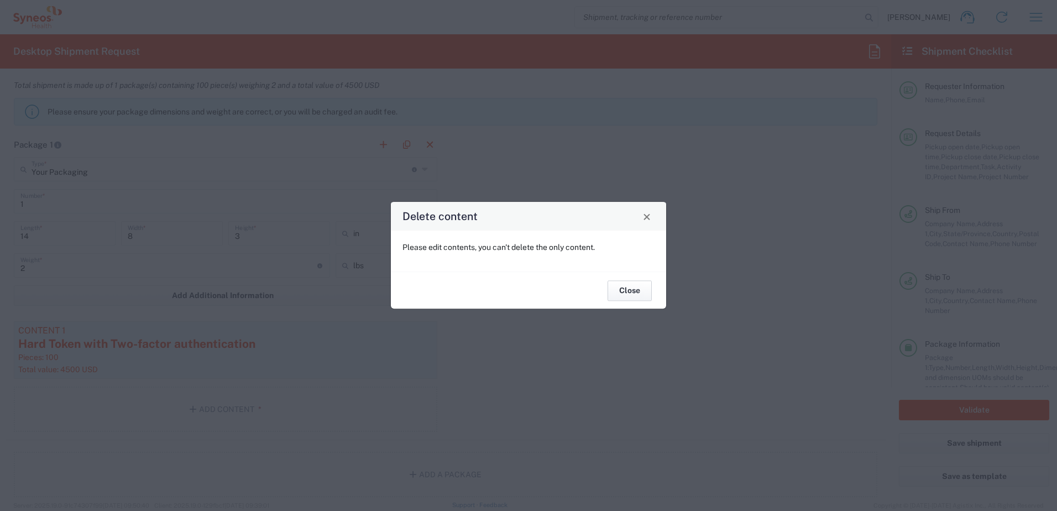
click at [631, 290] on button "Close" at bounding box center [630, 290] width 44 height 20
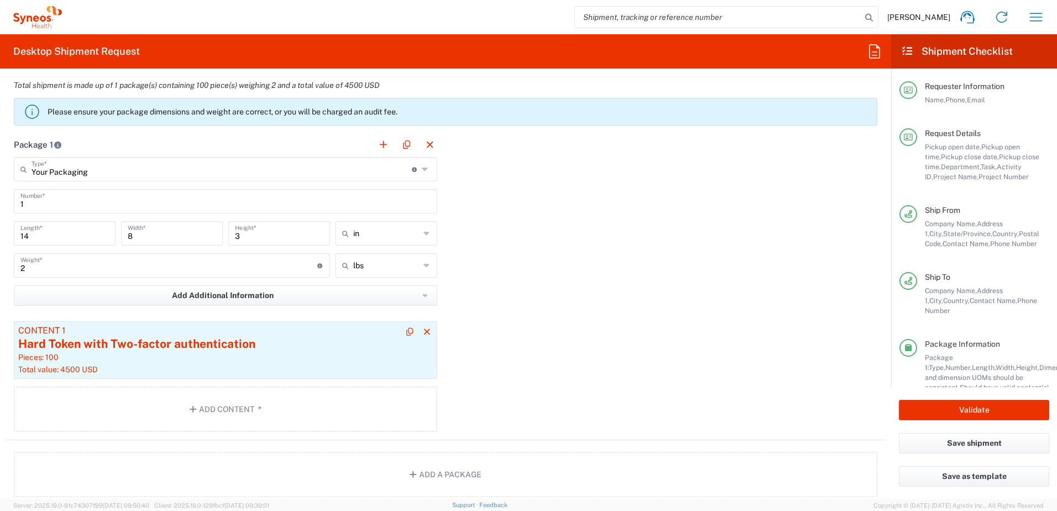
click at [394, 332] on div "Content 1" at bounding box center [225, 331] width 415 height 10
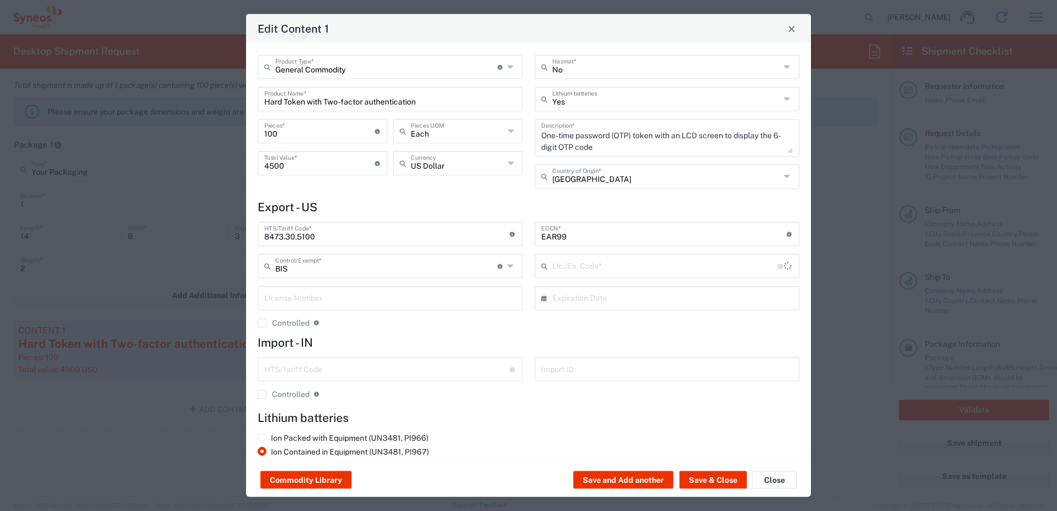
type input "NLR - No License Required"
click at [431, 99] on input "Hard Token with Two-factor authentication" at bounding box center [390, 97] width 252 height 19
drag, startPoint x: 442, startPoint y: 101, endPoint x: 232, endPoint y: 95, distance: 210.2
click at [232, 95] on div "Edit Content 1 General Commodity Product Type * Document: Paper document genera…" at bounding box center [528, 255] width 1057 height 511
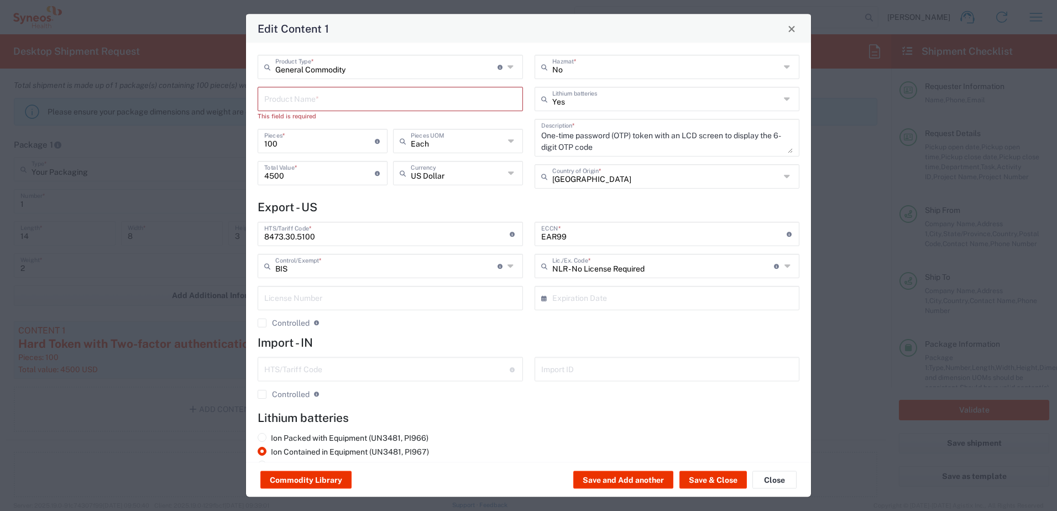
click at [414, 213] on h4 "Export - US" at bounding box center [529, 207] width 542 height 14
click at [312, 100] on input "text" at bounding box center [390, 97] width 252 height 19
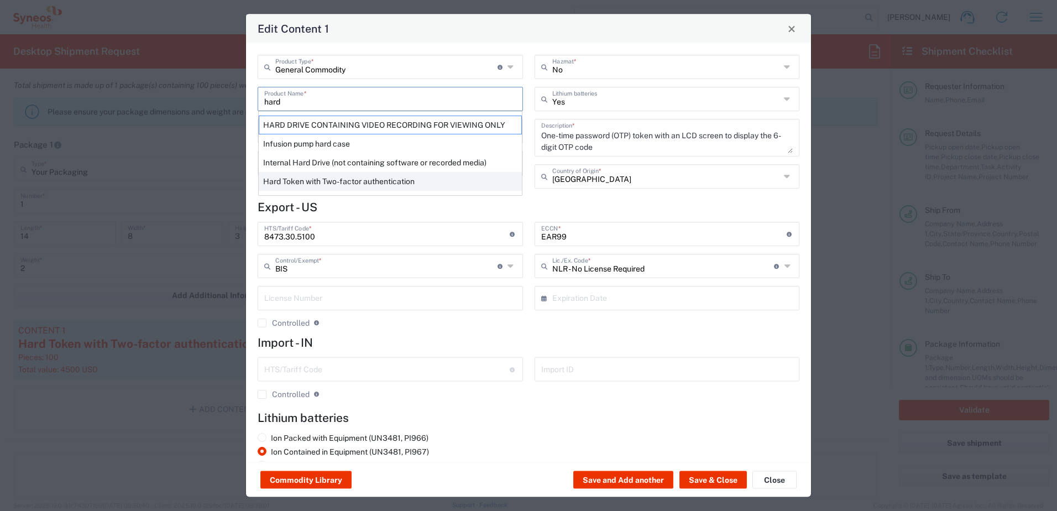
click at [332, 184] on div "Hard Token with Two-factor authentication" at bounding box center [390, 181] width 263 height 19
type input "Hard Token with Two-factor authentication"
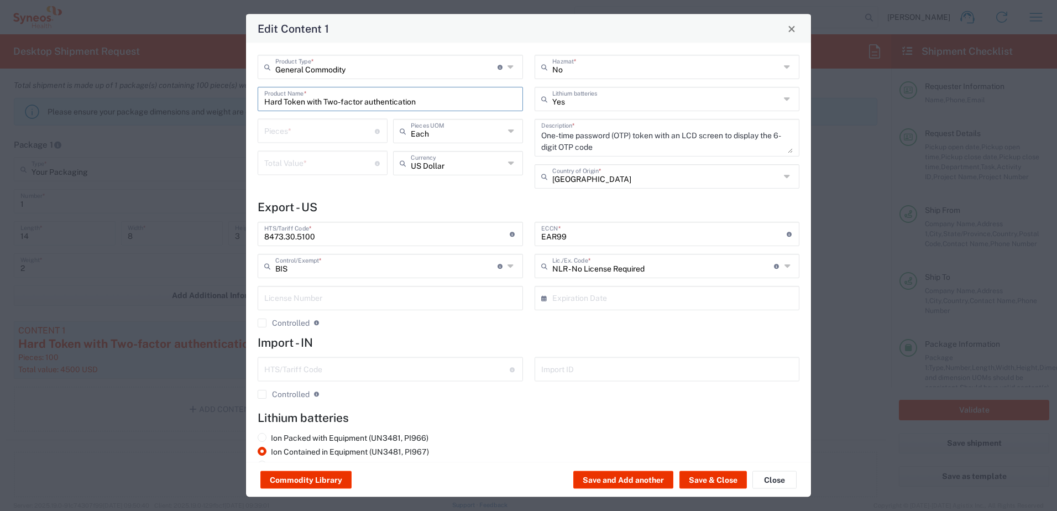
click at [293, 129] on input "number" at bounding box center [319, 130] width 111 height 19
type input "9"
click at [296, 165] on input "number" at bounding box center [319, 162] width 111 height 19
type input "450"
click at [453, 193] on div "General Commodity Product Type * Document: Paper document generated internally …" at bounding box center [390, 126] width 277 height 142
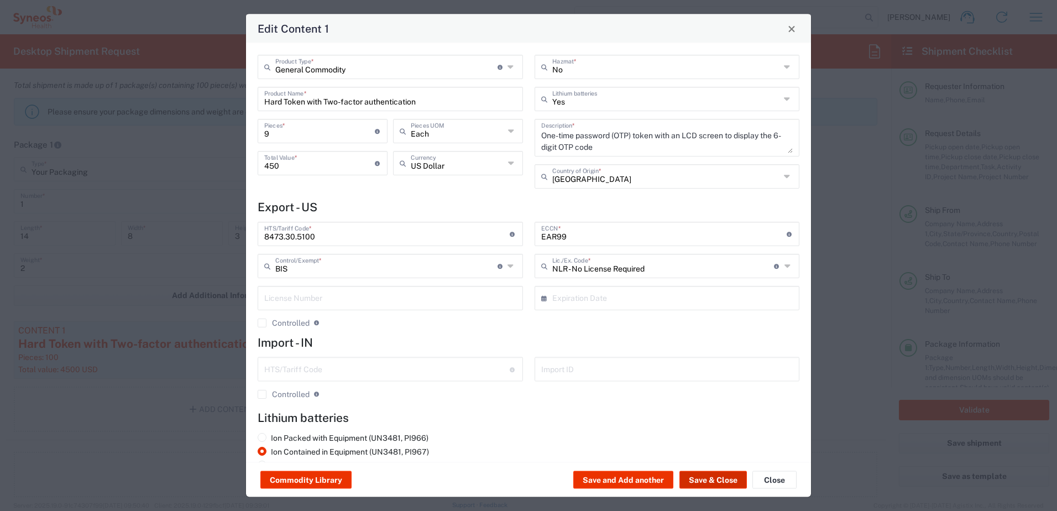
click at [717, 476] on button "Save & Close" at bounding box center [712, 480] width 67 height 18
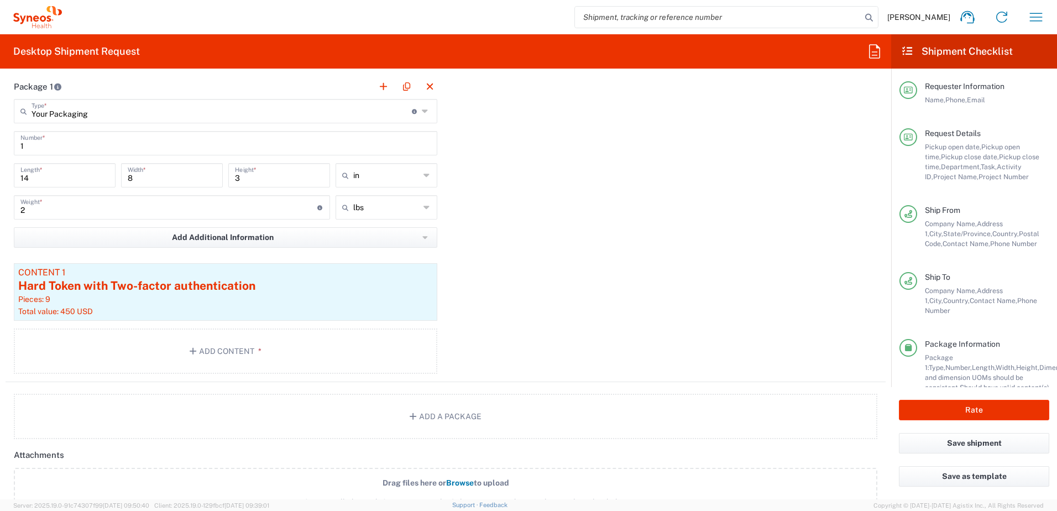
scroll to position [1216, 0]
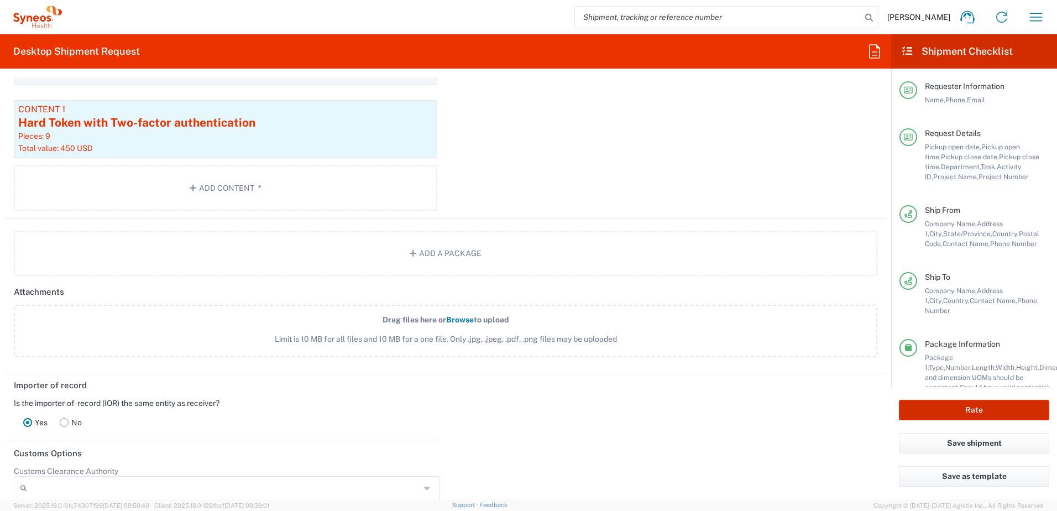
click at [983, 404] on button "Rate" at bounding box center [974, 410] width 150 height 20
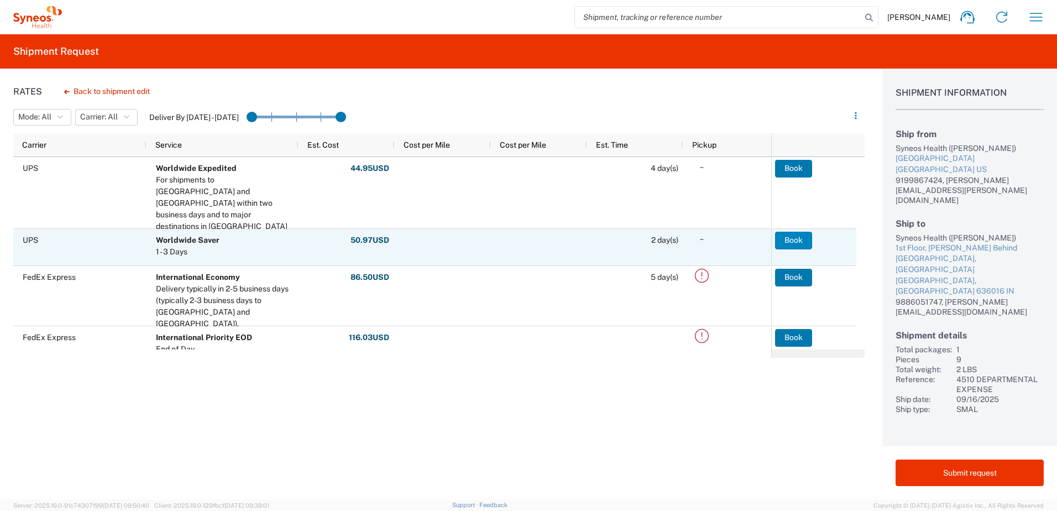
click at [792, 238] on button "Book" at bounding box center [793, 241] width 37 height 18
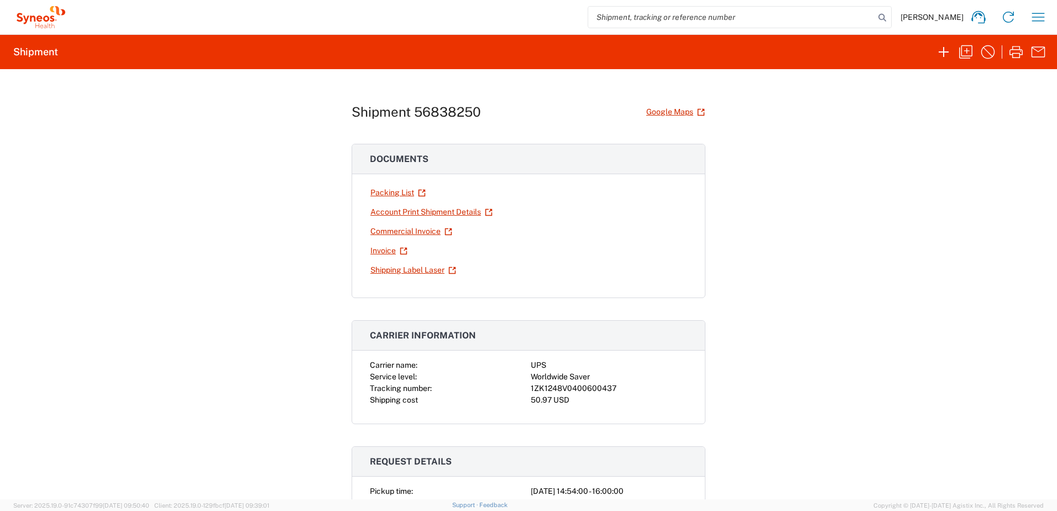
click at [575, 387] on div "1ZK1248V0400600437" at bounding box center [609, 389] width 156 height 12
copy div "1ZK1248V0400600437"
